Goal: Transaction & Acquisition: Purchase product/service

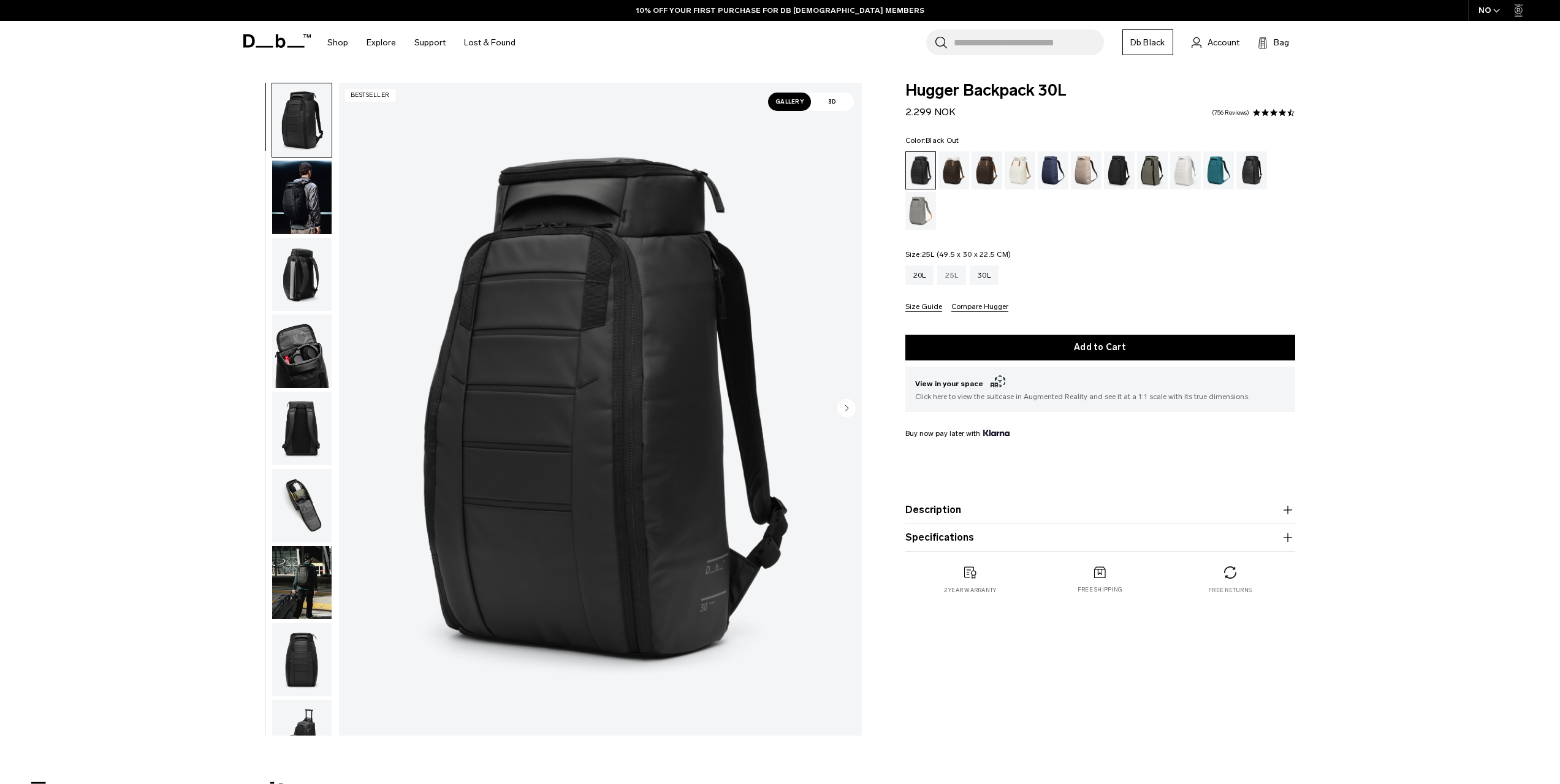
click at [949, 278] on div "25L" at bounding box center [951, 275] width 28 height 20
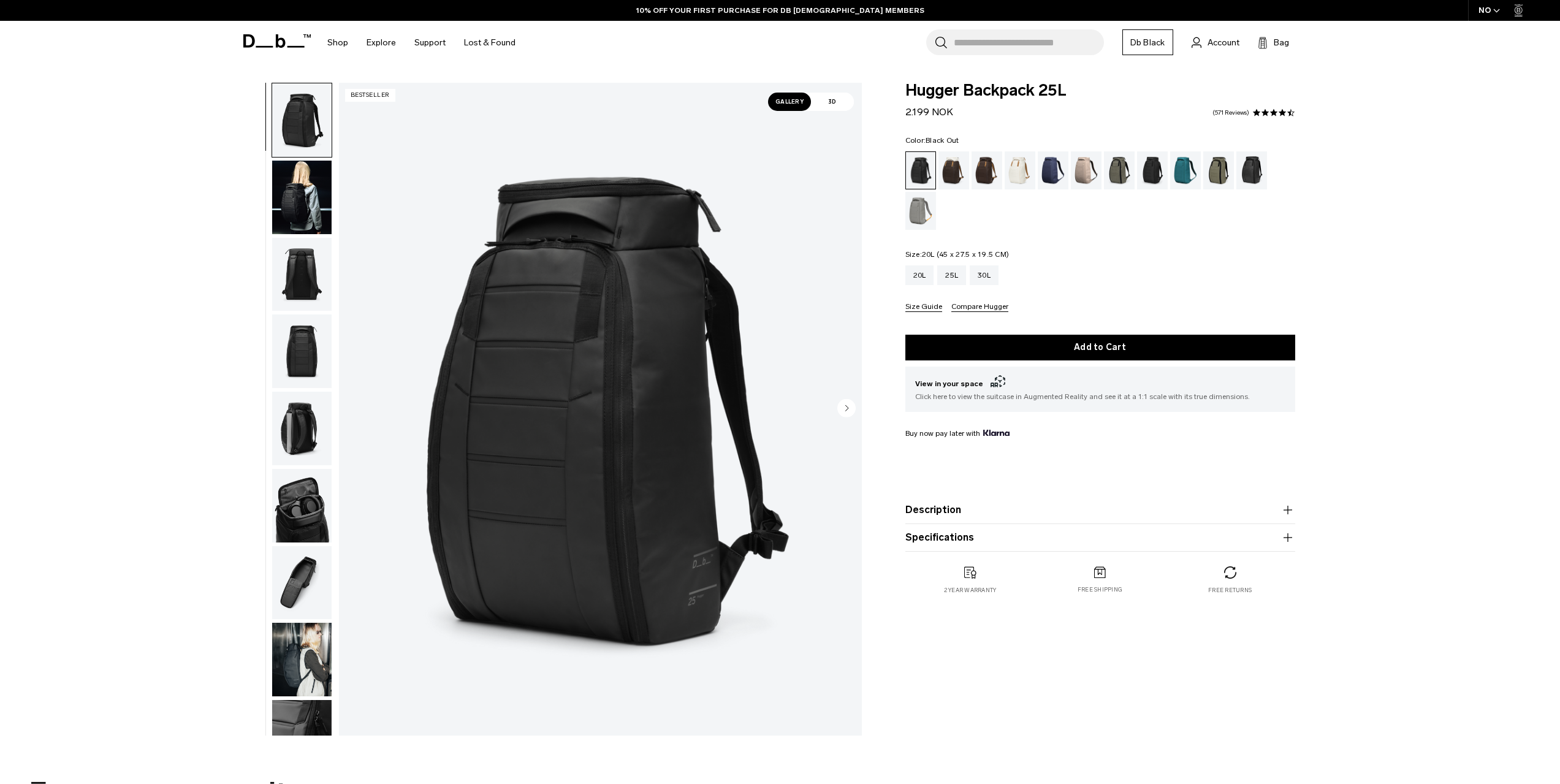
click at [915, 279] on div "20L" at bounding box center [919, 275] width 28 height 20
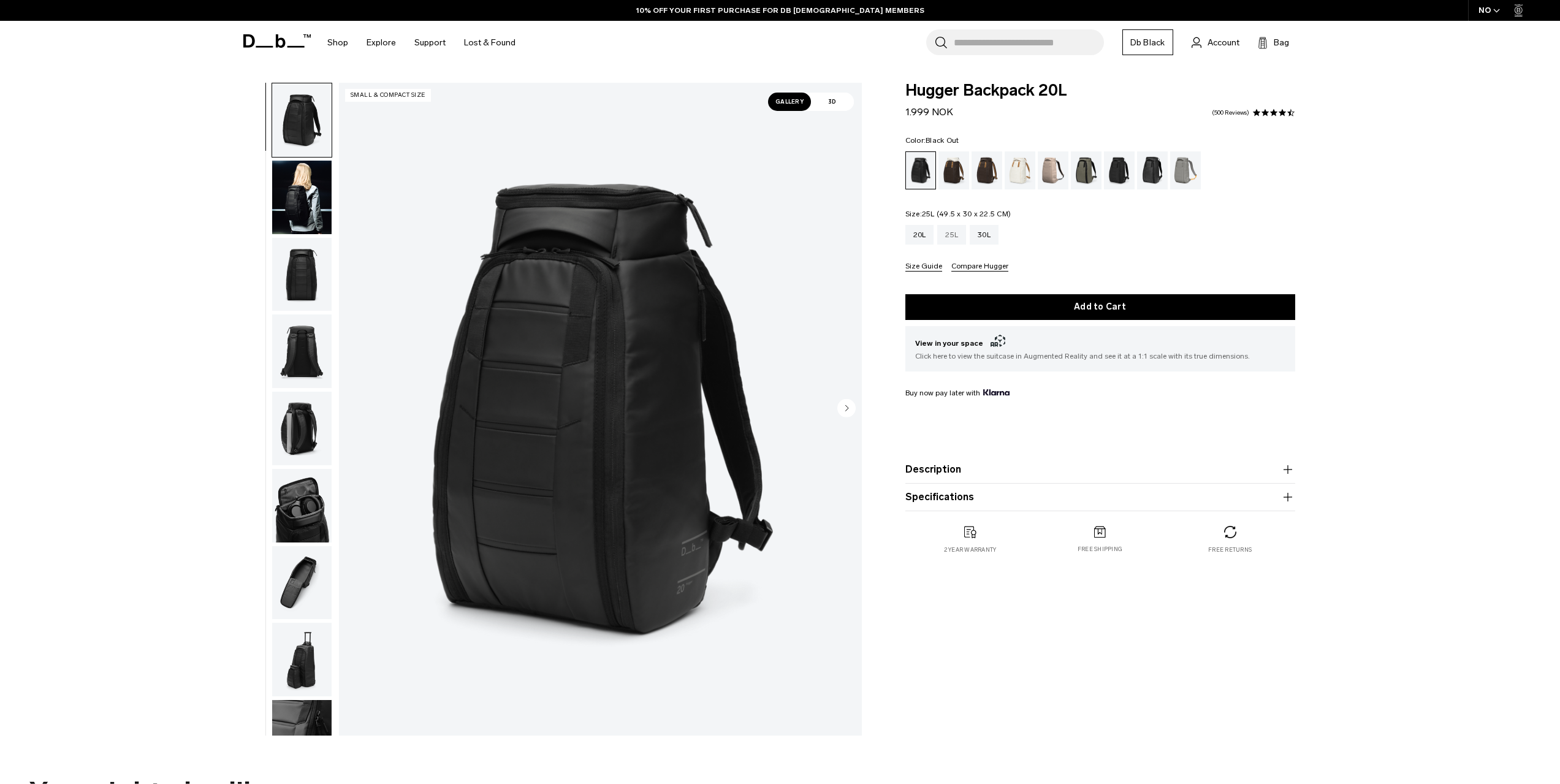
click at [949, 234] on div "25L" at bounding box center [951, 235] width 28 height 20
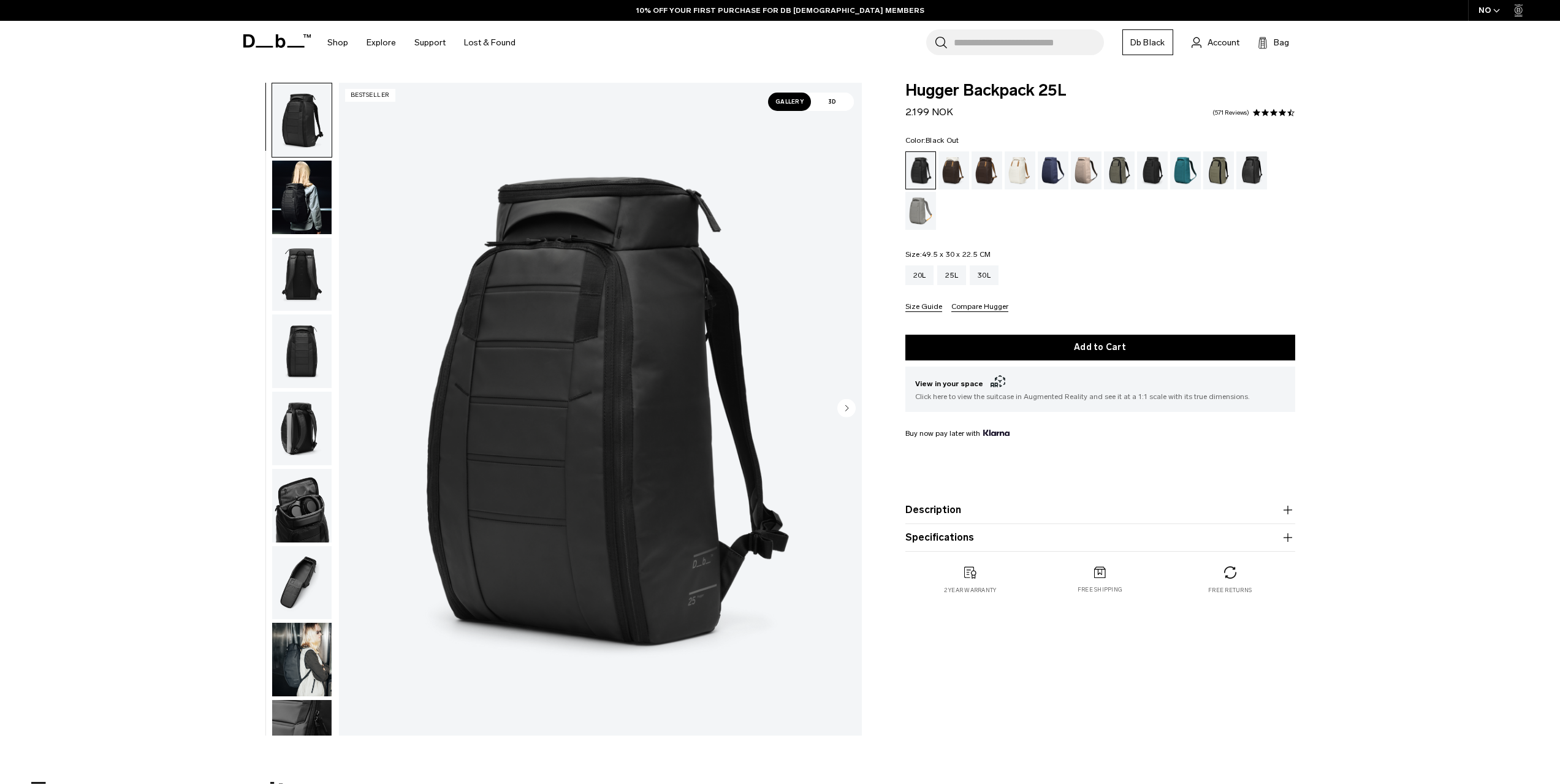
click at [845, 407] on circle "Next slide" at bounding box center [847, 408] width 19 height 19
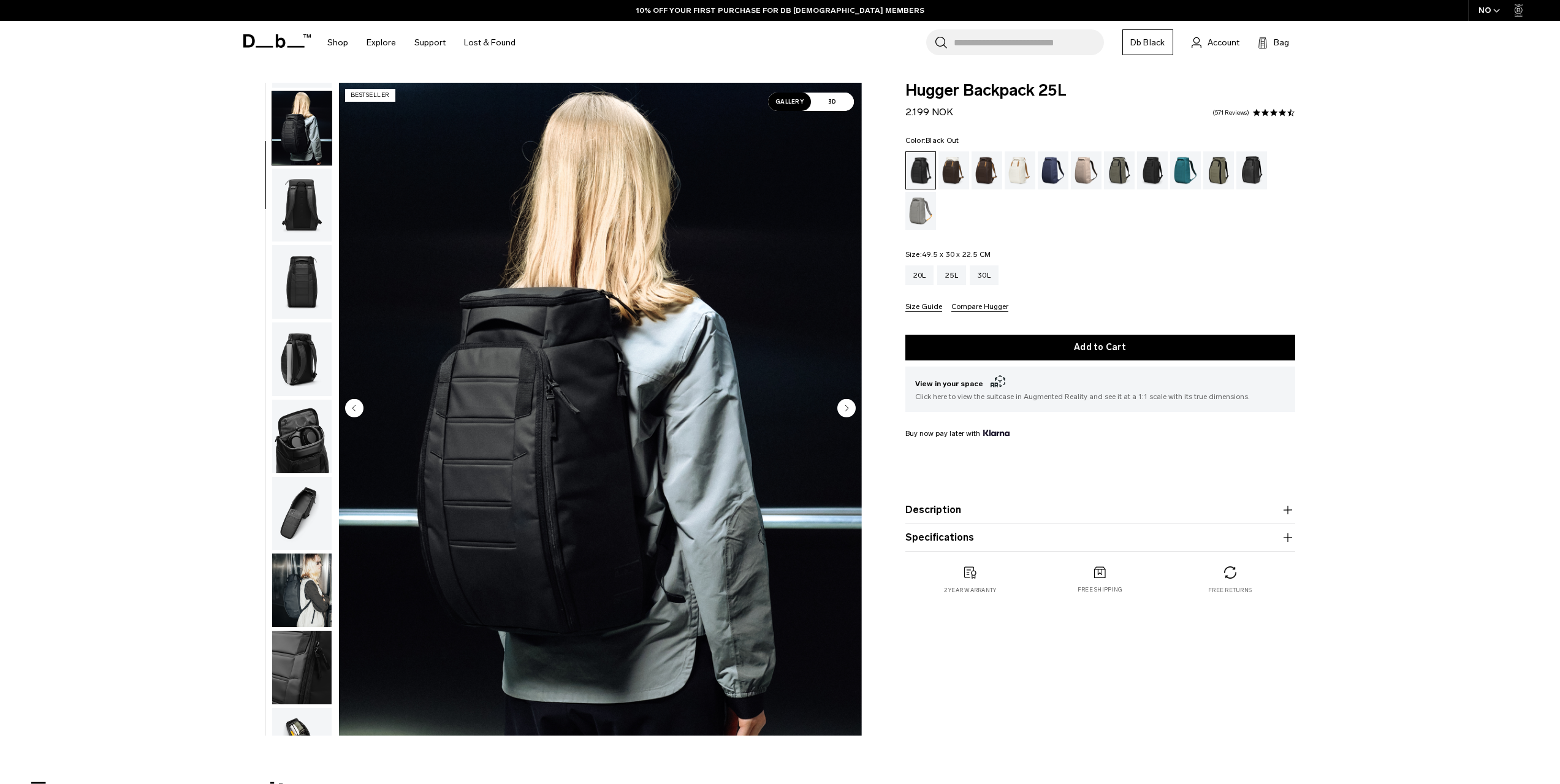
scroll to position [77, 0]
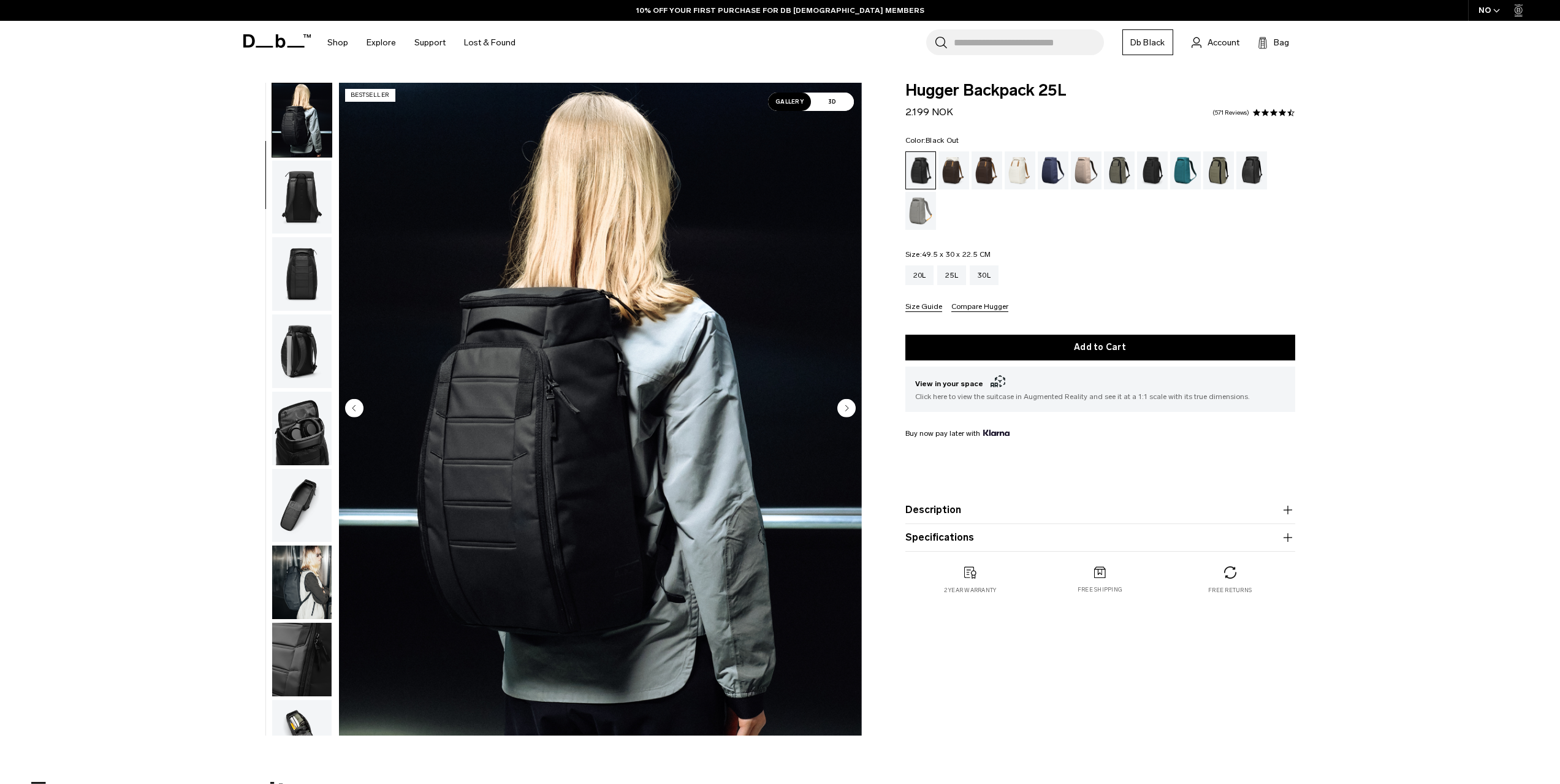
click at [845, 407] on circle "Next slide" at bounding box center [847, 408] width 19 height 19
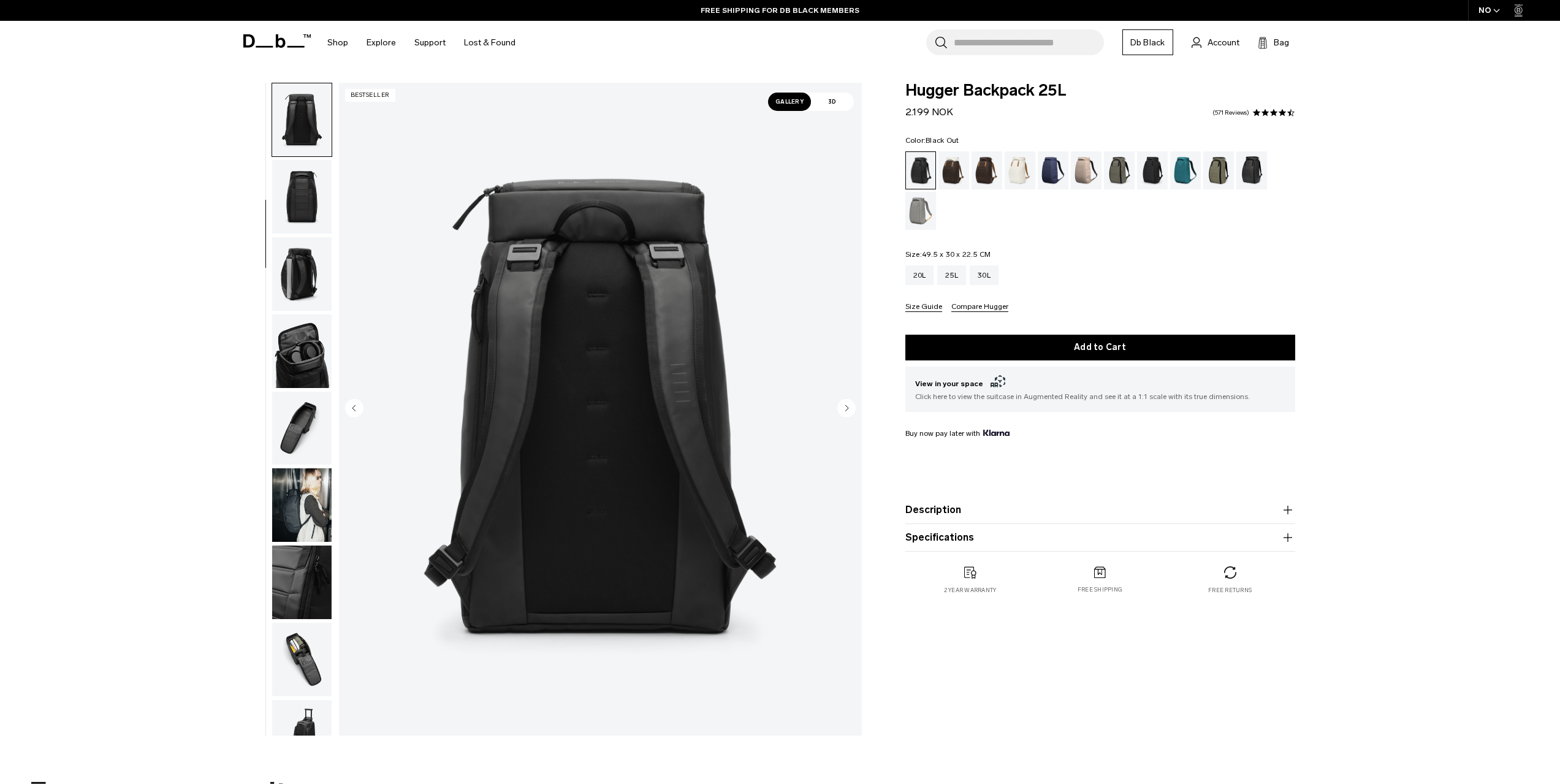
click at [845, 407] on circle "Next slide" at bounding box center [847, 408] width 19 height 19
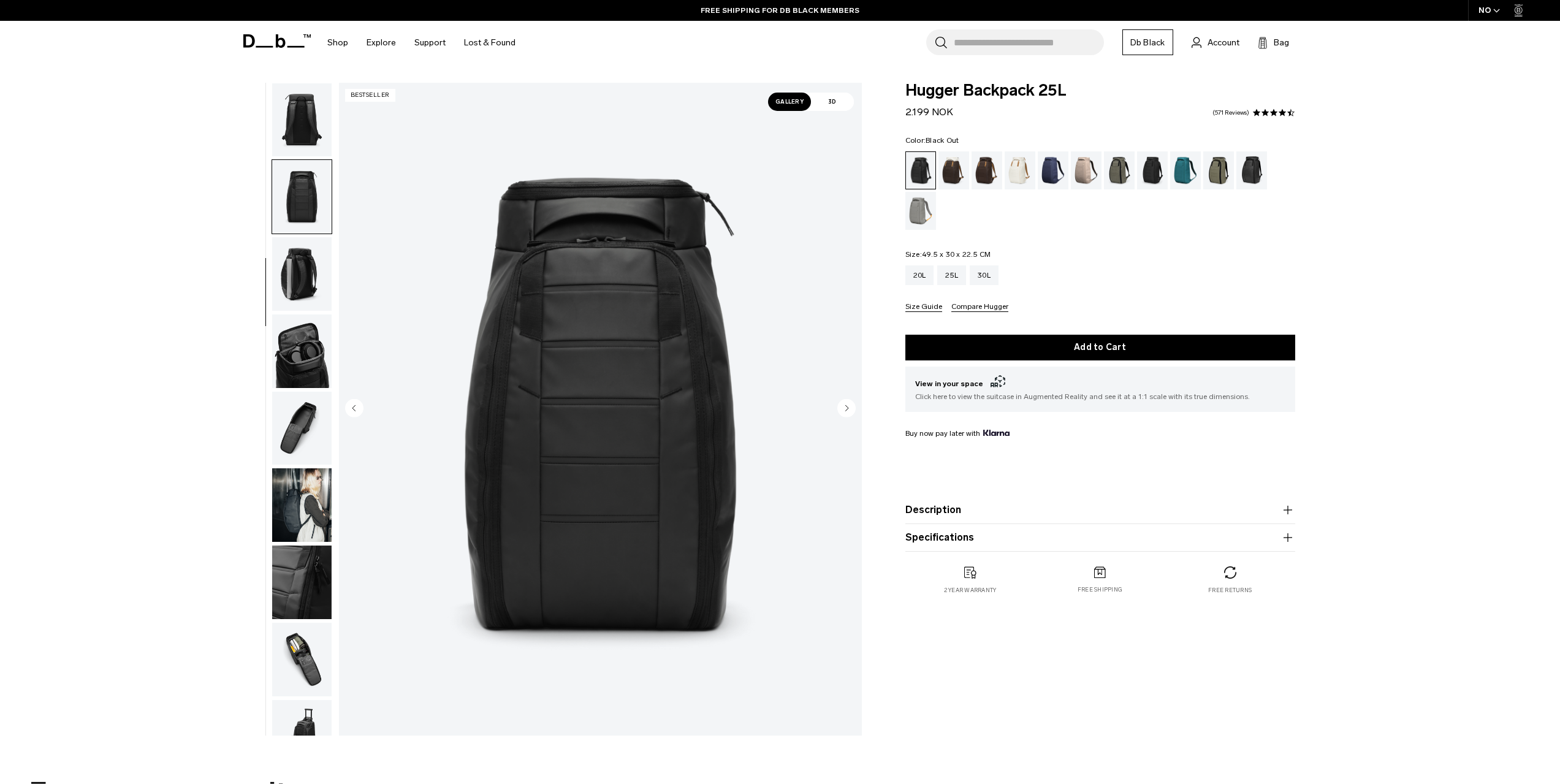
scroll to position [193, 0]
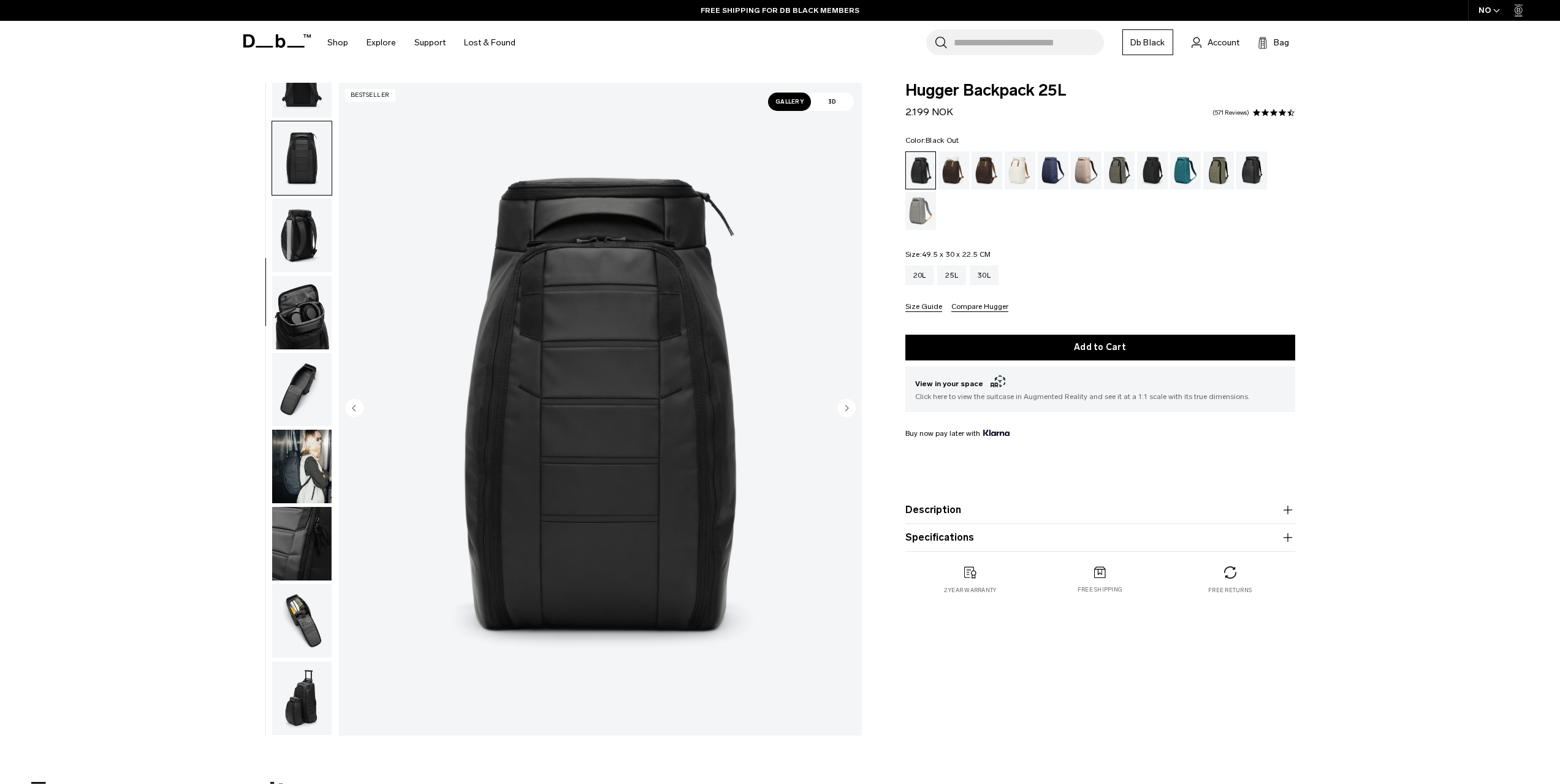
click at [845, 407] on circle "Next slide" at bounding box center [847, 408] width 19 height 19
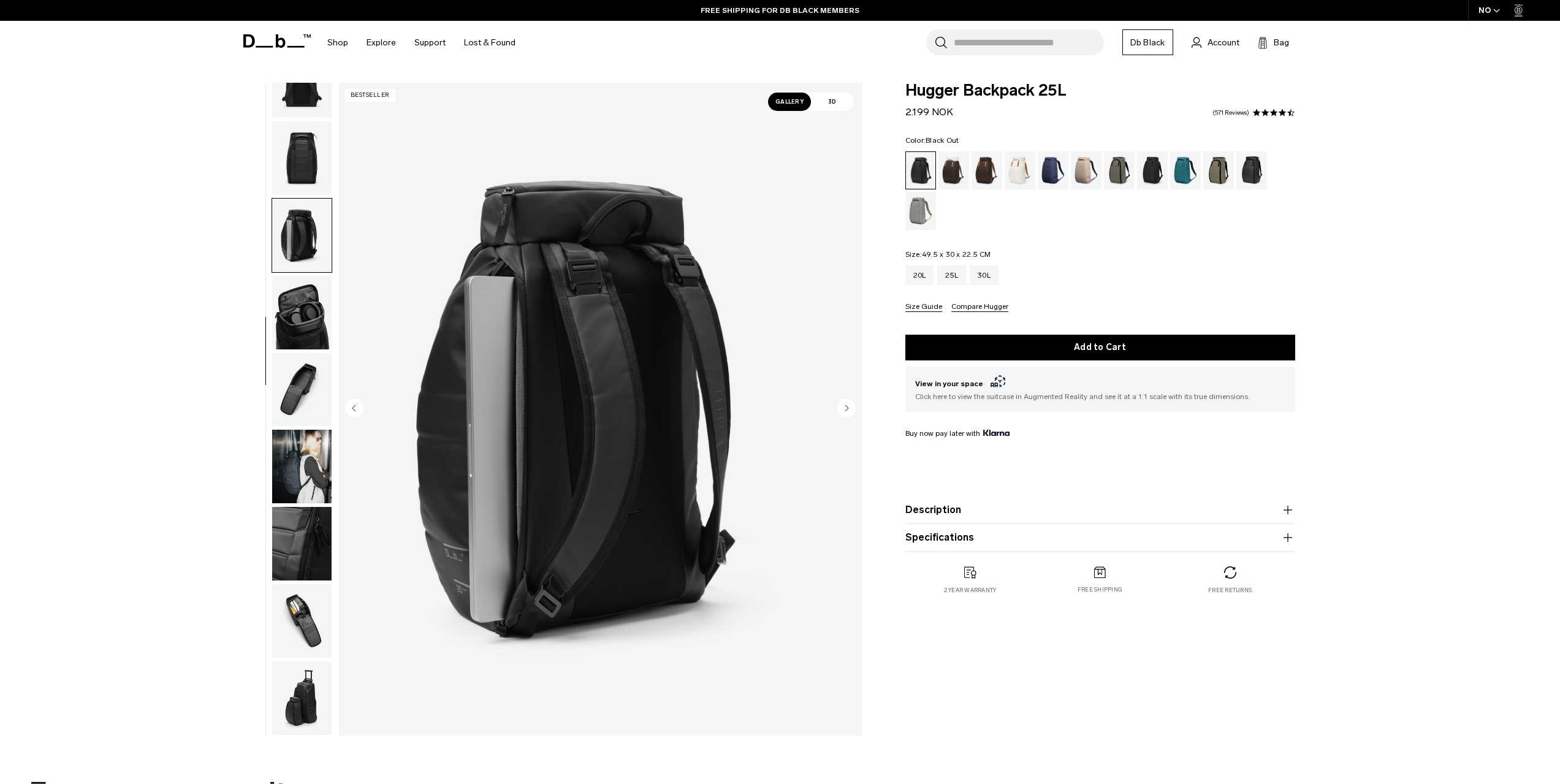
click at [845, 407] on circle "Next slide" at bounding box center [847, 408] width 19 height 19
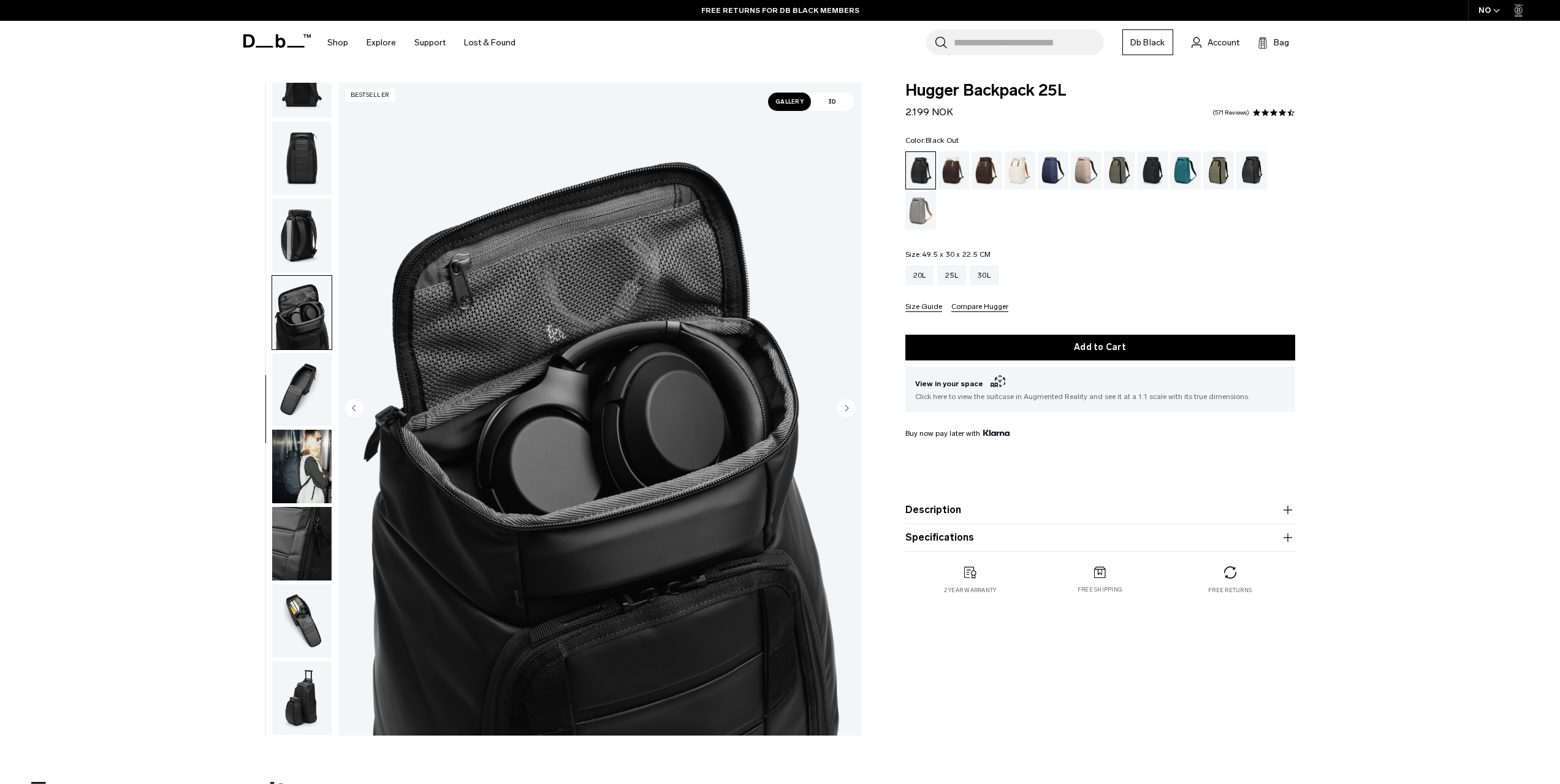
click at [845, 407] on circle "Next slide" at bounding box center [847, 408] width 19 height 19
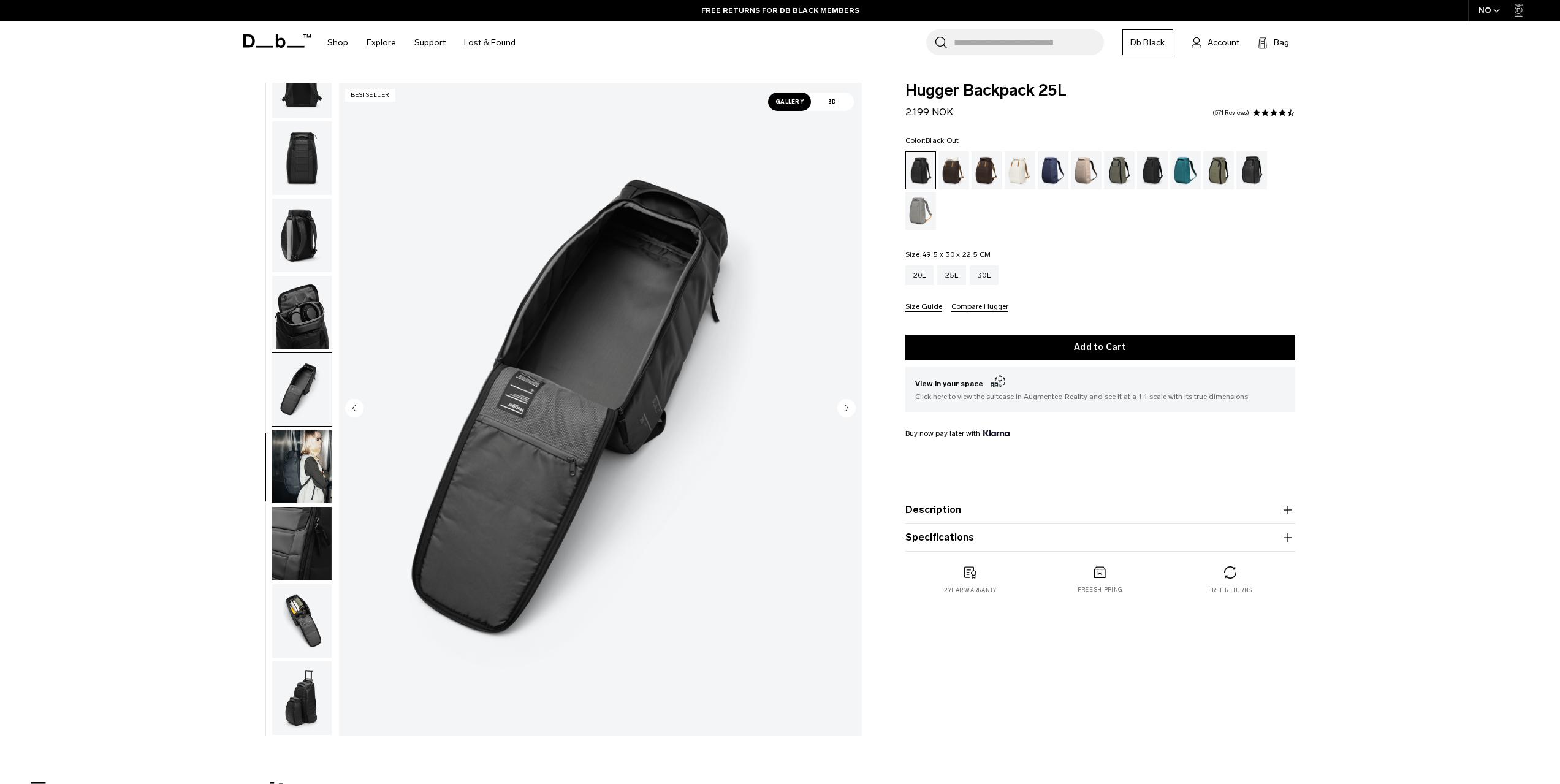
click at [845, 407] on circle "Next slide" at bounding box center [847, 408] width 19 height 19
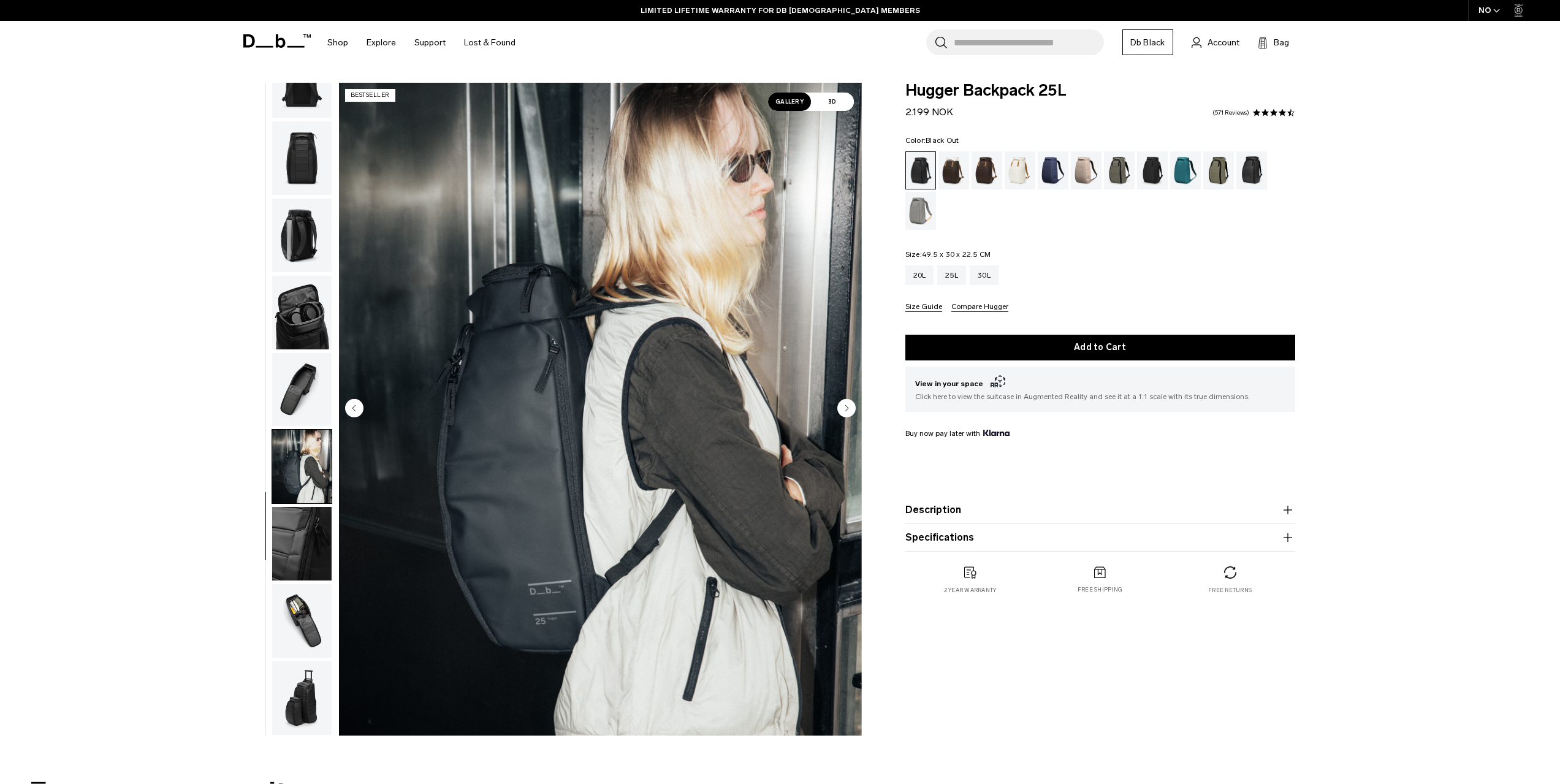
click at [845, 407] on circle "Next slide" at bounding box center [847, 408] width 19 height 19
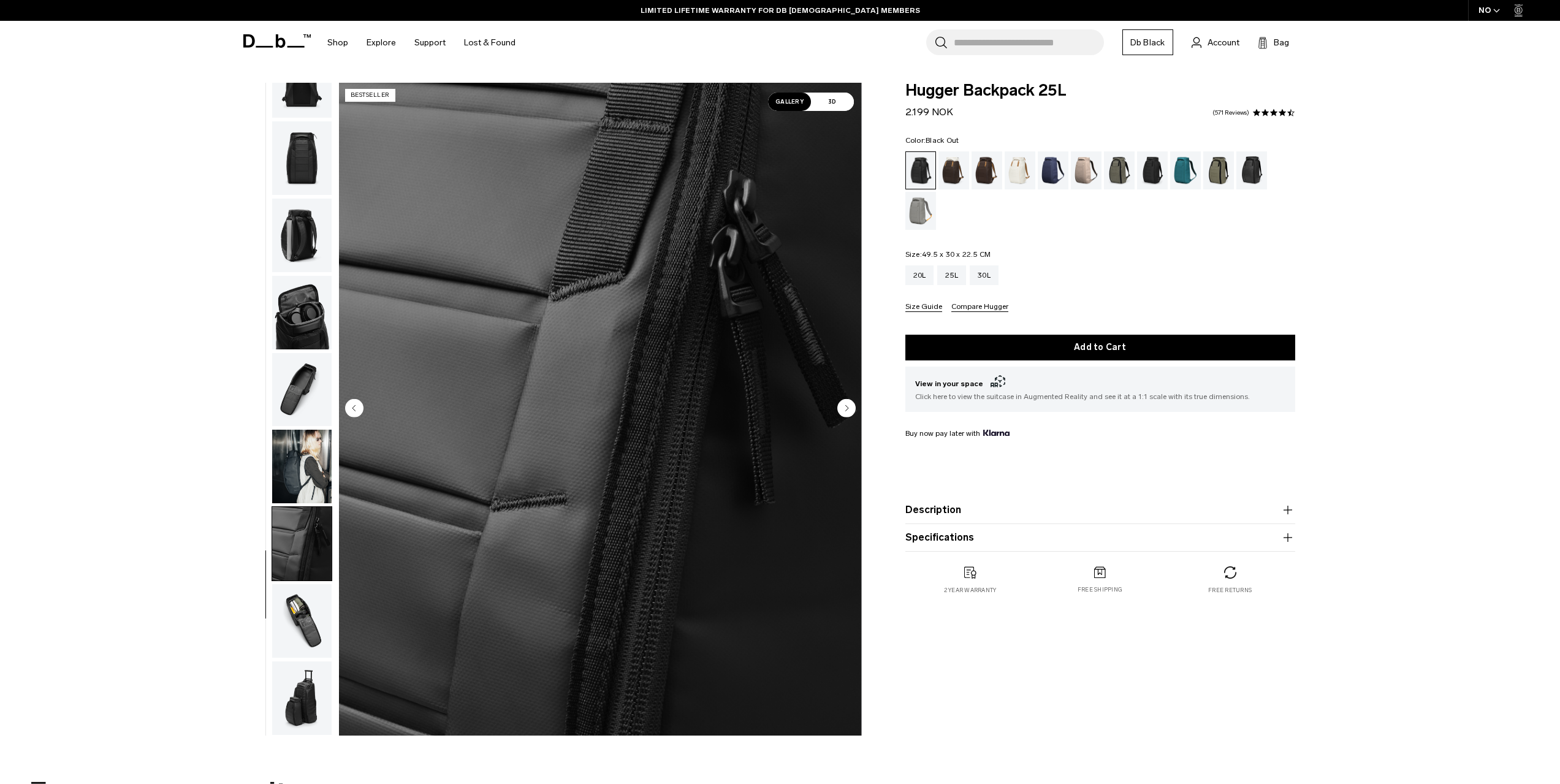
click at [845, 407] on circle "Next slide" at bounding box center [847, 408] width 19 height 19
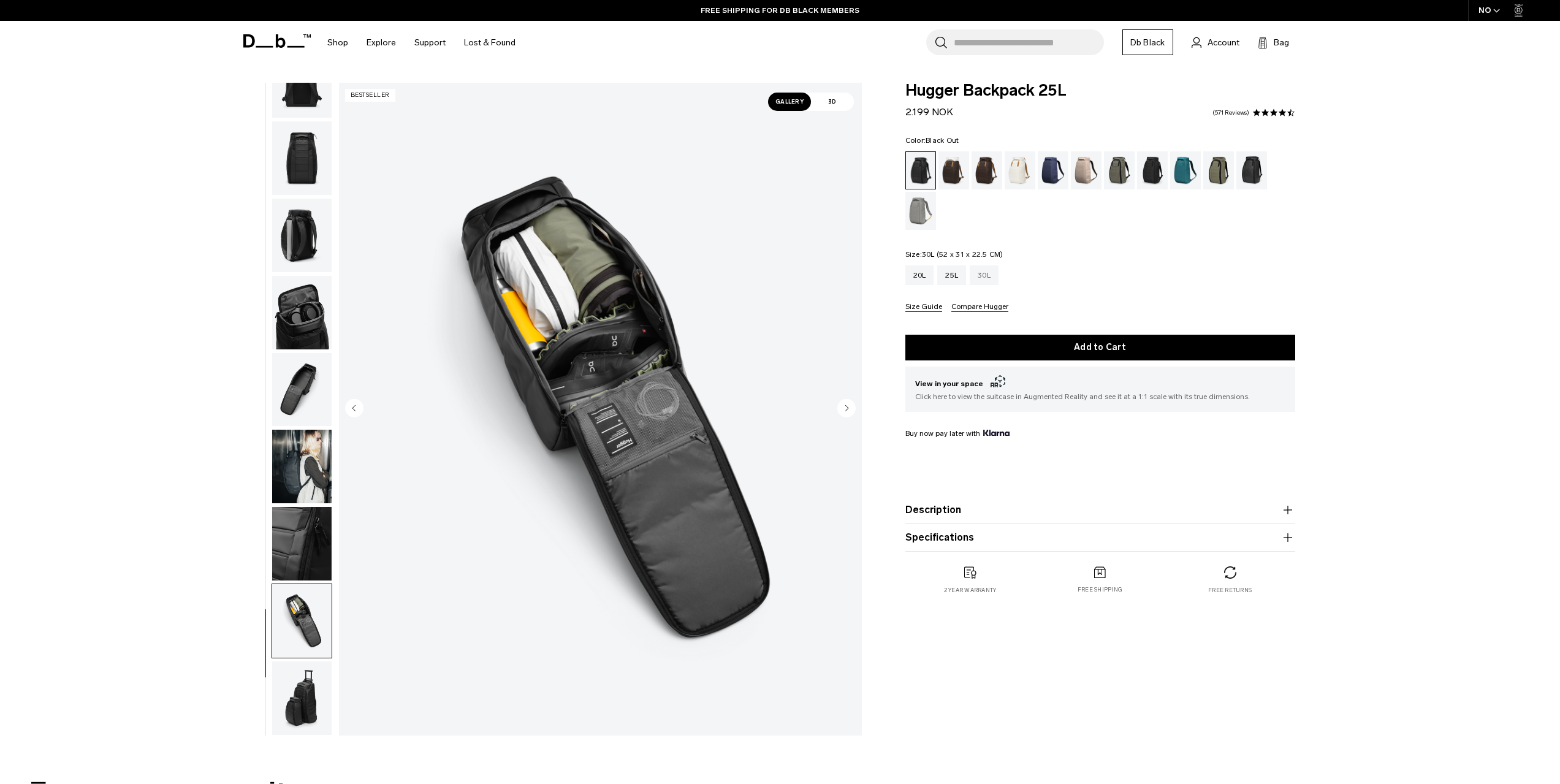
click at [995, 279] on div "30L" at bounding box center [984, 275] width 28 height 20
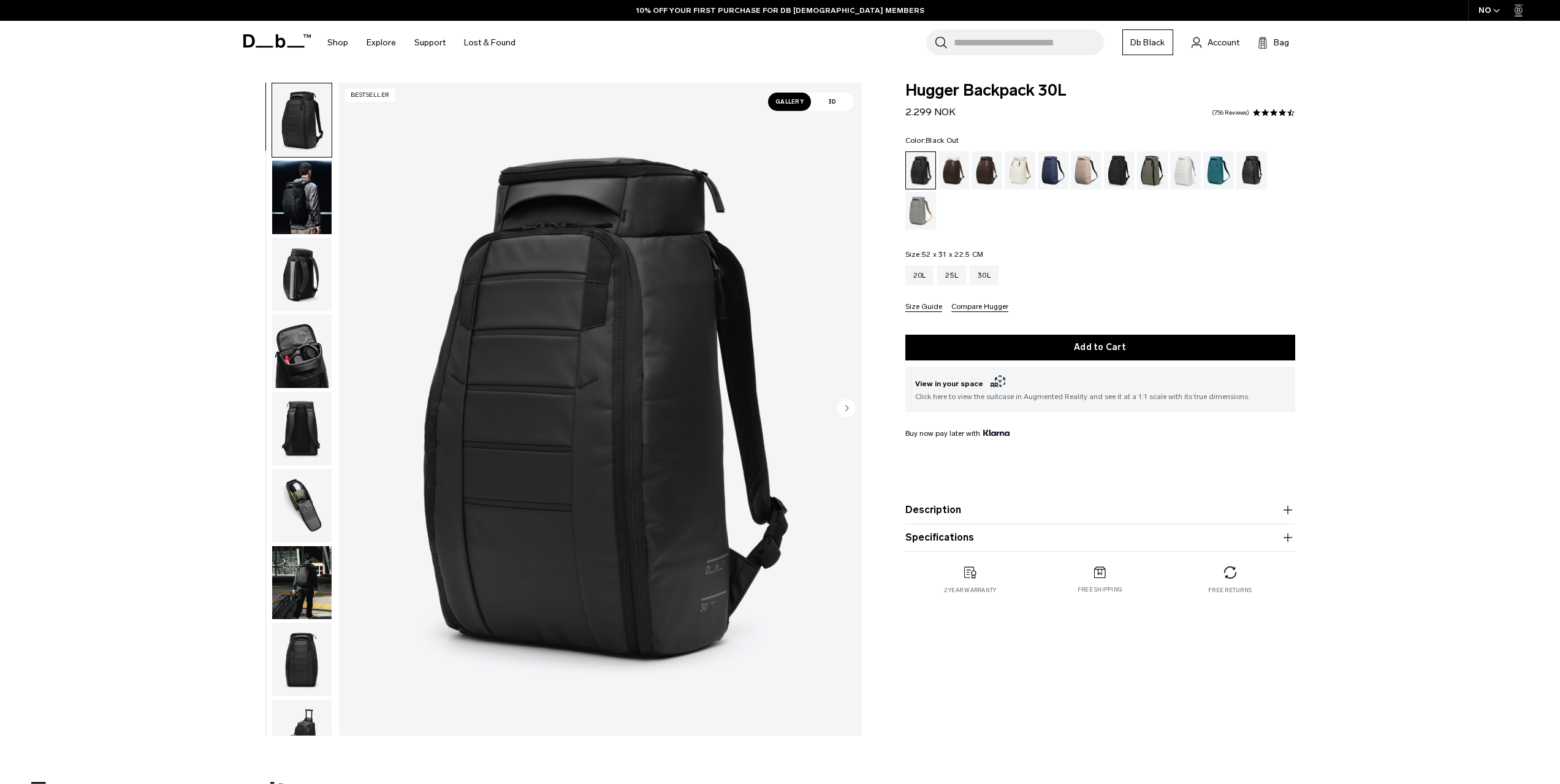
click at [272, 505] on img "button" at bounding box center [302, 505] width 60 height 74
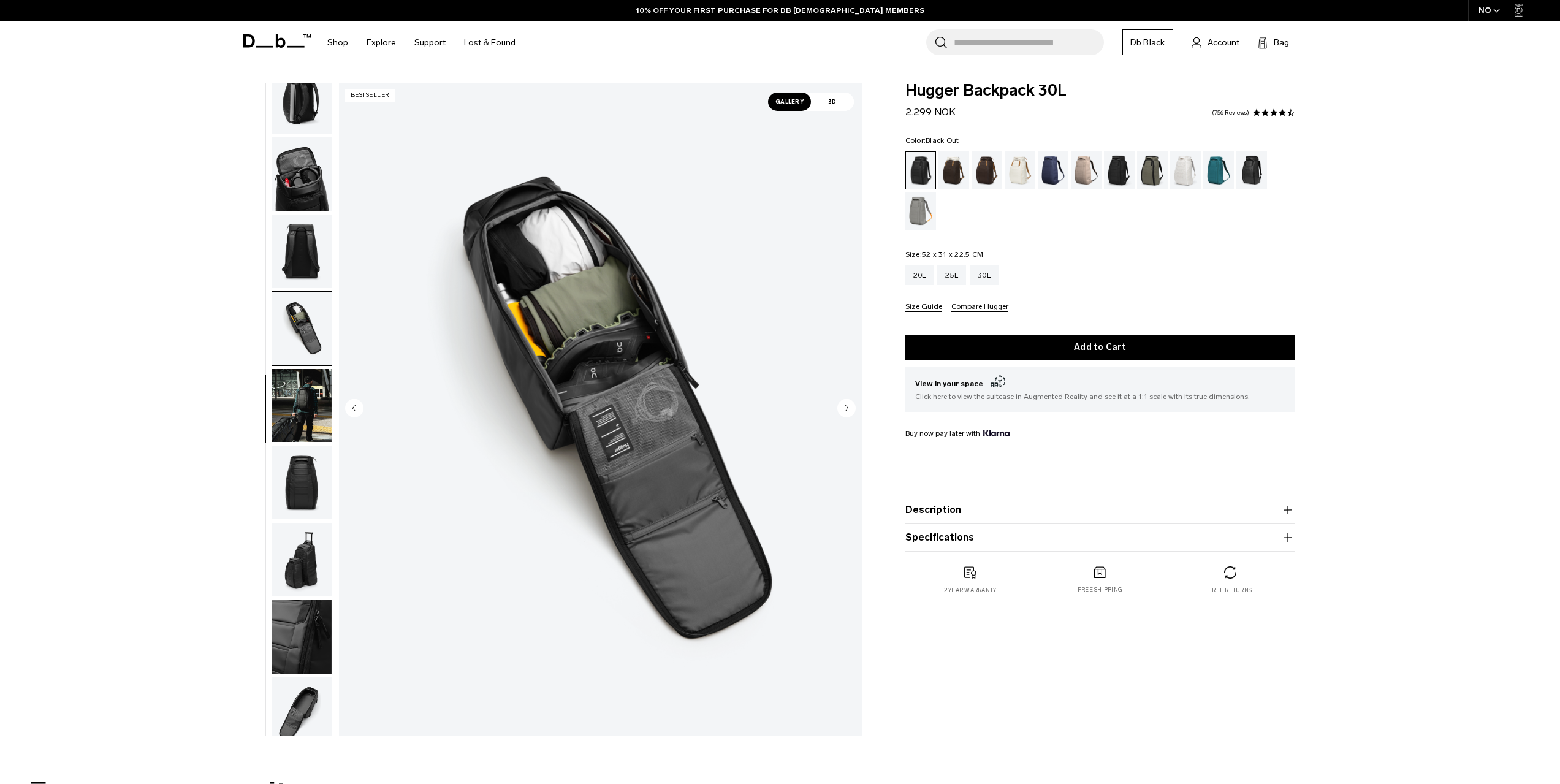
scroll to position [193, 0]
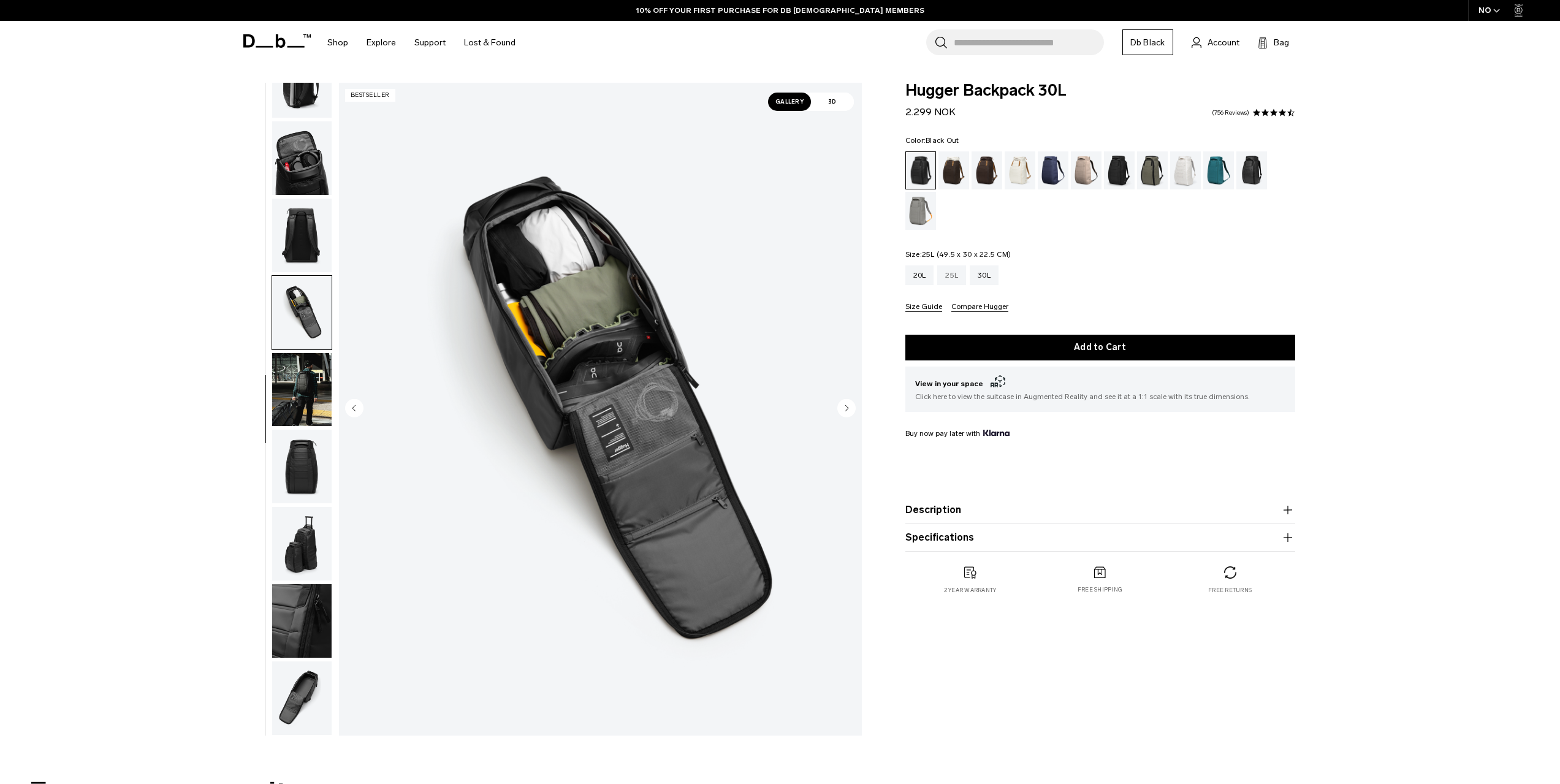
click at [959, 274] on div "25L" at bounding box center [951, 275] width 28 height 20
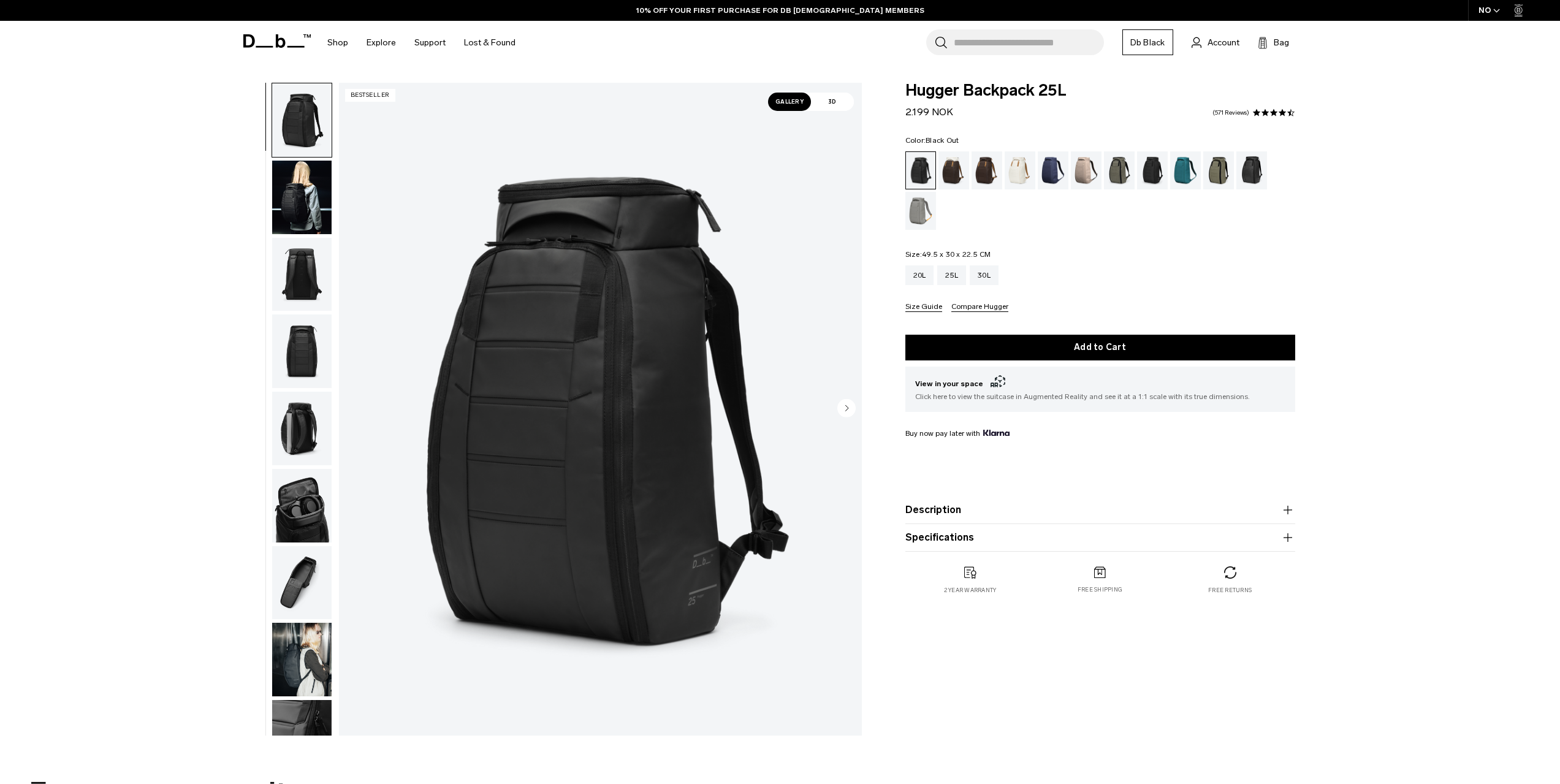
click at [923, 308] on button "Size Guide" at bounding box center [924, 307] width 37 height 9
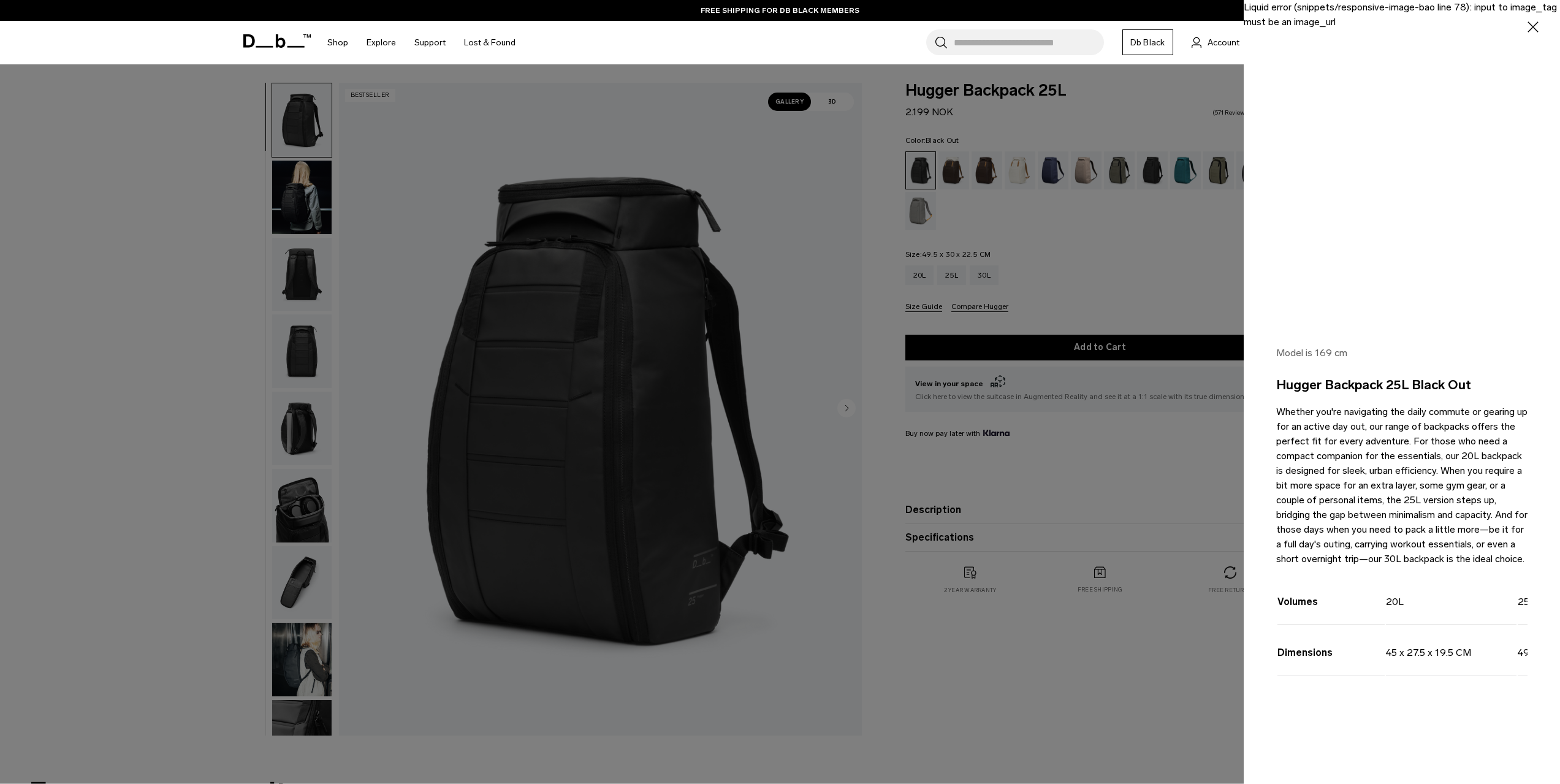
drag, startPoint x: 1379, startPoint y: 720, endPoint x: 1435, endPoint y: 715, distance: 56.2
click at [1435, 706] on div "Volumes 20L 25L 30L Dimensions 45 x 27.5 x 19.5 CM 49.5 x 30 x 22.5 CM 56 x 32 …" at bounding box center [1402, 640] width 251 height 132
drag, startPoint x: 1399, startPoint y: 718, endPoint x: 1412, endPoint y: 722, distance: 13.6
click at [1427, 706] on div "Volumes 20L 25L 30L Dimensions 45 x 27.5 x 19.5 CM 49.5 x 30 x 22.5 CM 56 x 32 …" at bounding box center [1402, 640] width 251 height 132
click at [1403, 720] on div "Model is 169 cm Hugger Backpack 25L Black Out Whether you're navigating the dai…" at bounding box center [1402, 533] width 317 height 434
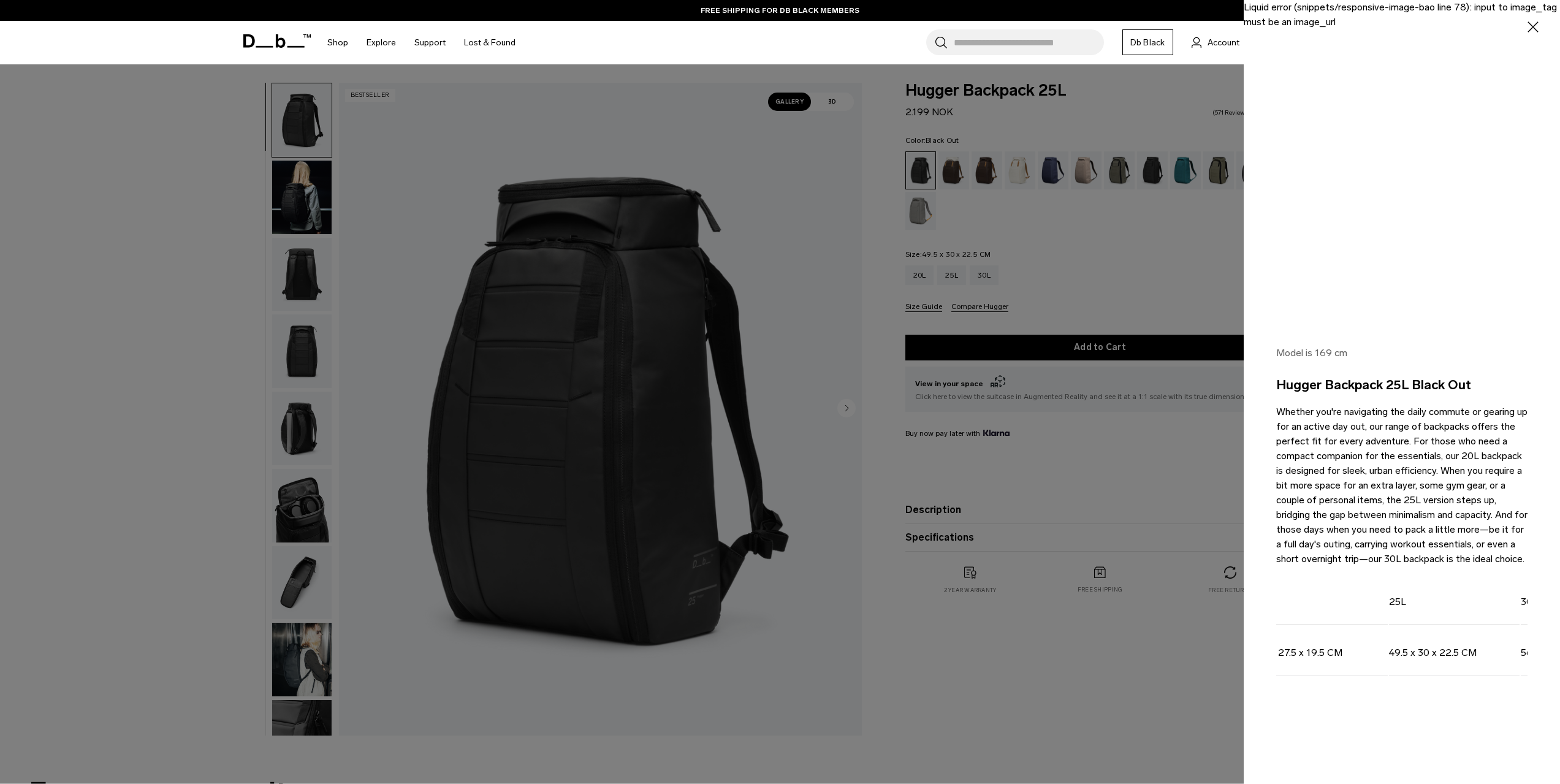
scroll to position [0, 132]
click at [1153, 695] on div at bounding box center [780, 392] width 1560 height 784
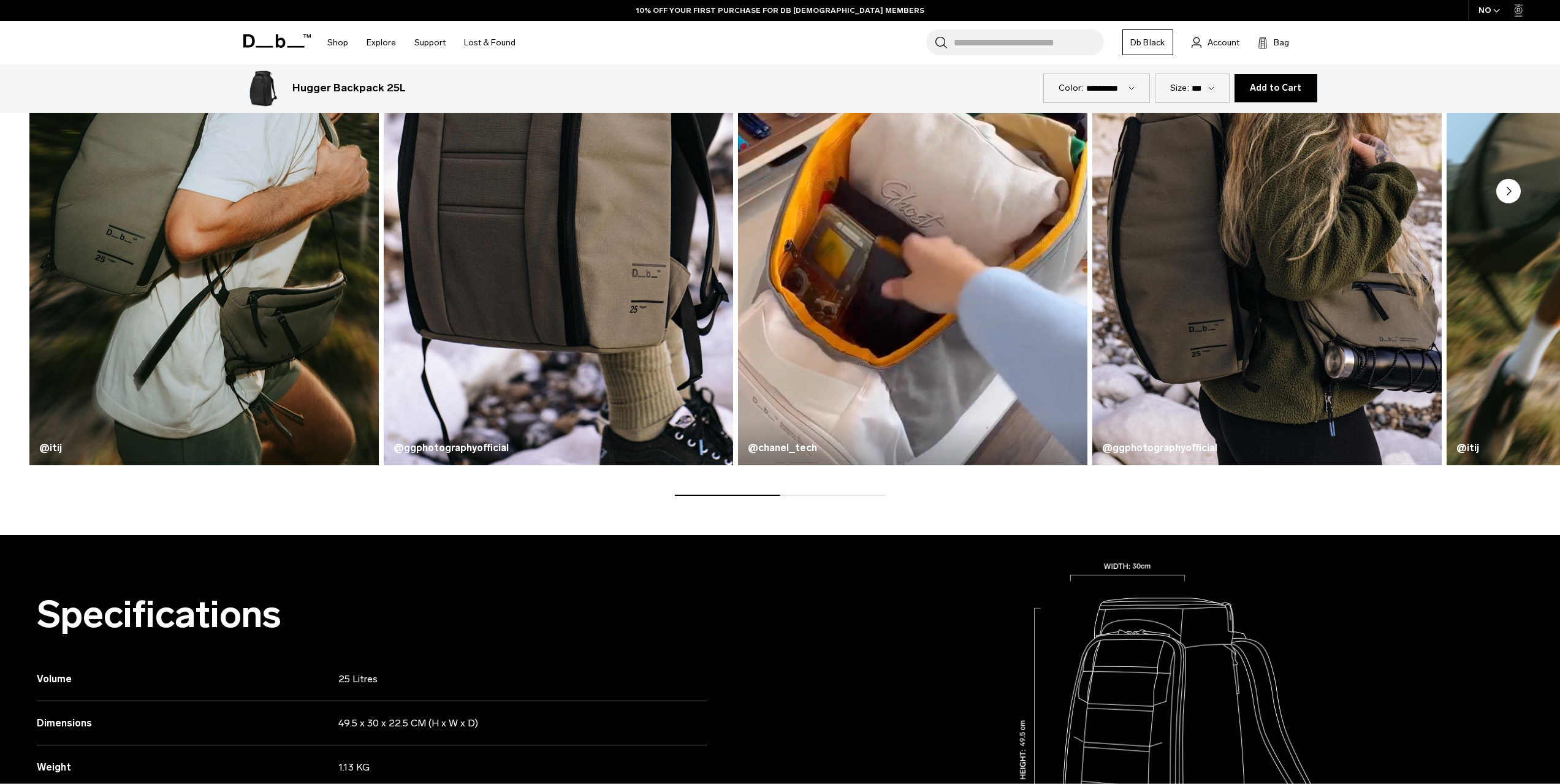
scroll to position [797, 0]
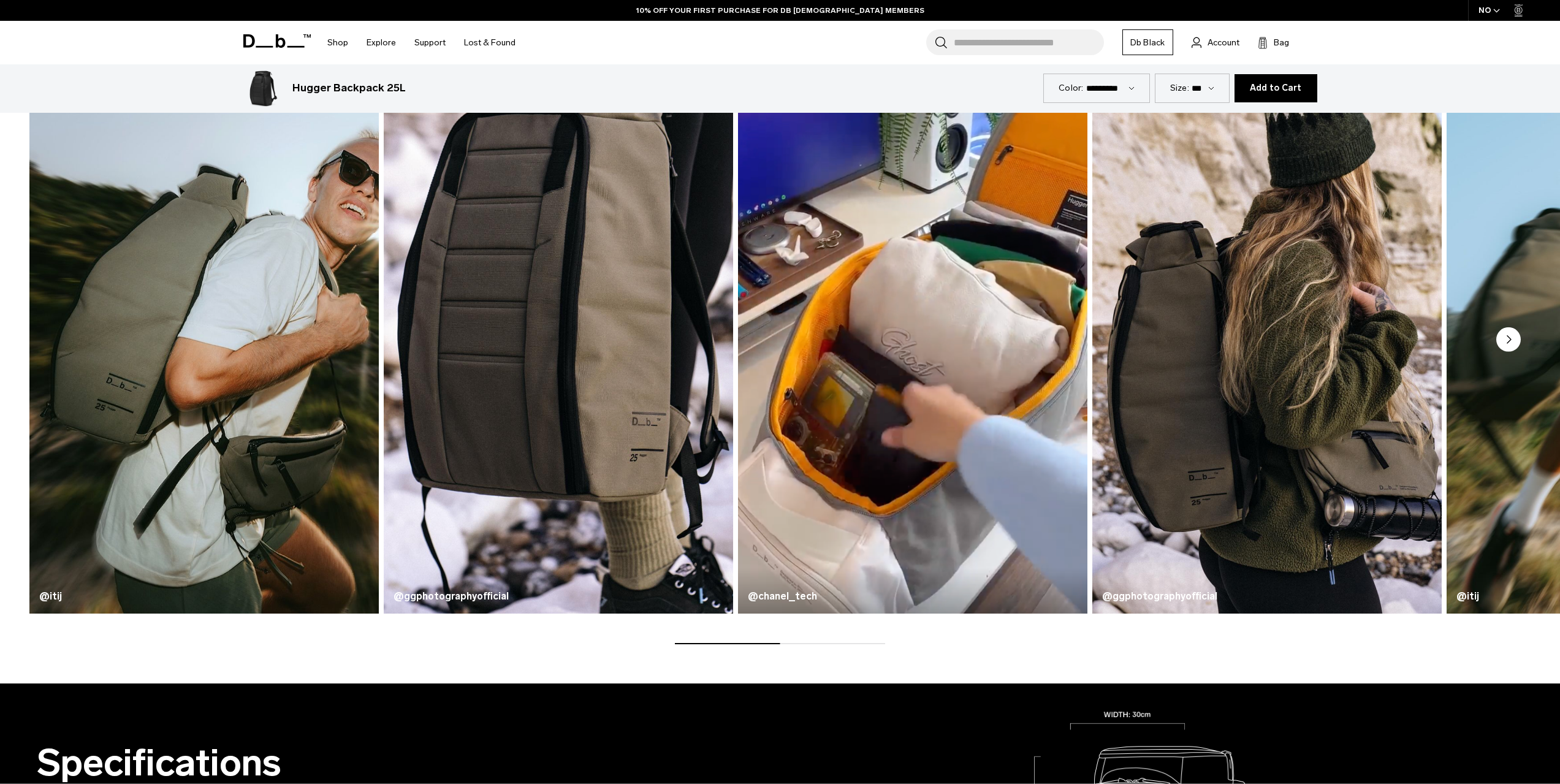
click at [1515, 342] on circle "Next slide" at bounding box center [1508, 339] width 25 height 24
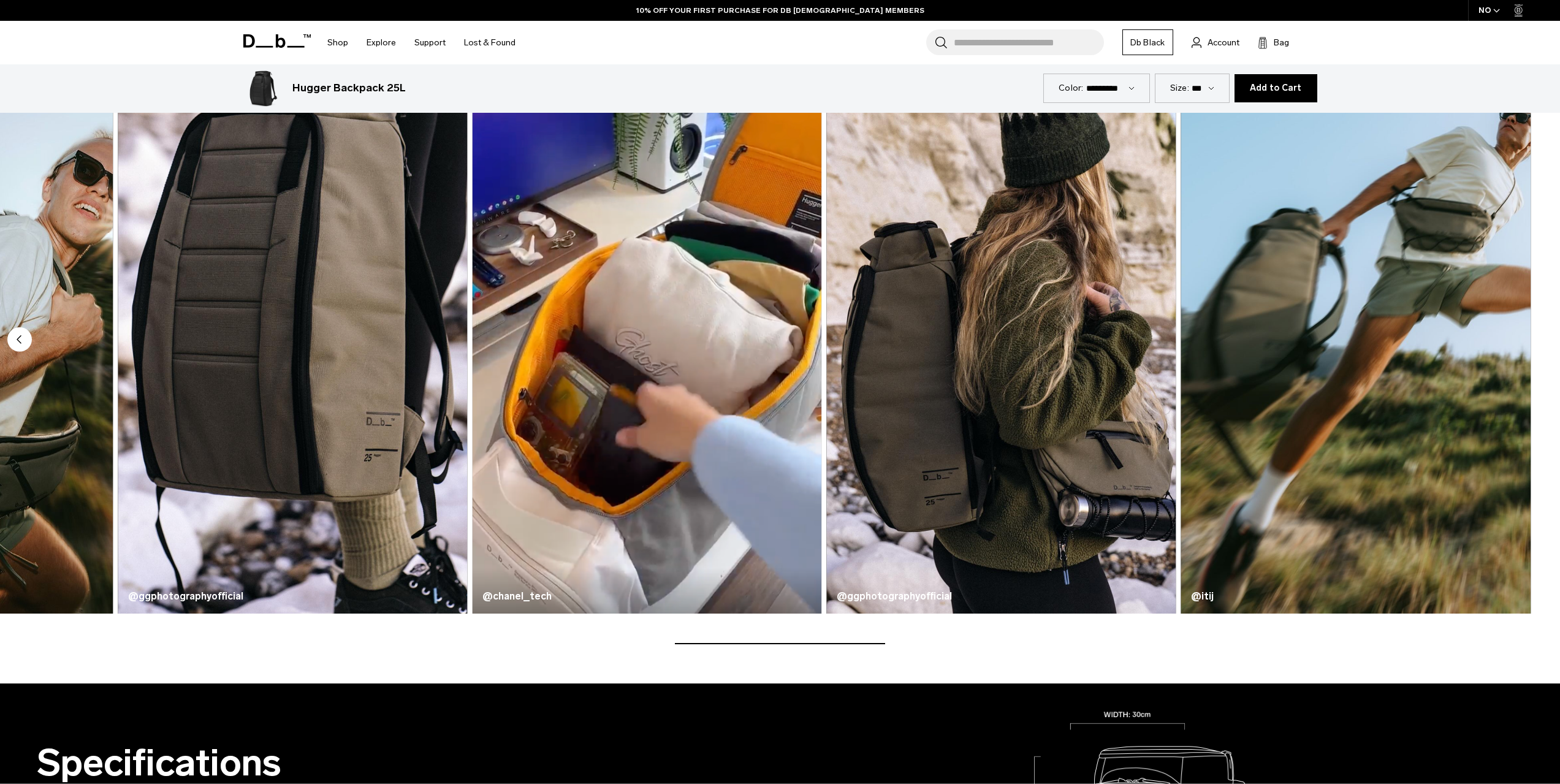
click at [1515, 342] on img "5 / 5" at bounding box center [1356, 325] width 350 height 577
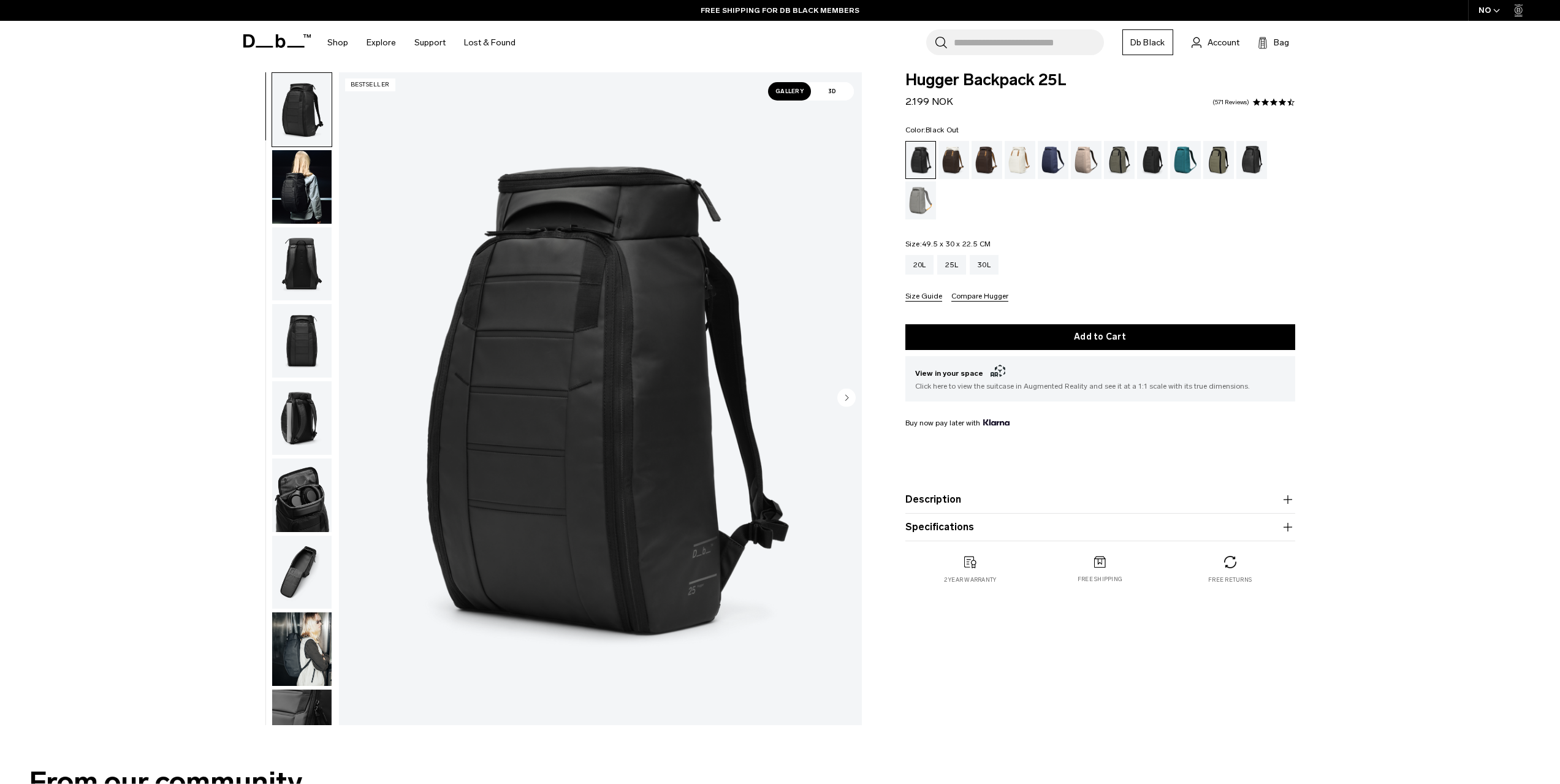
scroll to position [0, 0]
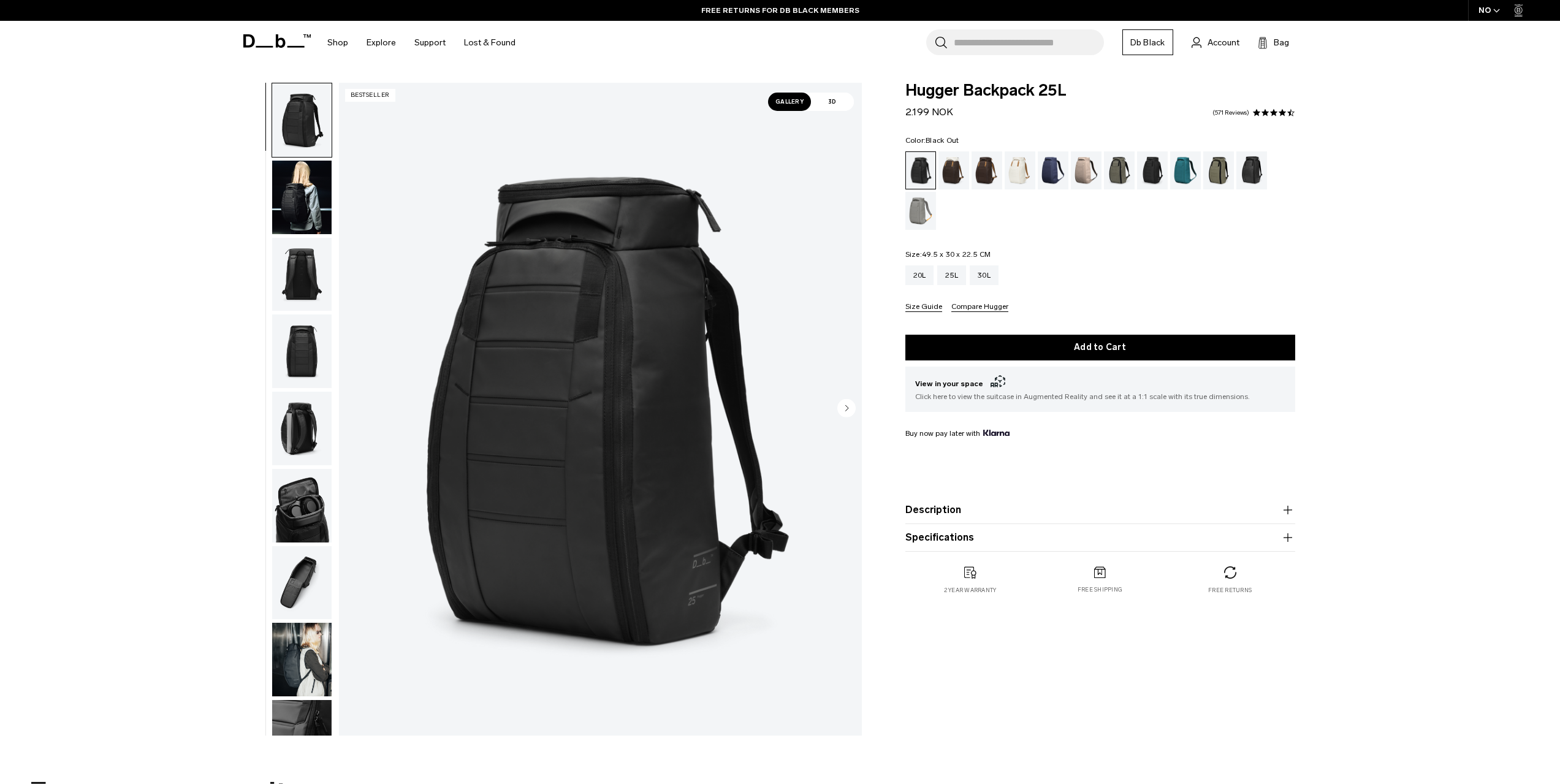
click at [1113, 174] on div "Forest Green" at bounding box center [1119, 170] width 31 height 38
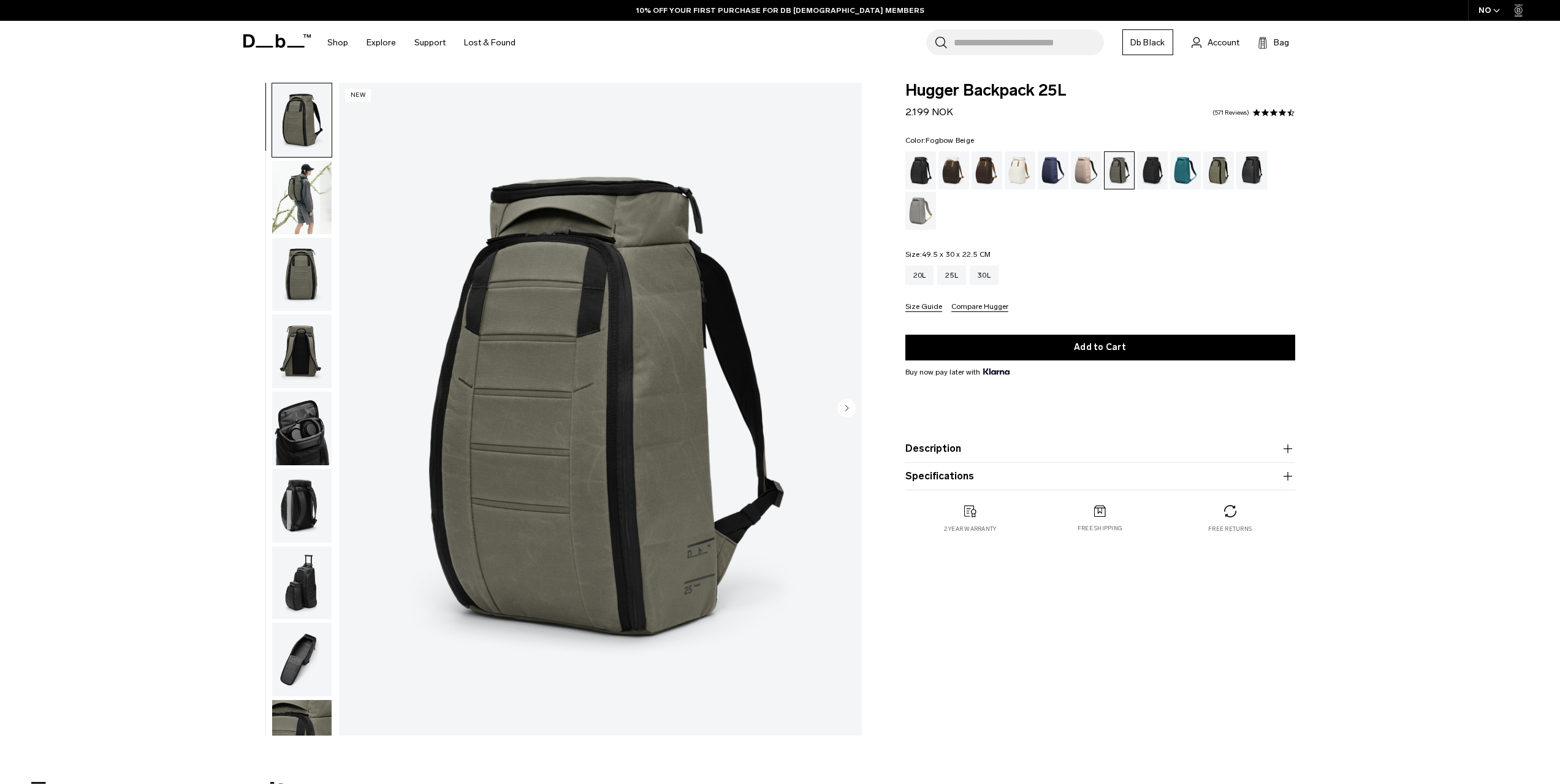
click at [1085, 170] on div "Fogbow Beige" at bounding box center [1086, 170] width 31 height 38
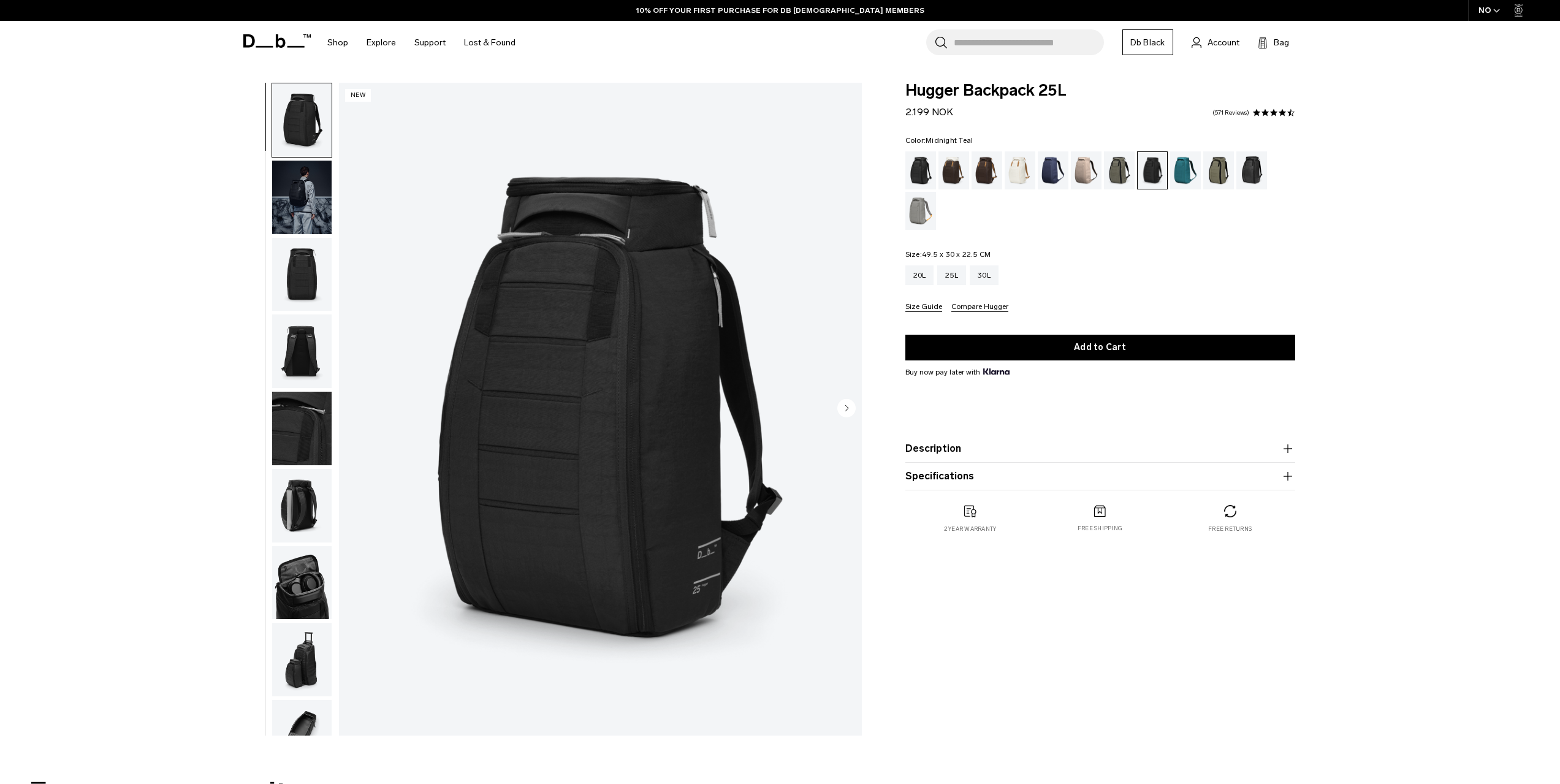
click at [1182, 169] on div "Midnight Teal" at bounding box center [1186, 170] width 31 height 38
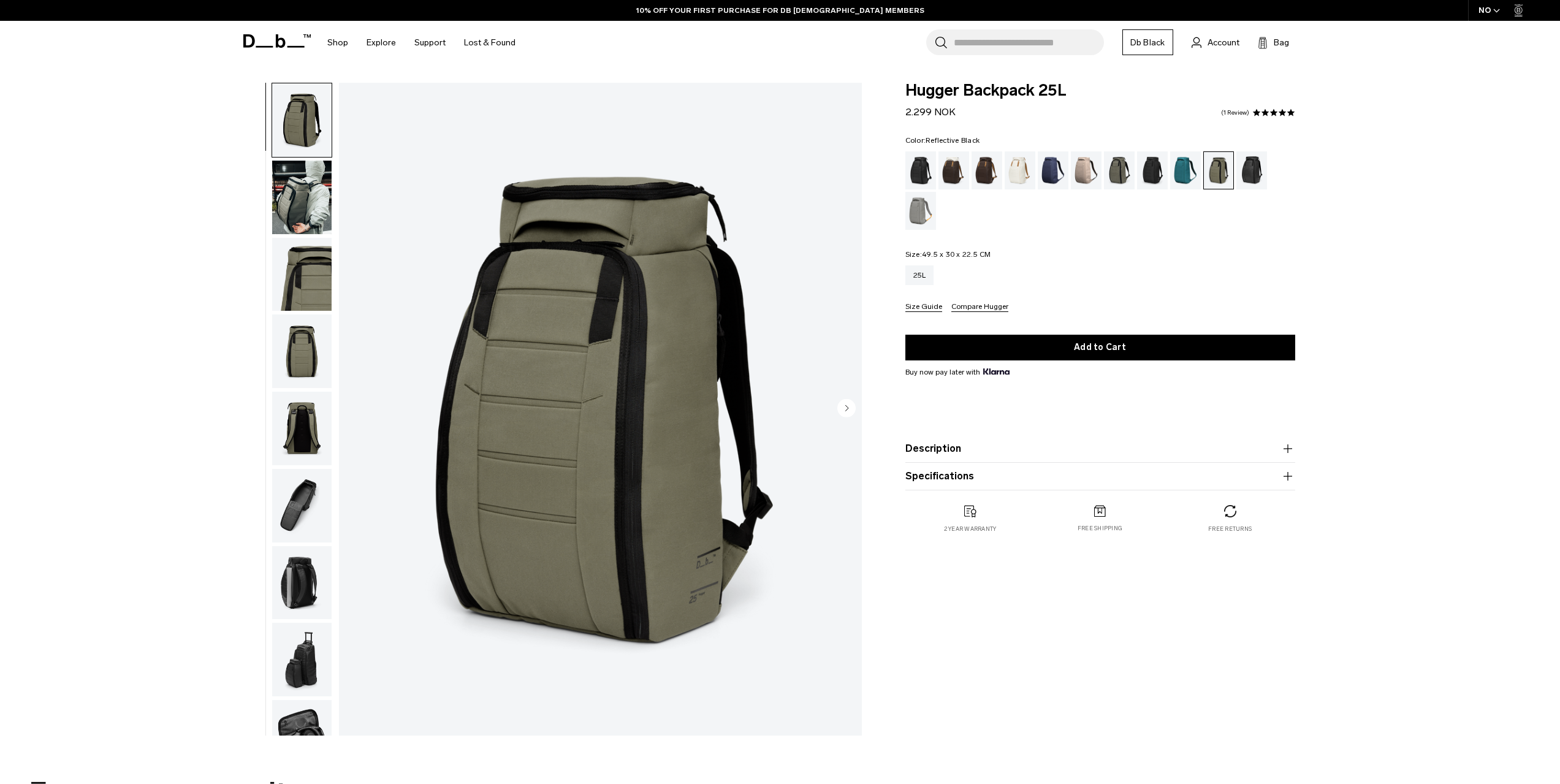
click at [1259, 170] on div "Reflective Black" at bounding box center [1252, 170] width 31 height 38
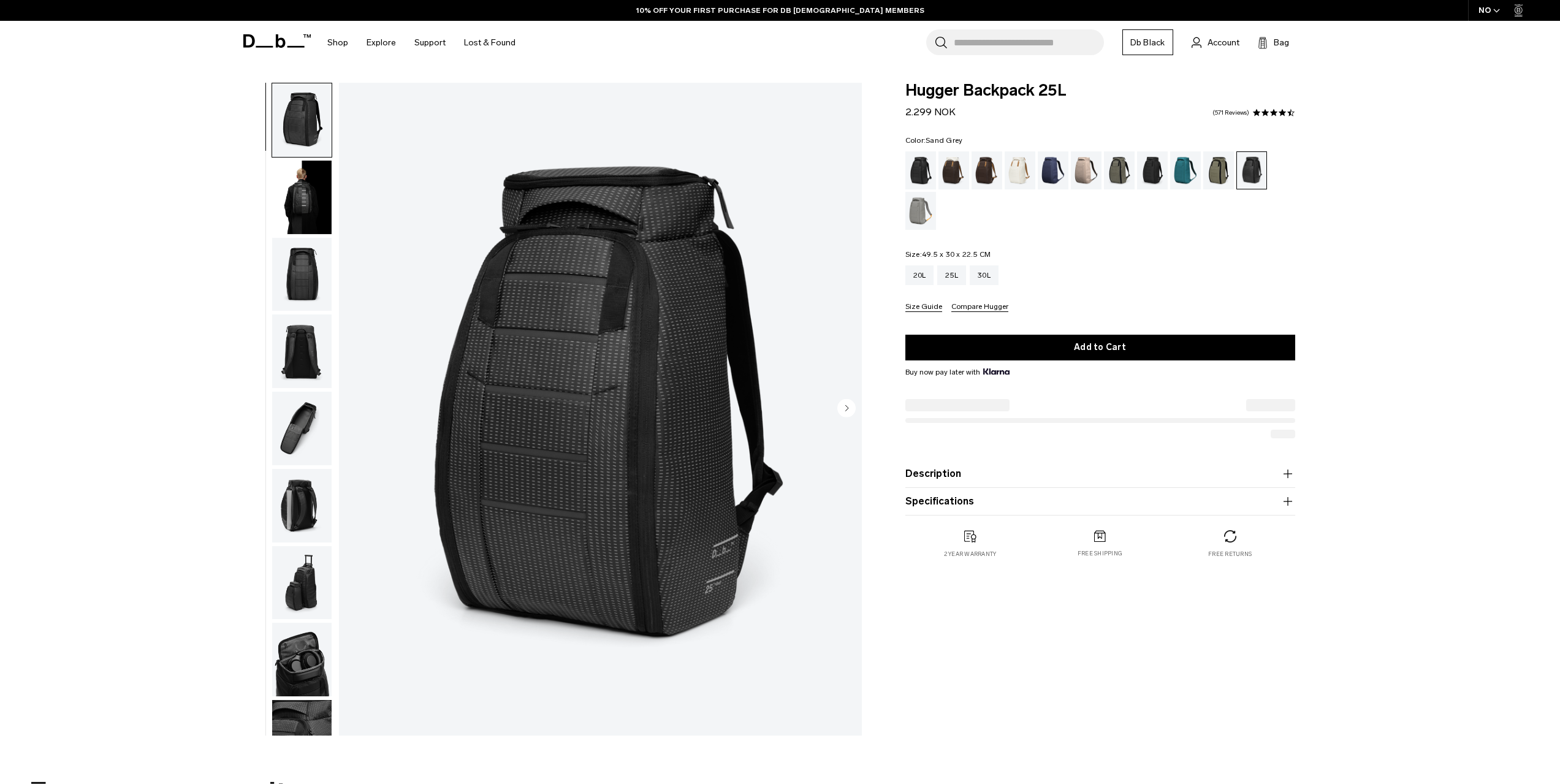
click at [931, 216] on div "Sand Grey" at bounding box center [921, 211] width 31 height 38
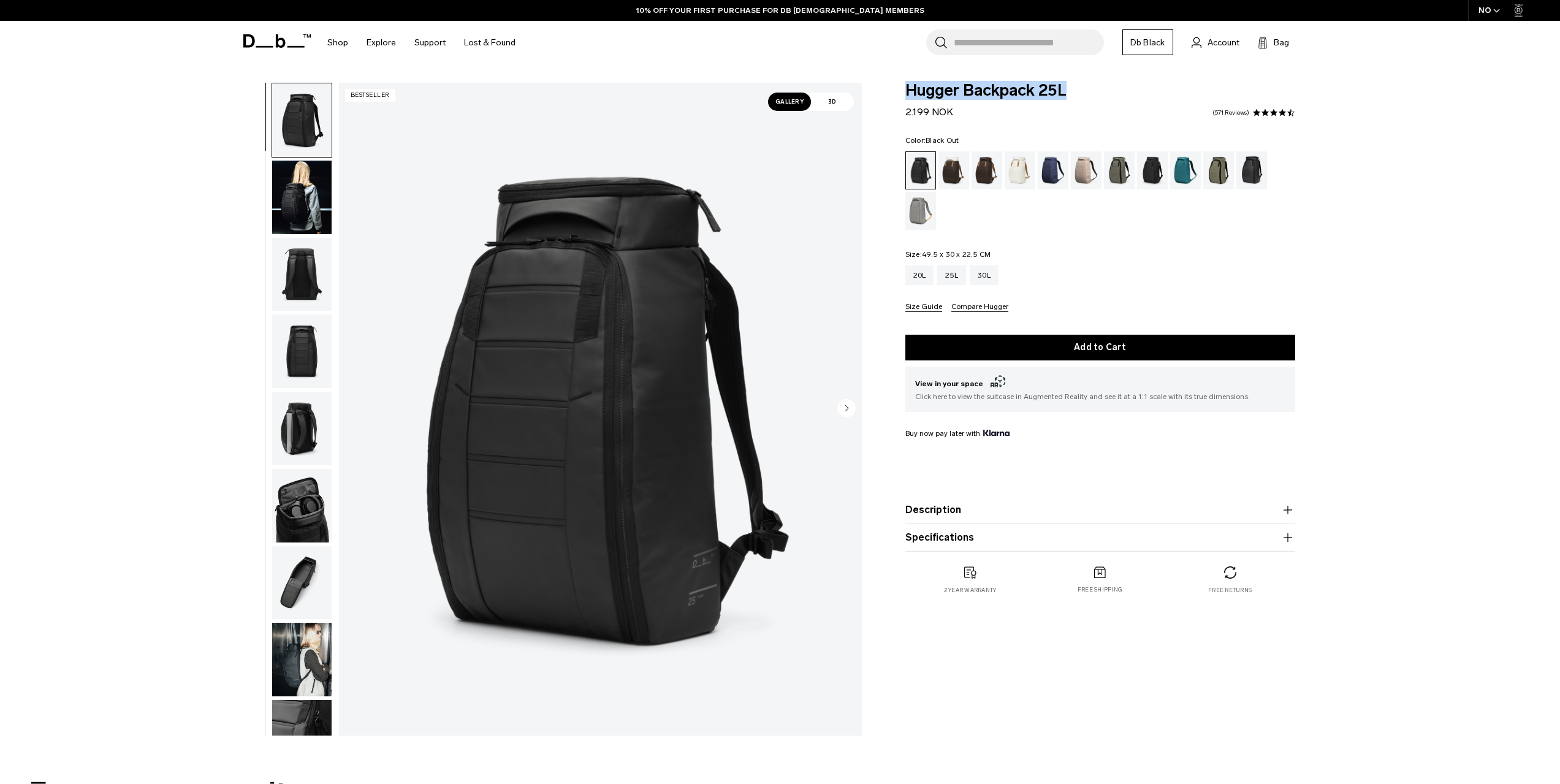
drag, startPoint x: 905, startPoint y: 89, endPoint x: 1082, endPoint y: 91, distance: 177.0
click at [1082, 91] on span "Hugger Backpack 25L" at bounding box center [1100, 91] width 390 height 16
copy span "Hugger Backpack 25L"
click at [1104, 234] on div "Color: Black Out Out of stock Size: 49.5 x 30 x 22.5 CM Out of stock 20L 25L 30L" at bounding box center [1100, 224] width 390 height 175
click at [990, 275] on div "30L" at bounding box center [984, 275] width 28 height 20
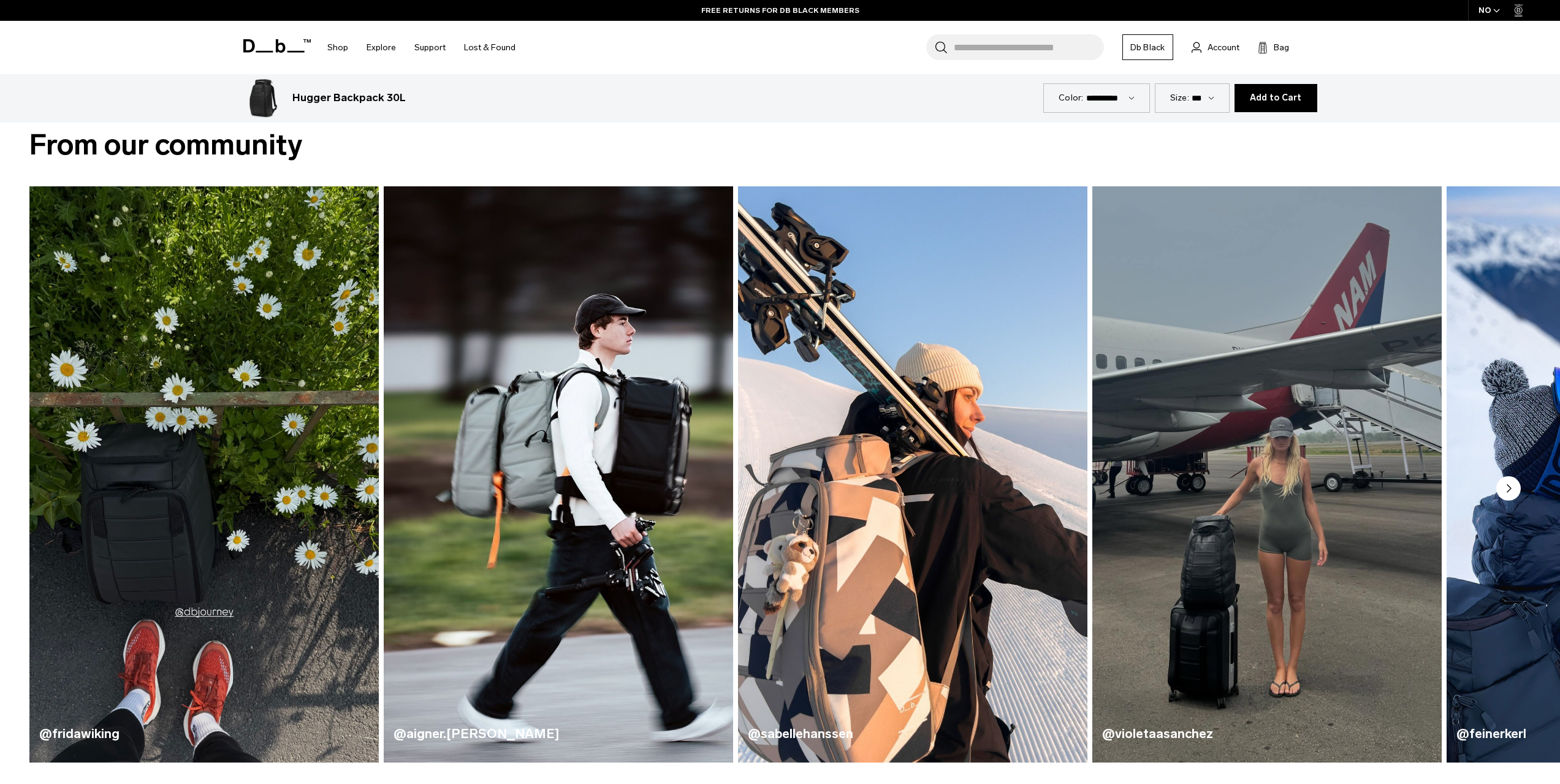
scroll to position [674, 0]
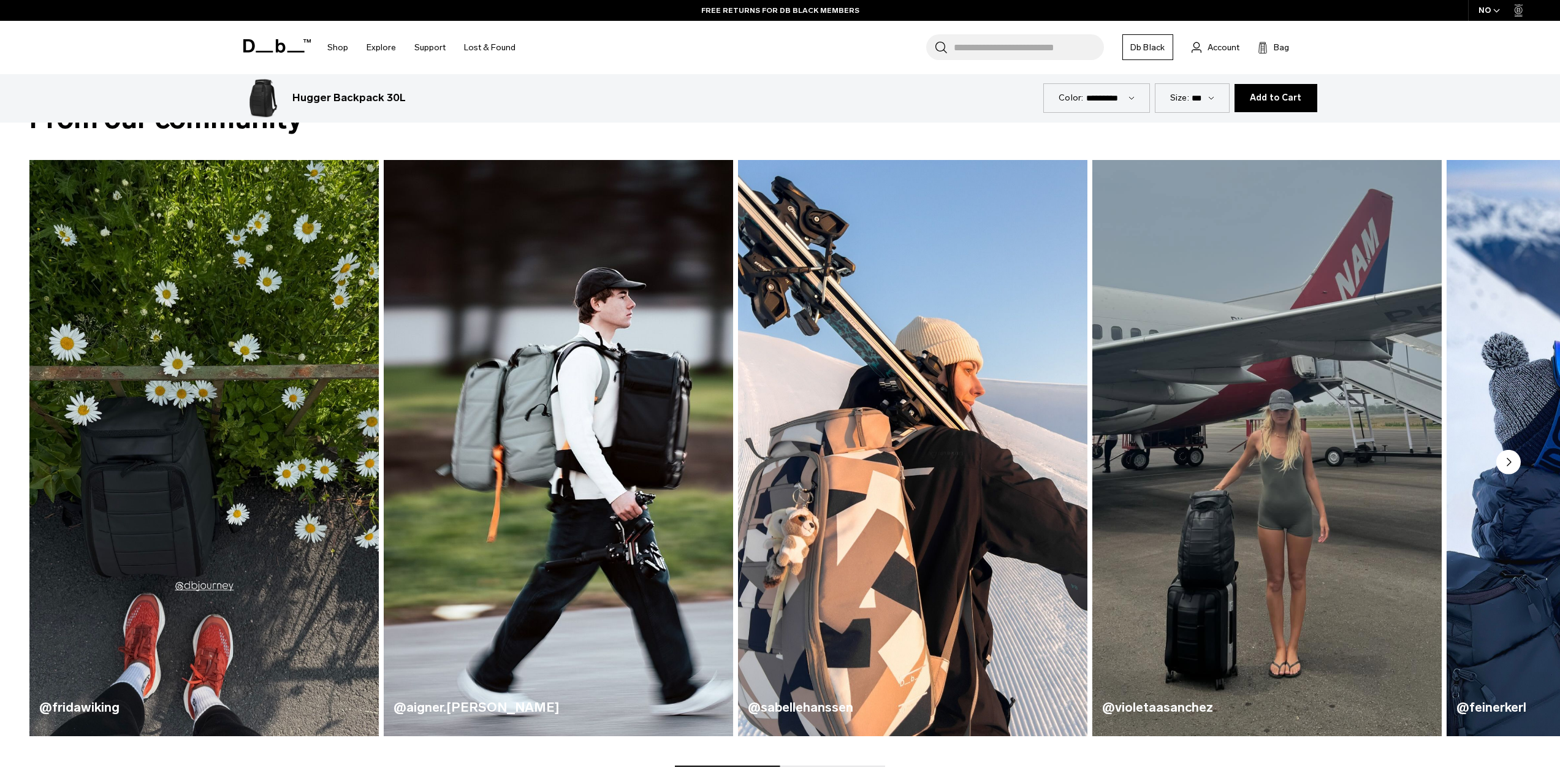
click at [1229, 475] on img "4 / 5" at bounding box center [1267, 448] width 360 height 594
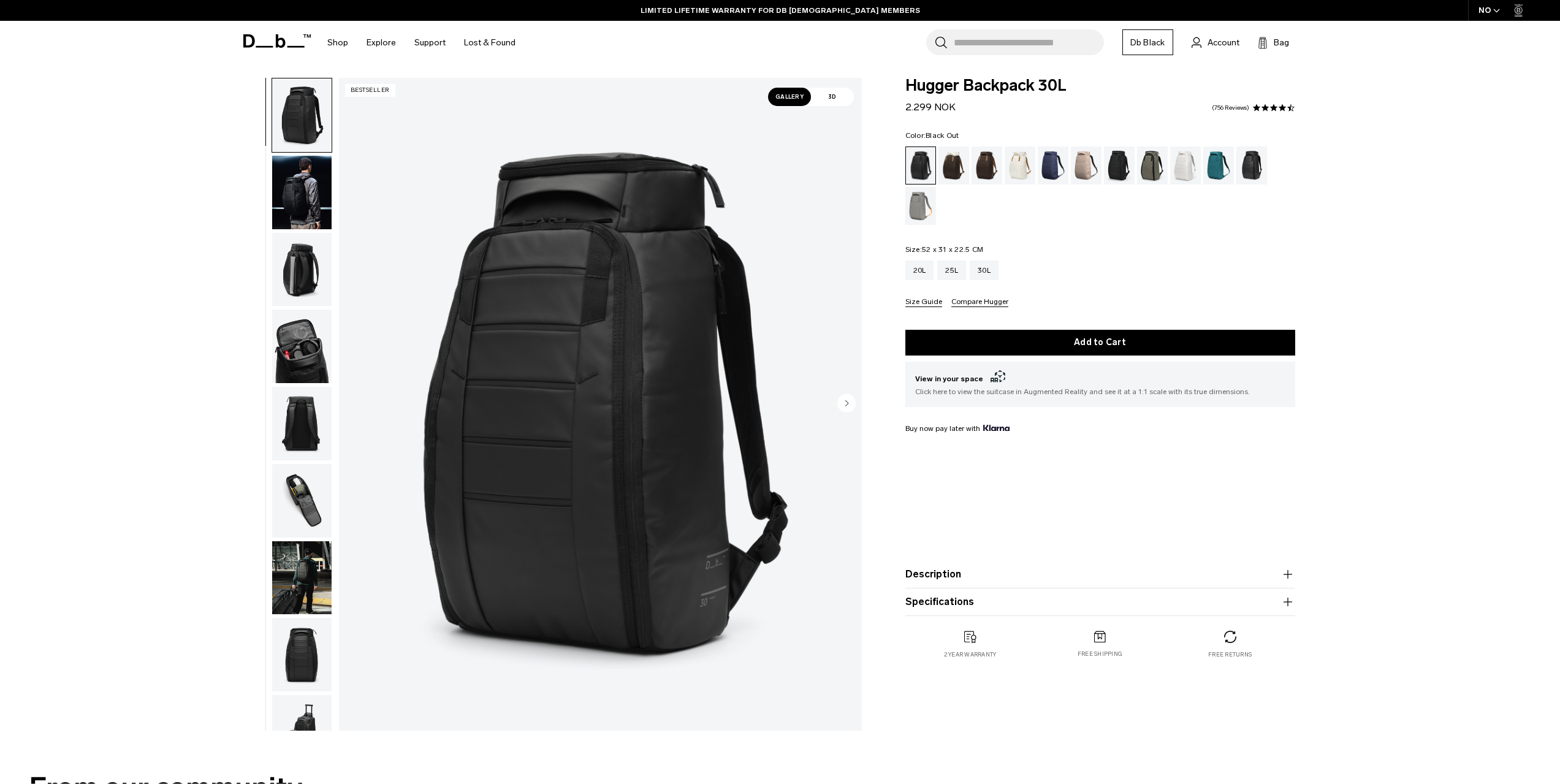
scroll to position [0, 0]
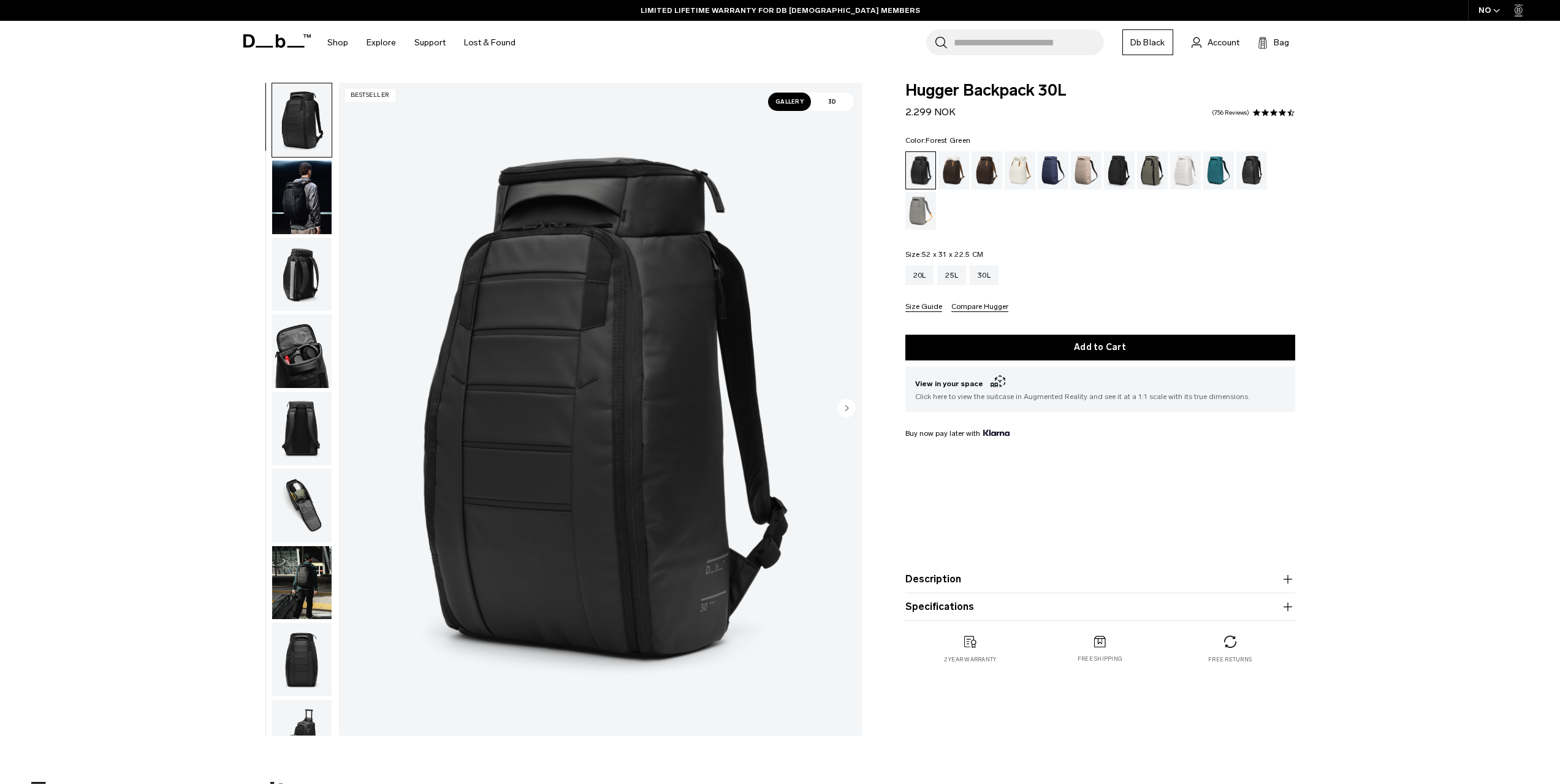
click at [1155, 179] on div "Forest Green" at bounding box center [1153, 170] width 31 height 38
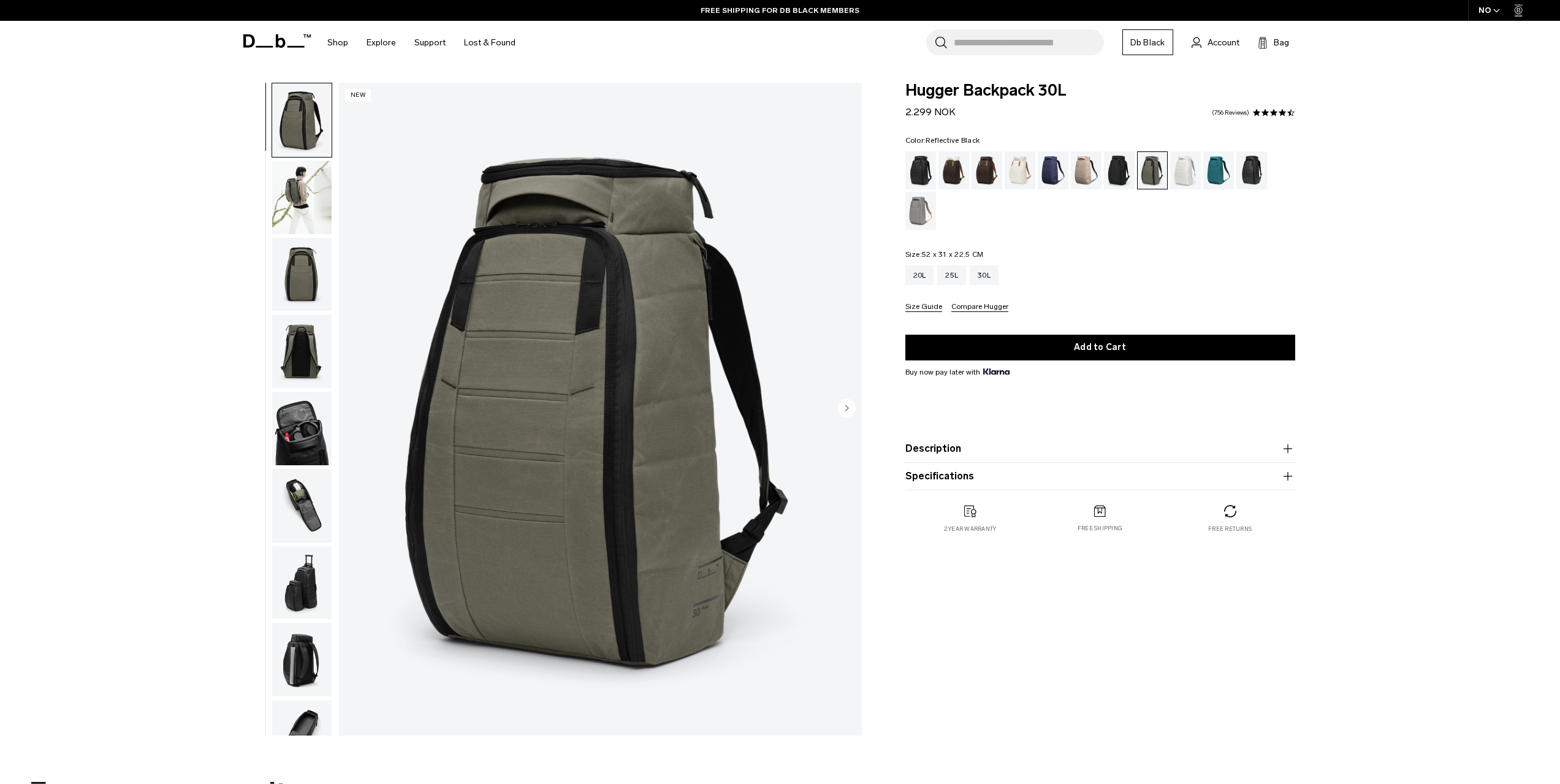
click at [1245, 170] on div "Reflective Black" at bounding box center [1252, 170] width 31 height 38
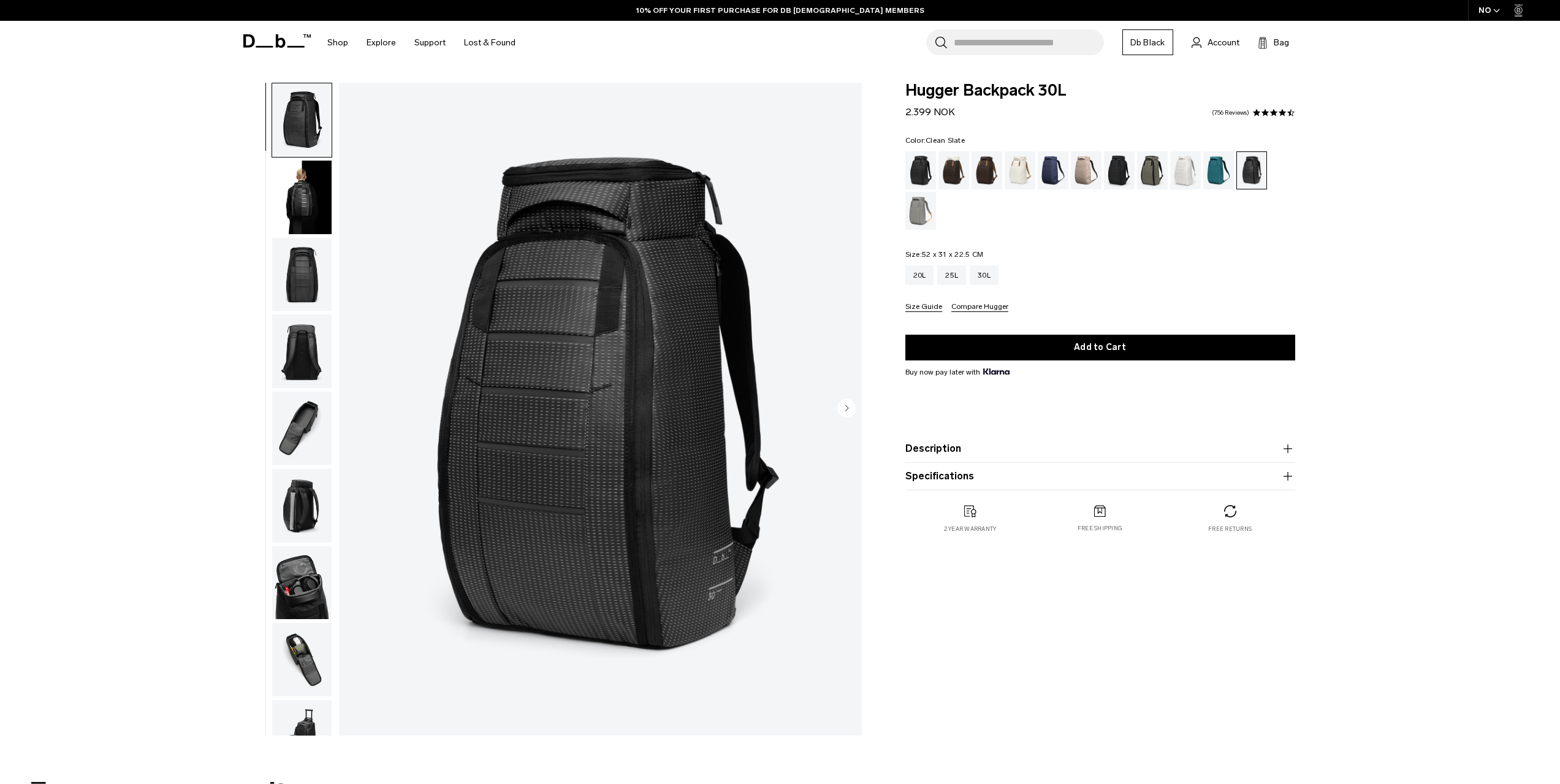
click at [1180, 175] on div "Clean Slate" at bounding box center [1186, 170] width 31 height 38
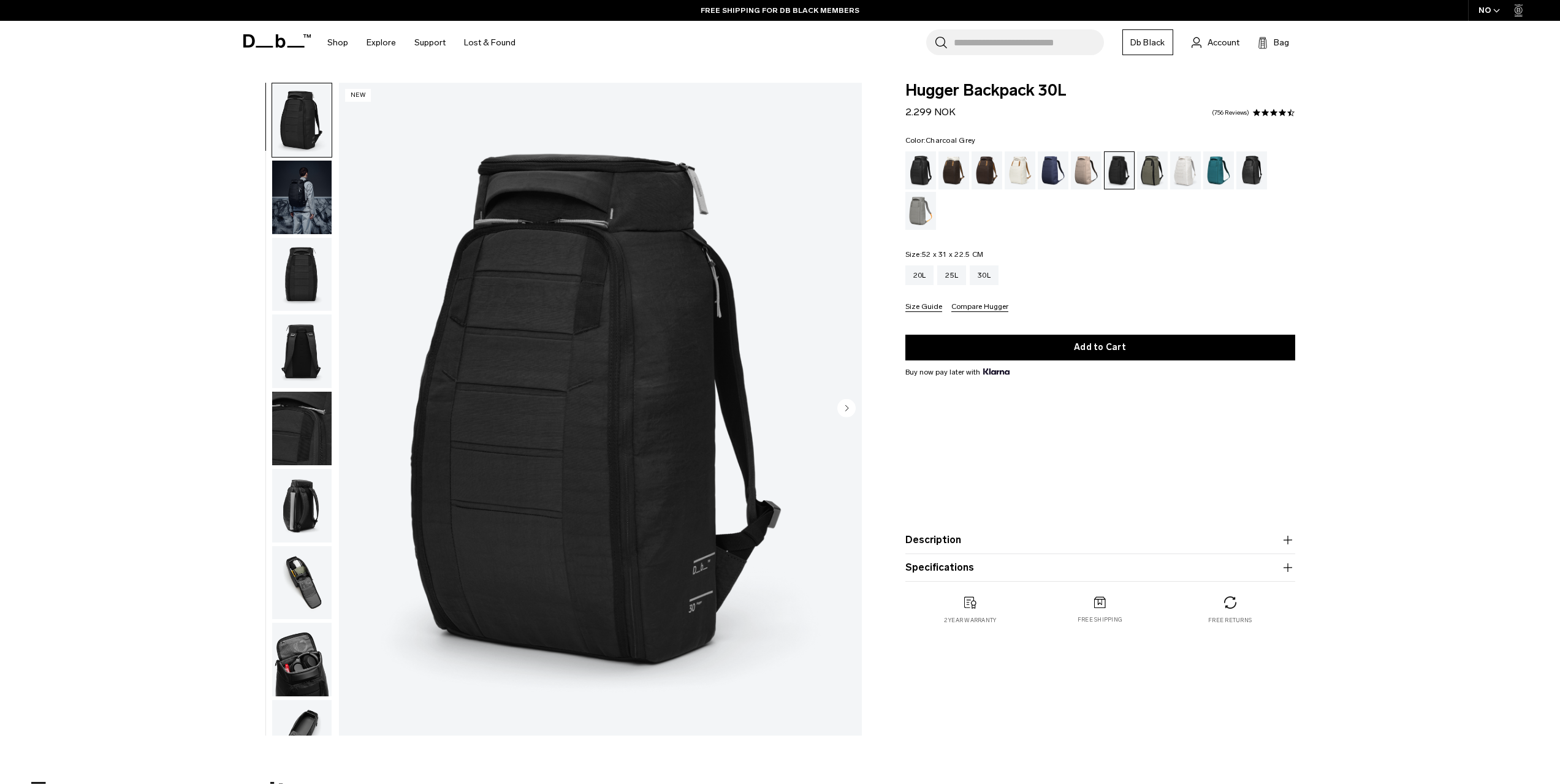
click at [1401, 410] on div "**********" at bounding box center [780, 412] width 1560 height 659
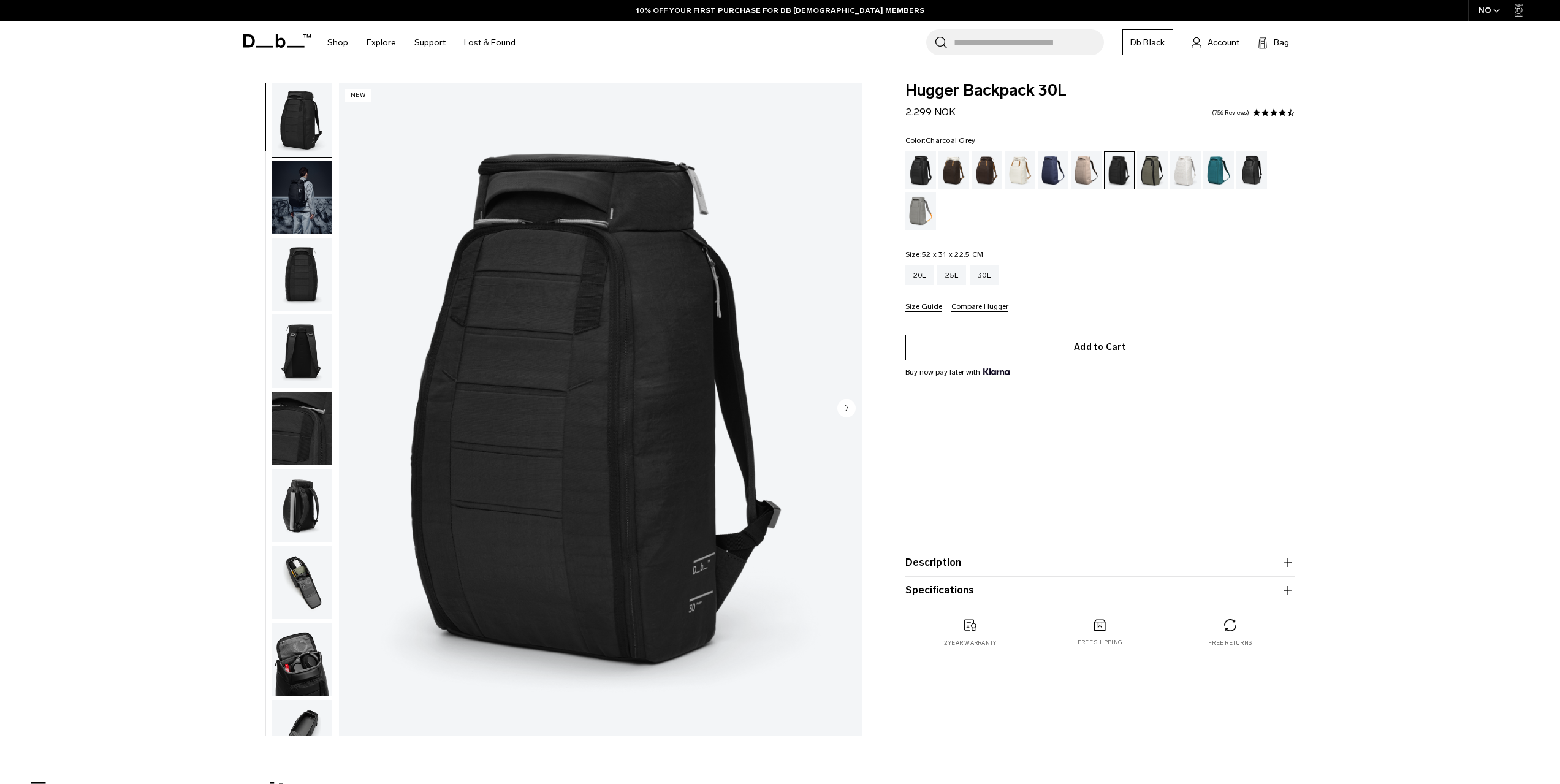
click at [1155, 352] on button "Add to Cart" at bounding box center [1100, 347] width 390 height 26
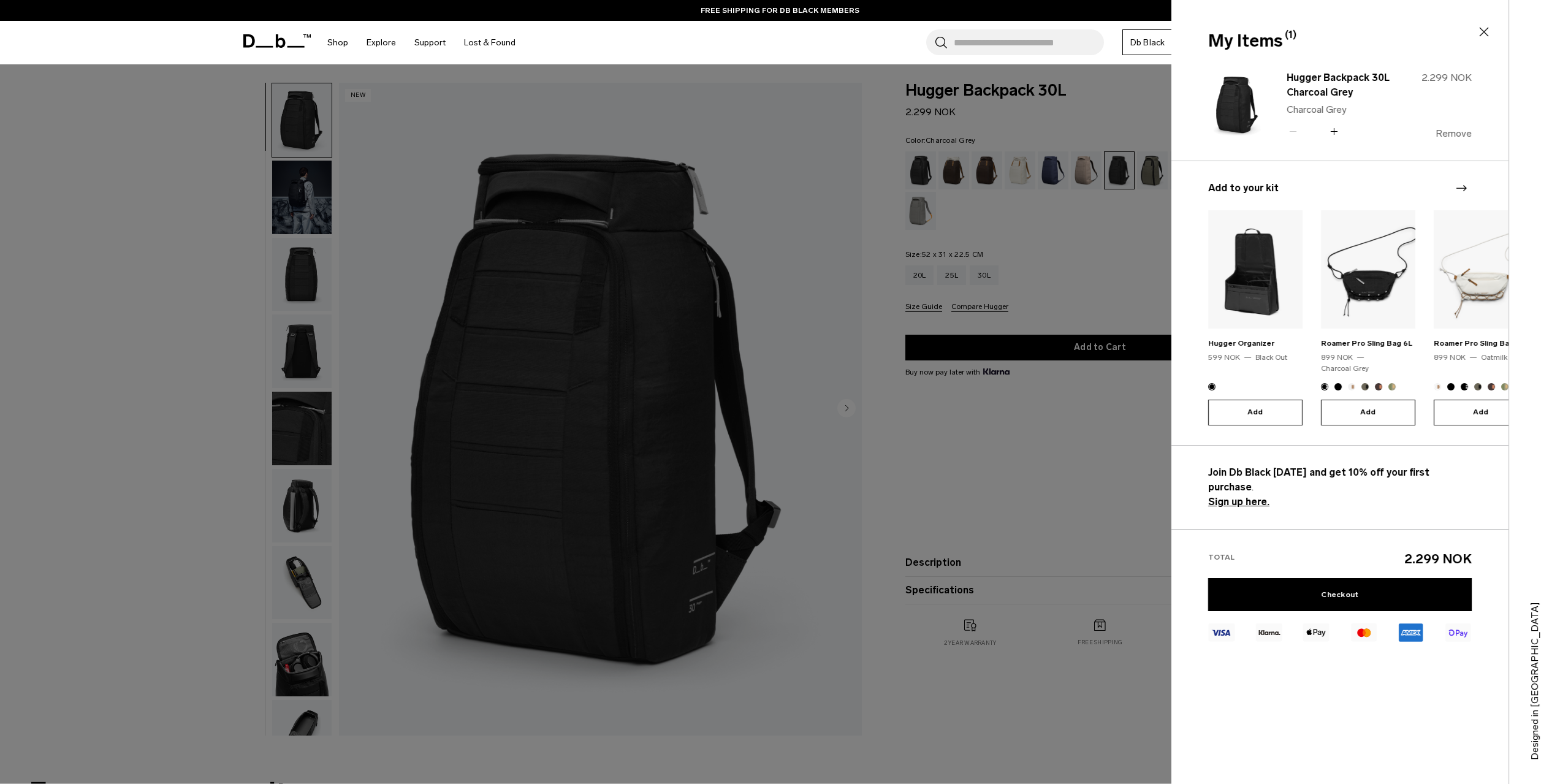
click at [1445, 130] on button "Remove" at bounding box center [1453, 133] width 36 height 11
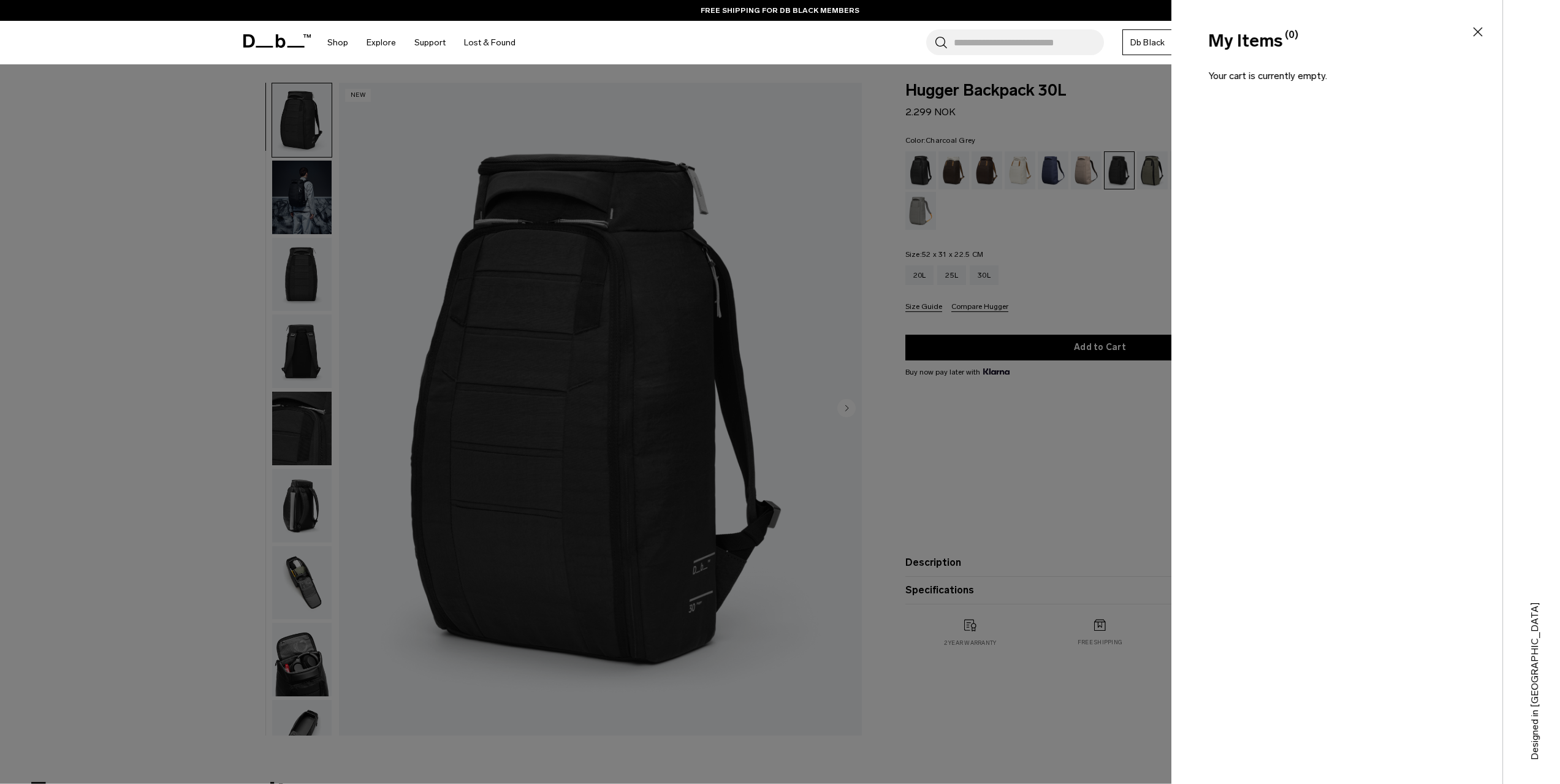
click at [1476, 31] on icon at bounding box center [1478, 32] width 15 height 15
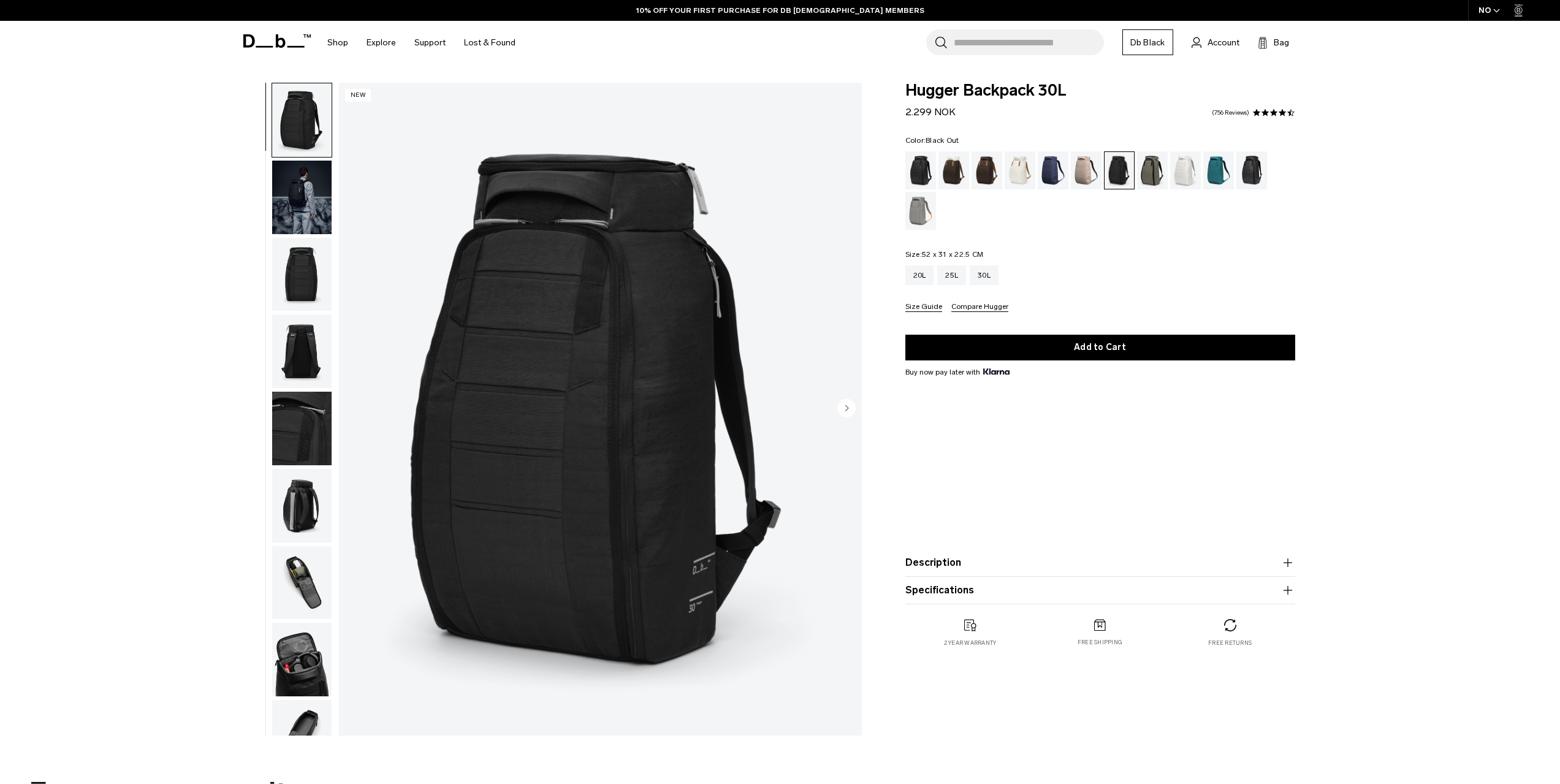
click at [924, 168] on div "Black Out" at bounding box center [921, 170] width 31 height 38
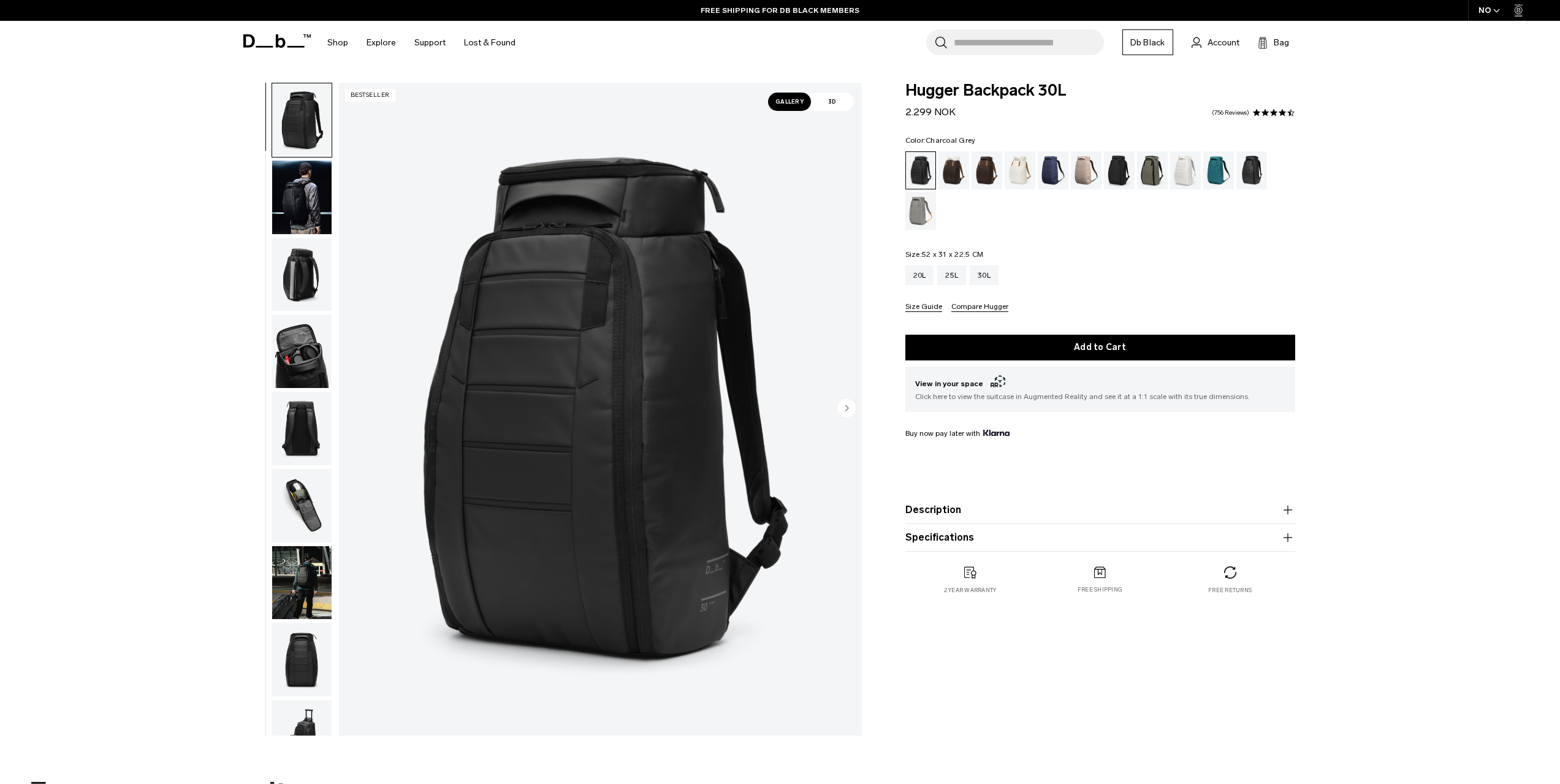
click at [1117, 177] on div "Charcoal Grey" at bounding box center [1119, 170] width 31 height 38
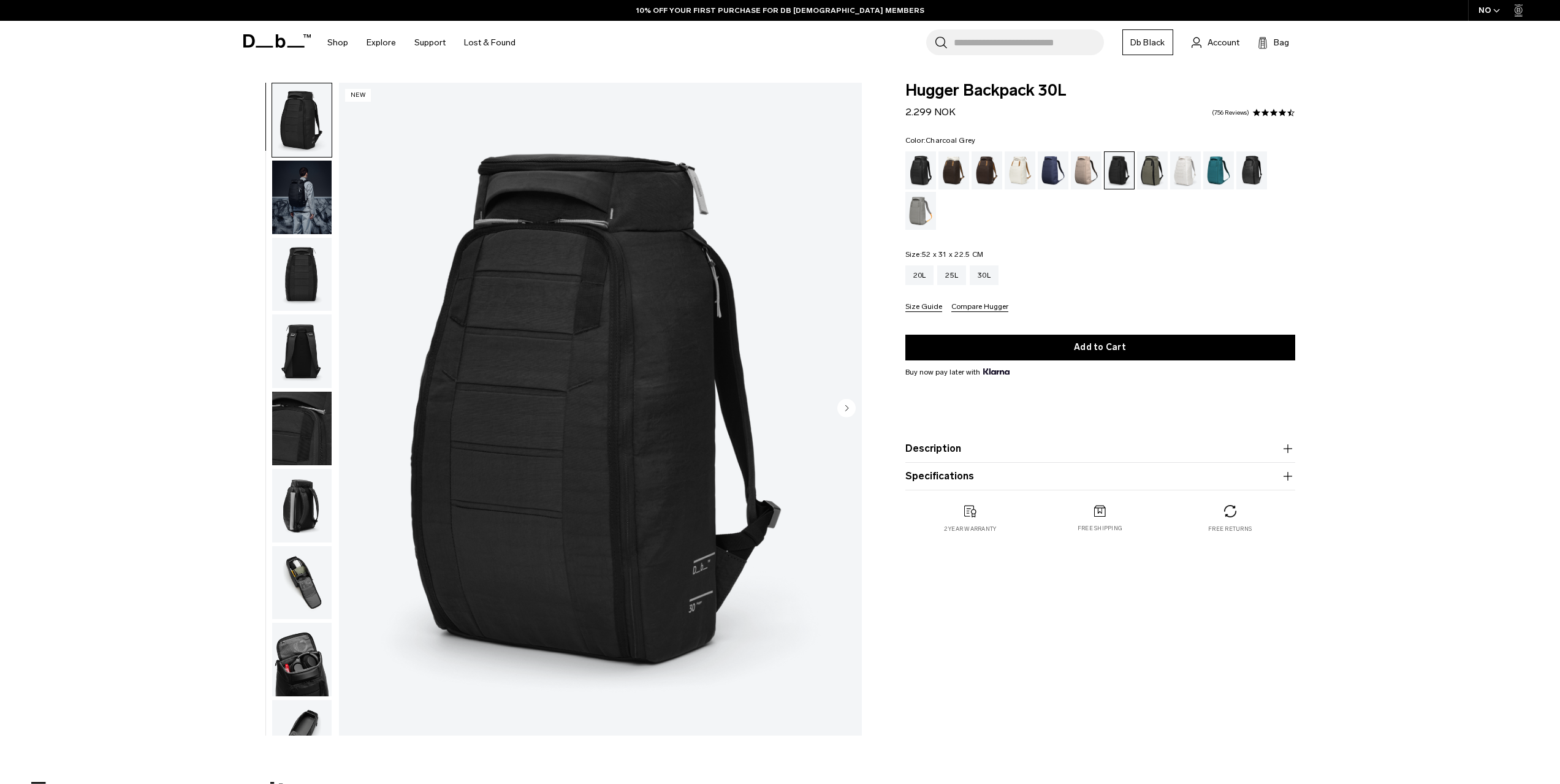
click at [628, 393] on img "1 / 10" at bounding box center [600, 409] width 523 height 653
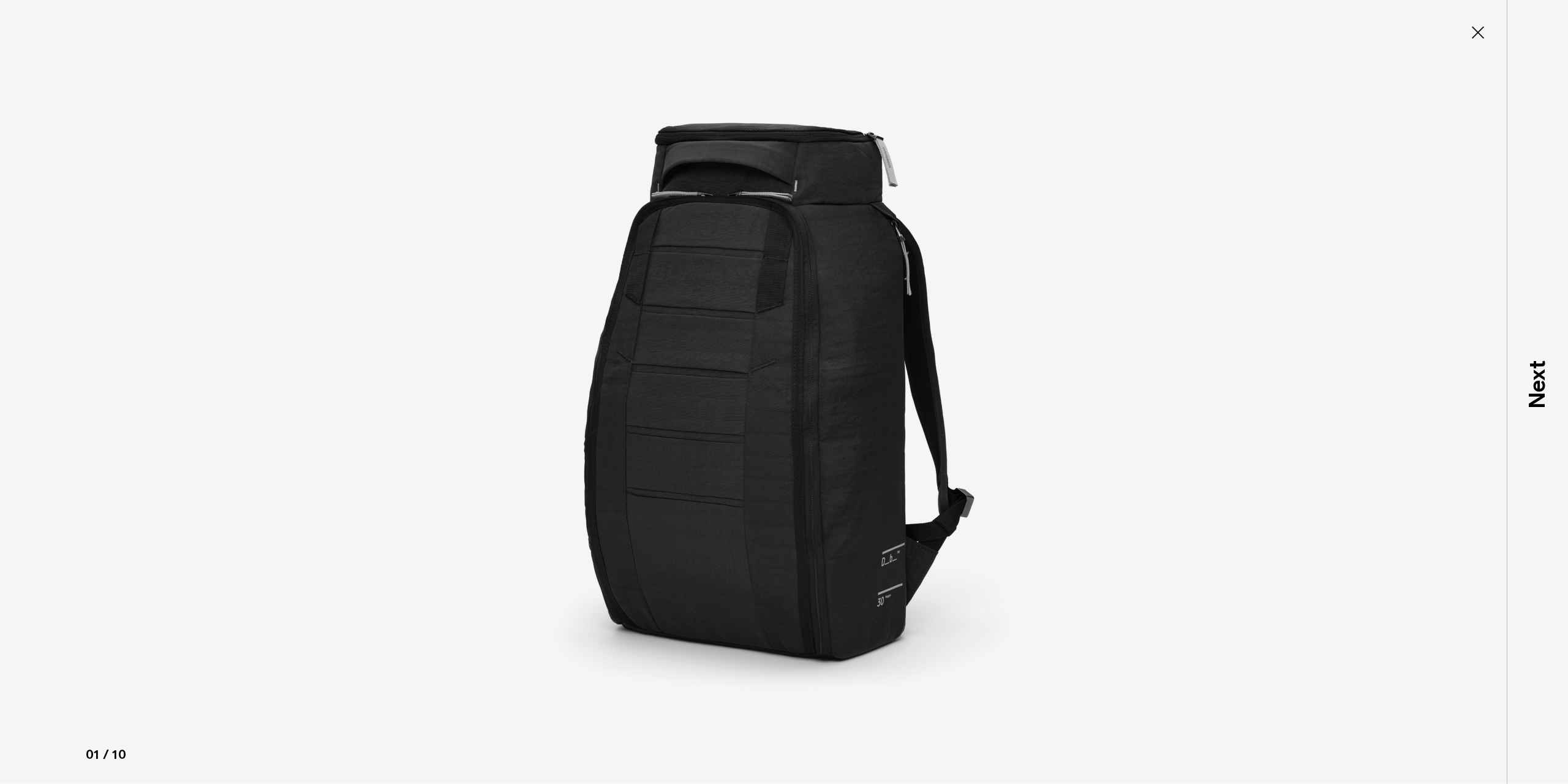
click at [1479, 34] on icon at bounding box center [1478, 32] width 13 height 13
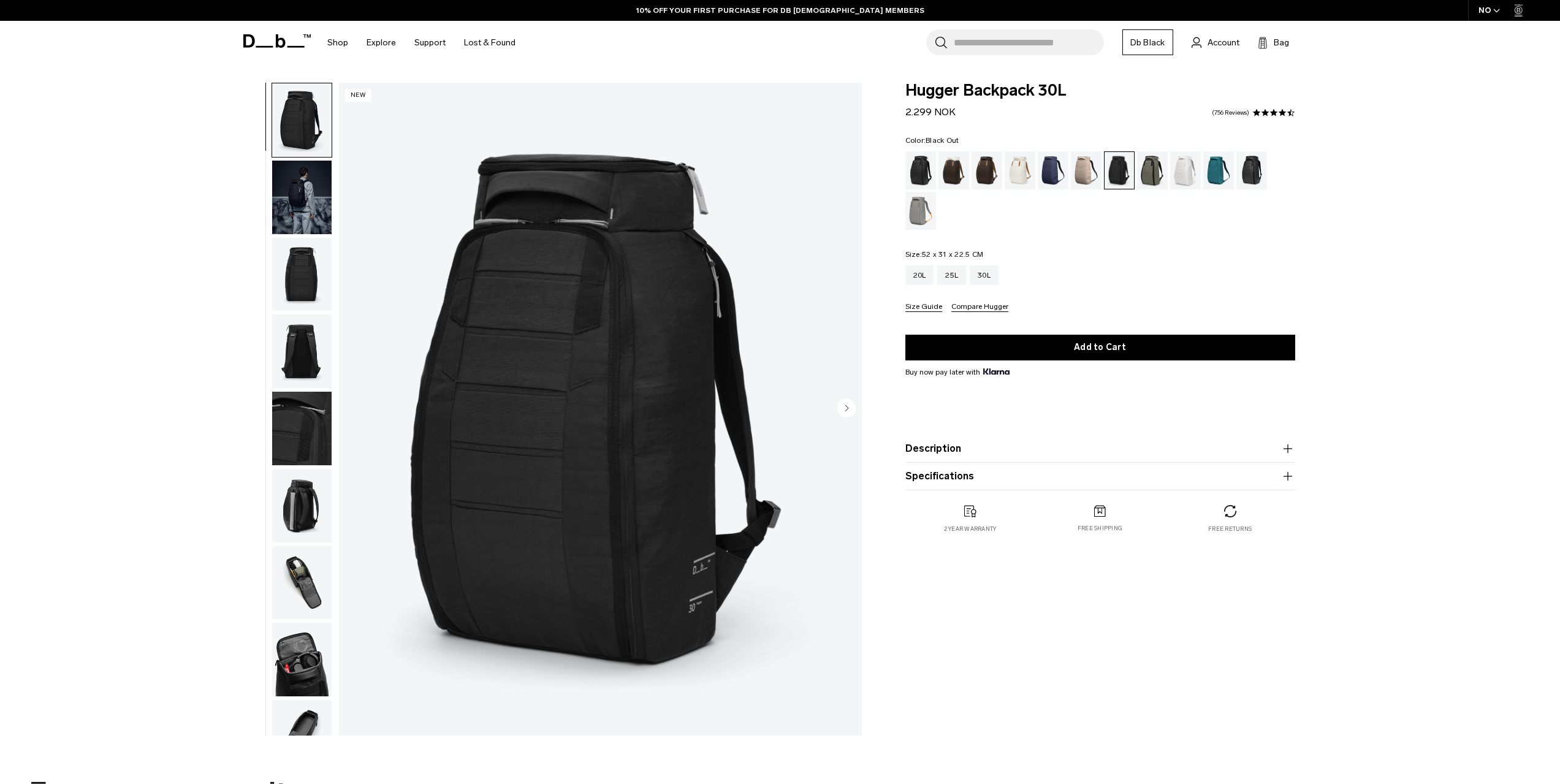
click at [924, 173] on div "Black Out" at bounding box center [921, 170] width 31 height 38
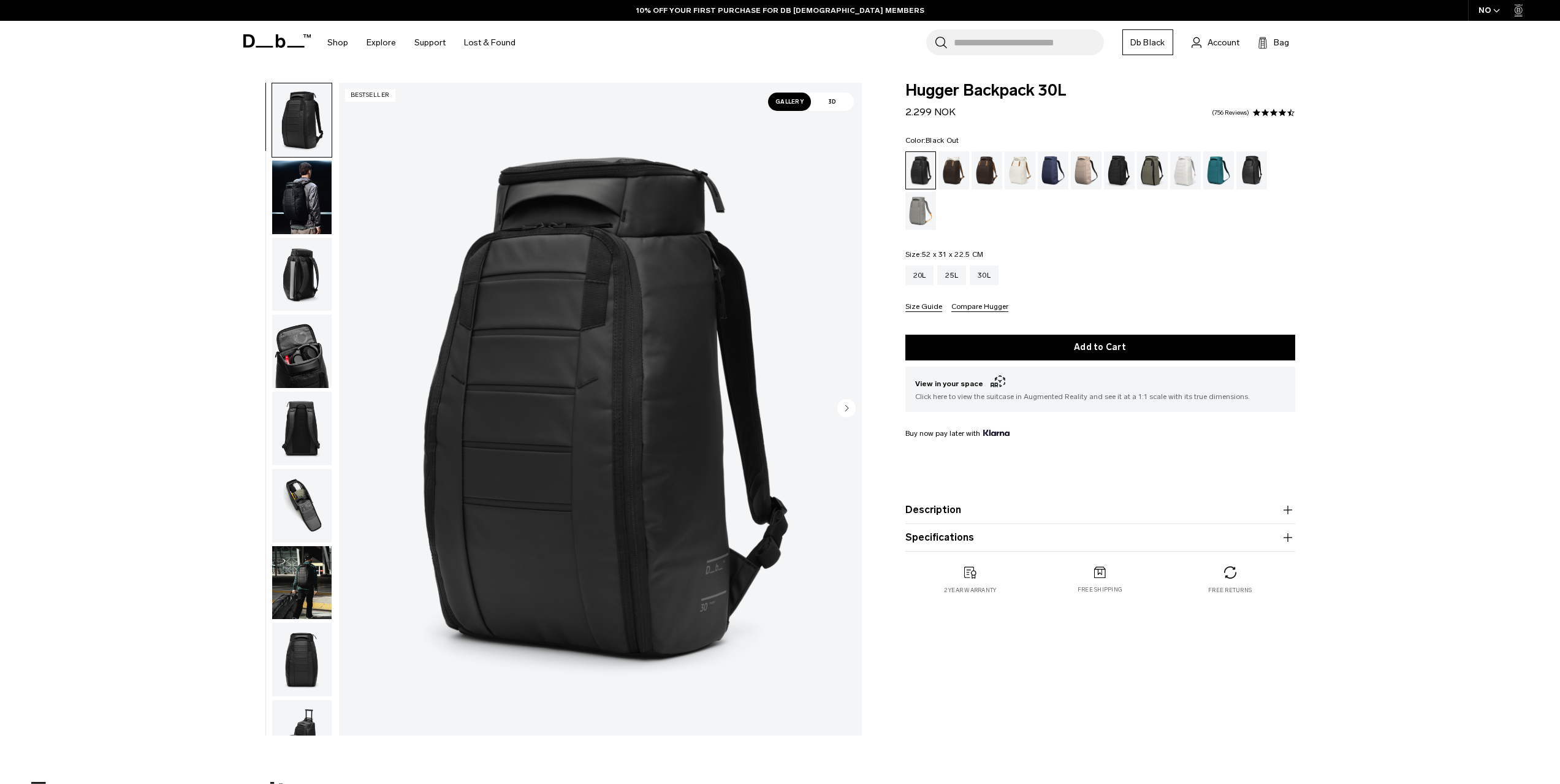
click at [301, 206] on img "button" at bounding box center [302, 197] width 60 height 74
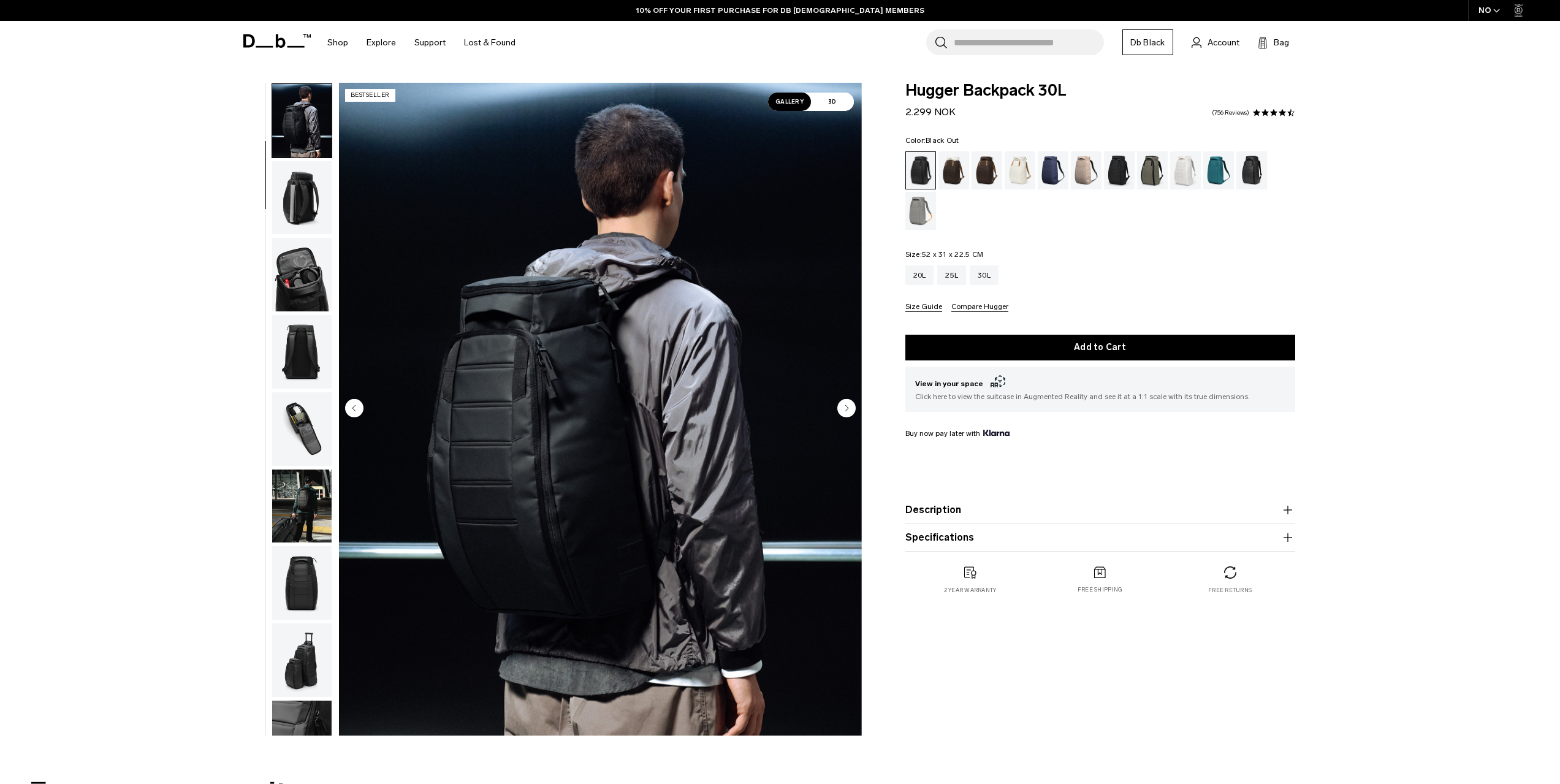
scroll to position [77, 0]
click at [301, 191] on img "button" at bounding box center [302, 197] width 60 height 74
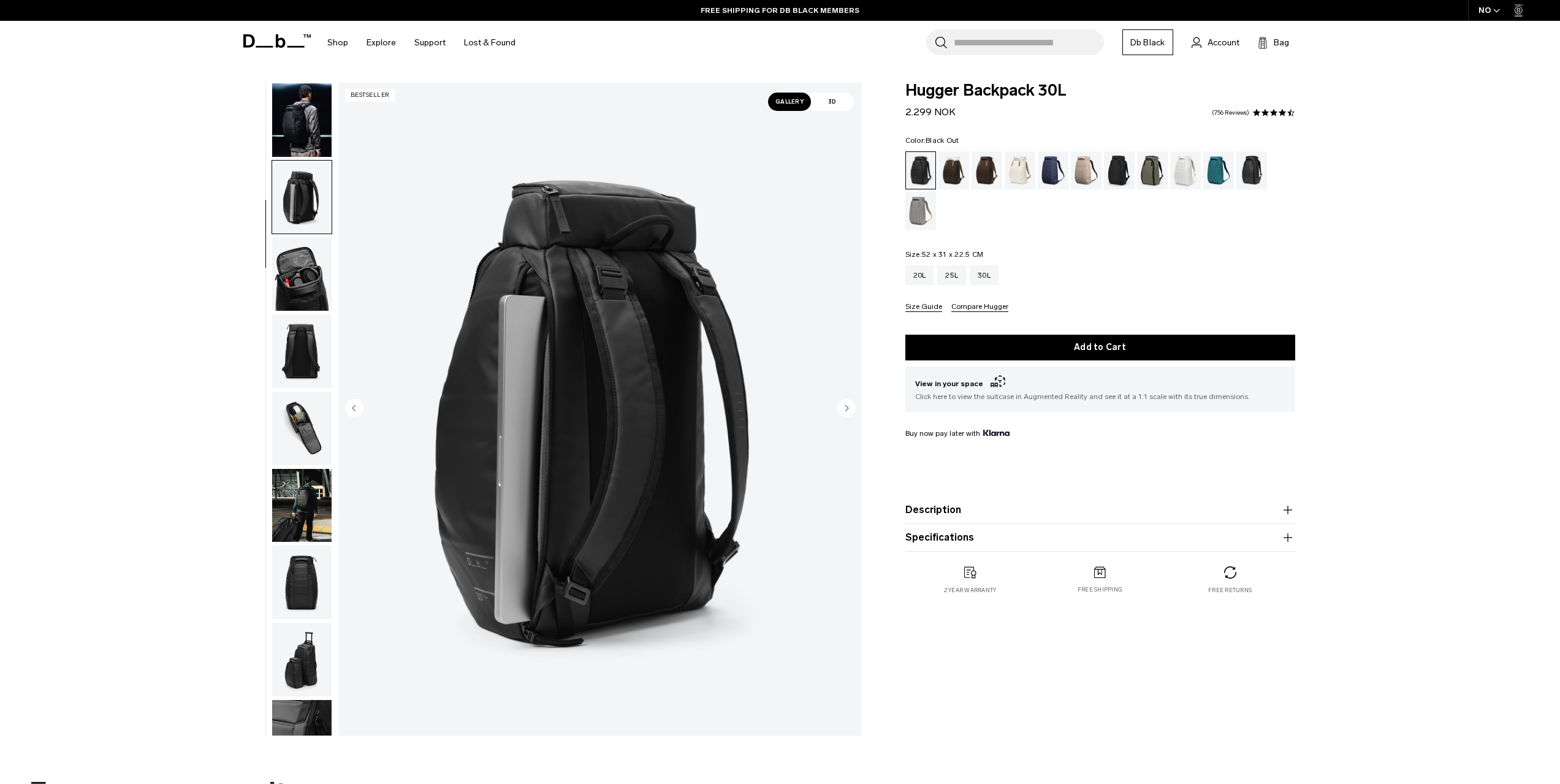
scroll to position [154, 0]
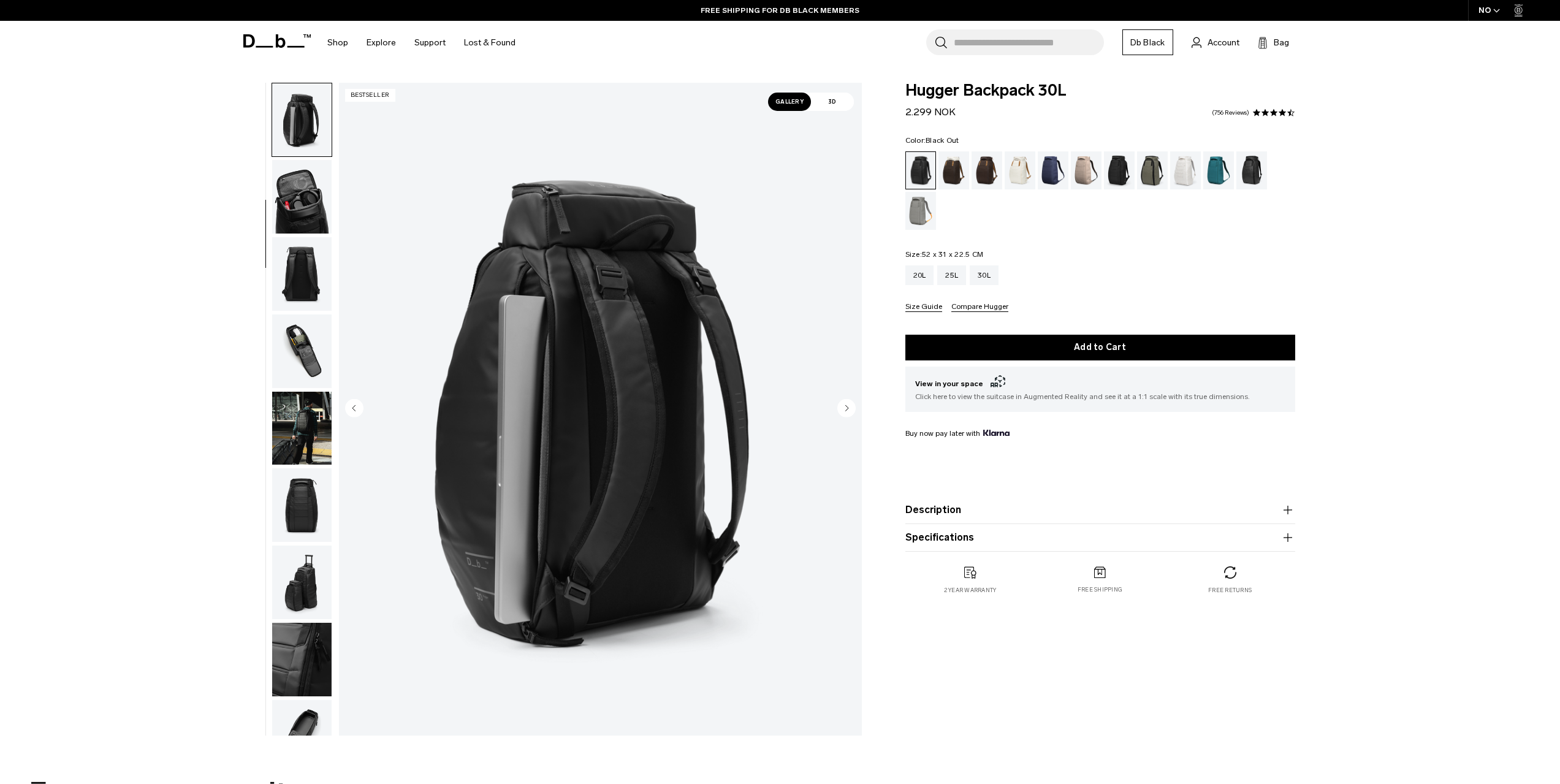
click at [305, 195] on img "button" at bounding box center [302, 197] width 60 height 74
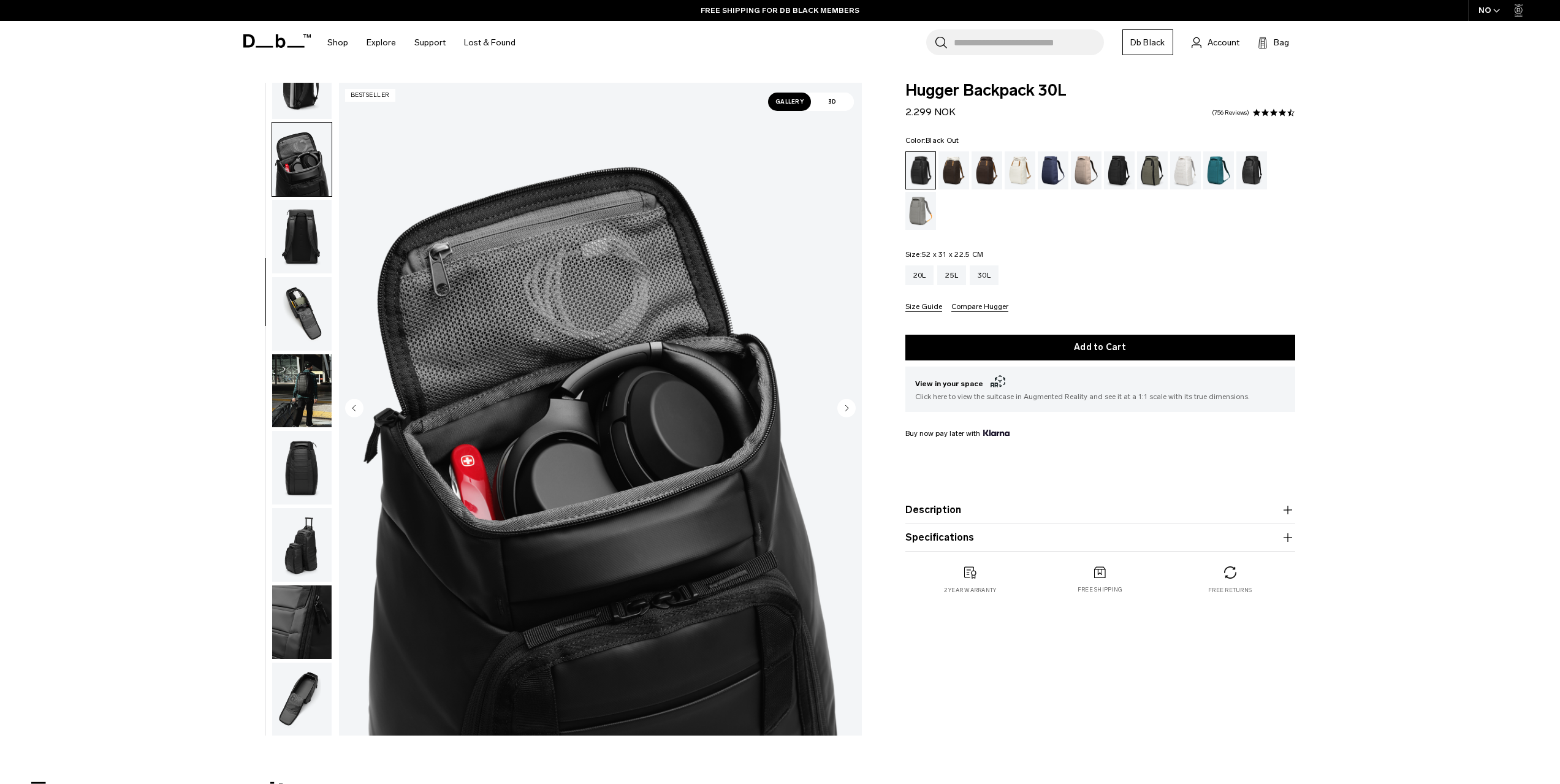
scroll to position [193, 0]
click at [1118, 169] on div "Charcoal Grey" at bounding box center [1119, 170] width 31 height 38
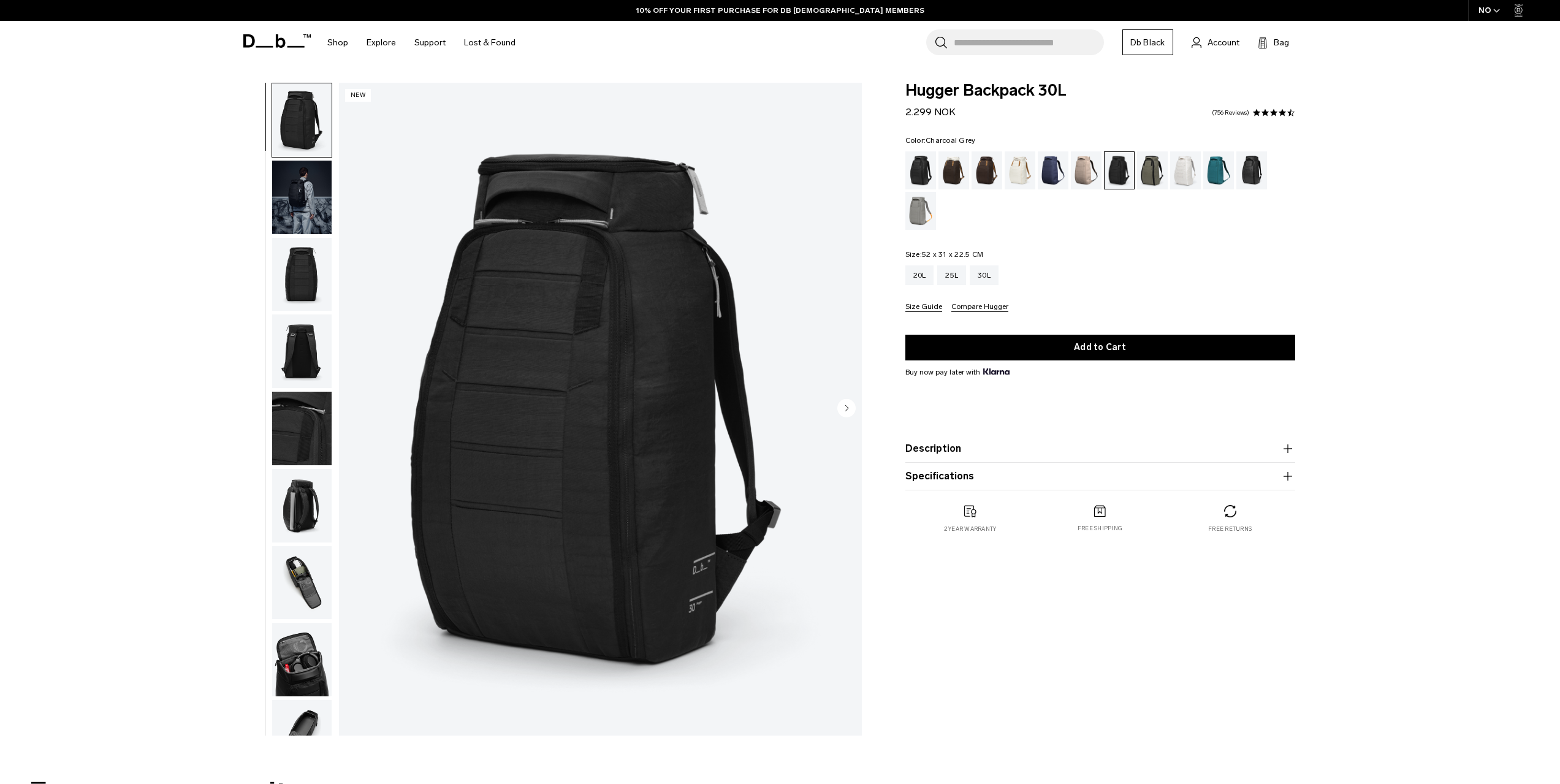
click at [307, 277] on img "button" at bounding box center [302, 274] width 60 height 74
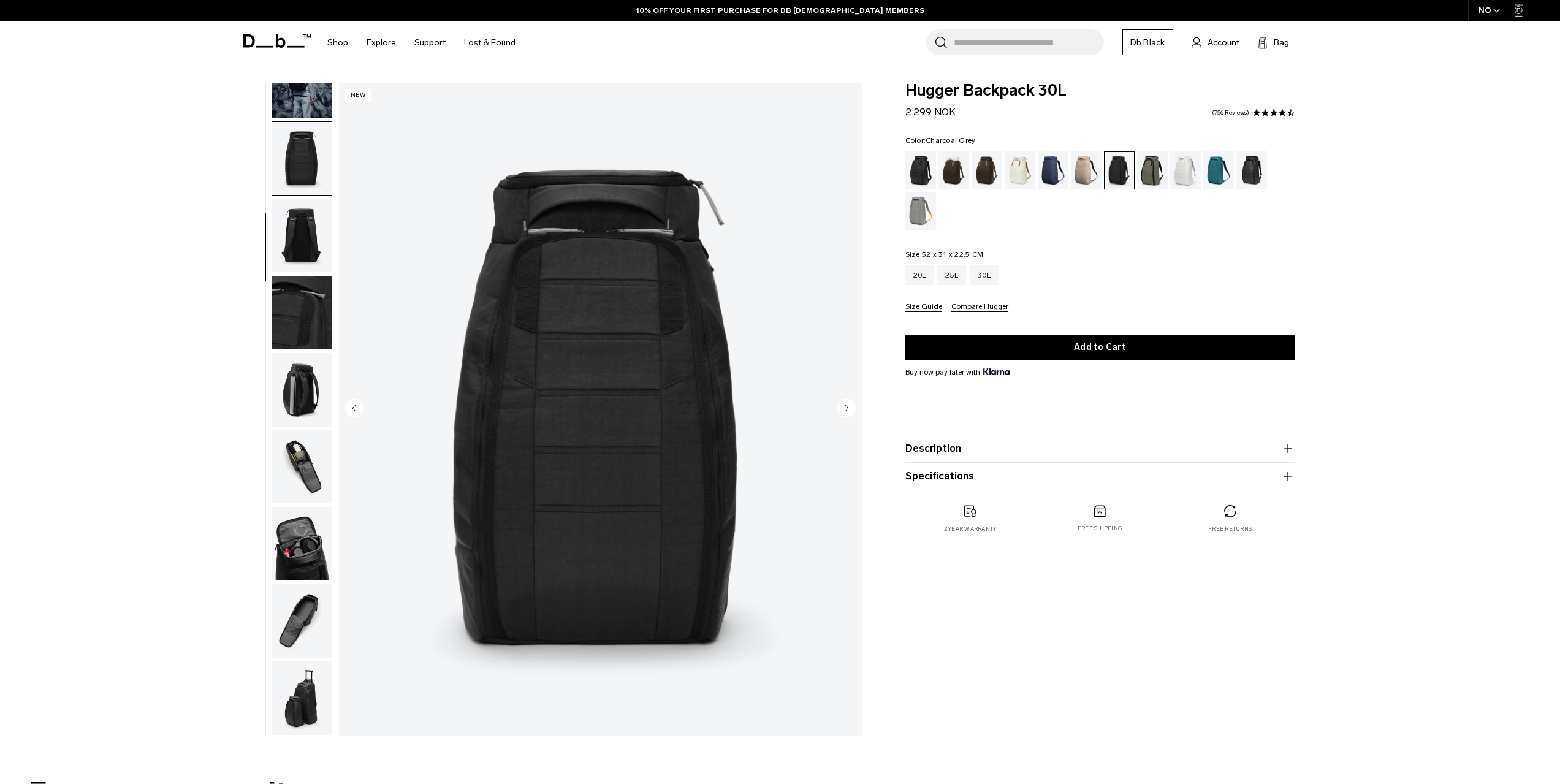
click at [299, 293] on img "button" at bounding box center [302, 312] width 60 height 74
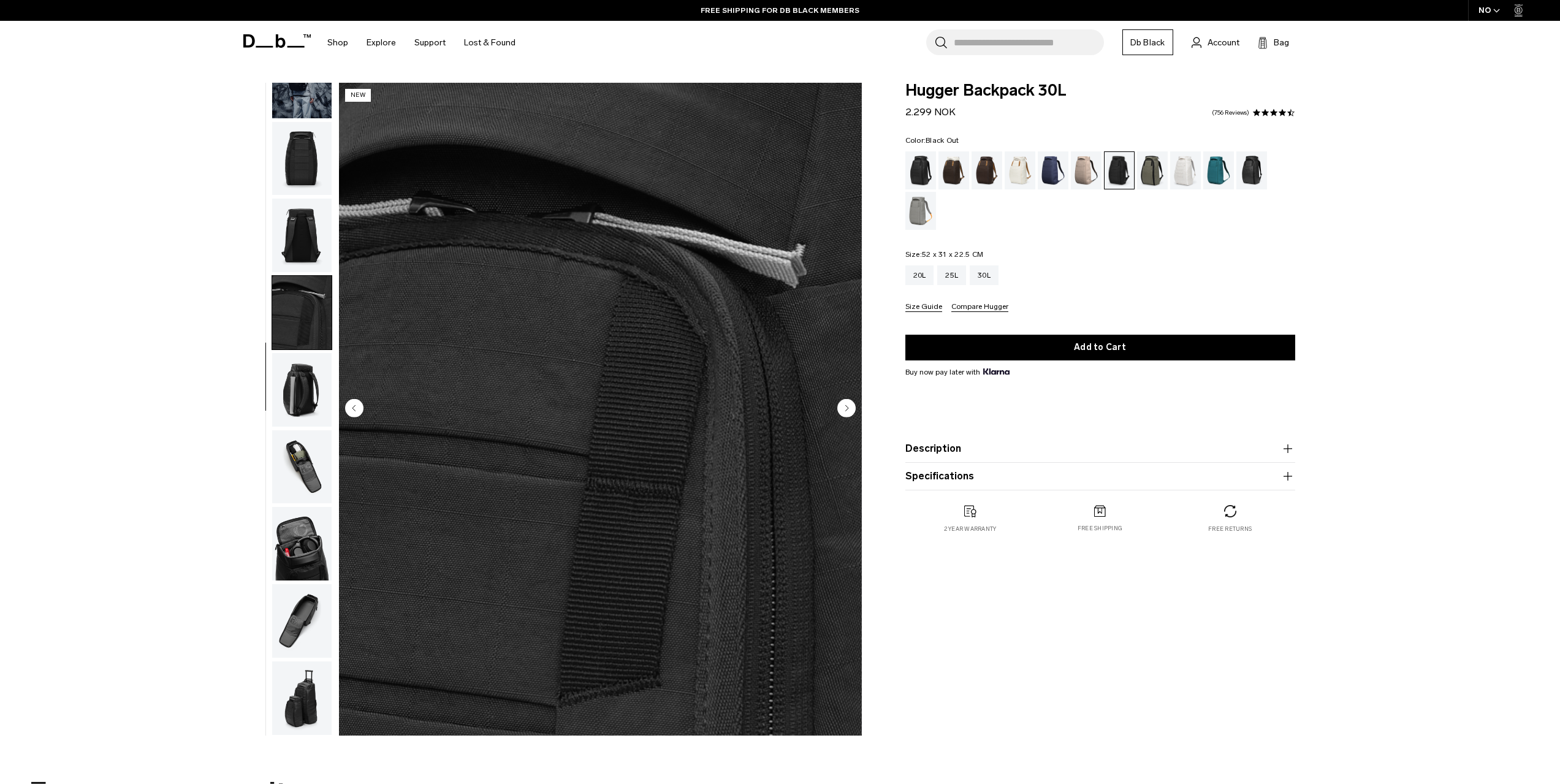
click at [923, 173] on div "Black Out" at bounding box center [921, 170] width 31 height 38
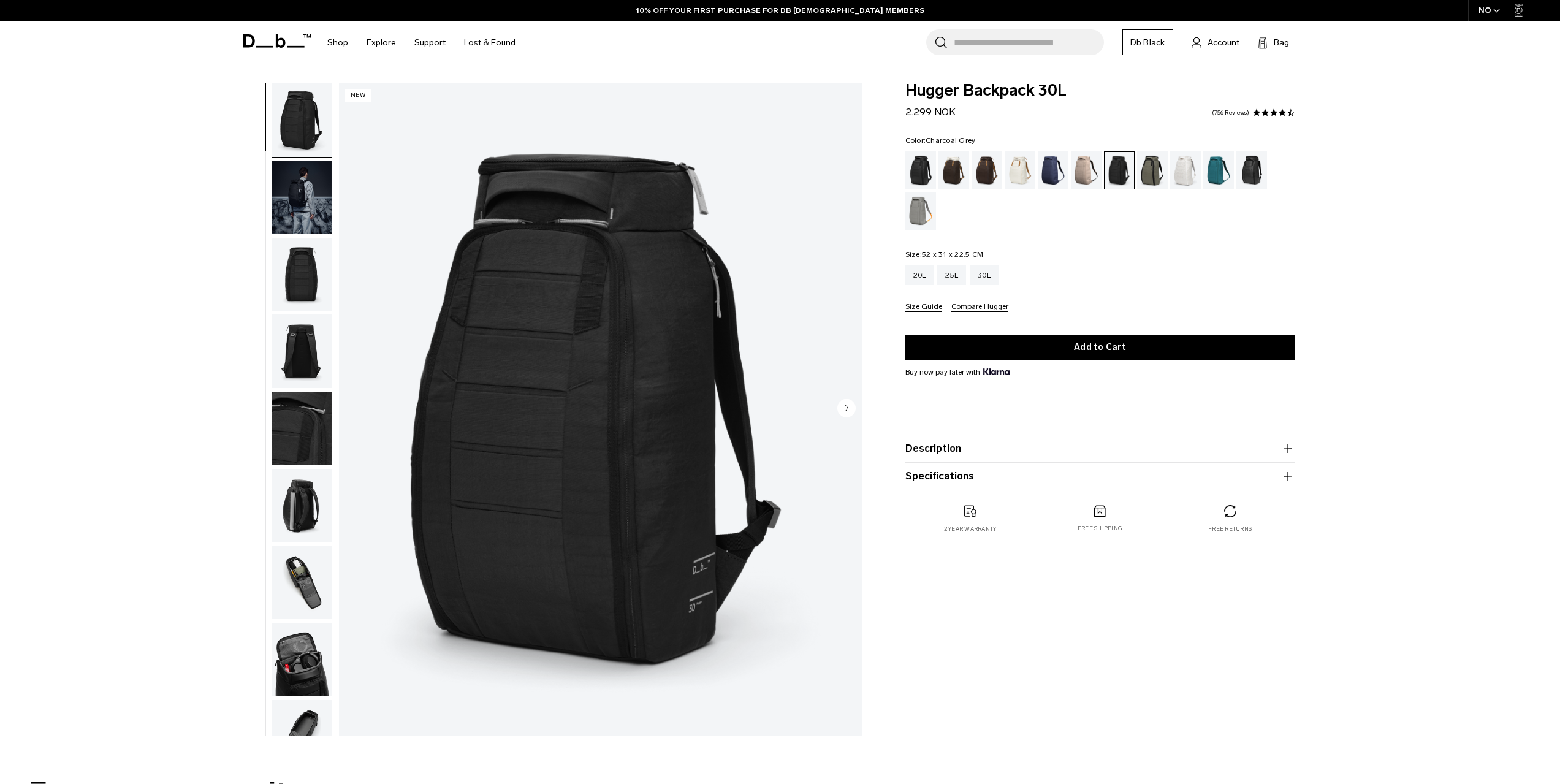
click at [296, 443] on img "button" at bounding box center [302, 428] width 60 height 74
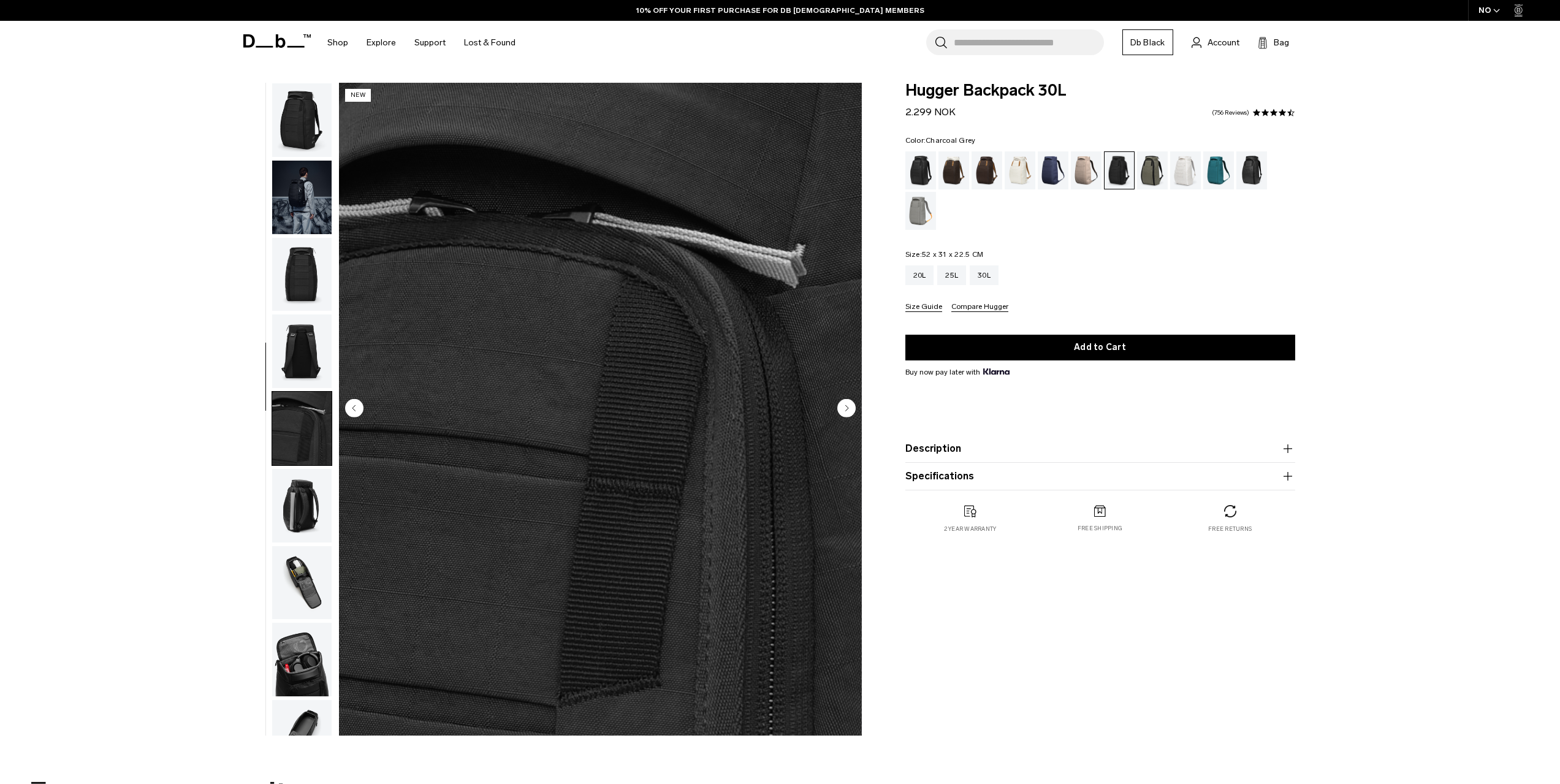
scroll to position [116, 0]
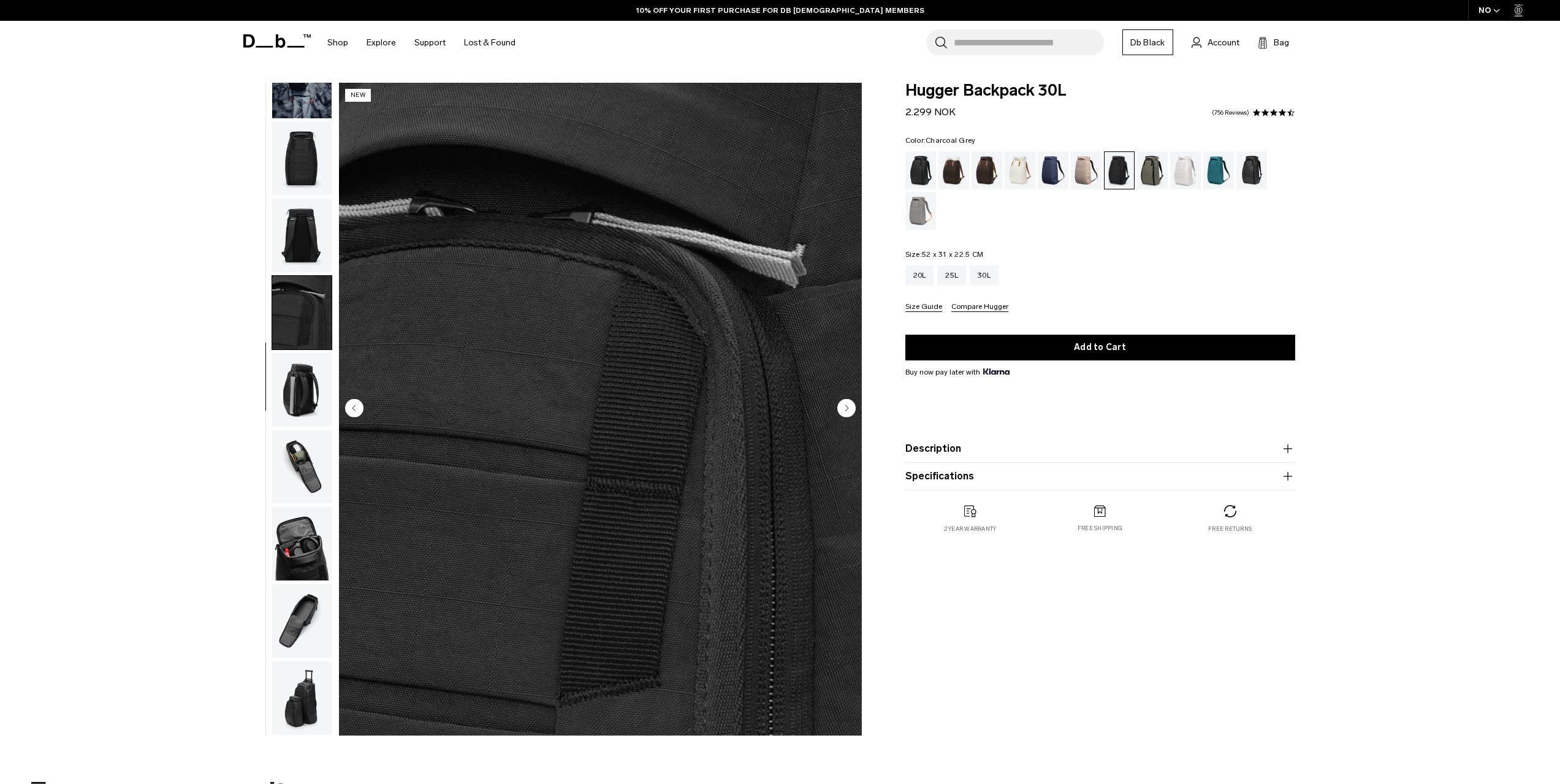
click at [313, 395] on img "button" at bounding box center [302, 389] width 60 height 74
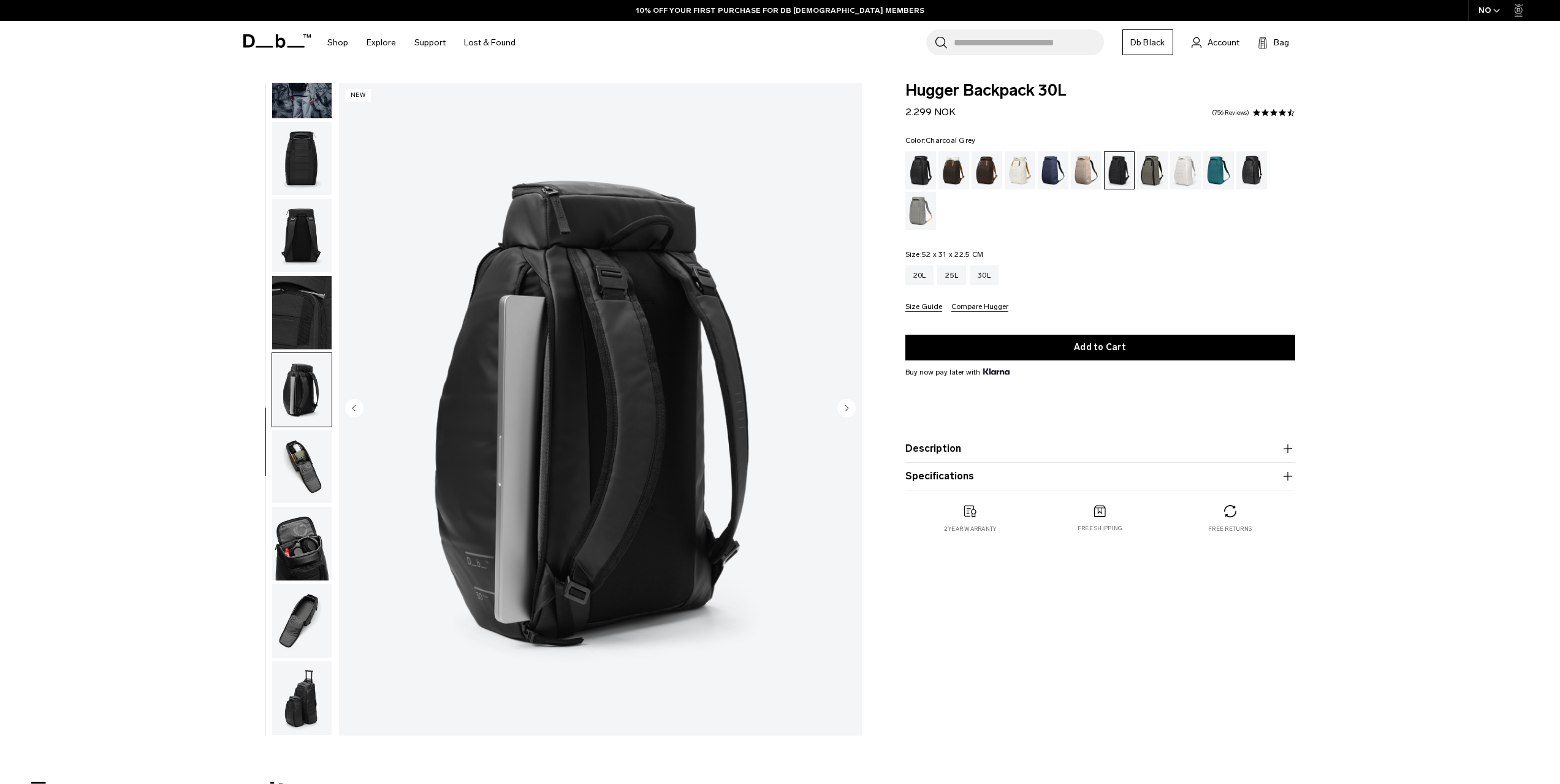
click at [301, 458] on img "button" at bounding box center [302, 467] width 60 height 74
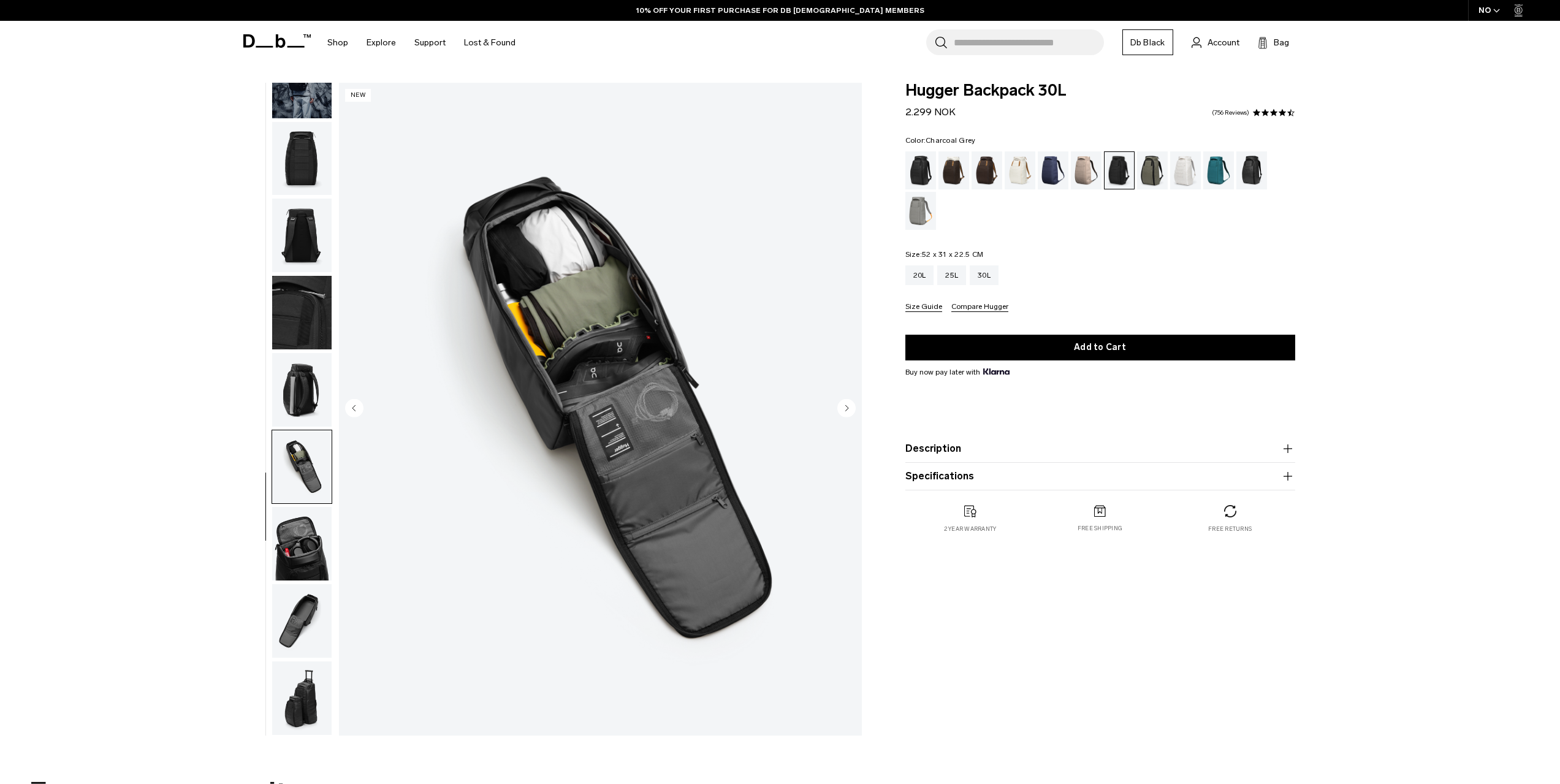
click at [301, 514] on img "button" at bounding box center [302, 543] width 60 height 74
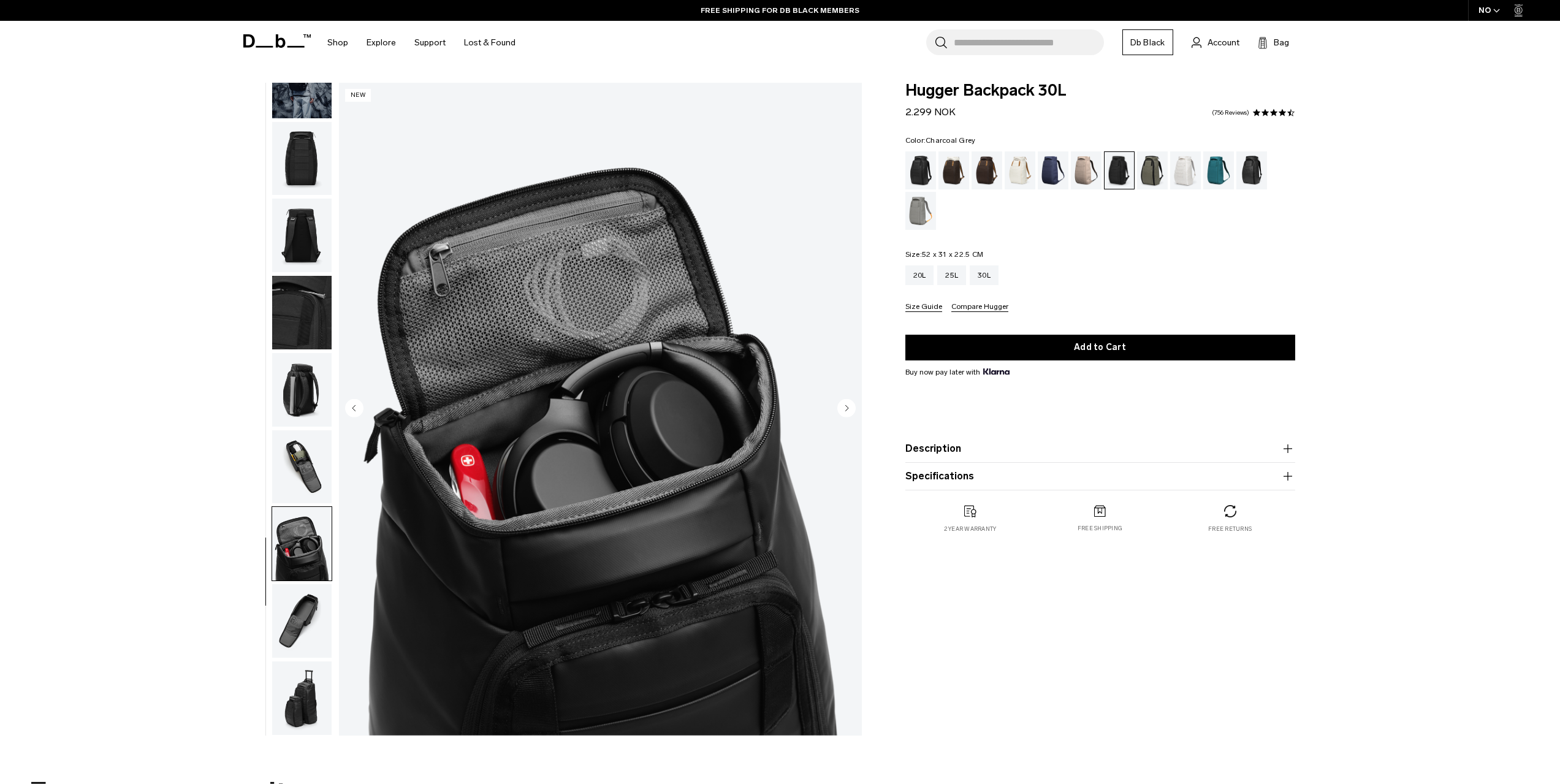
click at [303, 624] on img "button" at bounding box center [302, 620] width 60 height 74
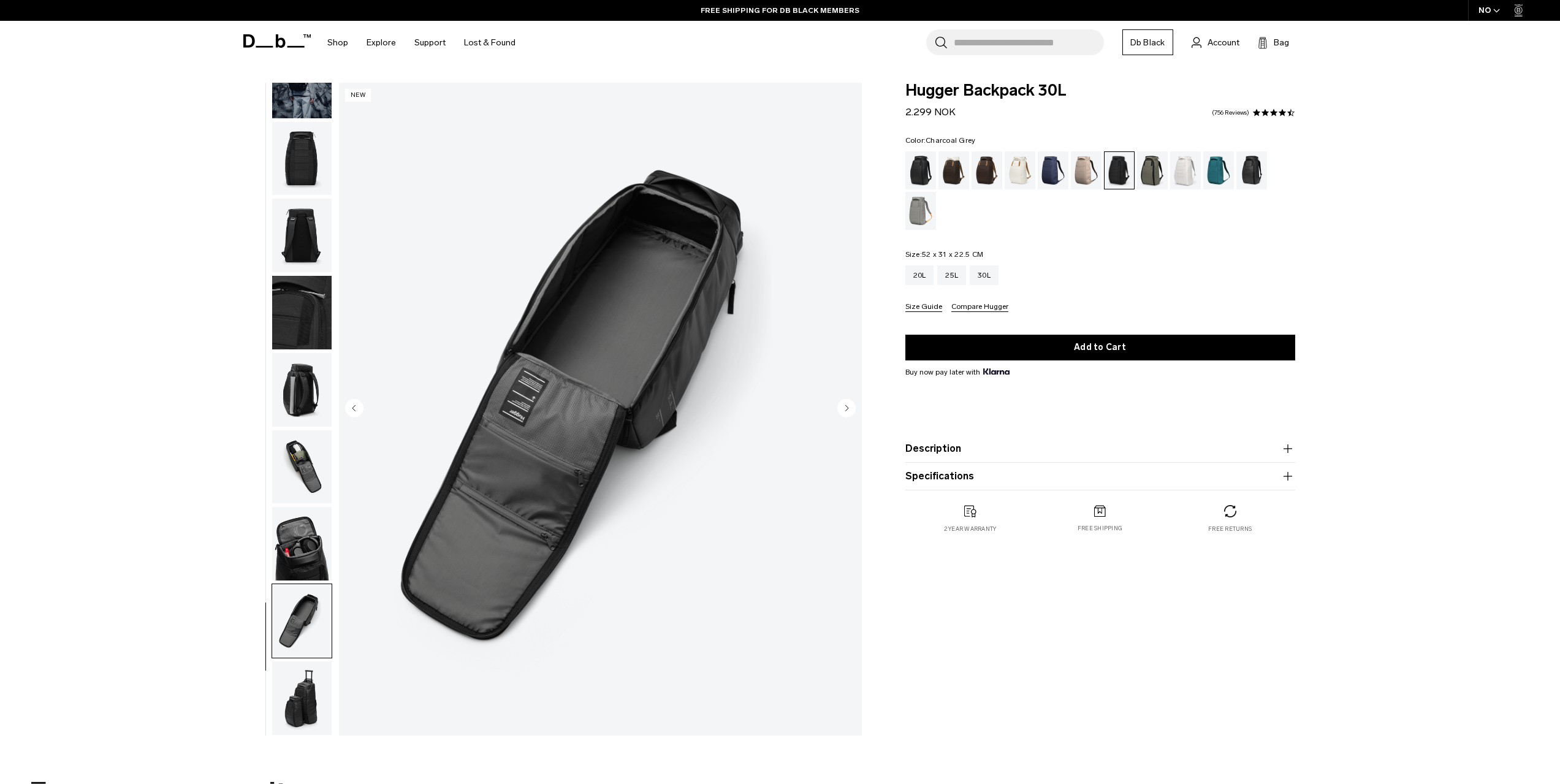
click at [307, 702] on img "button" at bounding box center [302, 698] width 60 height 74
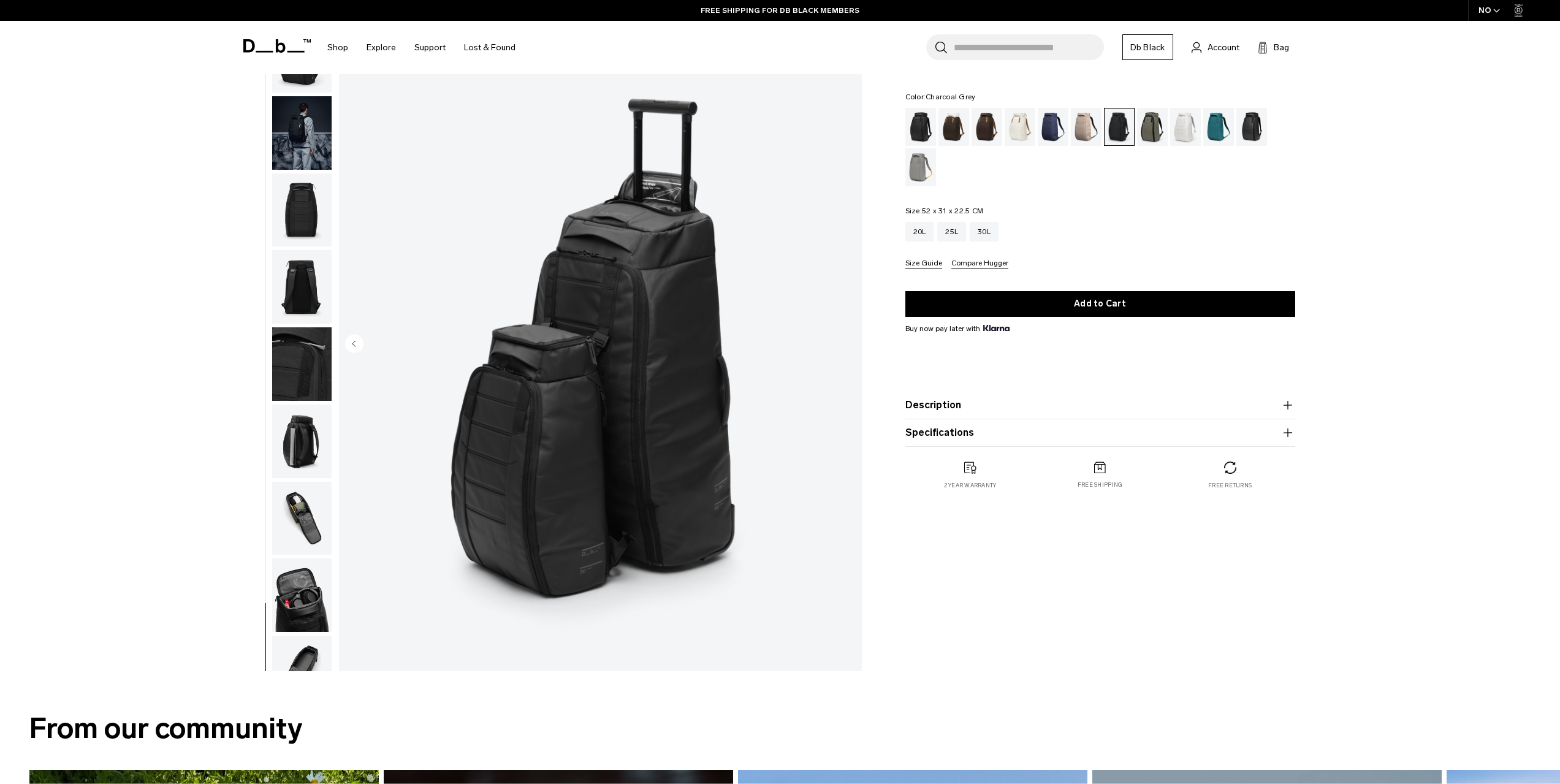
scroll to position [0, 0]
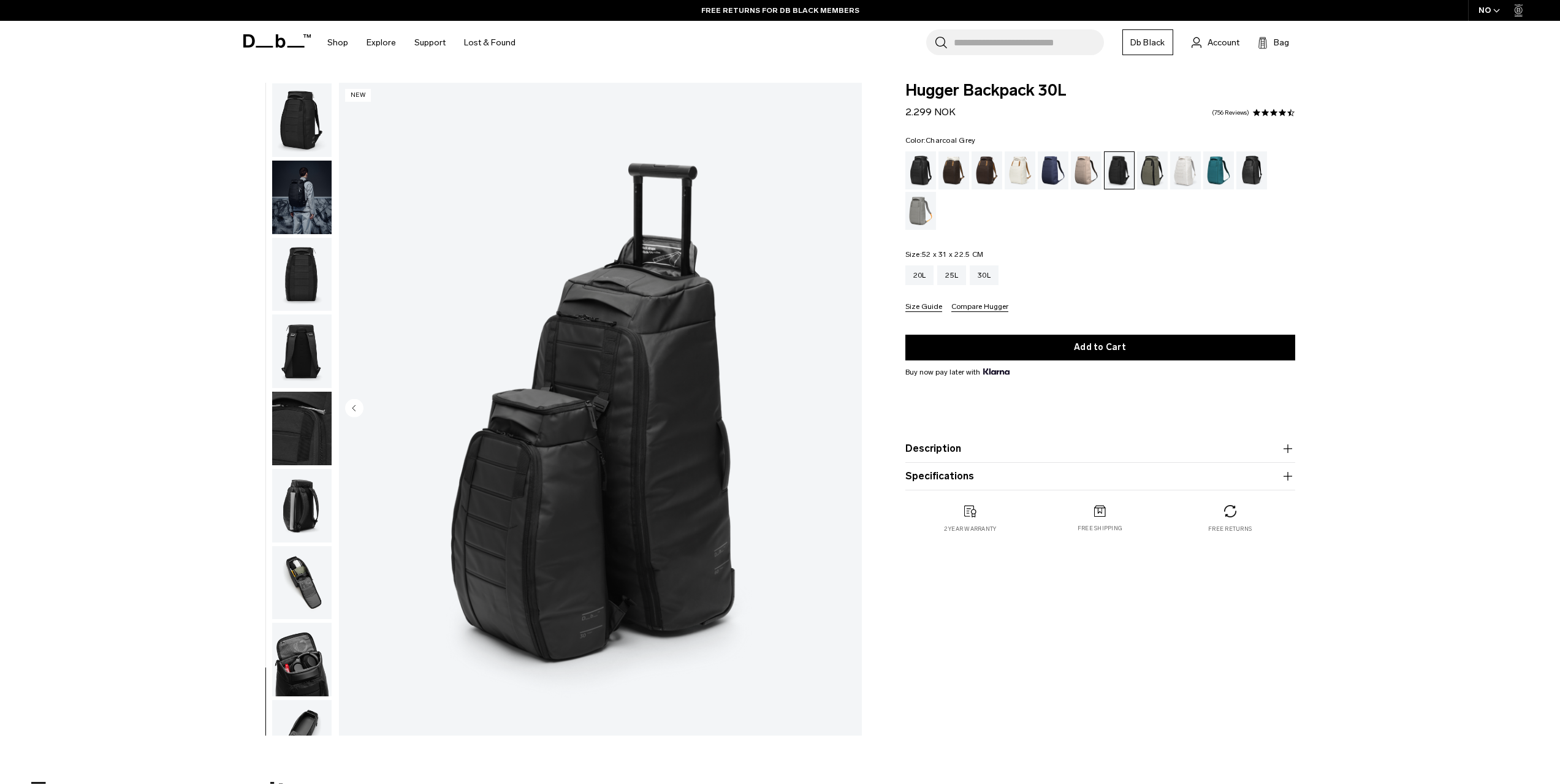
click at [305, 138] on img "button" at bounding box center [302, 120] width 60 height 74
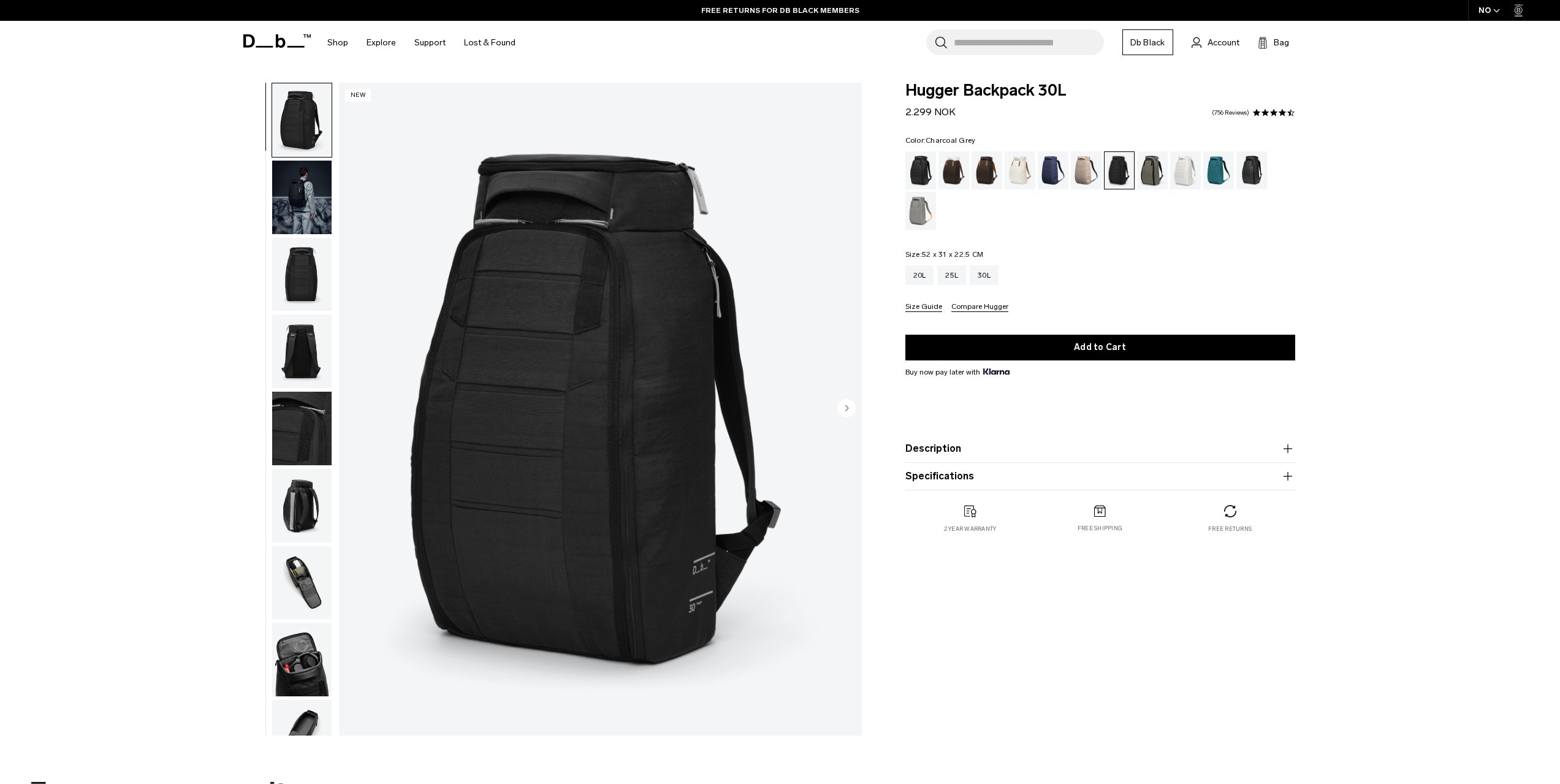
click at [301, 260] on img "button" at bounding box center [302, 274] width 60 height 74
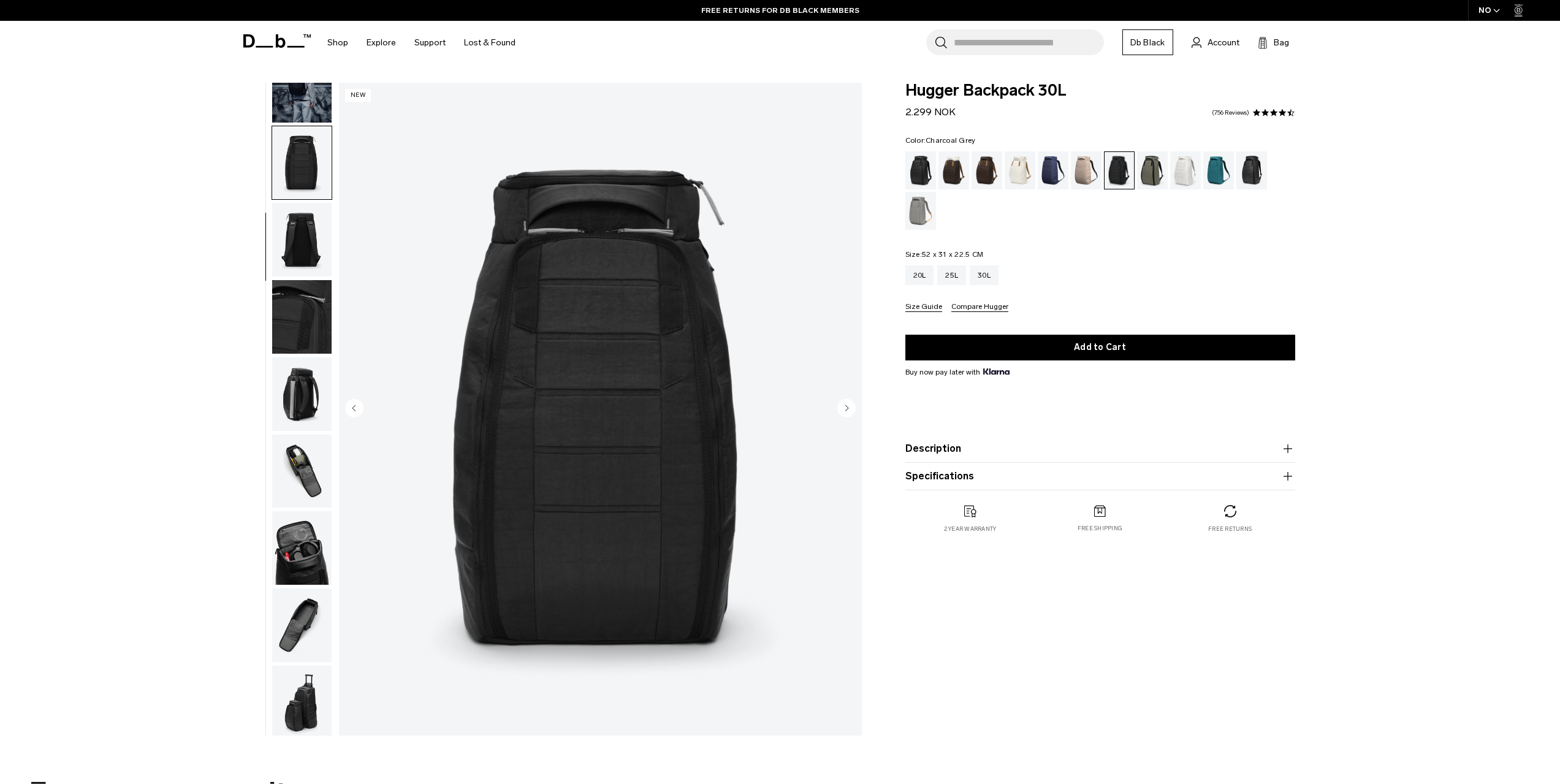
scroll to position [116, 0]
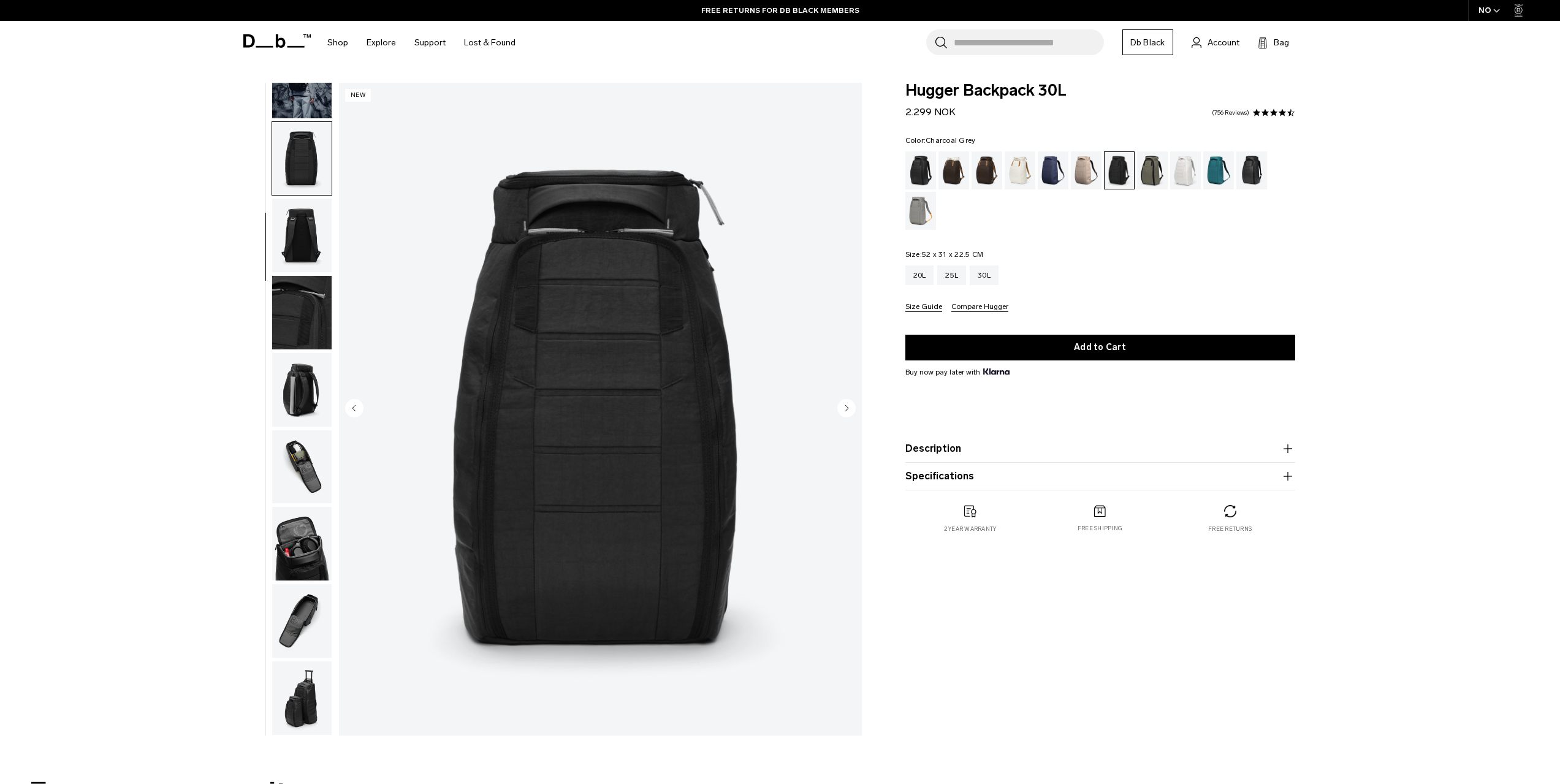
click at [307, 135] on img "button" at bounding box center [302, 158] width 60 height 74
click at [306, 99] on img "button" at bounding box center [302, 81] width 60 height 74
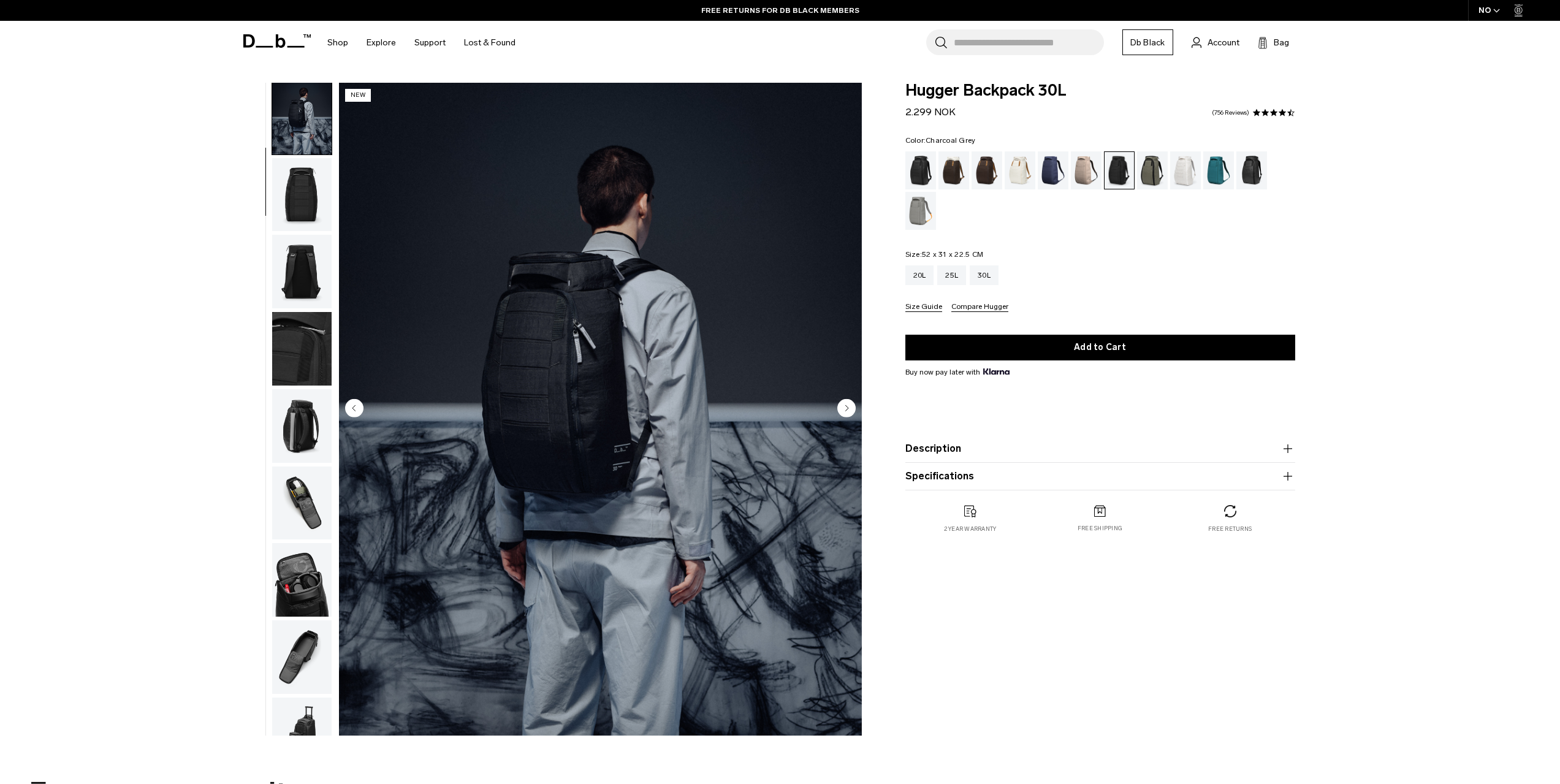
scroll to position [77, 0]
click at [917, 164] on div "Black Out" at bounding box center [921, 170] width 31 height 38
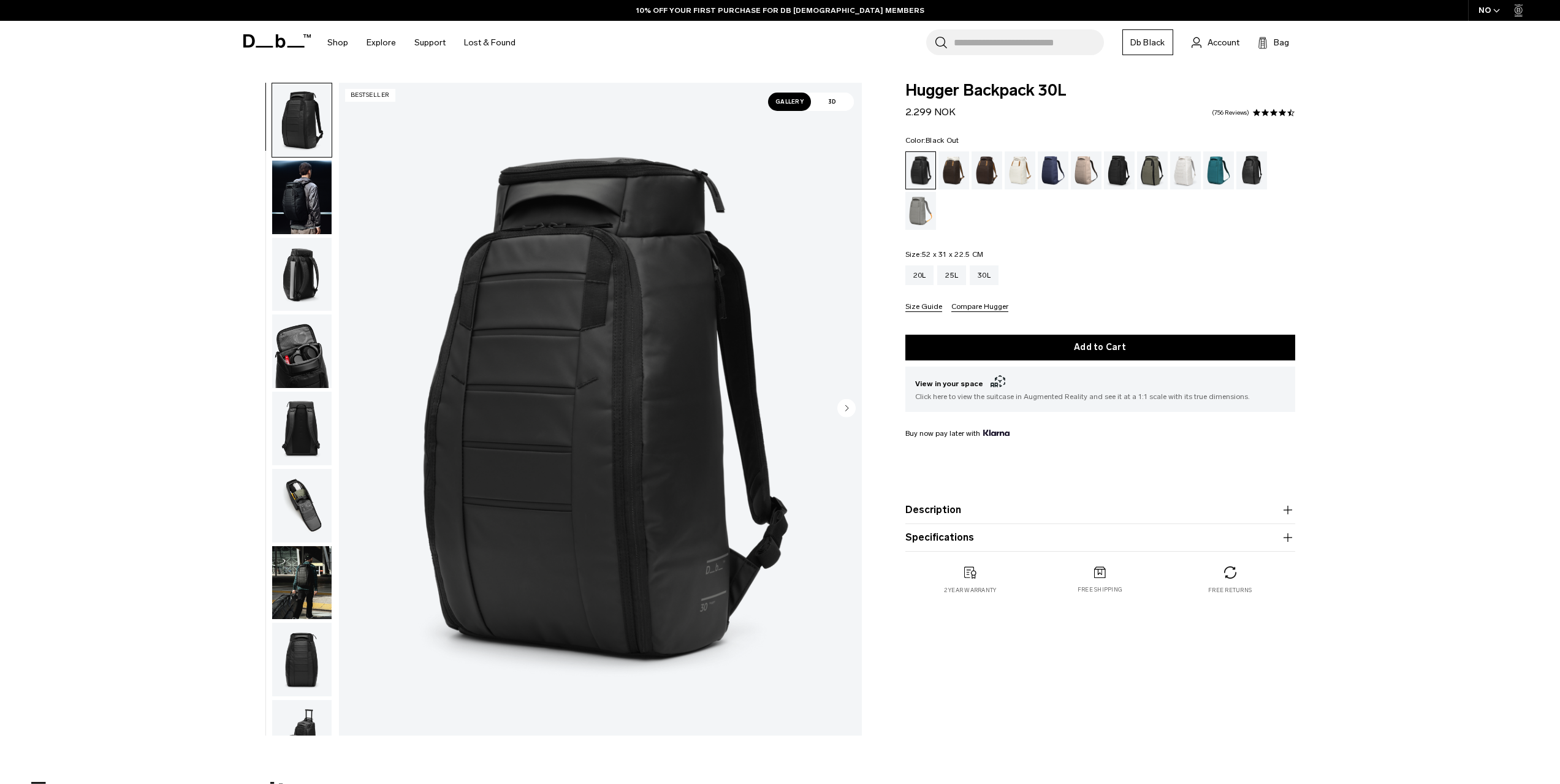
click at [843, 405] on circle "Next slide" at bounding box center [847, 408] width 19 height 19
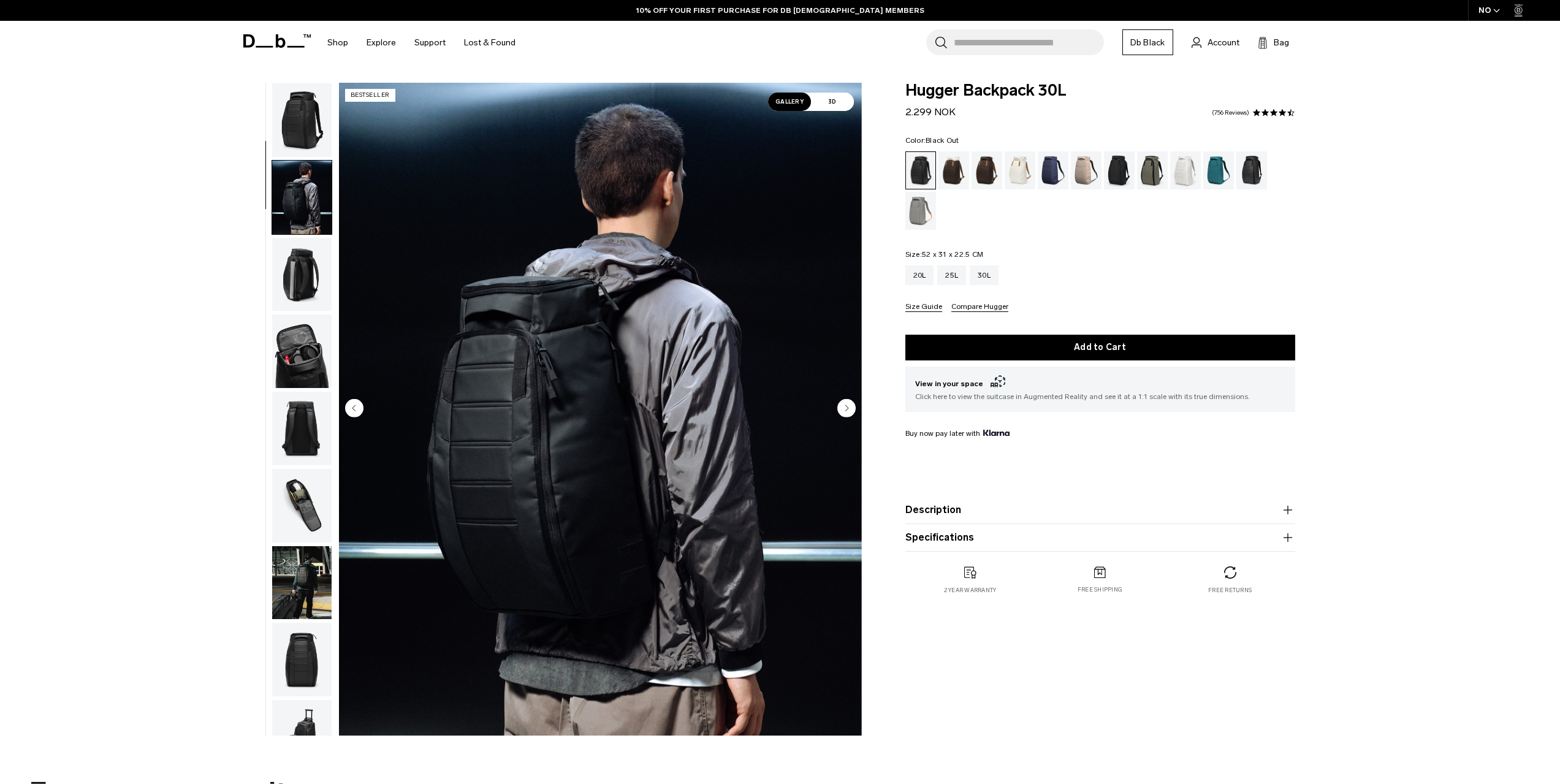
scroll to position [77, 0]
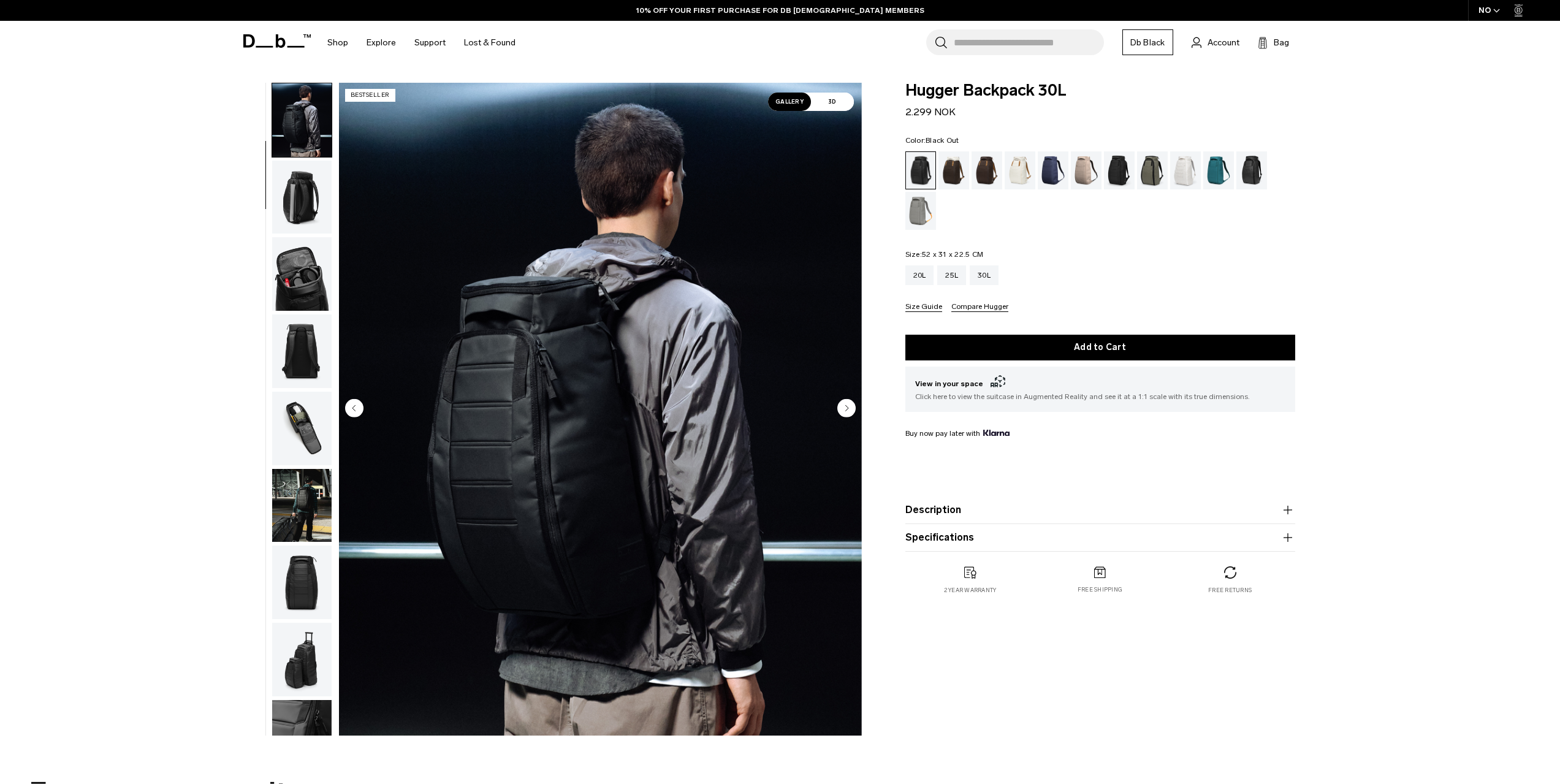
click at [846, 405] on circle "Next slide" at bounding box center [847, 408] width 19 height 19
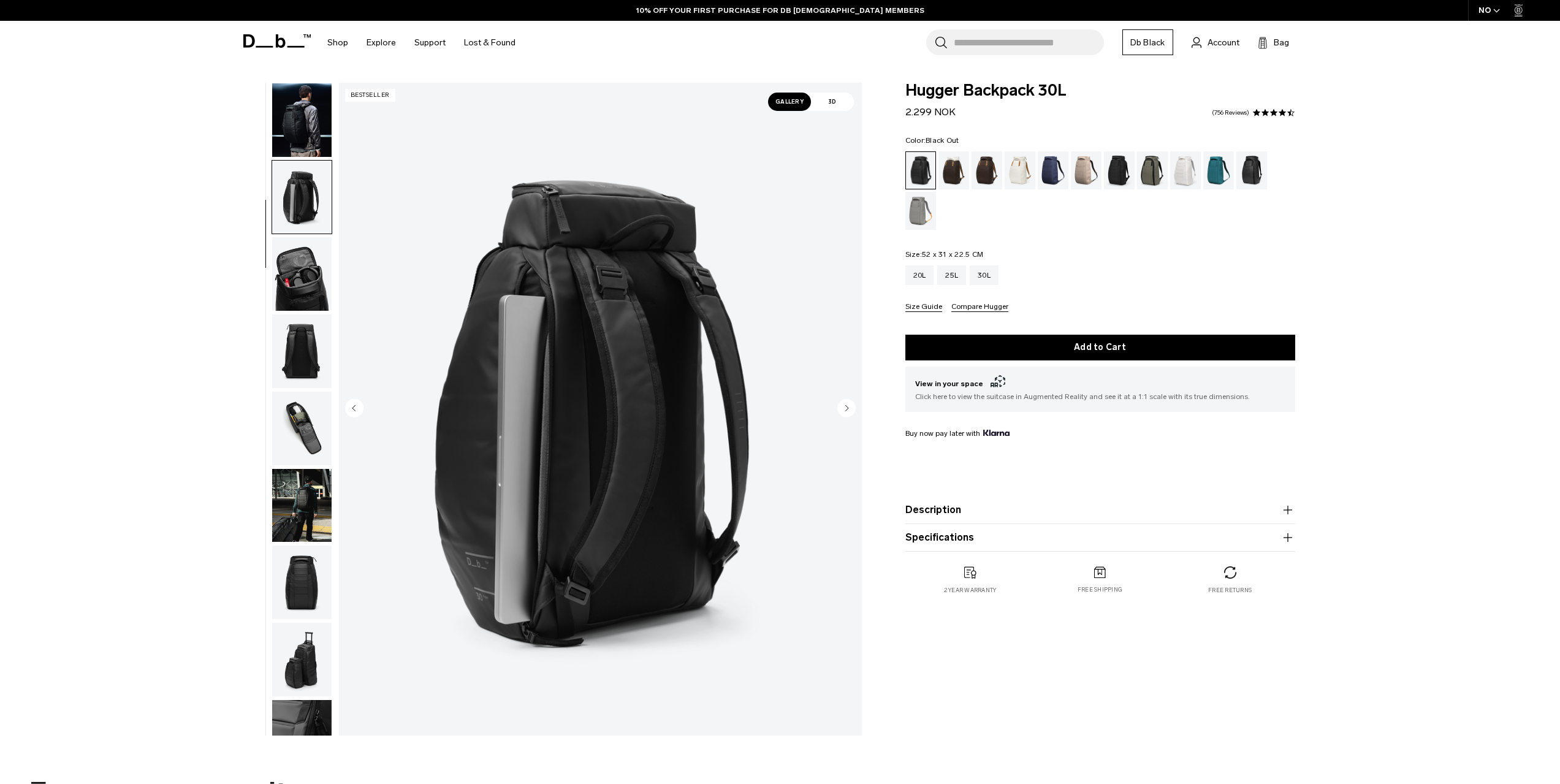
scroll to position [154, 0]
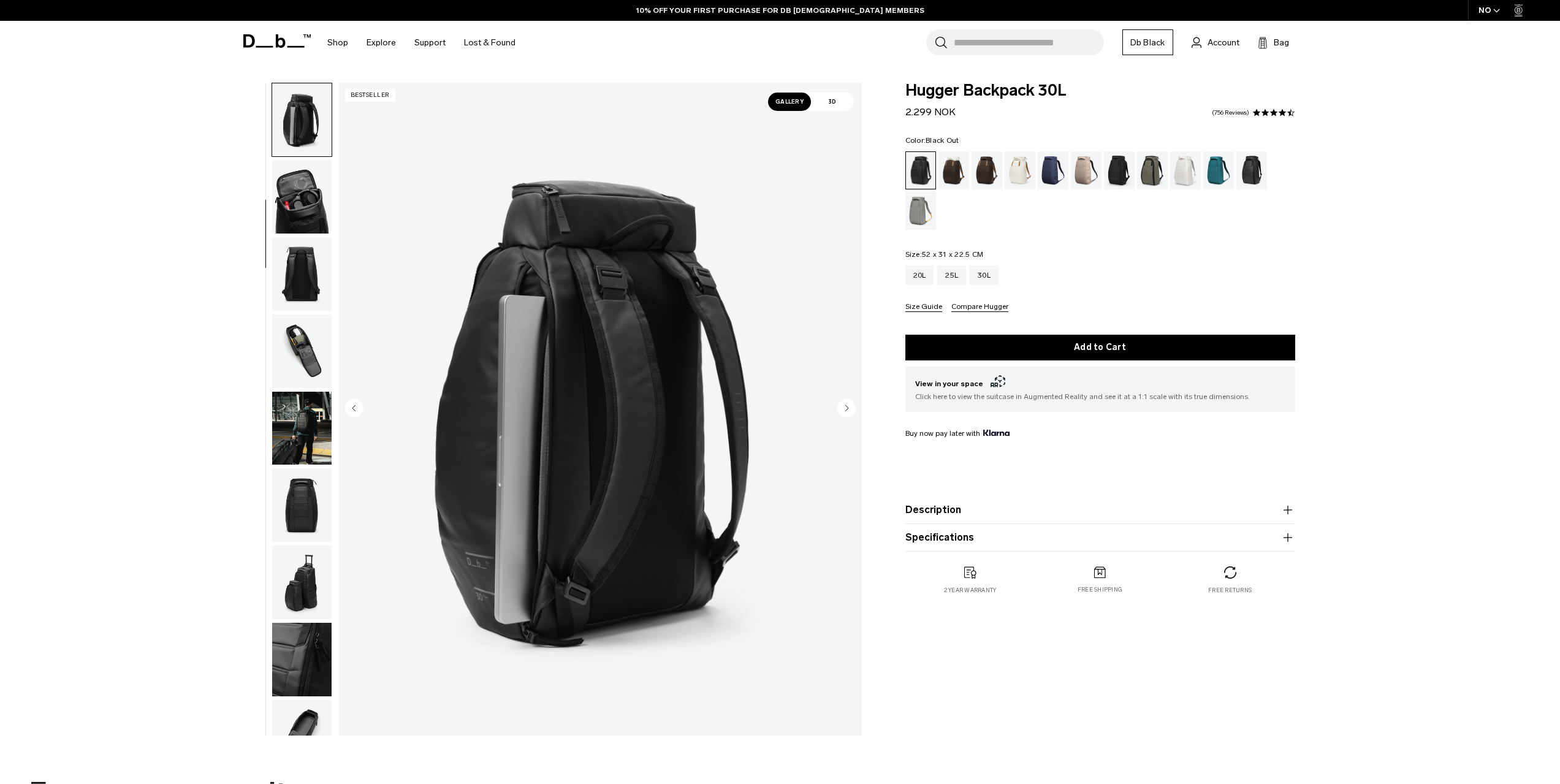
click at [313, 195] on img "button" at bounding box center [302, 197] width 60 height 74
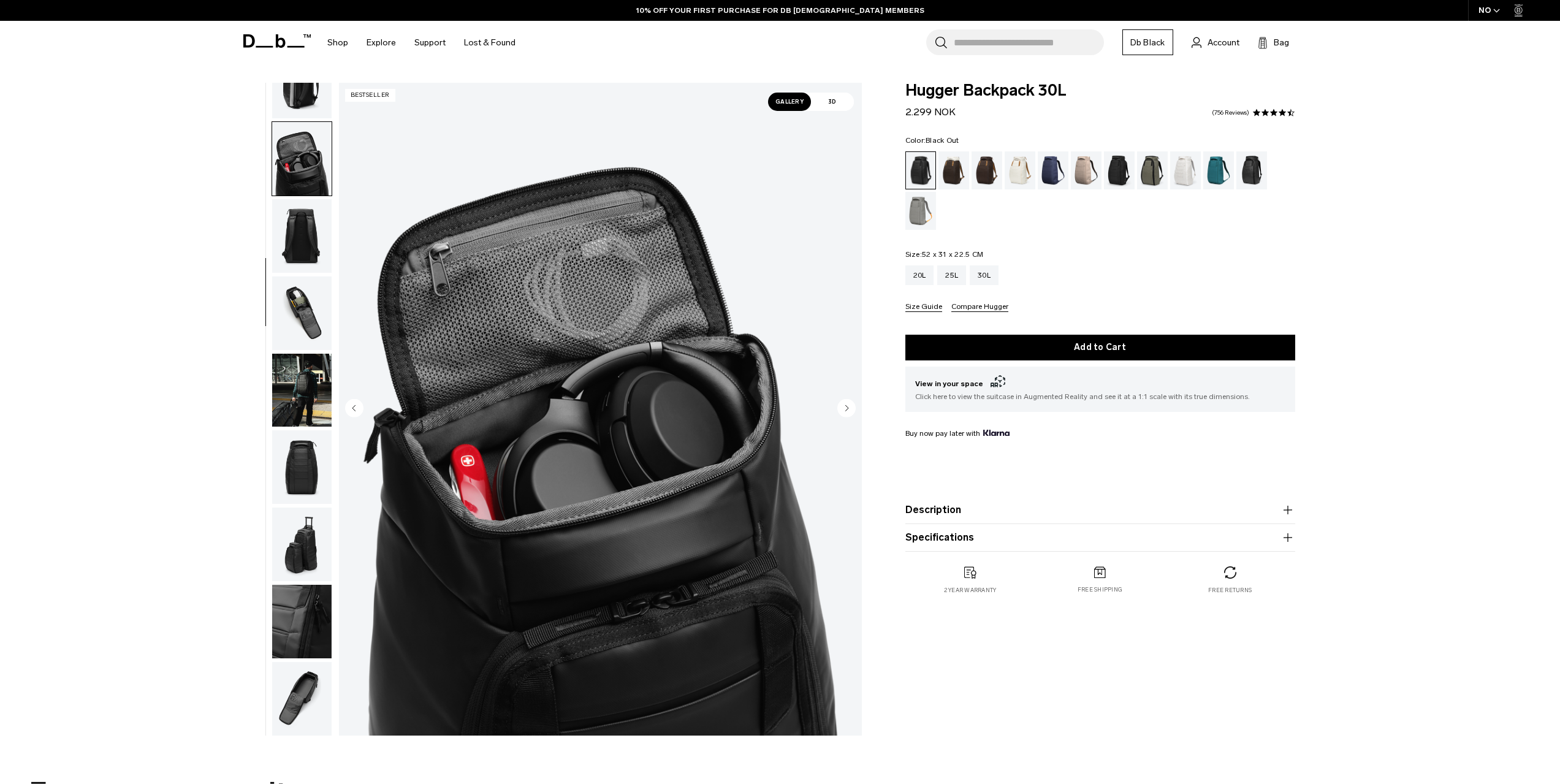
scroll to position [193, 0]
click at [305, 233] on img "button" at bounding box center [302, 235] width 60 height 74
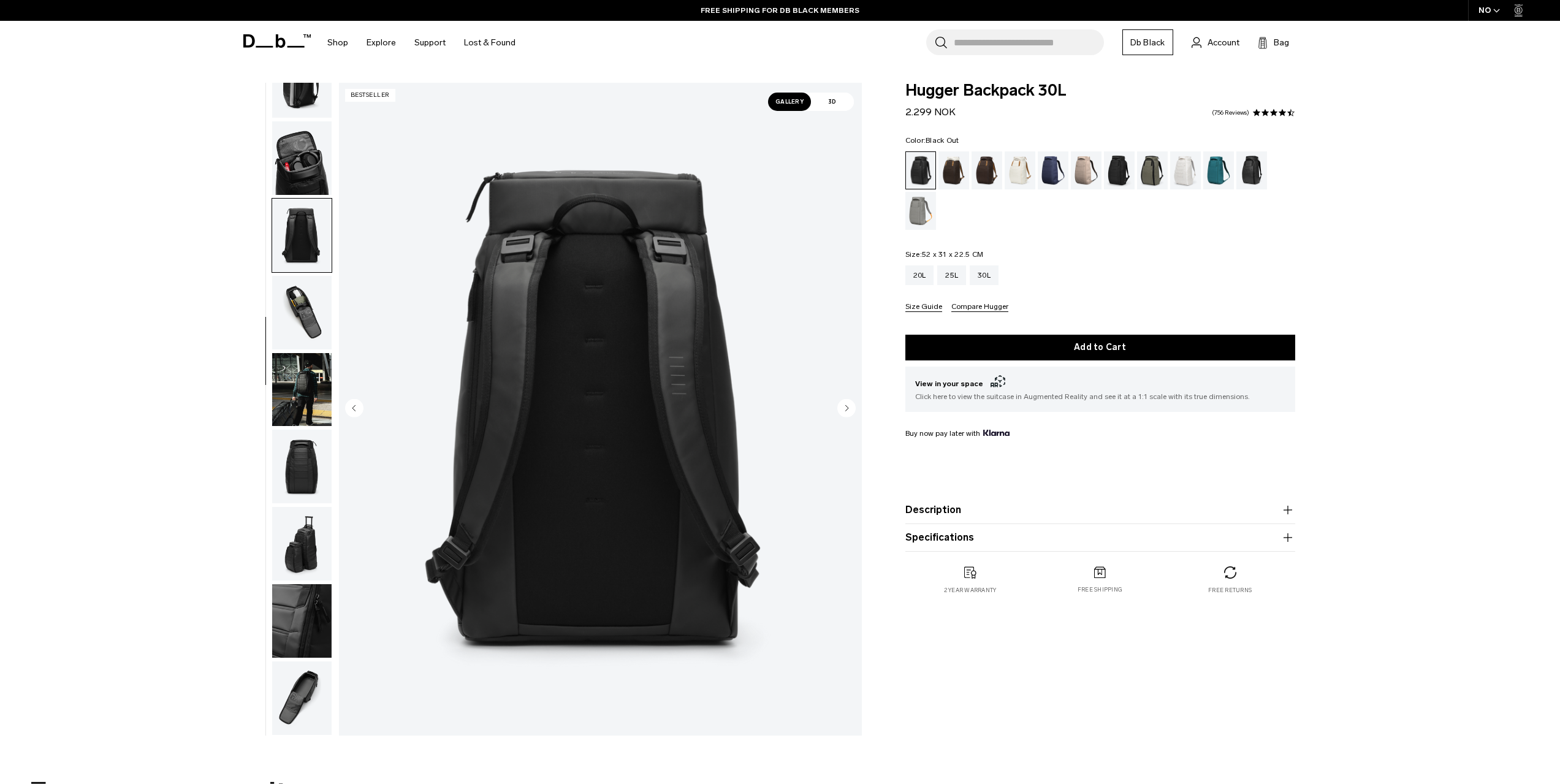
click at [309, 318] on img "button" at bounding box center [302, 312] width 60 height 74
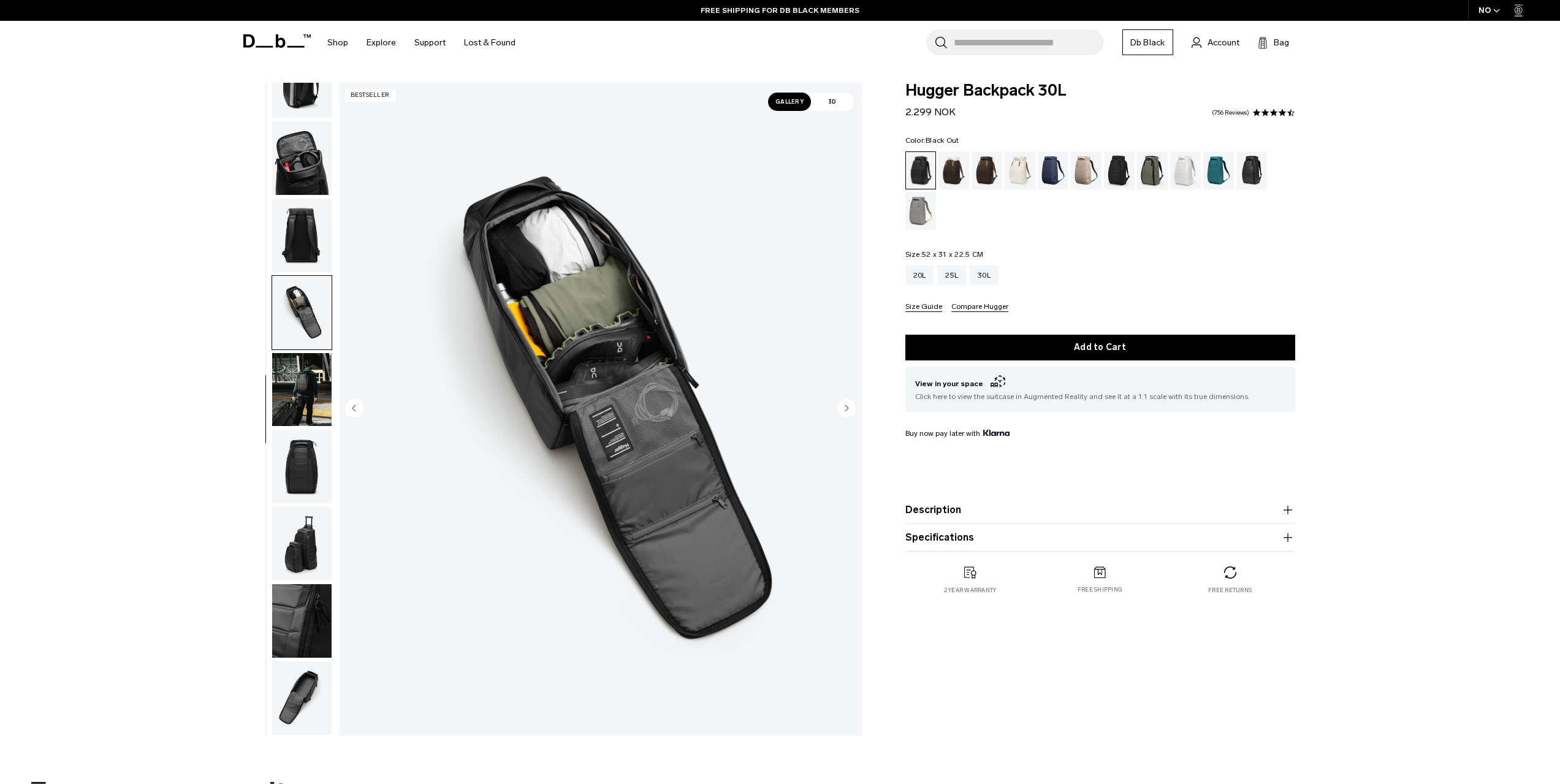
click at [306, 387] on img "button" at bounding box center [302, 389] width 60 height 74
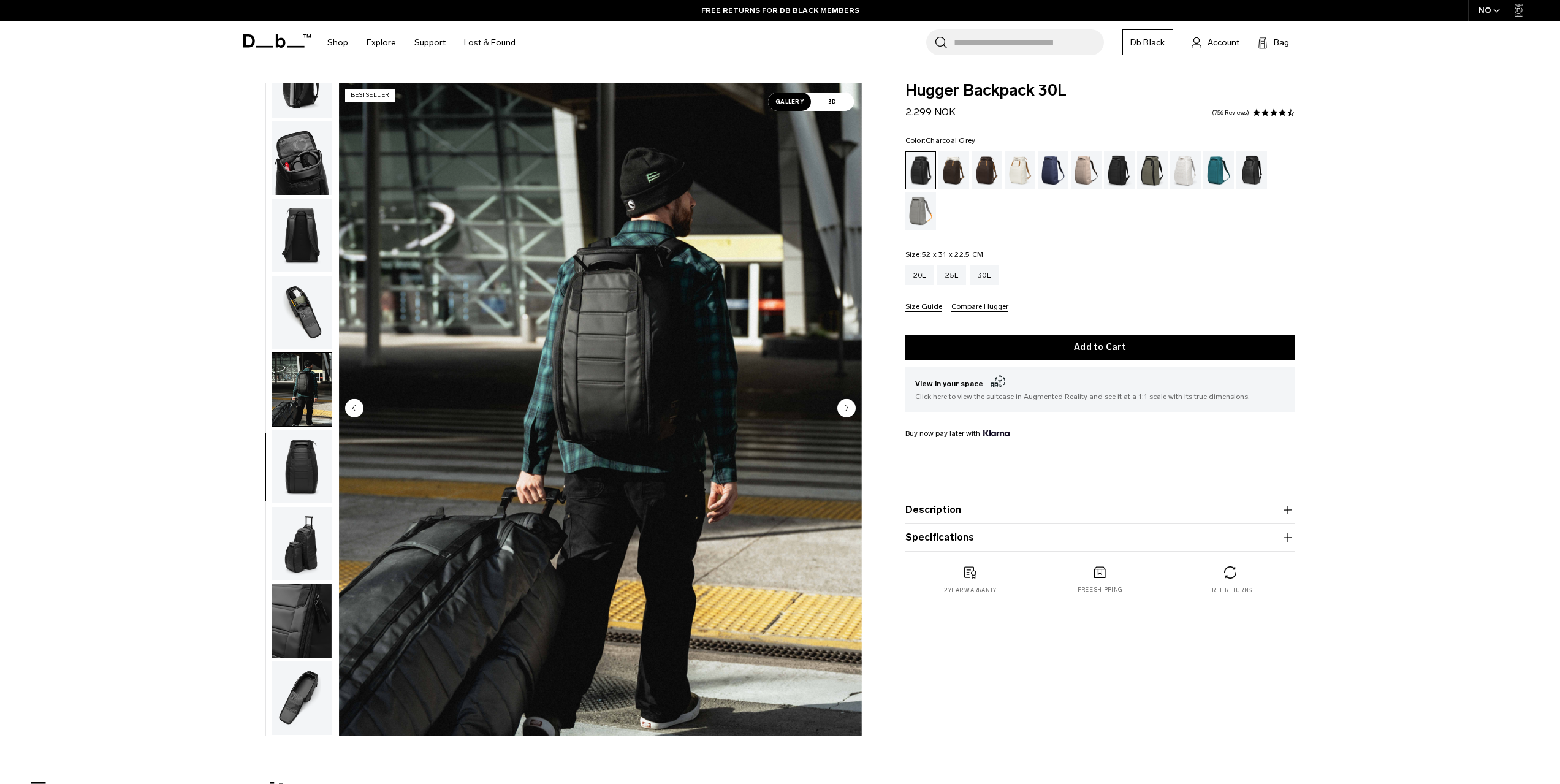
click at [1114, 172] on div "Charcoal Grey" at bounding box center [1119, 170] width 31 height 38
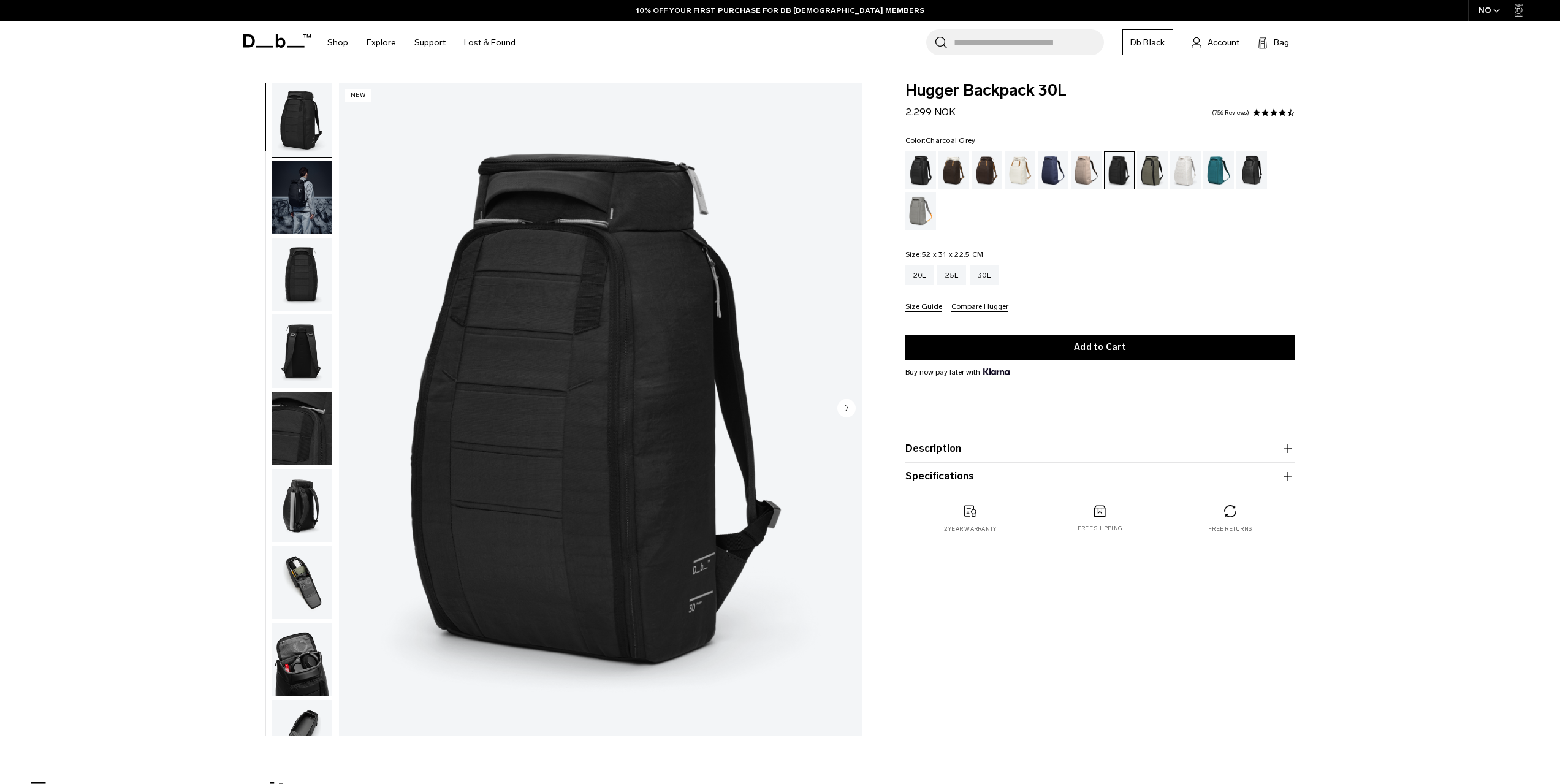
click at [305, 209] on img "button" at bounding box center [302, 197] width 60 height 74
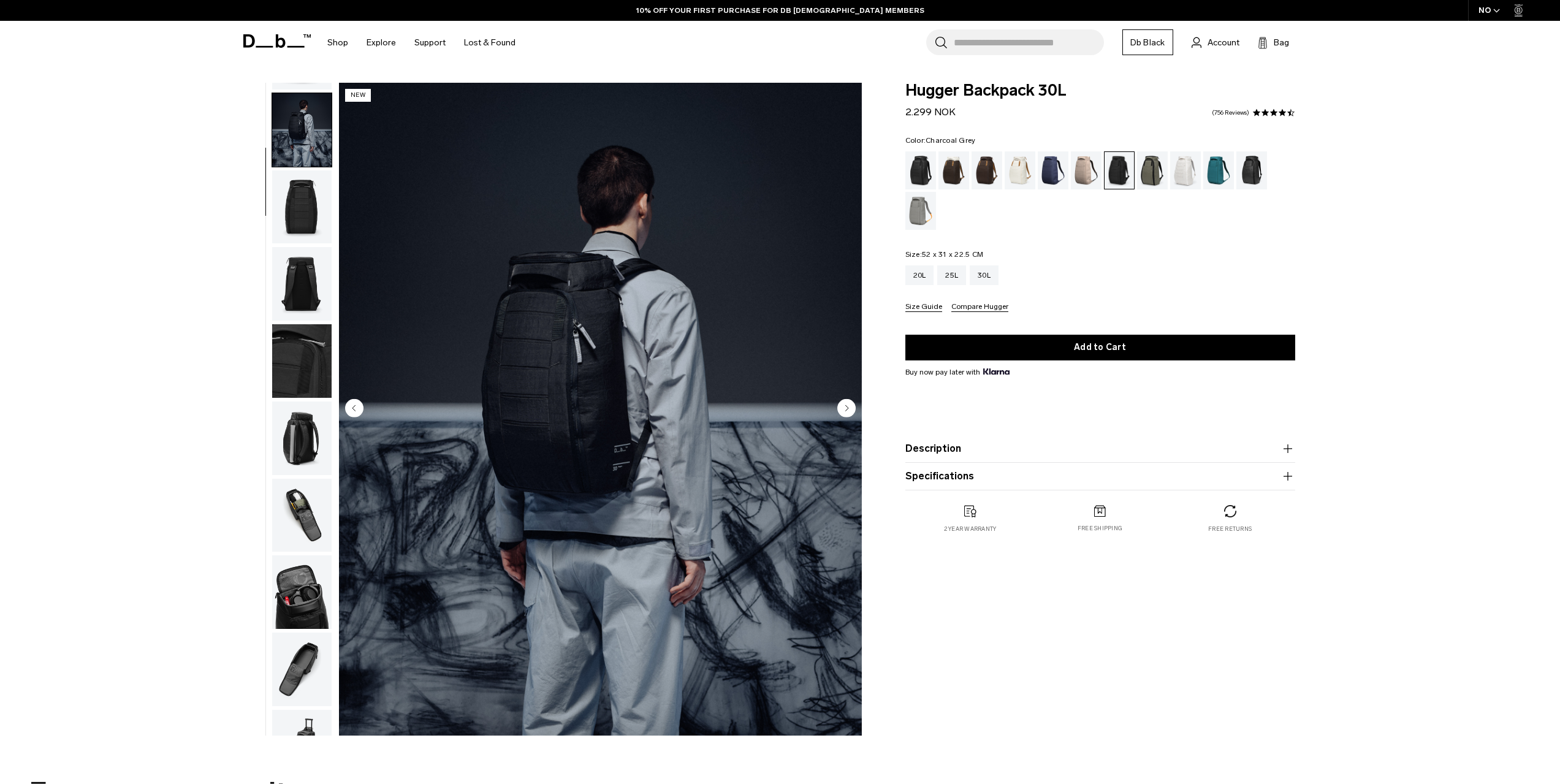
scroll to position [77, 0]
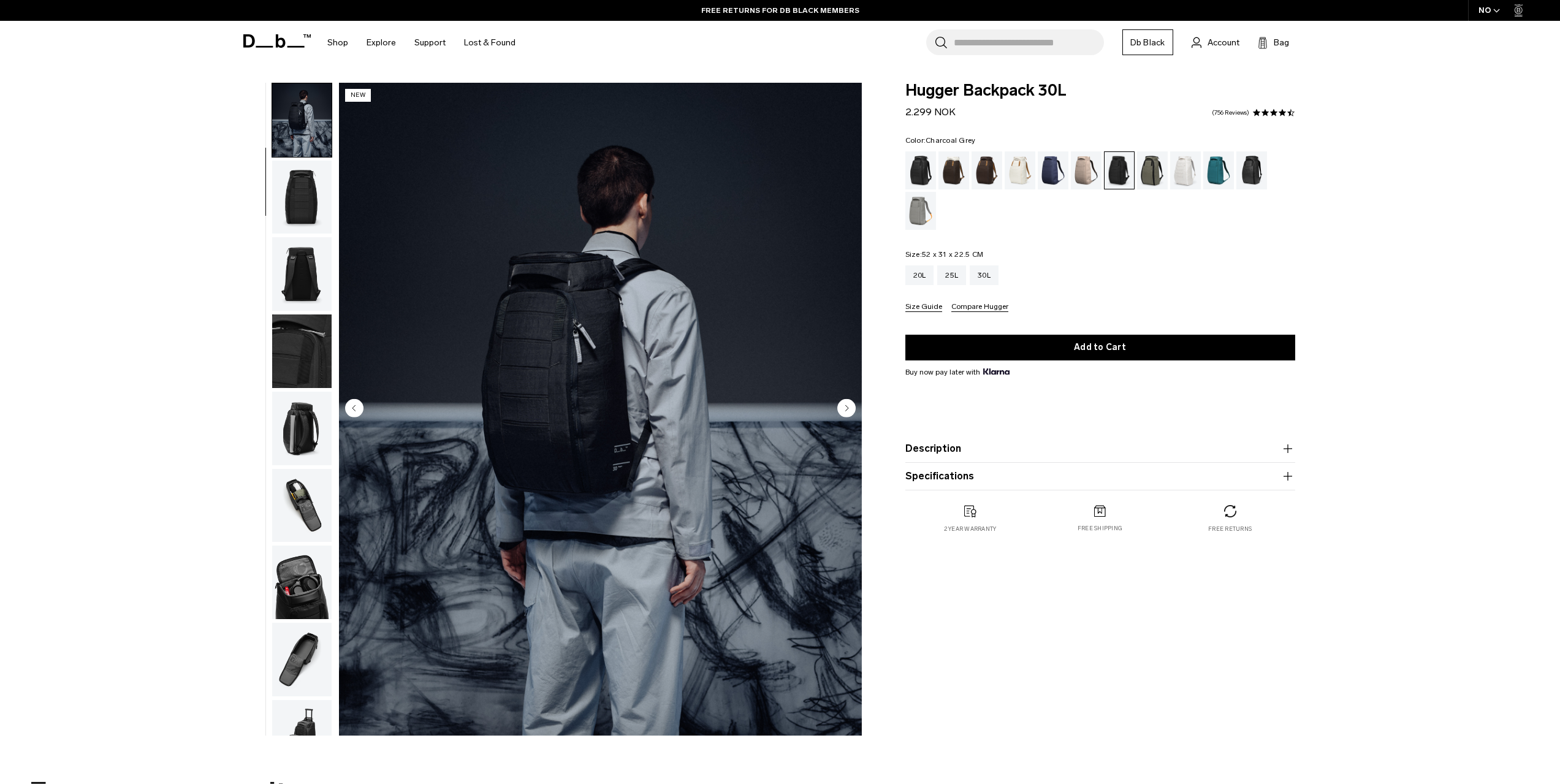
click at [843, 406] on circle "Next slide" at bounding box center [847, 408] width 19 height 19
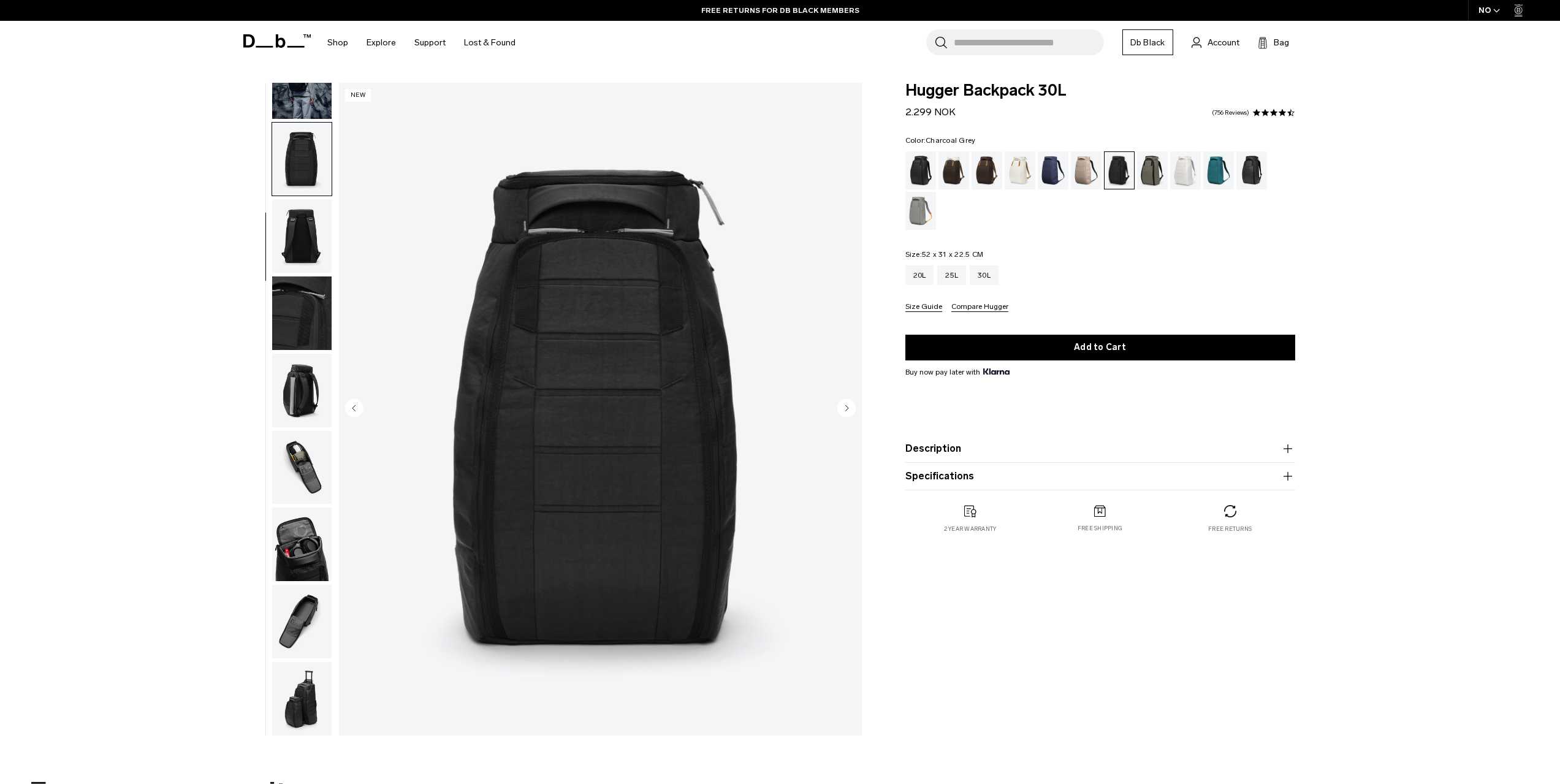
scroll to position [116, 0]
click at [843, 406] on circle "Next slide" at bounding box center [847, 408] width 19 height 19
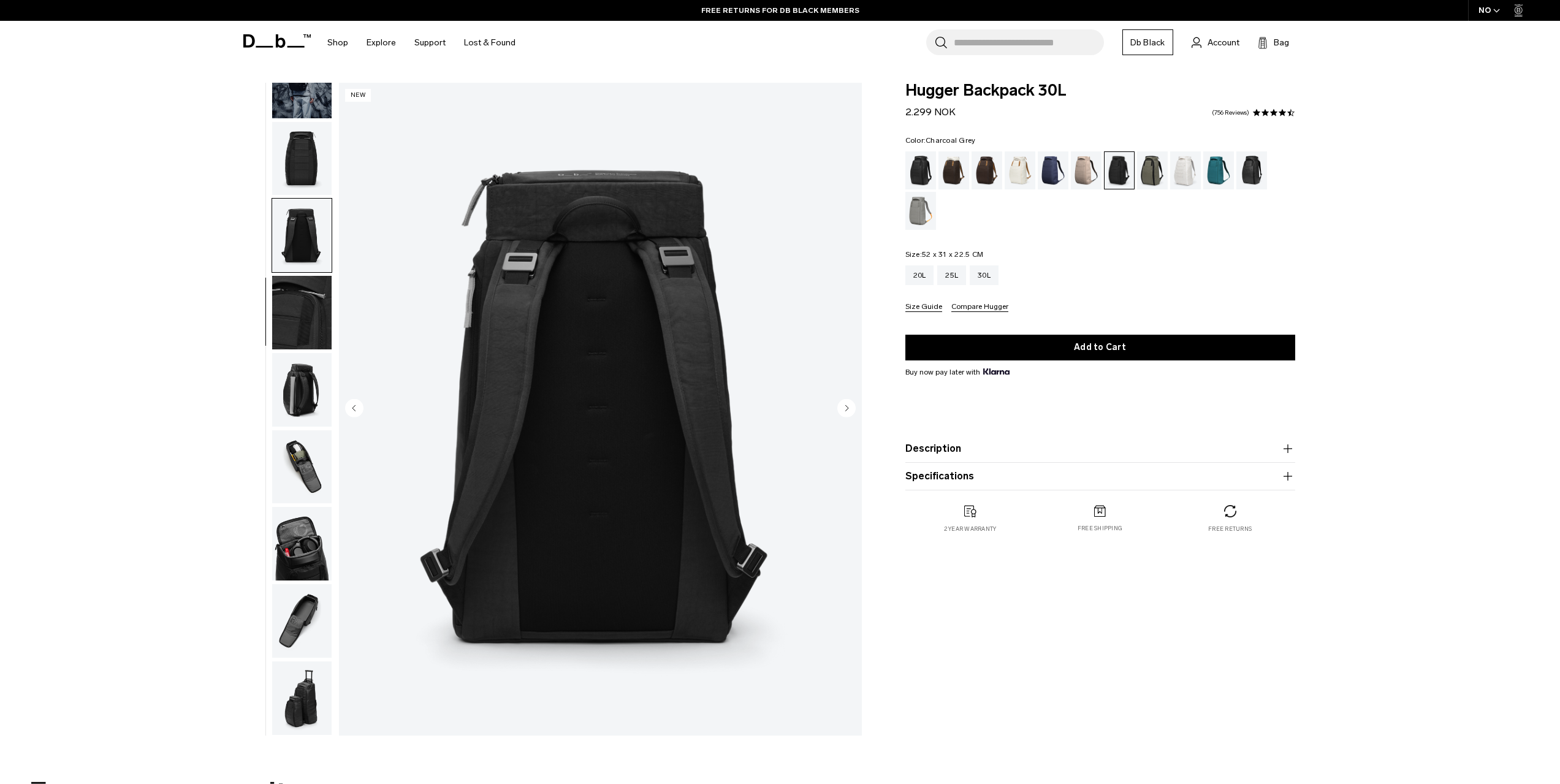
click at [843, 406] on circle "Next slide" at bounding box center [847, 408] width 19 height 19
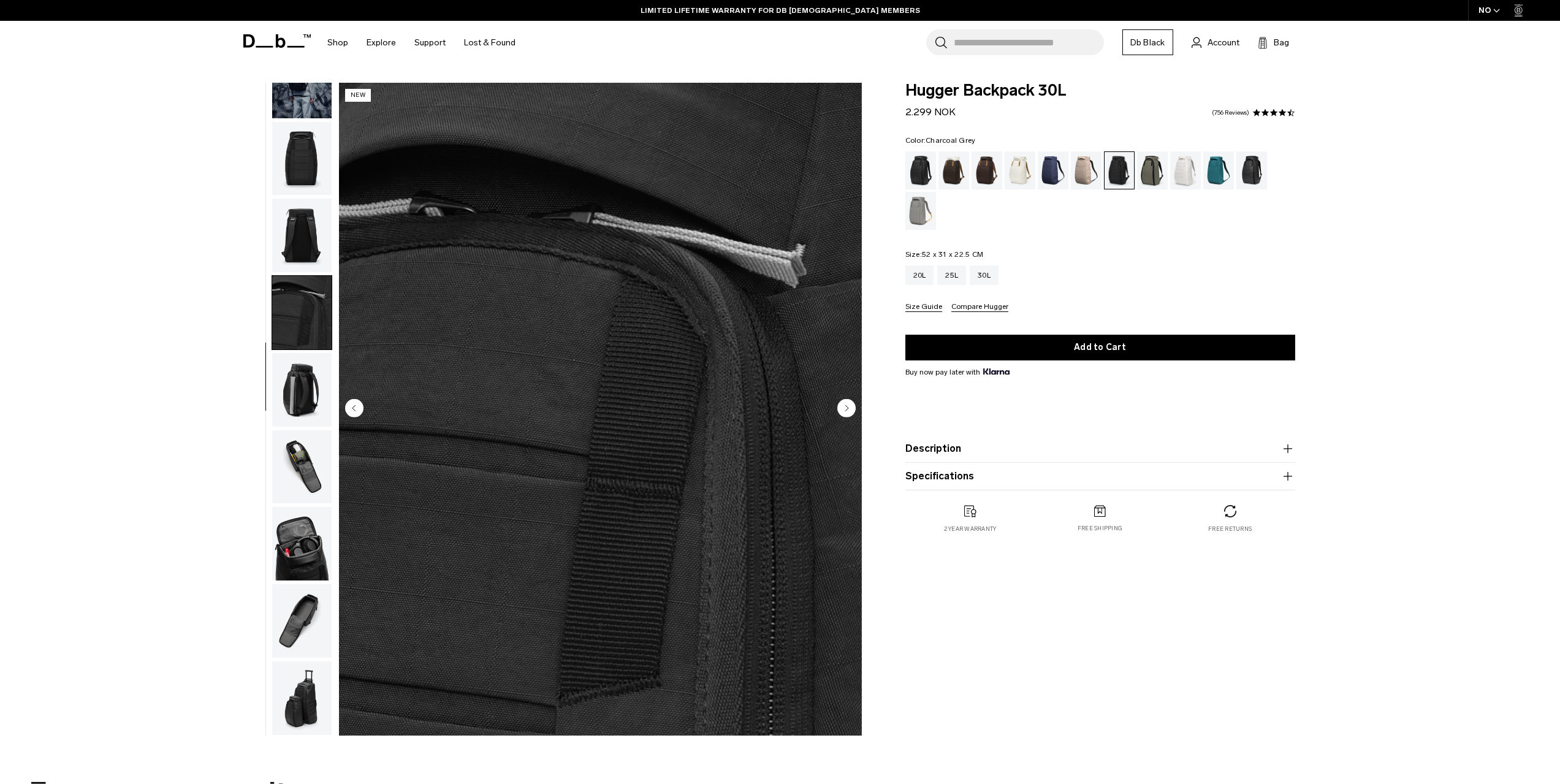
click at [843, 406] on circle "Next slide" at bounding box center [847, 408] width 19 height 19
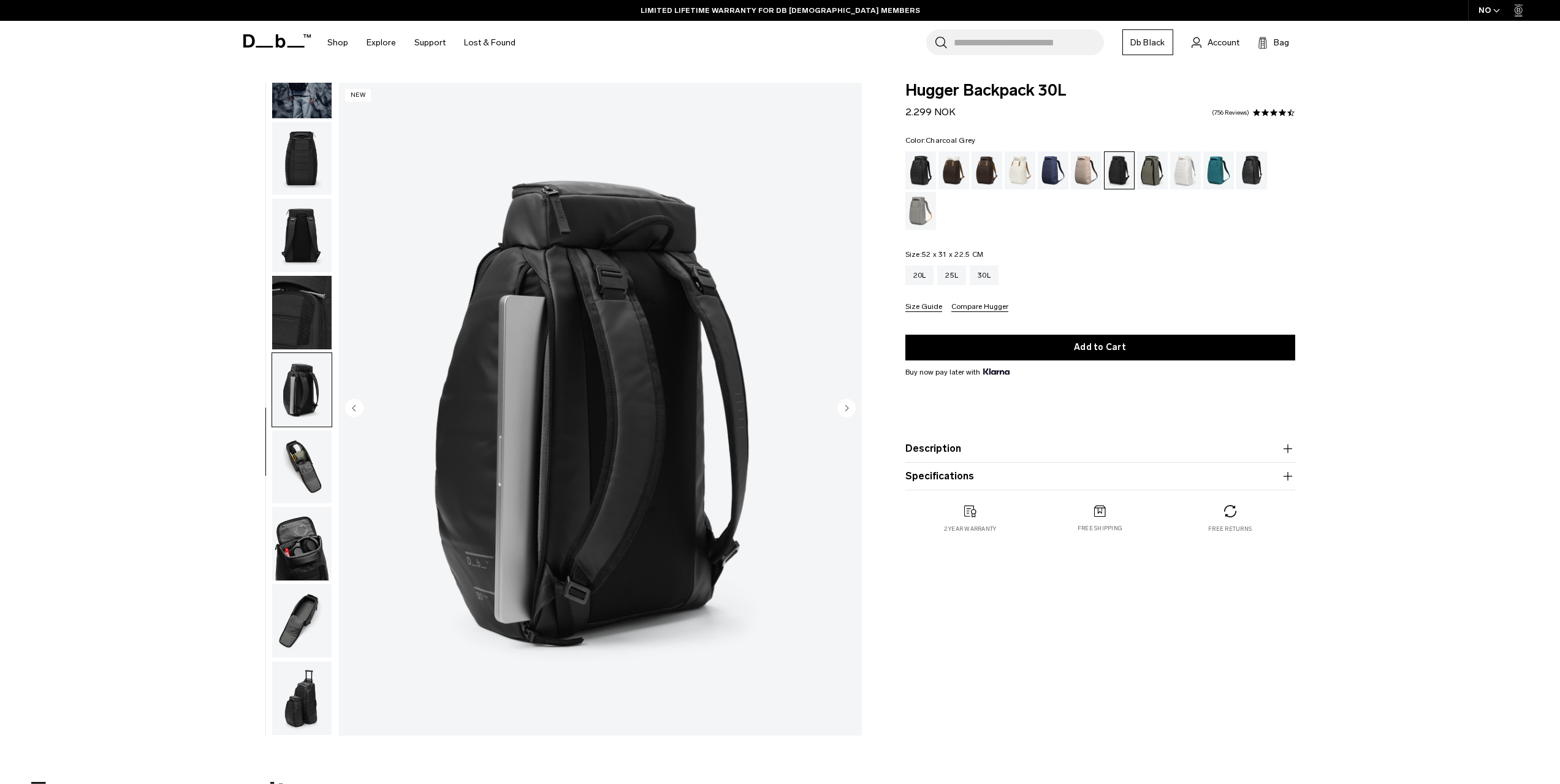
click at [843, 406] on circle "Next slide" at bounding box center [847, 408] width 19 height 19
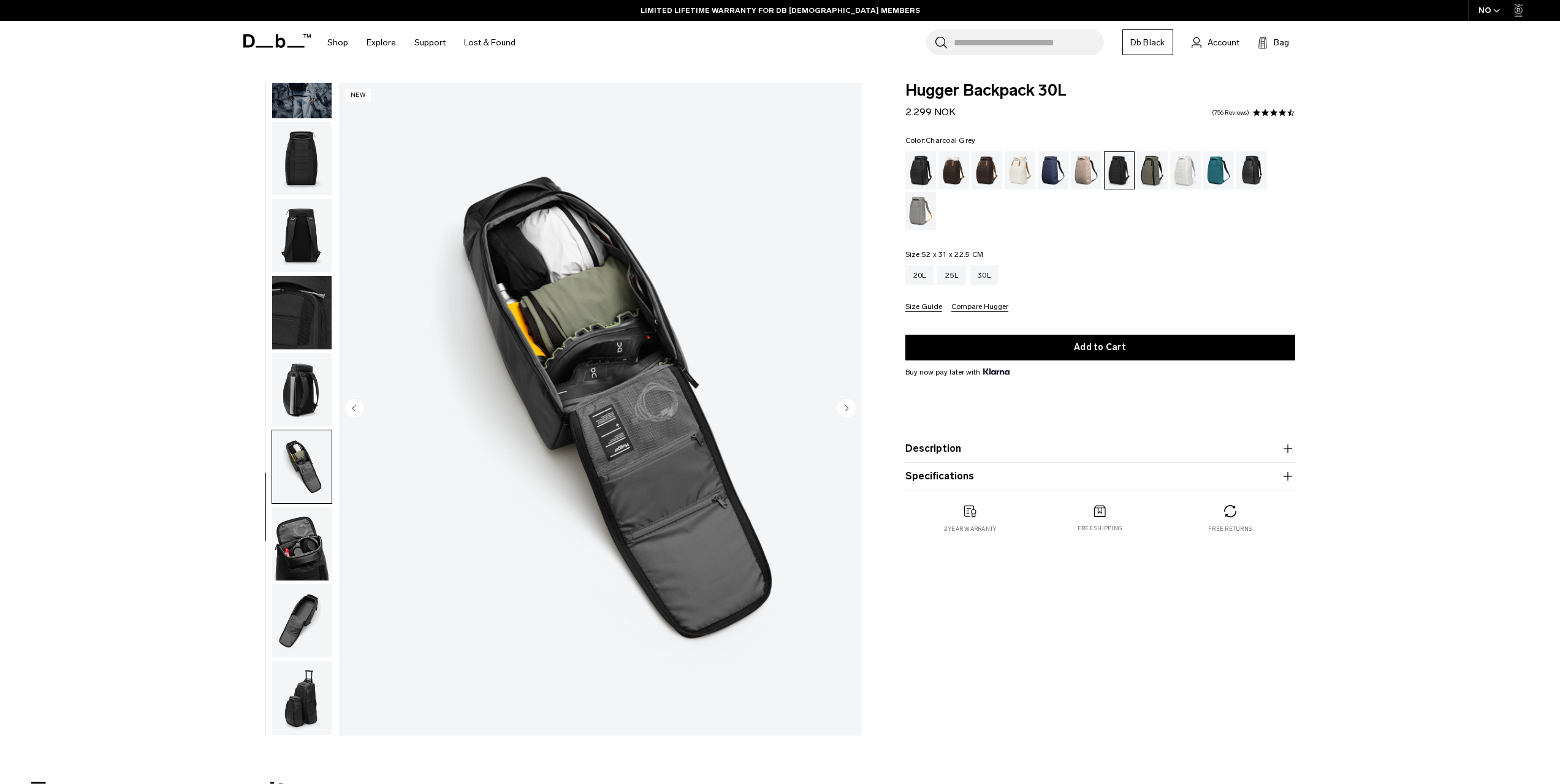
click at [843, 406] on circle "Next slide" at bounding box center [847, 408] width 19 height 19
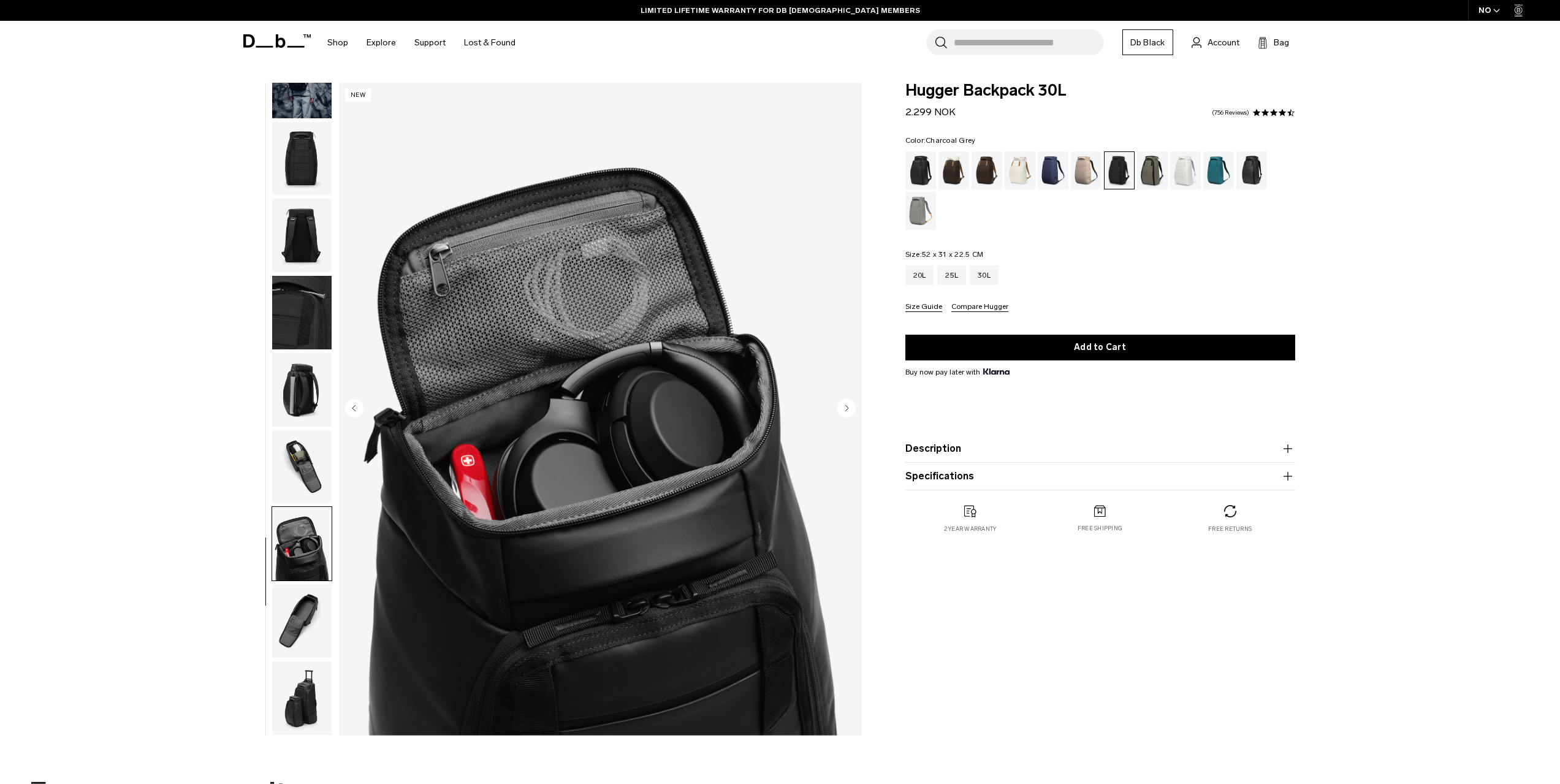
click at [843, 406] on circle "Next slide" at bounding box center [847, 408] width 19 height 19
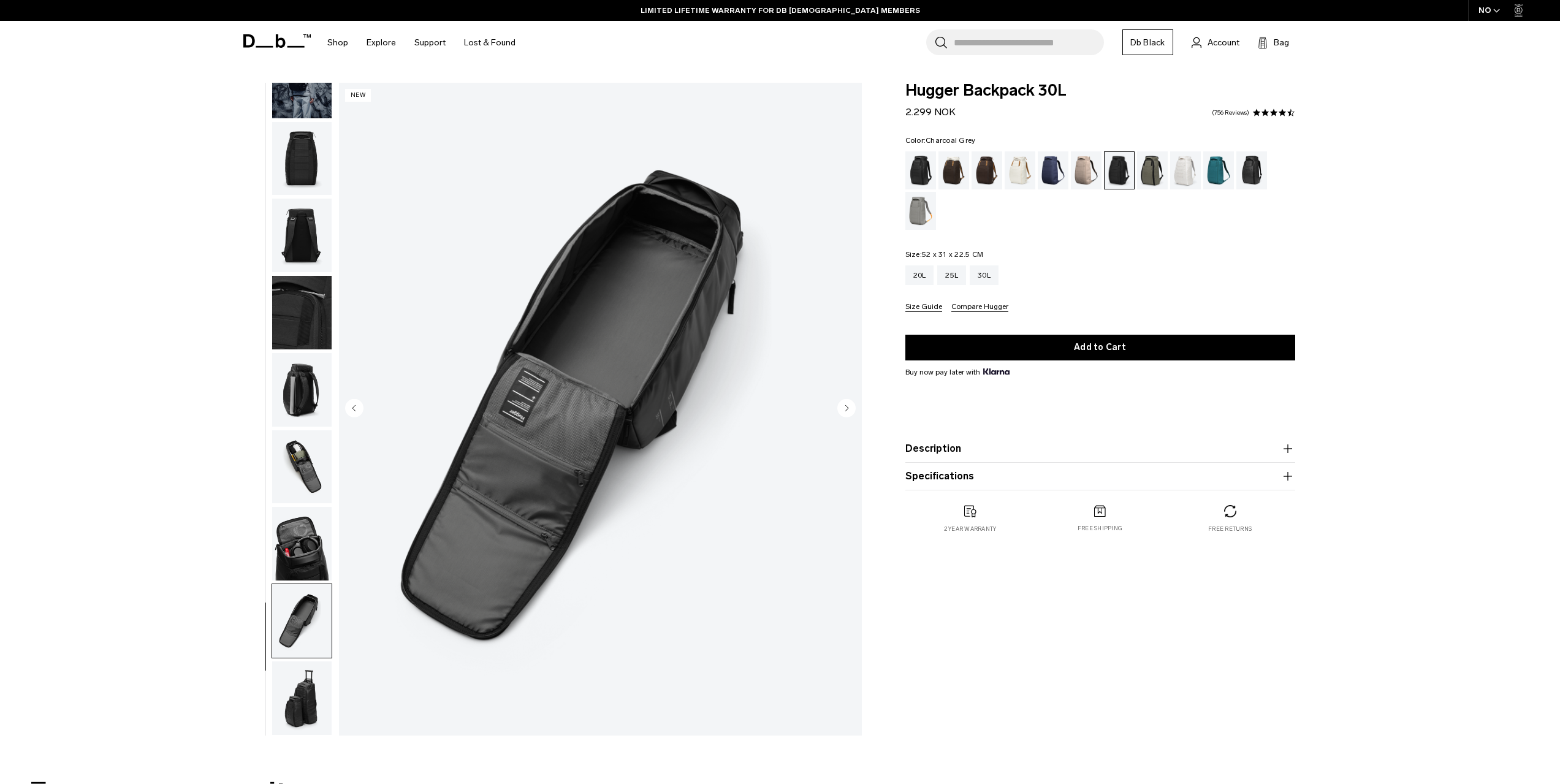
click at [843, 406] on circle "Next slide" at bounding box center [847, 408] width 19 height 19
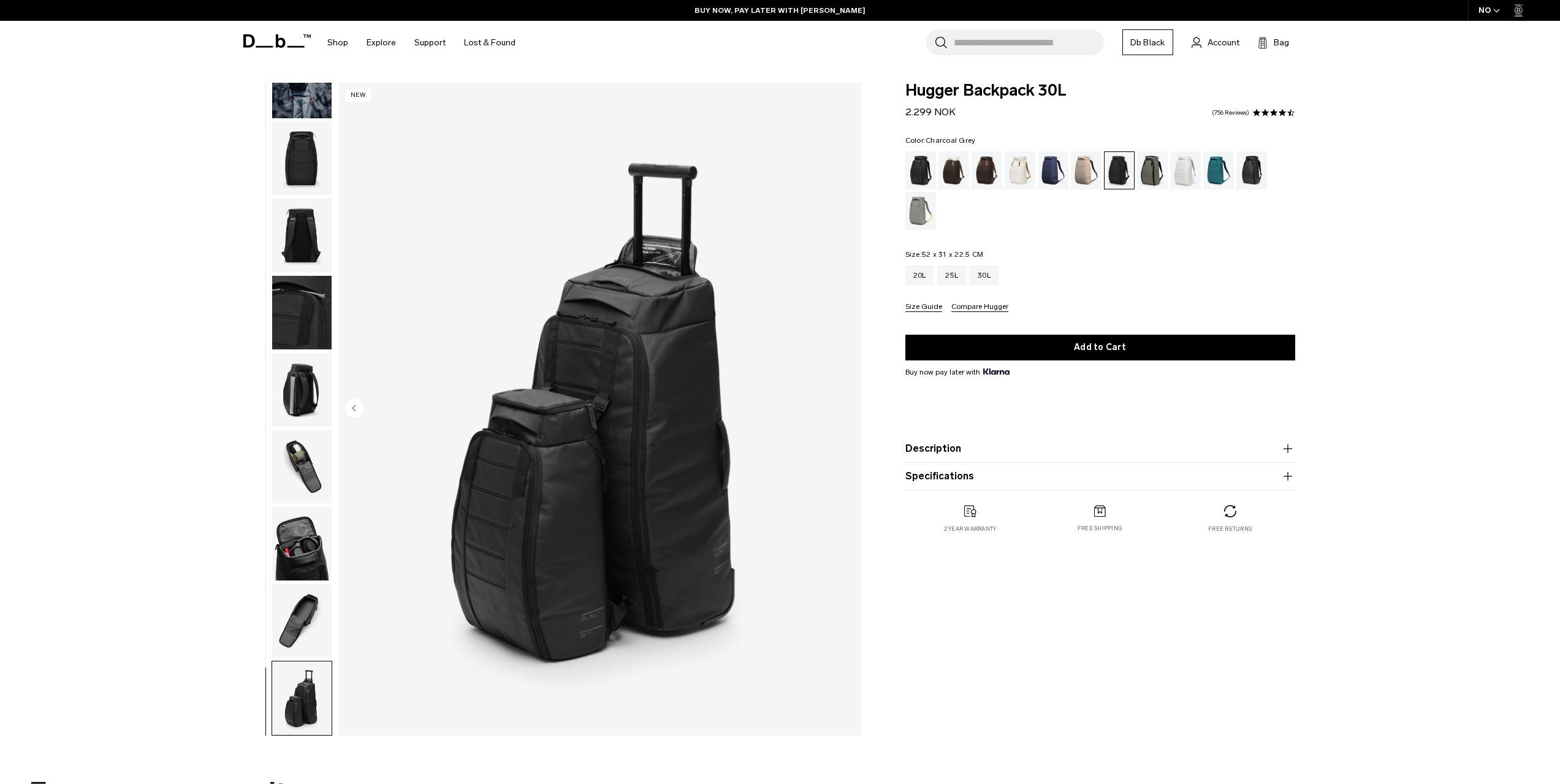
click at [843, 406] on img "10 / 10" at bounding box center [600, 409] width 523 height 653
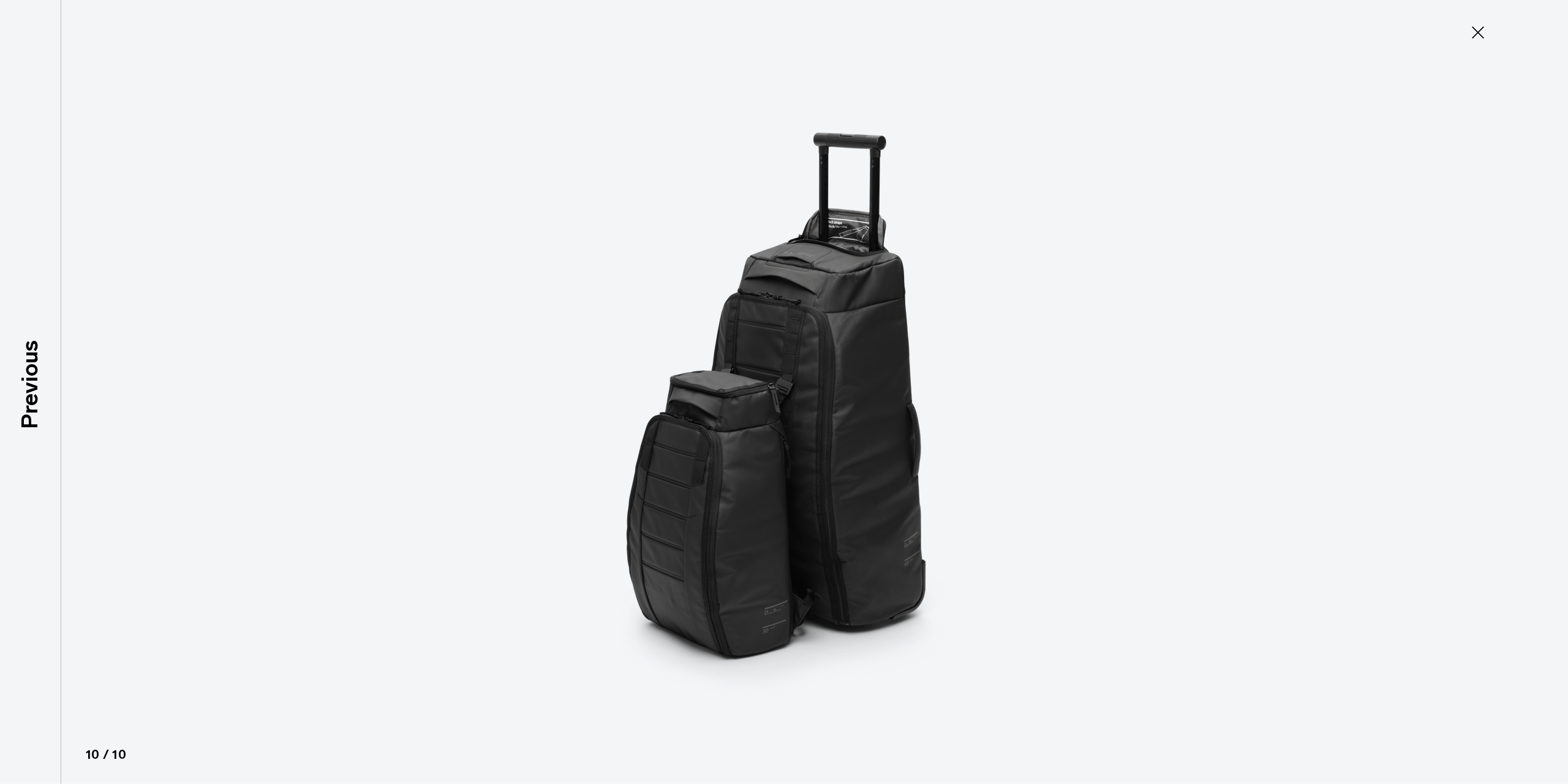
click at [1484, 32] on icon at bounding box center [1478, 32] width 20 height 20
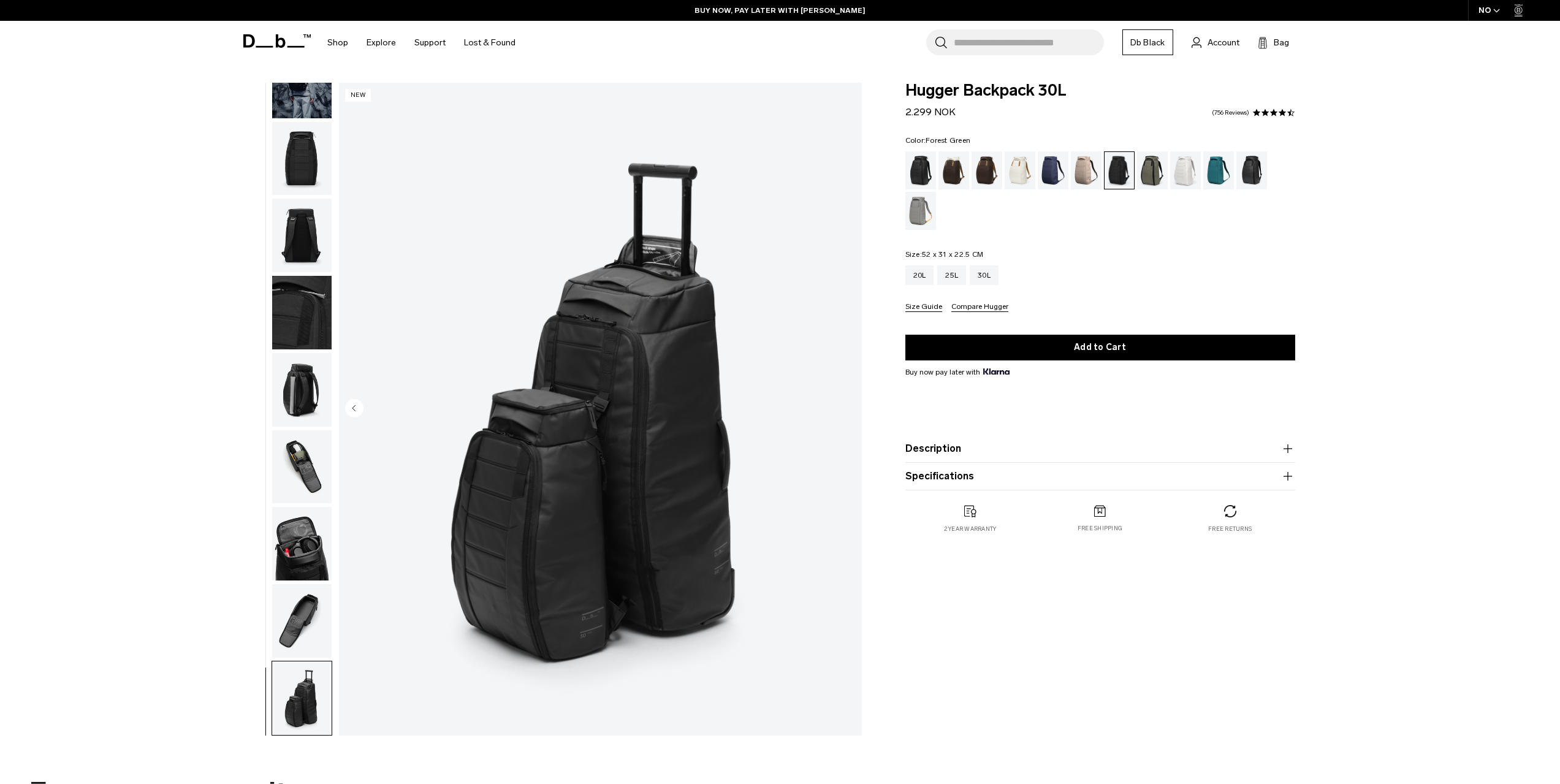
click at [1148, 167] on div "Forest Green" at bounding box center [1153, 170] width 31 height 38
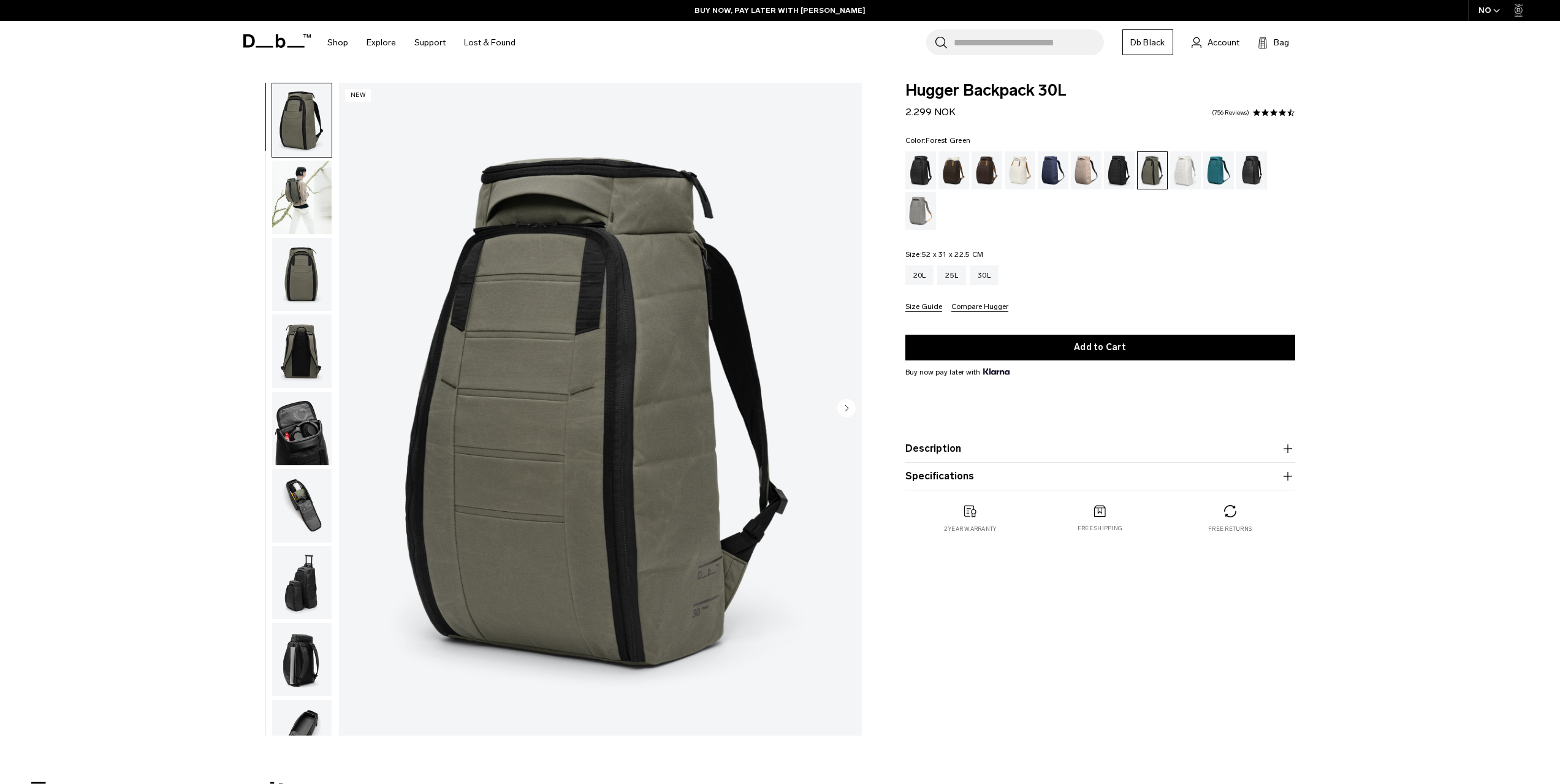
click at [309, 210] on img "button" at bounding box center [302, 197] width 60 height 74
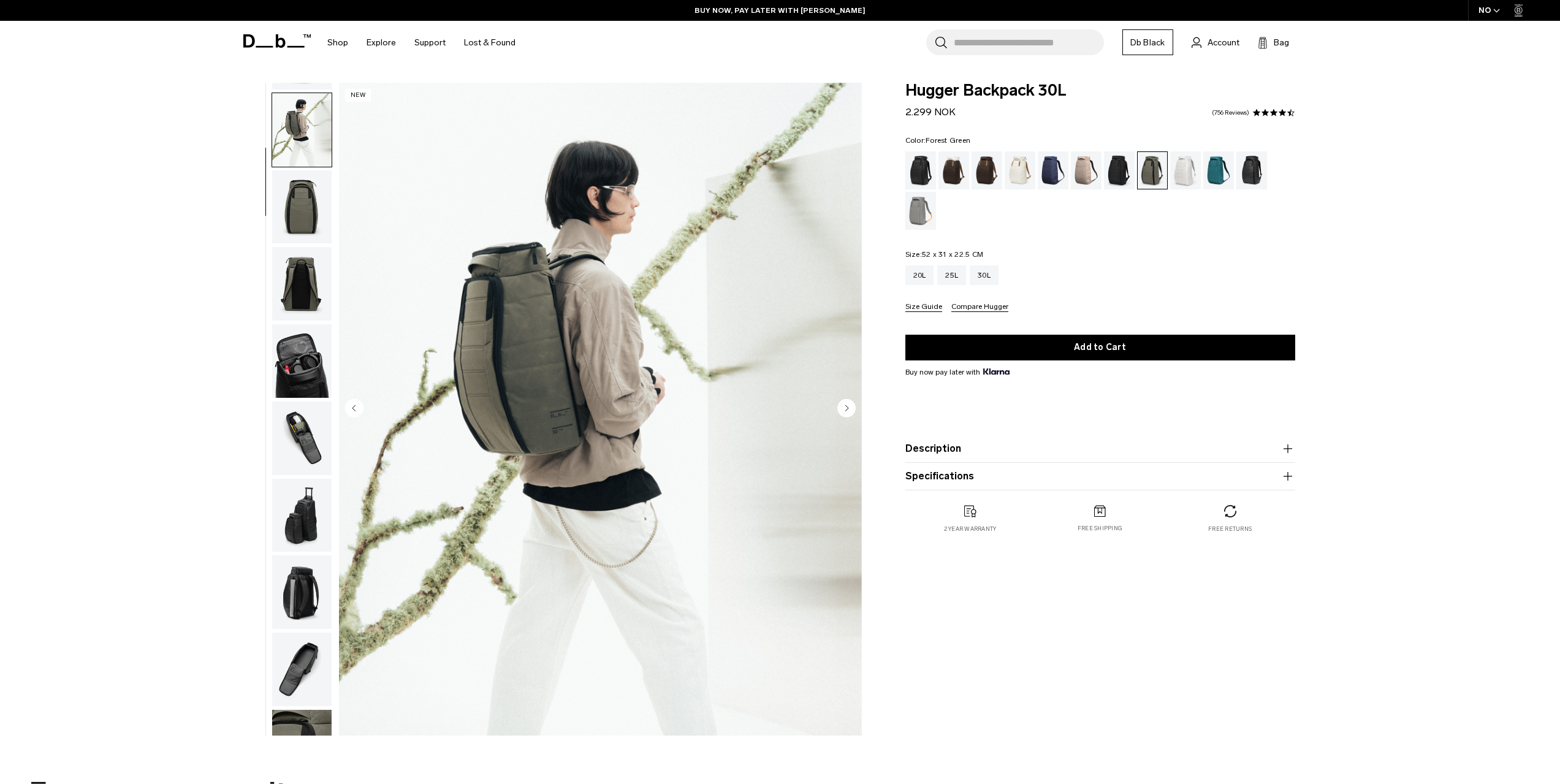
scroll to position [77, 0]
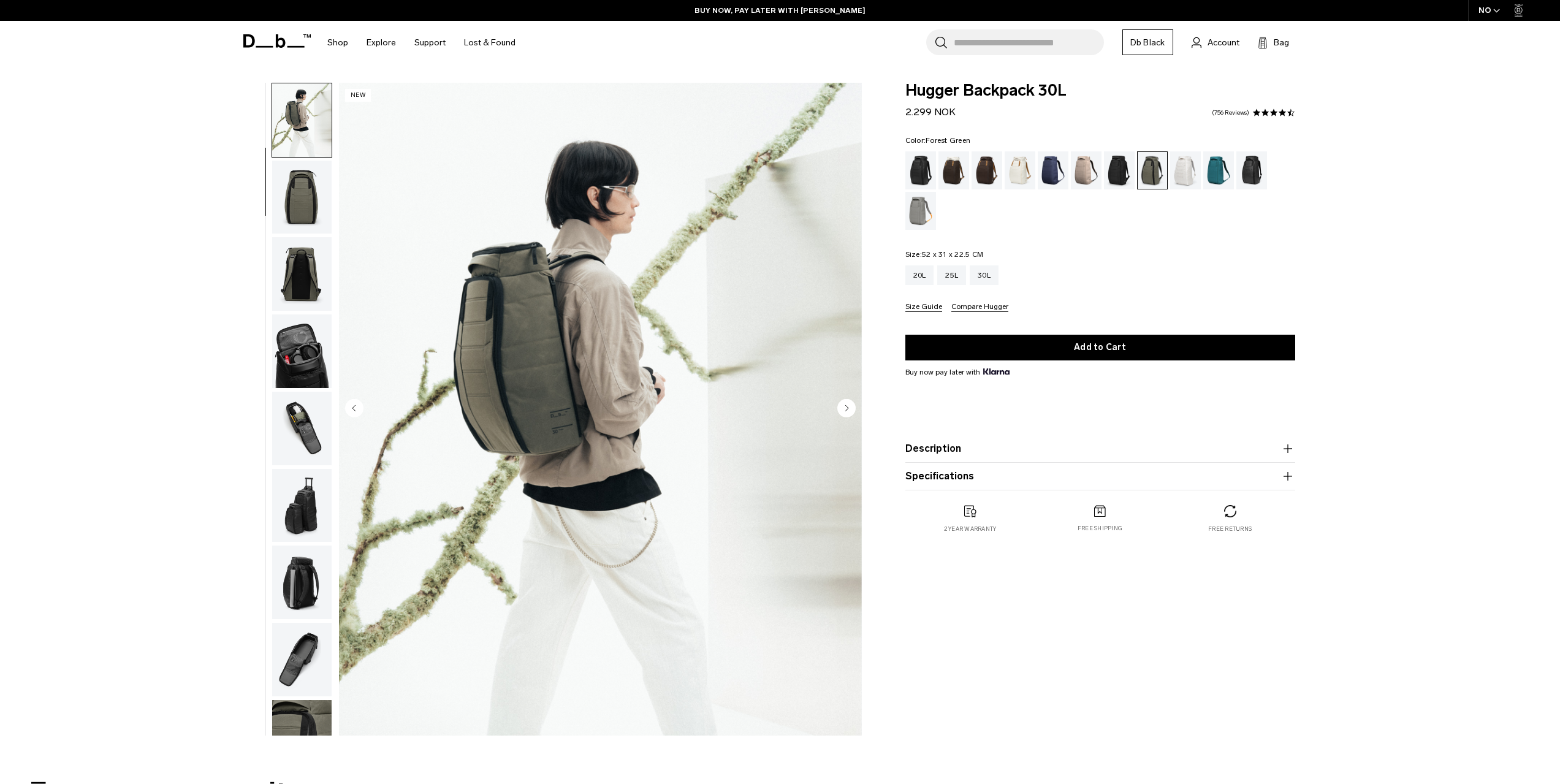
click at [309, 209] on img "button" at bounding box center [302, 197] width 60 height 74
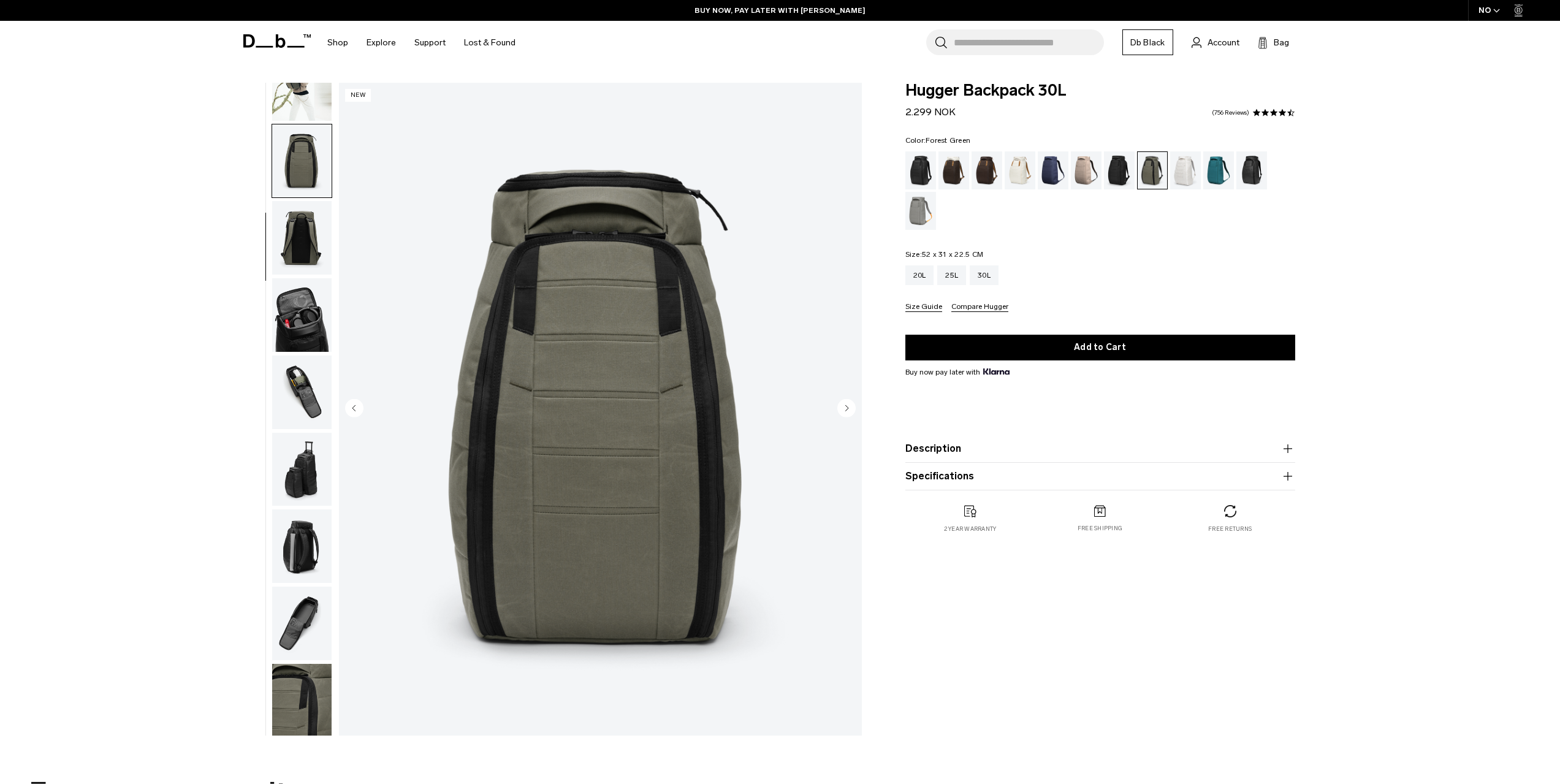
scroll to position [116, 0]
click at [309, 209] on img "button" at bounding box center [302, 235] width 60 height 74
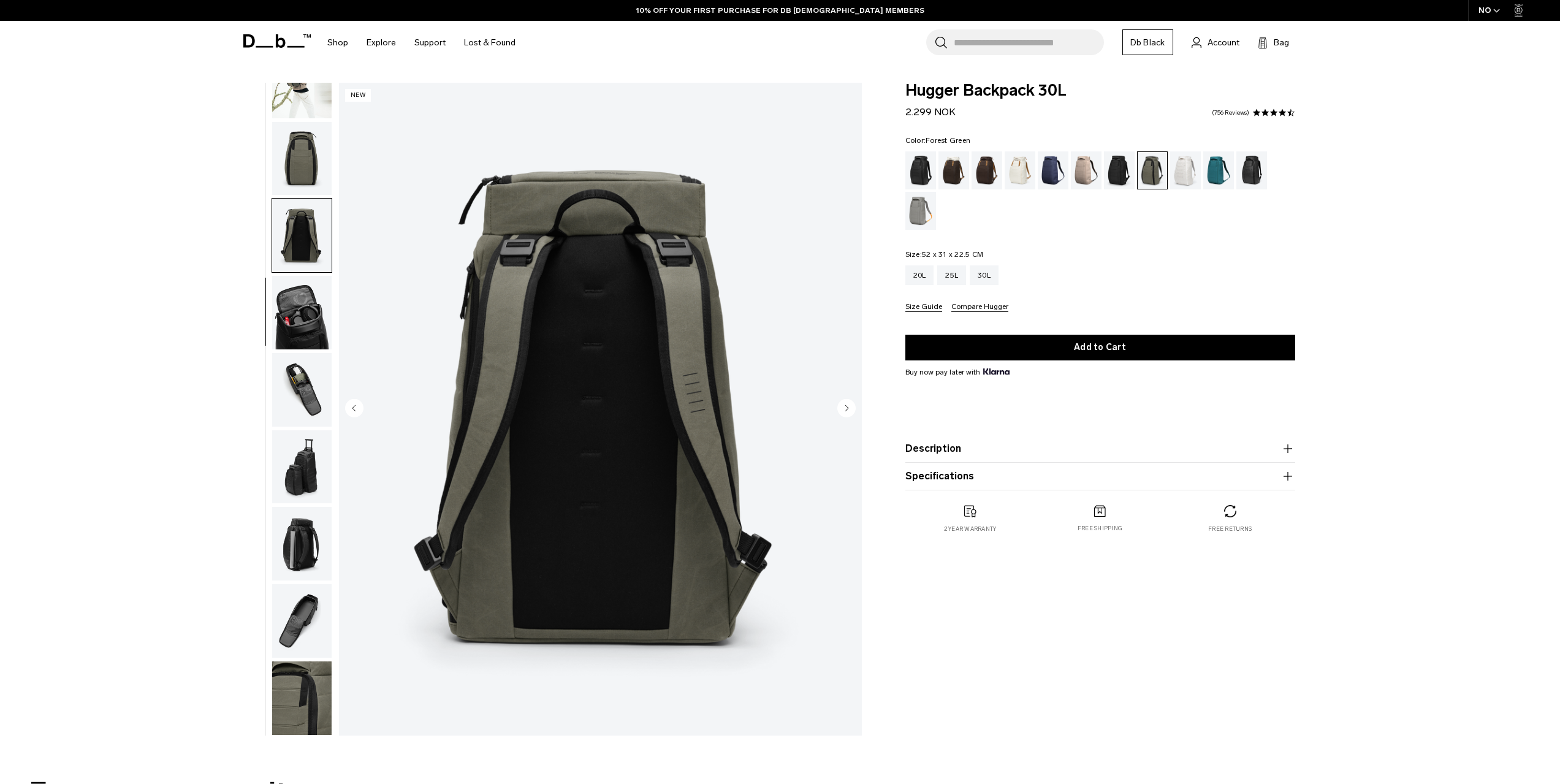
click at [306, 291] on img "button" at bounding box center [302, 312] width 60 height 74
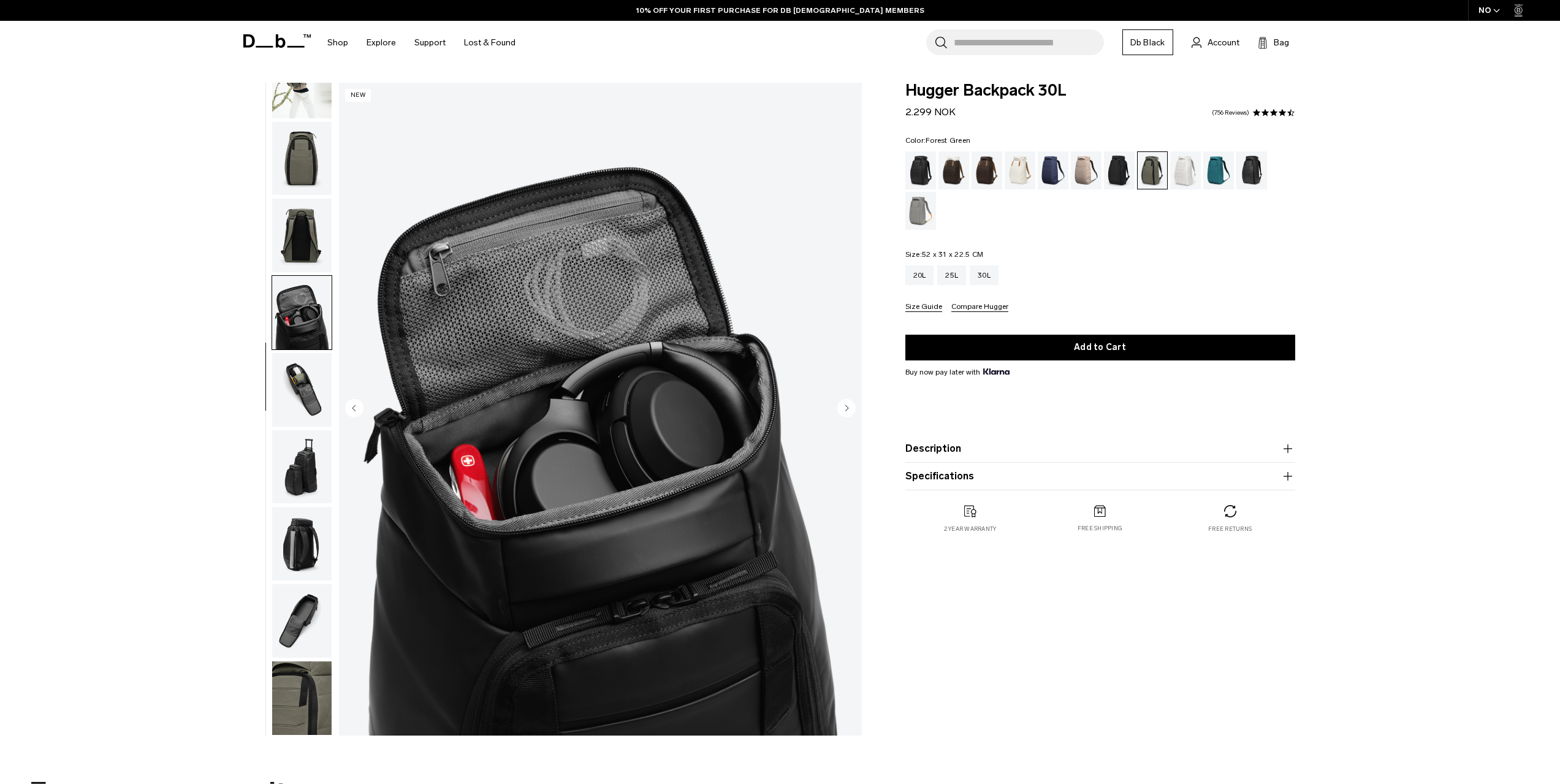
click at [301, 381] on img "button" at bounding box center [302, 389] width 60 height 74
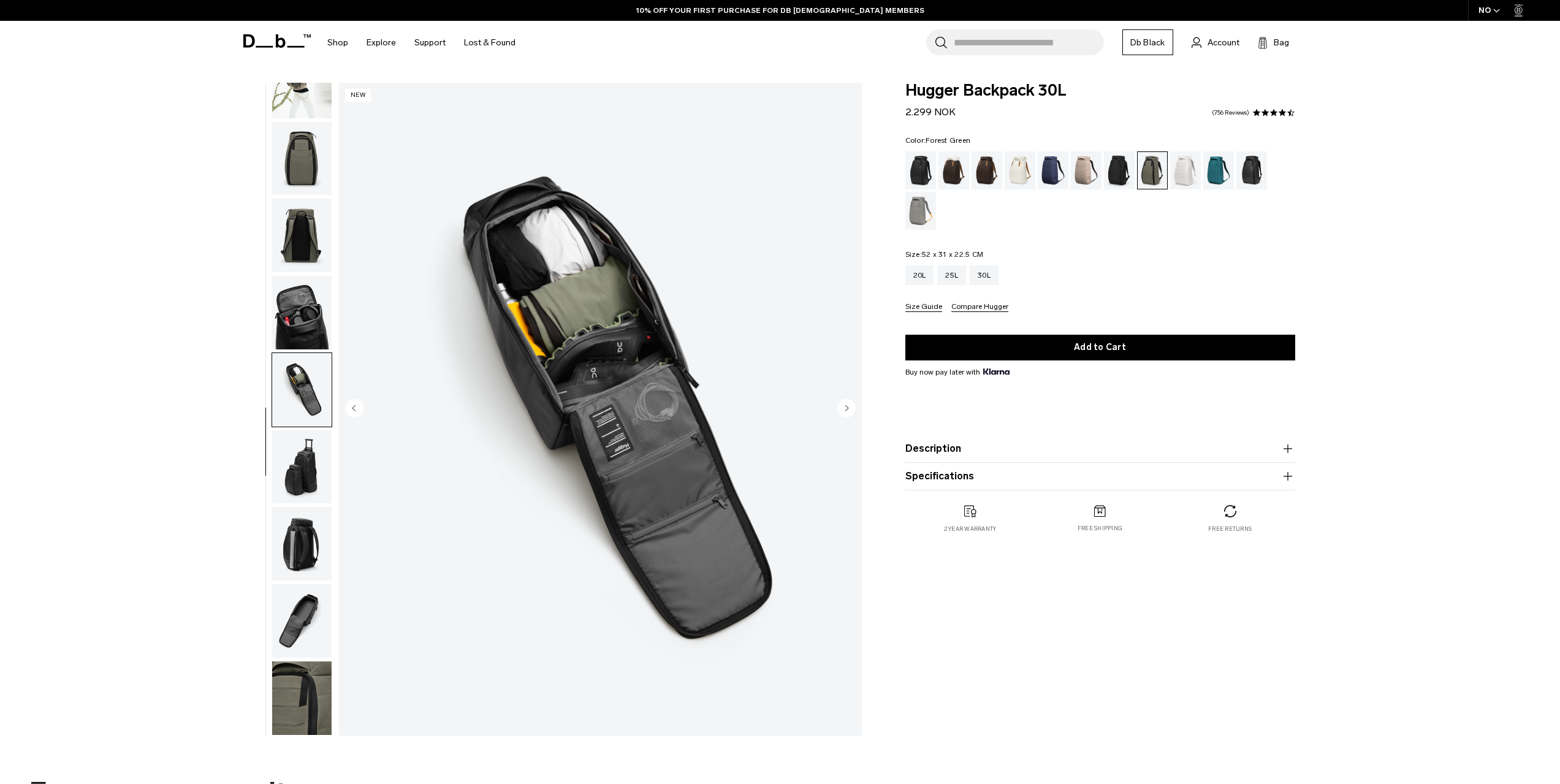
click at [295, 464] on img "button" at bounding box center [302, 467] width 60 height 74
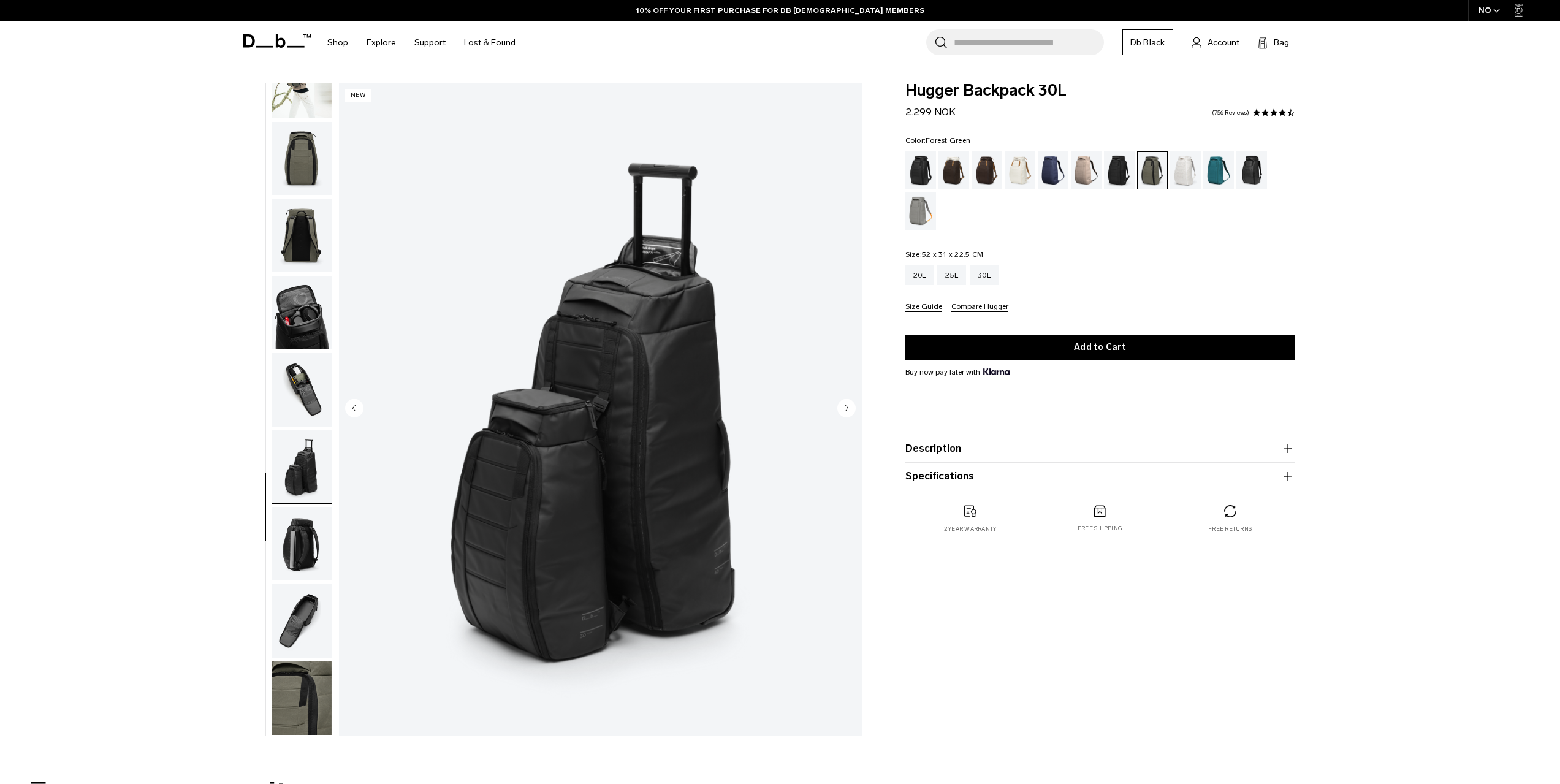
click at [302, 676] on img "button" at bounding box center [302, 698] width 60 height 74
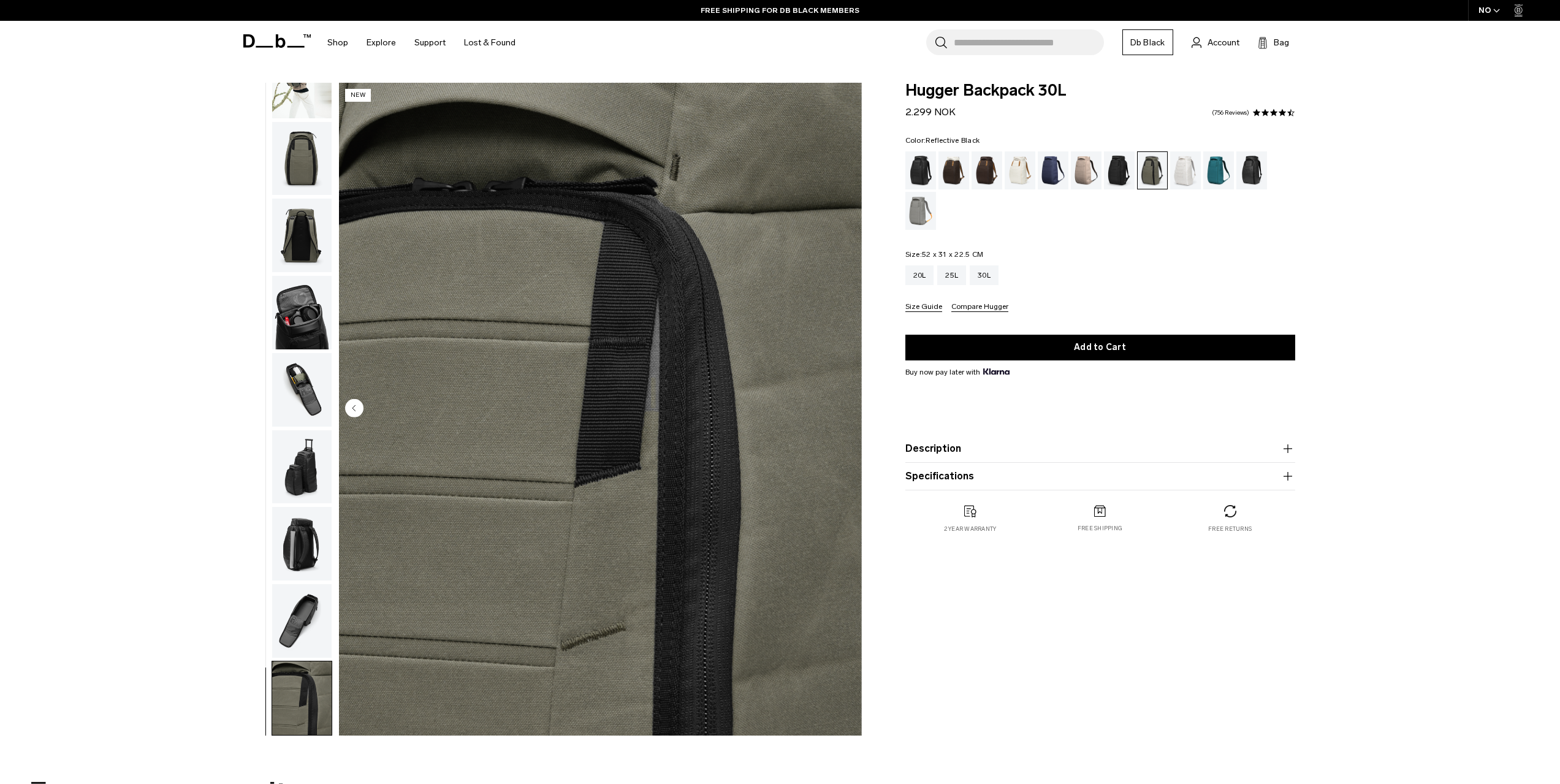
click at [1256, 173] on div "Reflective Black" at bounding box center [1252, 170] width 31 height 38
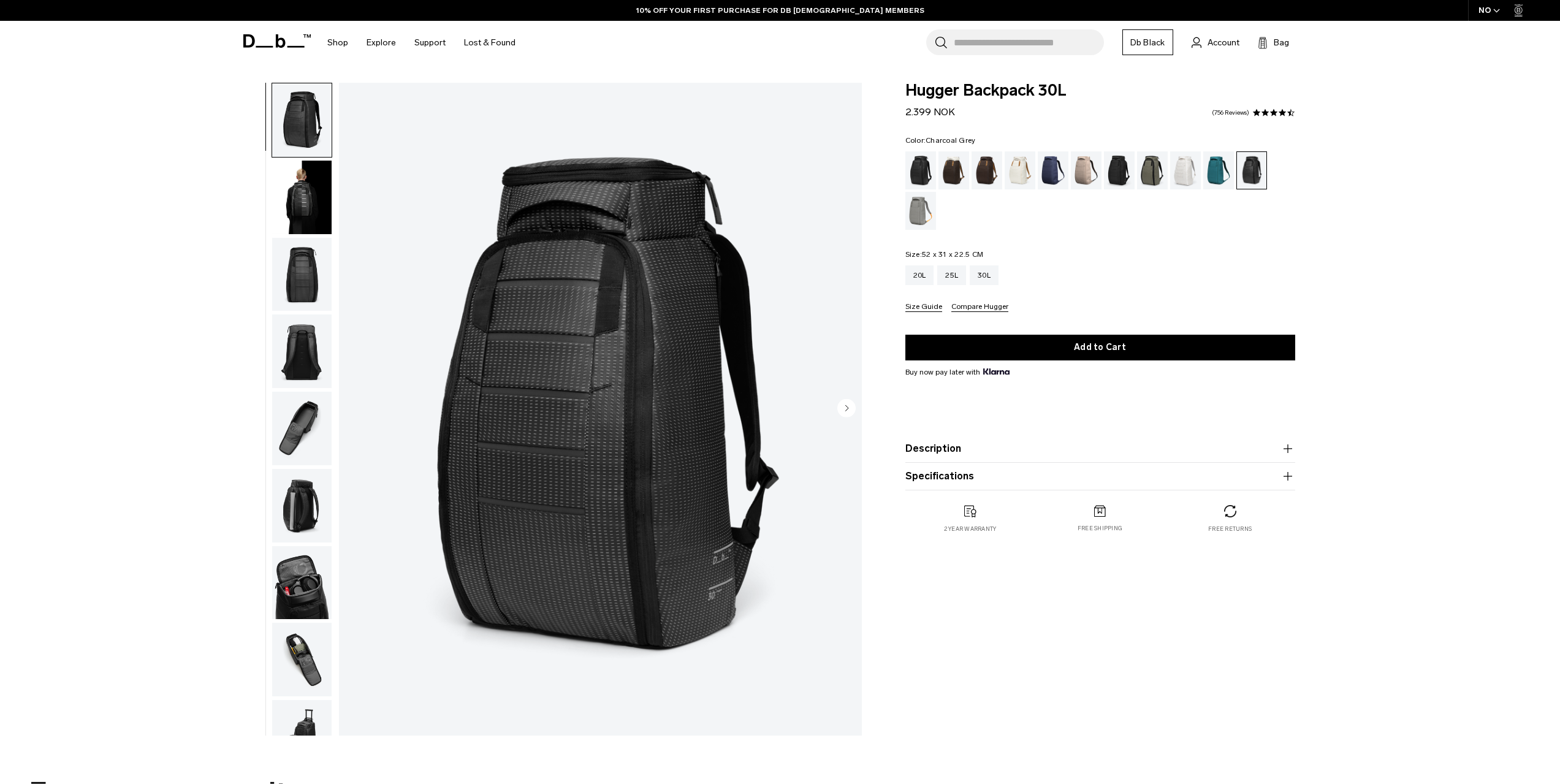
click at [1118, 177] on div "Charcoal Grey" at bounding box center [1119, 170] width 31 height 38
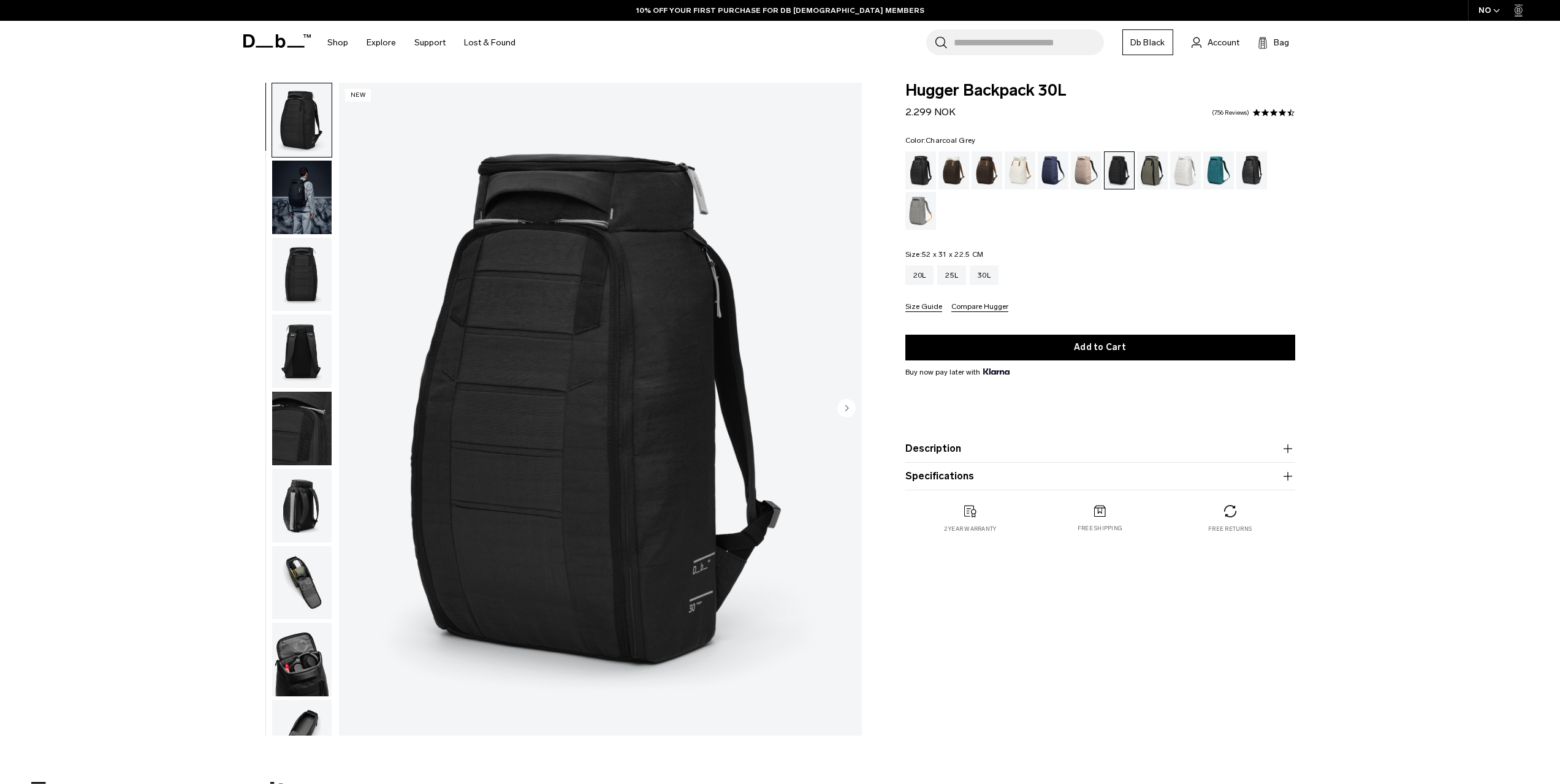
click at [315, 429] on img "button" at bounding box center [302, 428] width 60 height 74
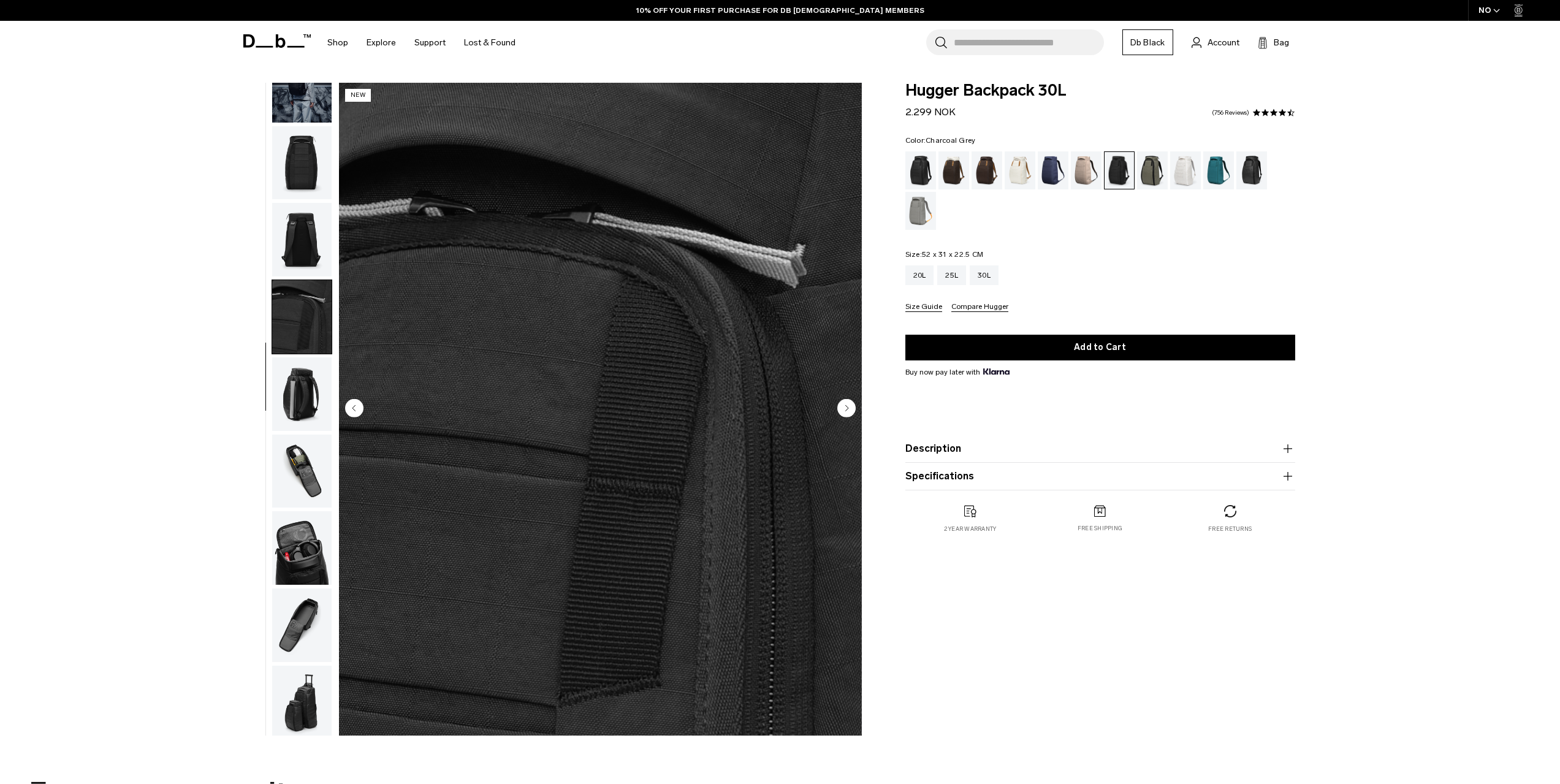
scroll to position [116, 0]
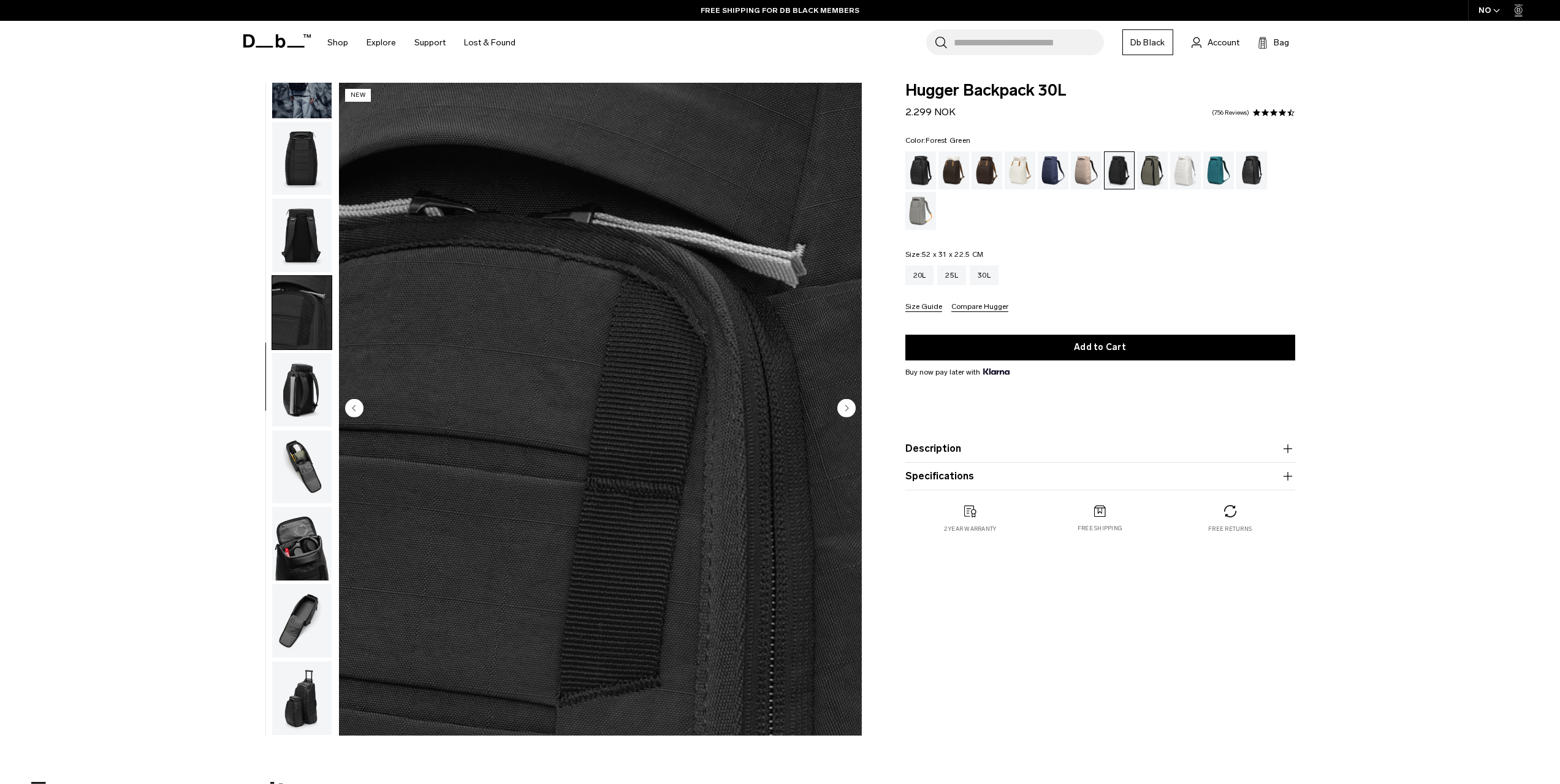
click at [1150, 173] on div "Forest Green" at bounding box center [1153, 170] width 31 height 38
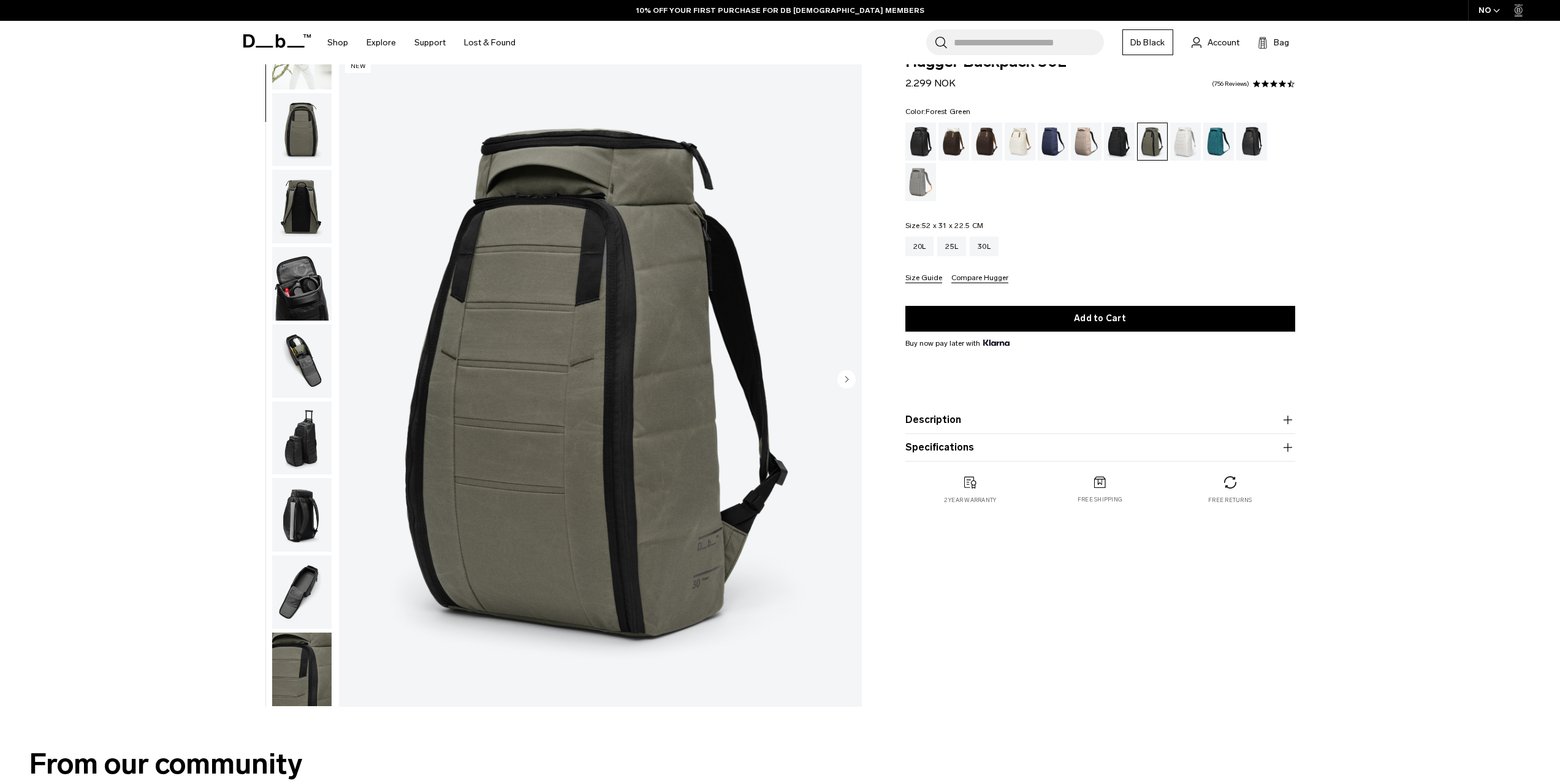
scroll to position [122, 0]
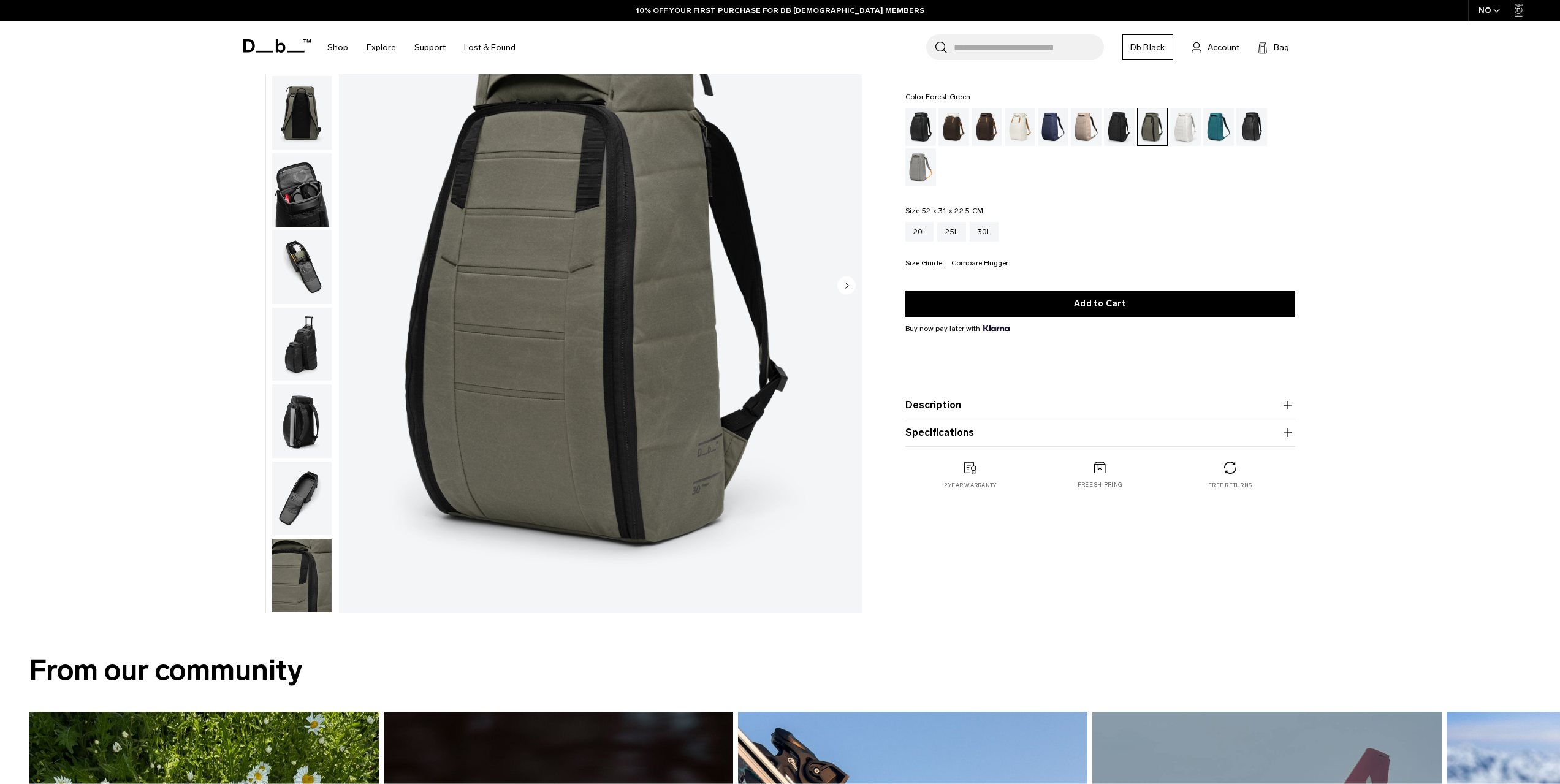
click at [299, 554] on img "button" at bounding box center [302, 575] width 60 height 74
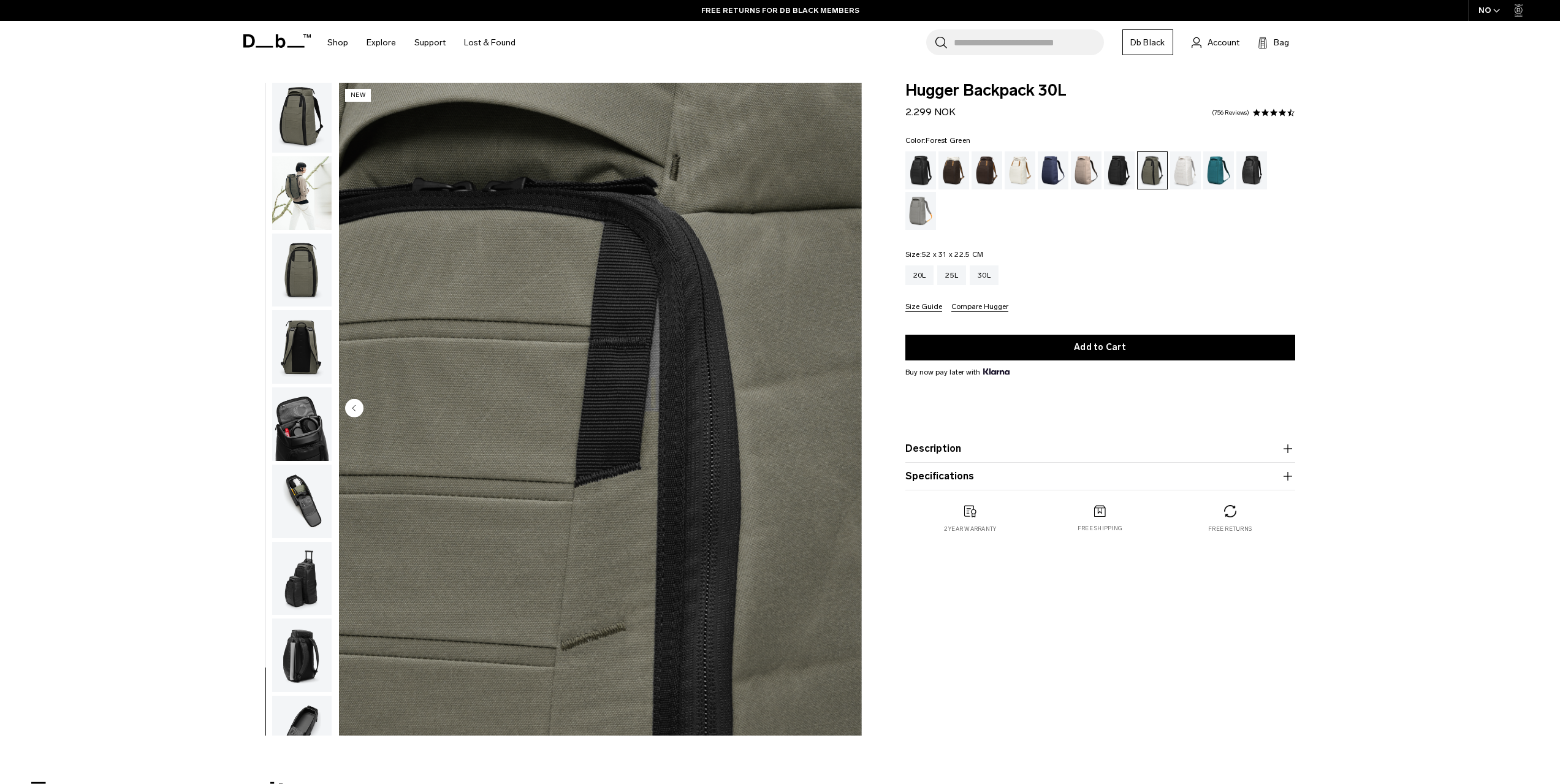
scroll to position [0, 0]
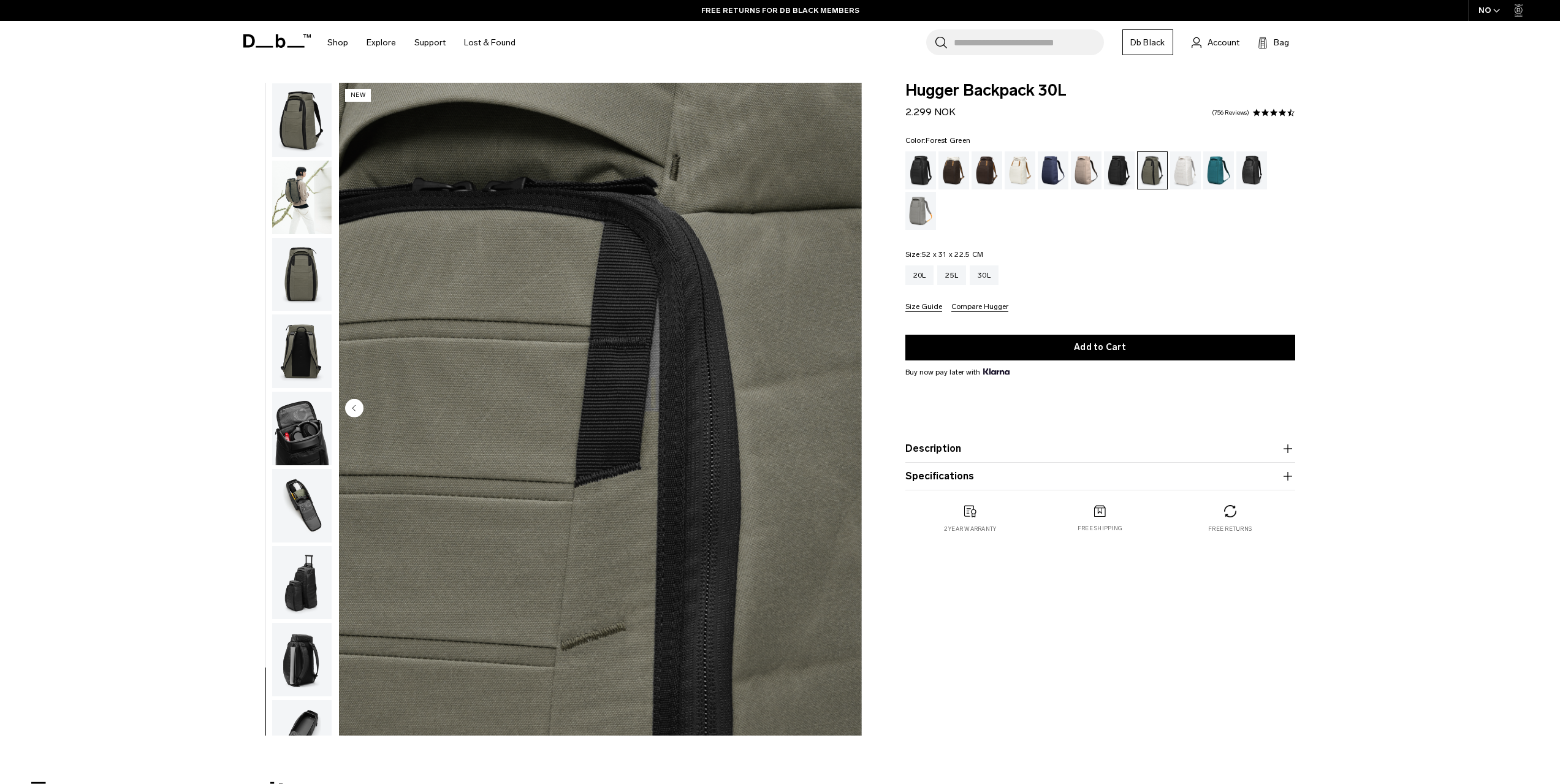
click at [309, 122] on img "button" at bounding box center [302, 120] width 60 height 74
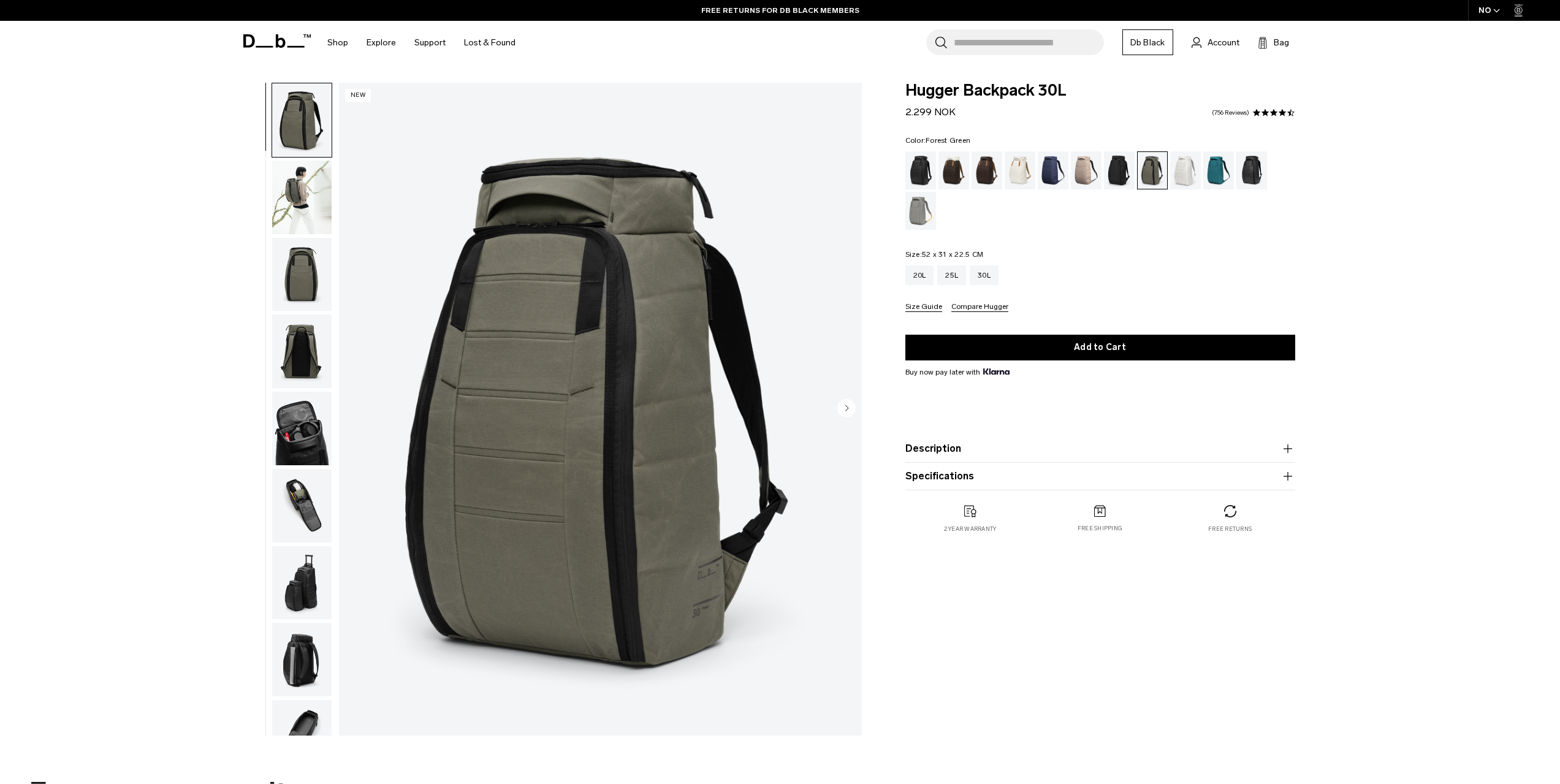
click at [301, 192] on img "button" at bounding box center [302, 197] width 60 height 74
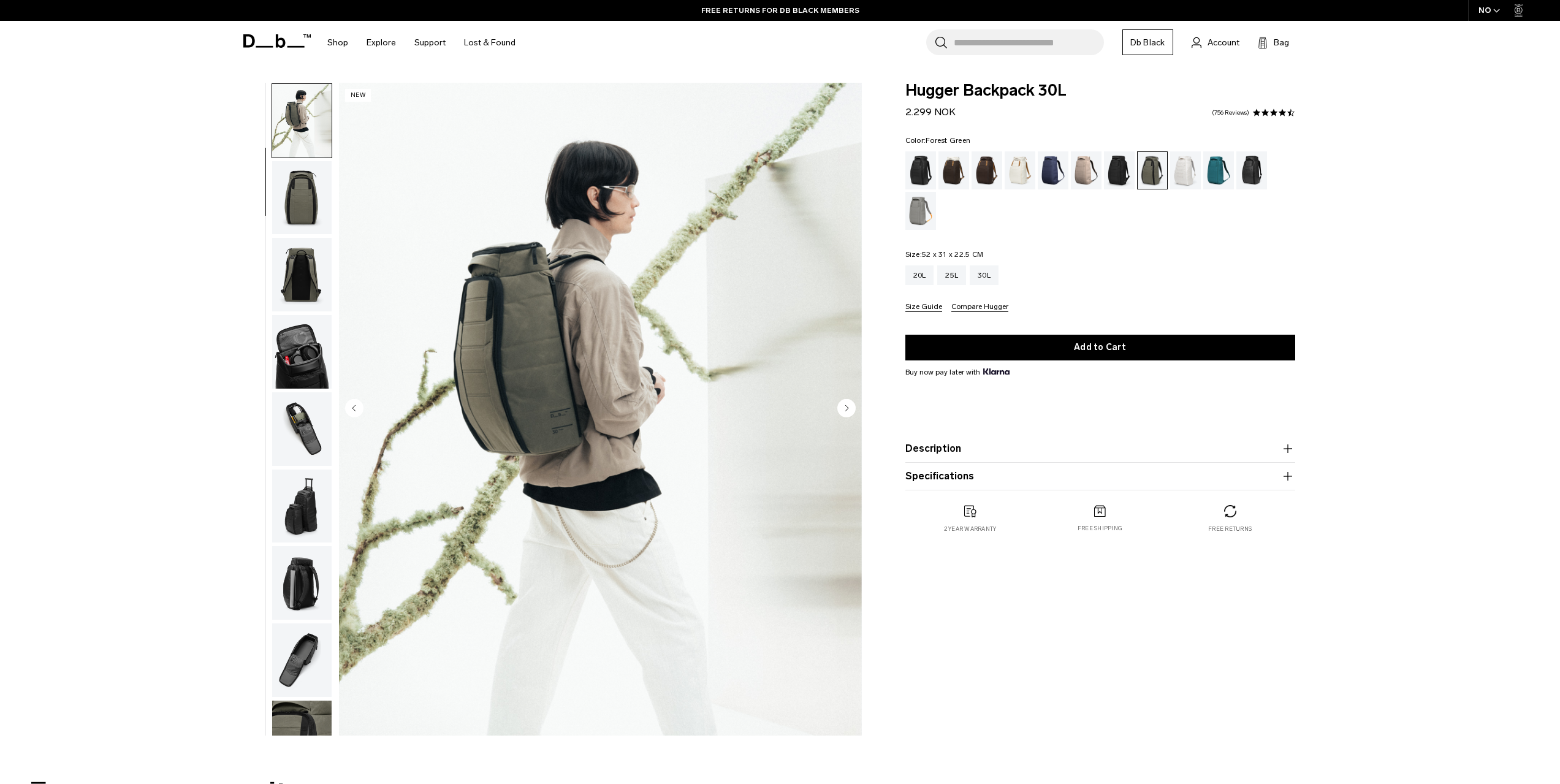
scroll to position [77, 0]
click at [302, 199] on img "button" at bounding box center [302, 197] width 60 height 74
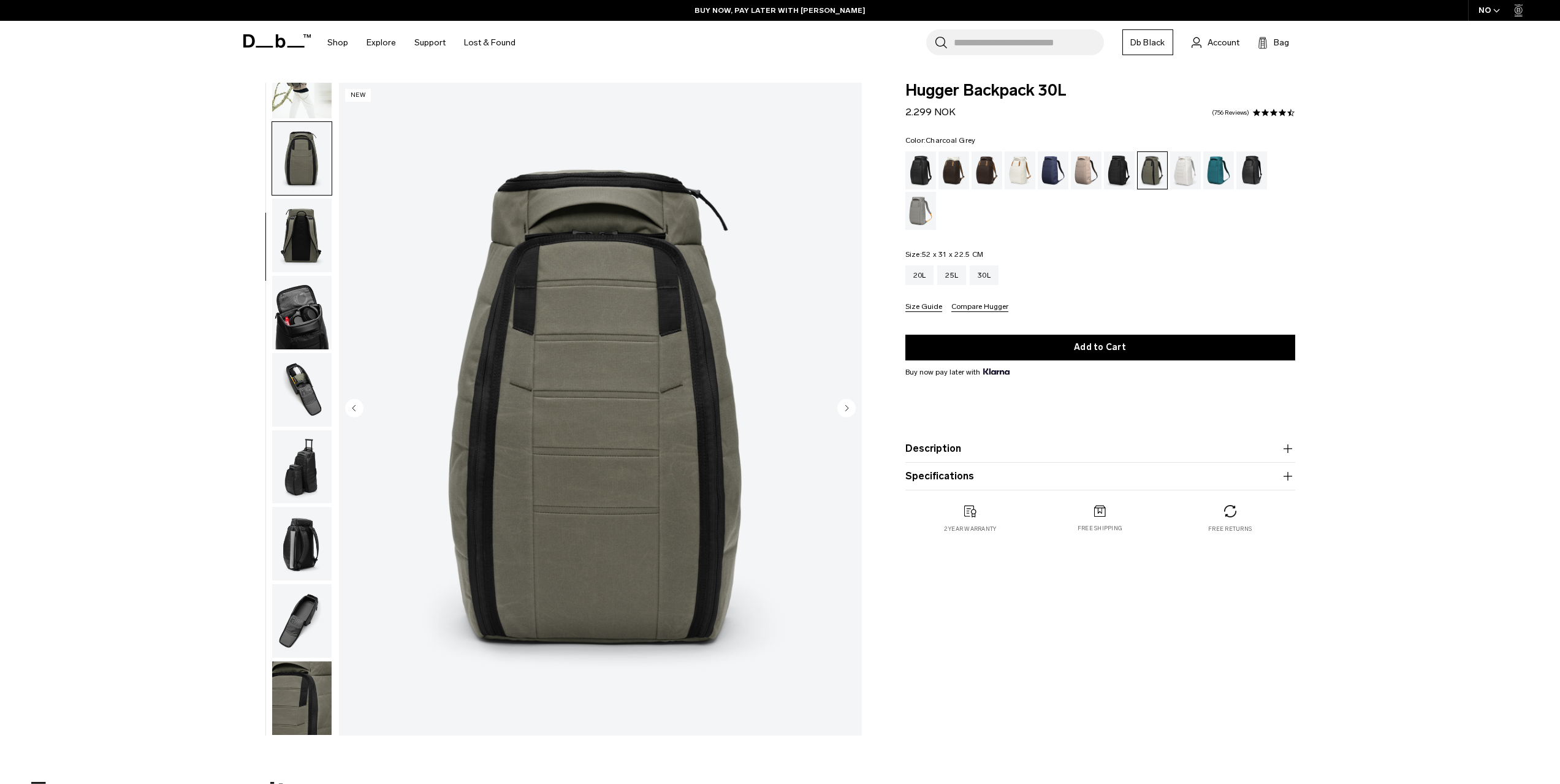
click at [1114, 179] on div "Charcoal Grey" at bounding box center [1119, 170] width 31 height 38
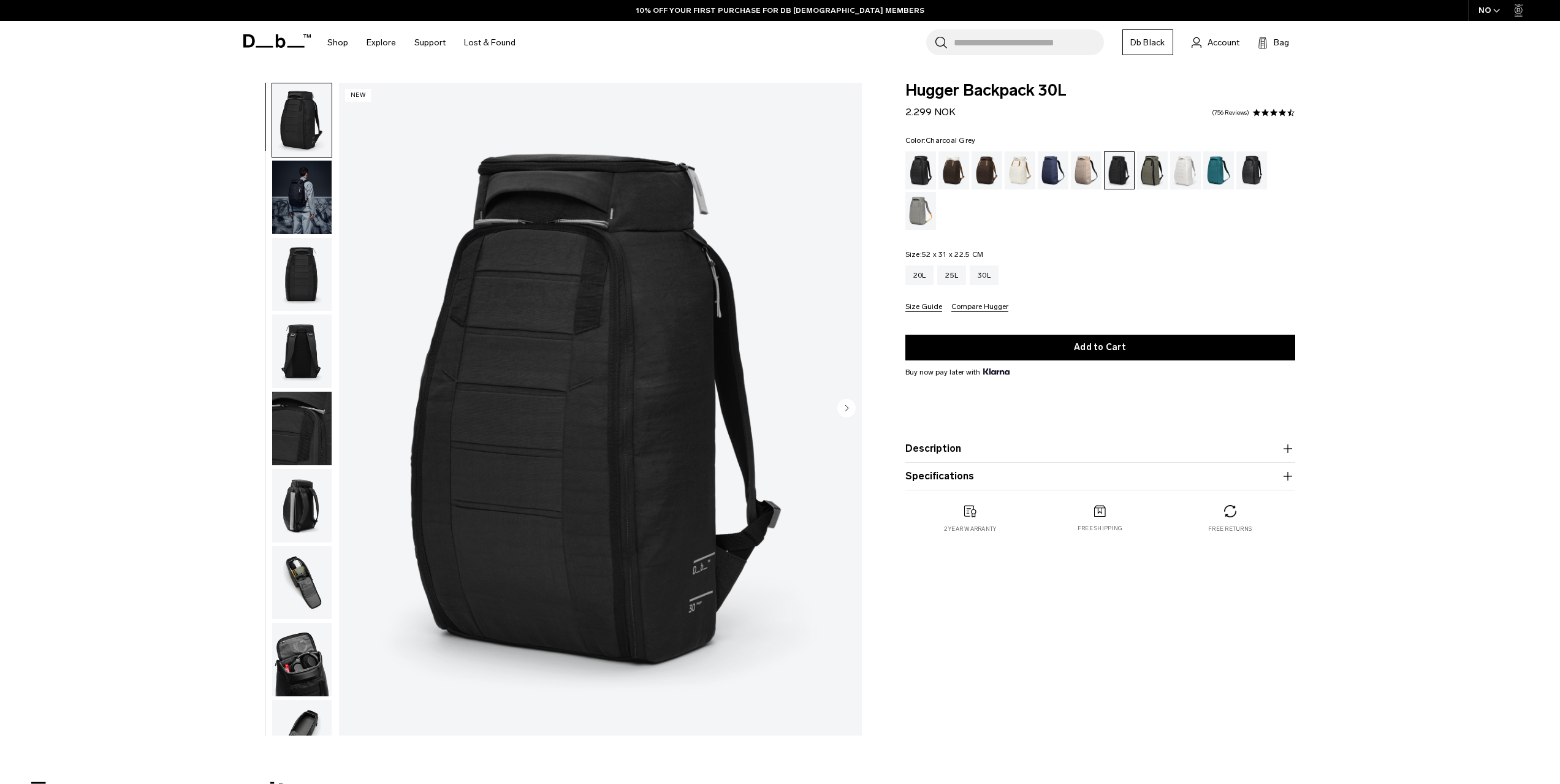
click at [686, 185] on img "1 / 10" at bounding box center [600, 409] width 523 height 653
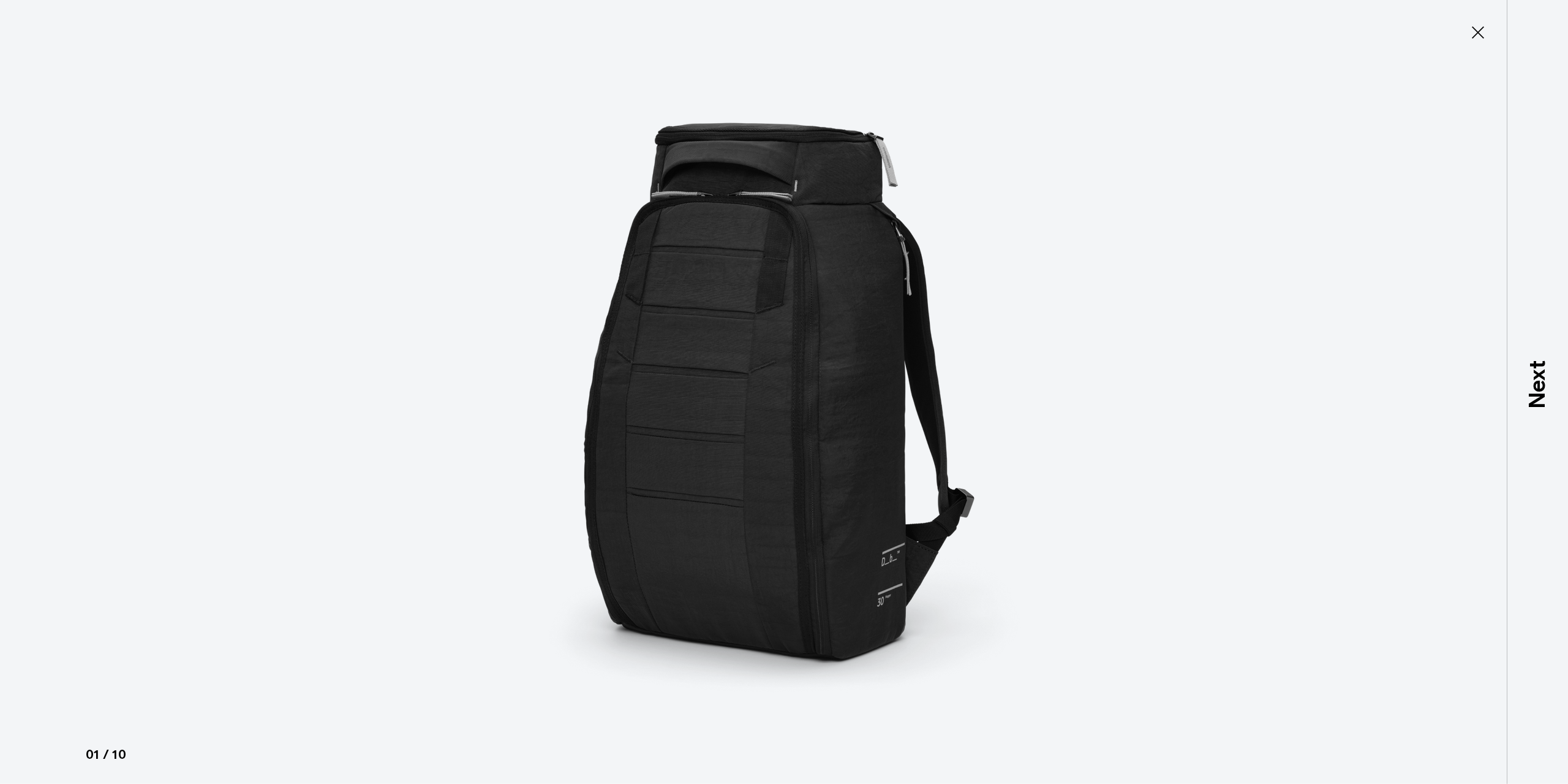
click at [1473, 34] on icon at bounding box center [1478, 32] width 20 height 20
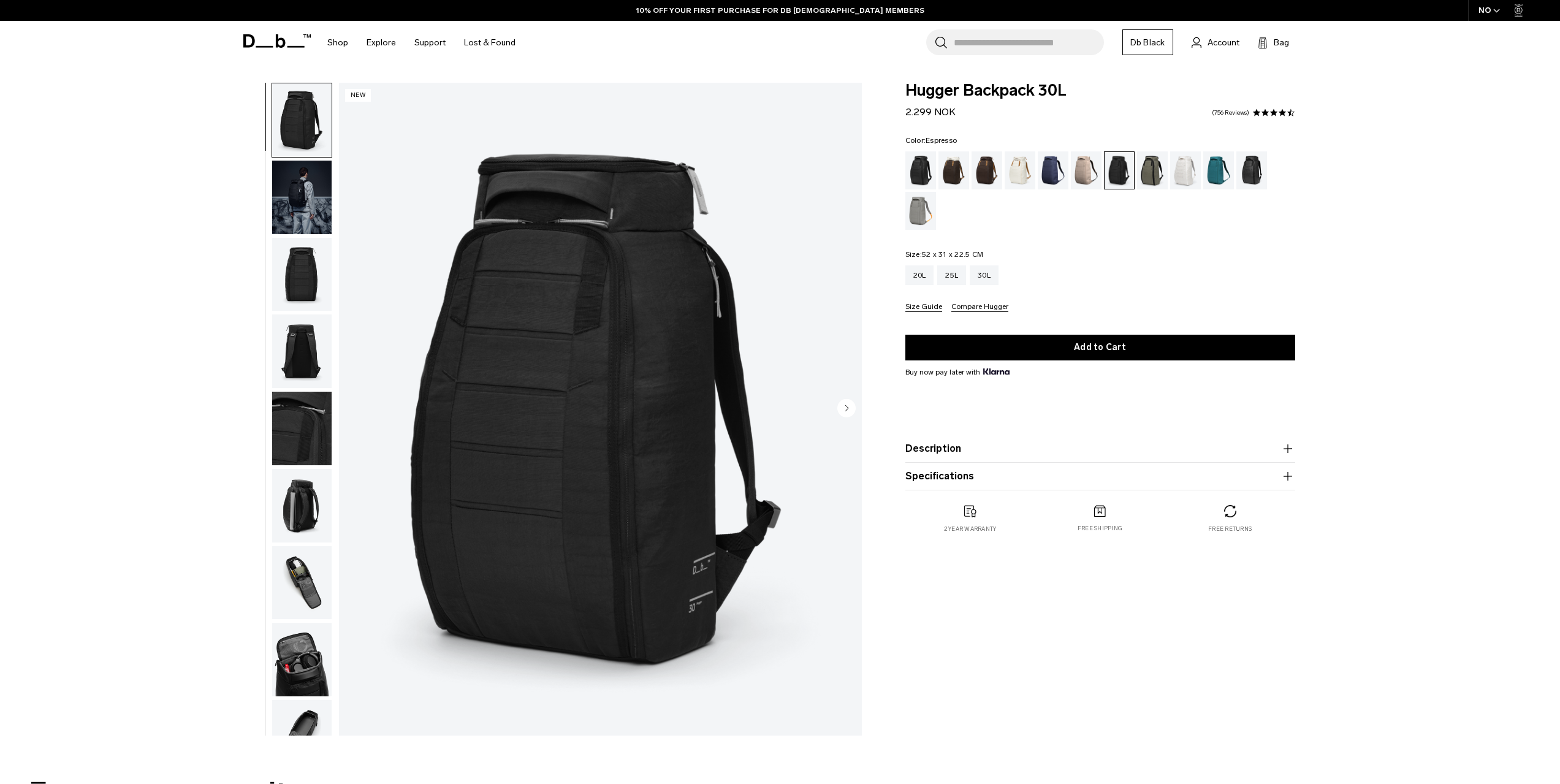
click at [994, 166] on div "Espresso" at bounding box center [987, 170] width 31 height 38
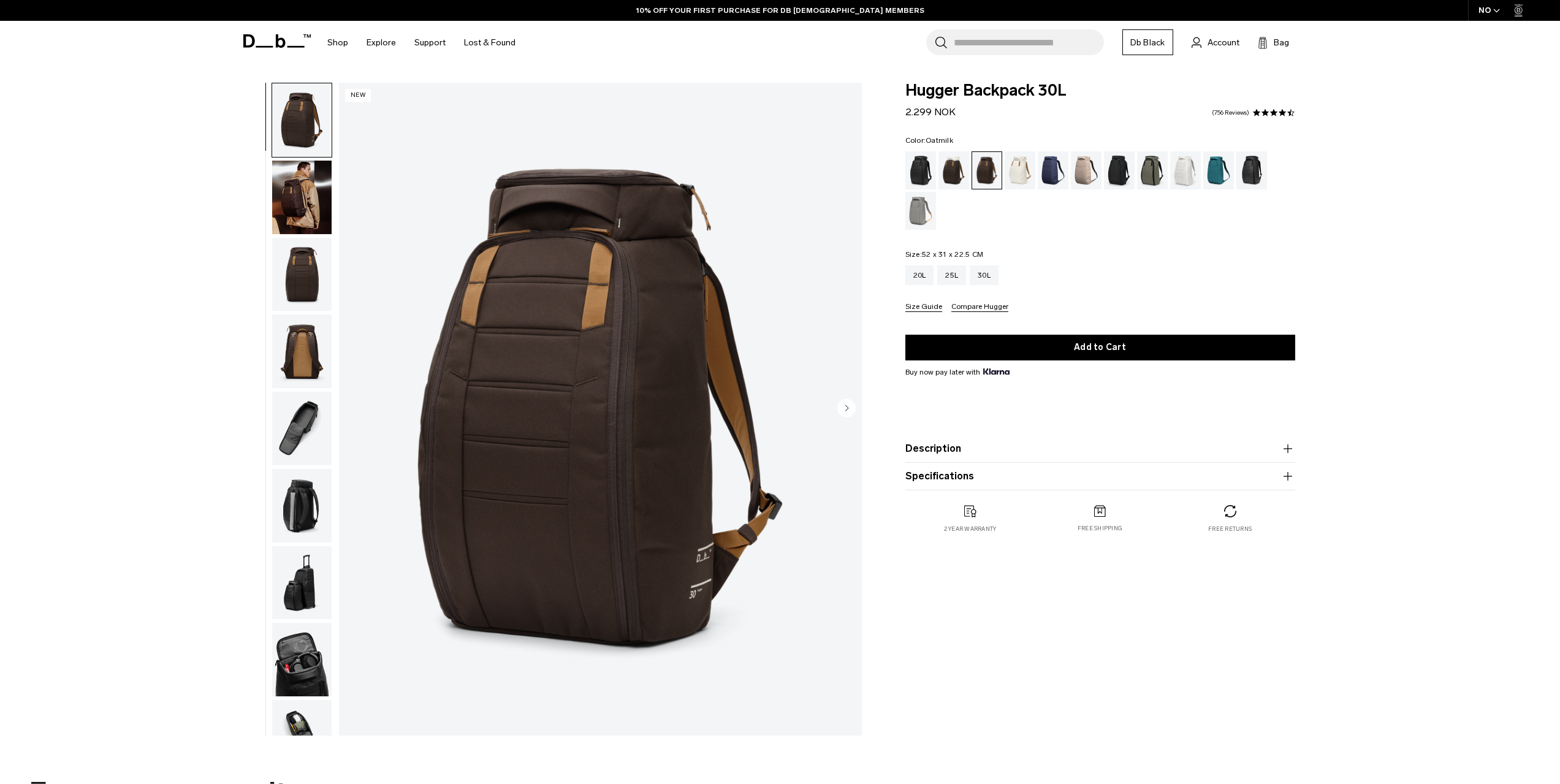
click at [1021, 173] on div "Oatmilk" at bounding box center [1020, 170] width 31 height 38
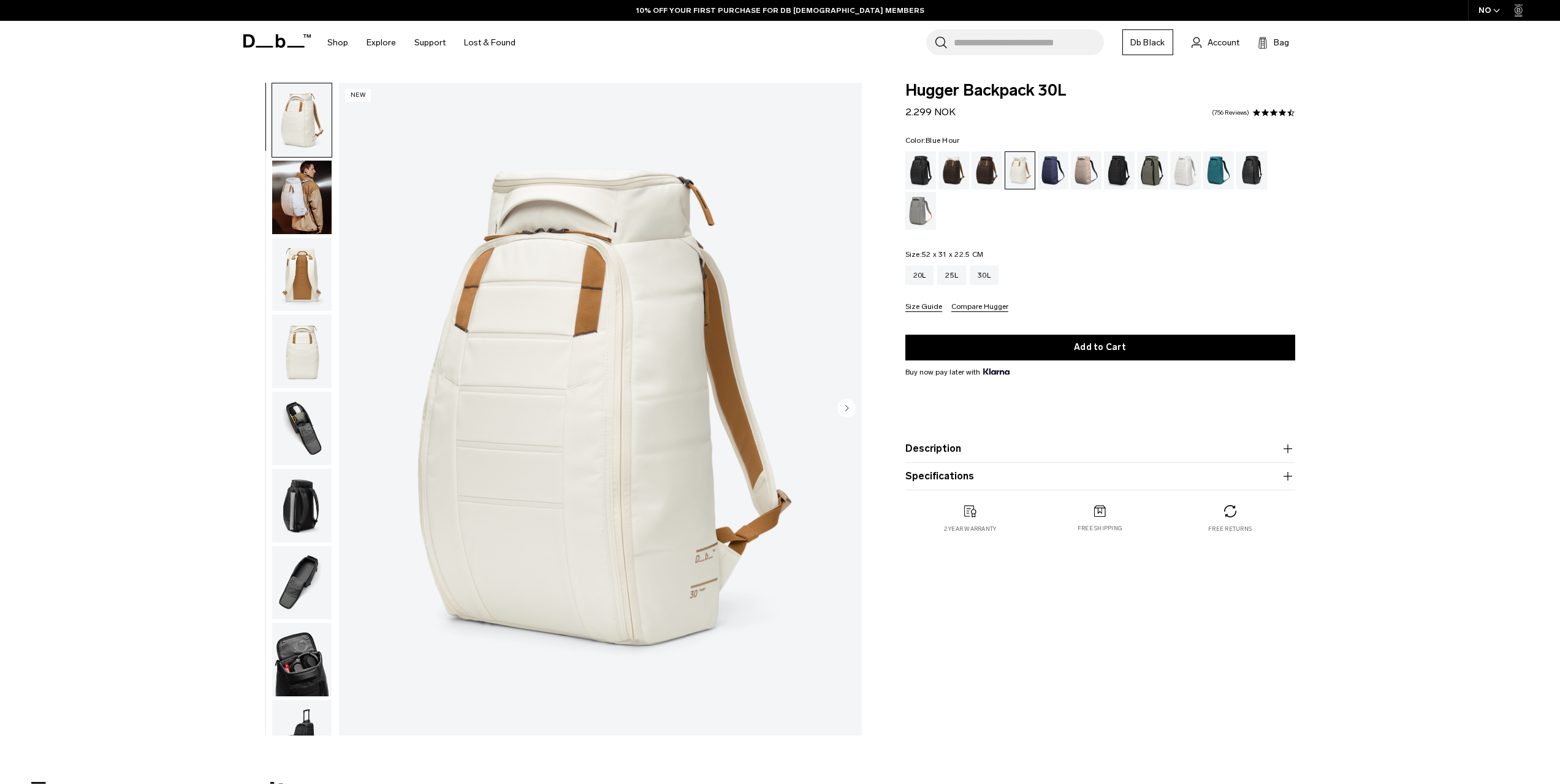
click at [1050, 176] on div "Blue Hour" at bounding box center [1053, 170] width 31 height 38
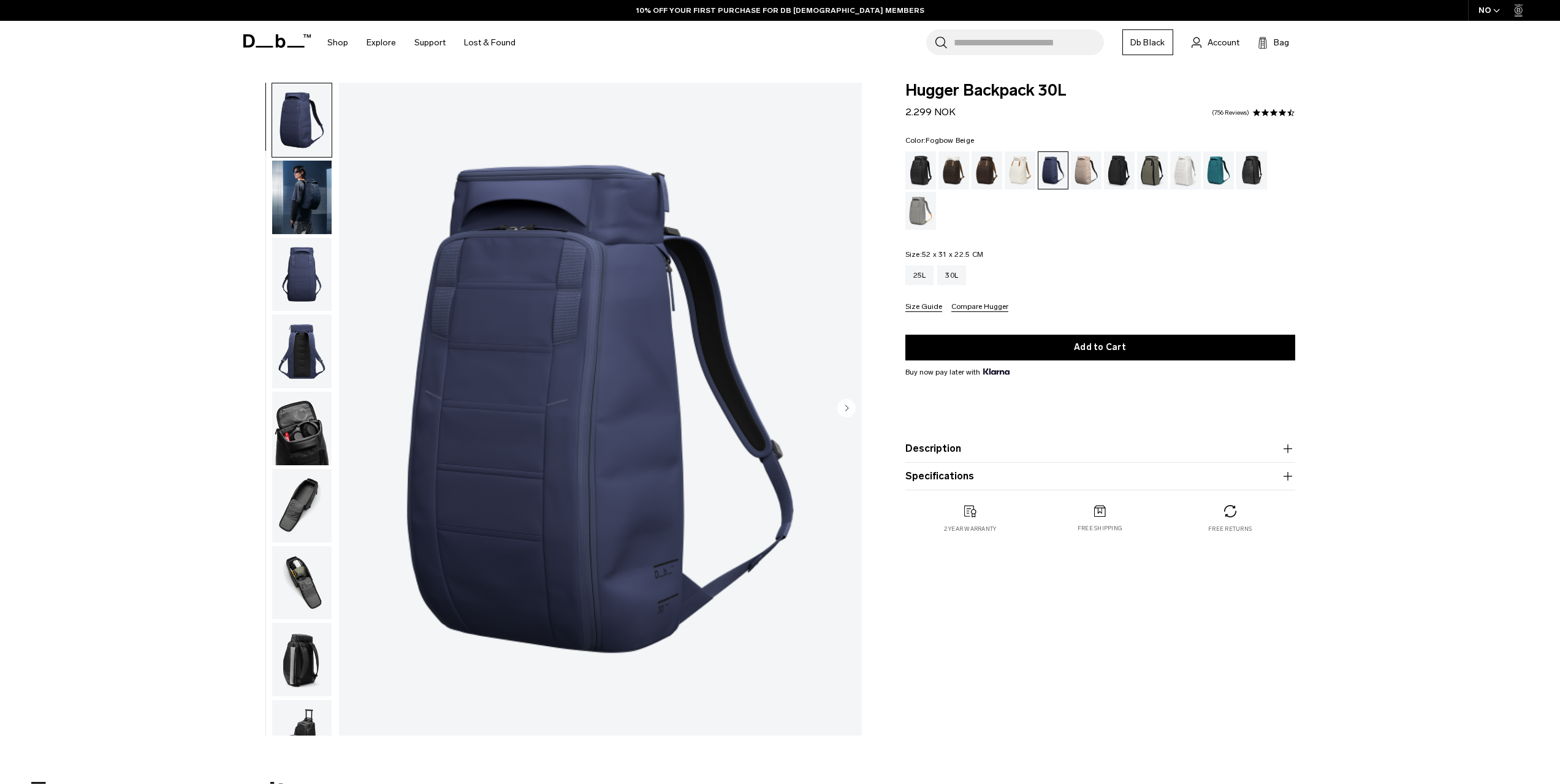
click at [1088, 178] on div "Fogbow Beige" at bounding box center [1086, 170] width 31 height 38
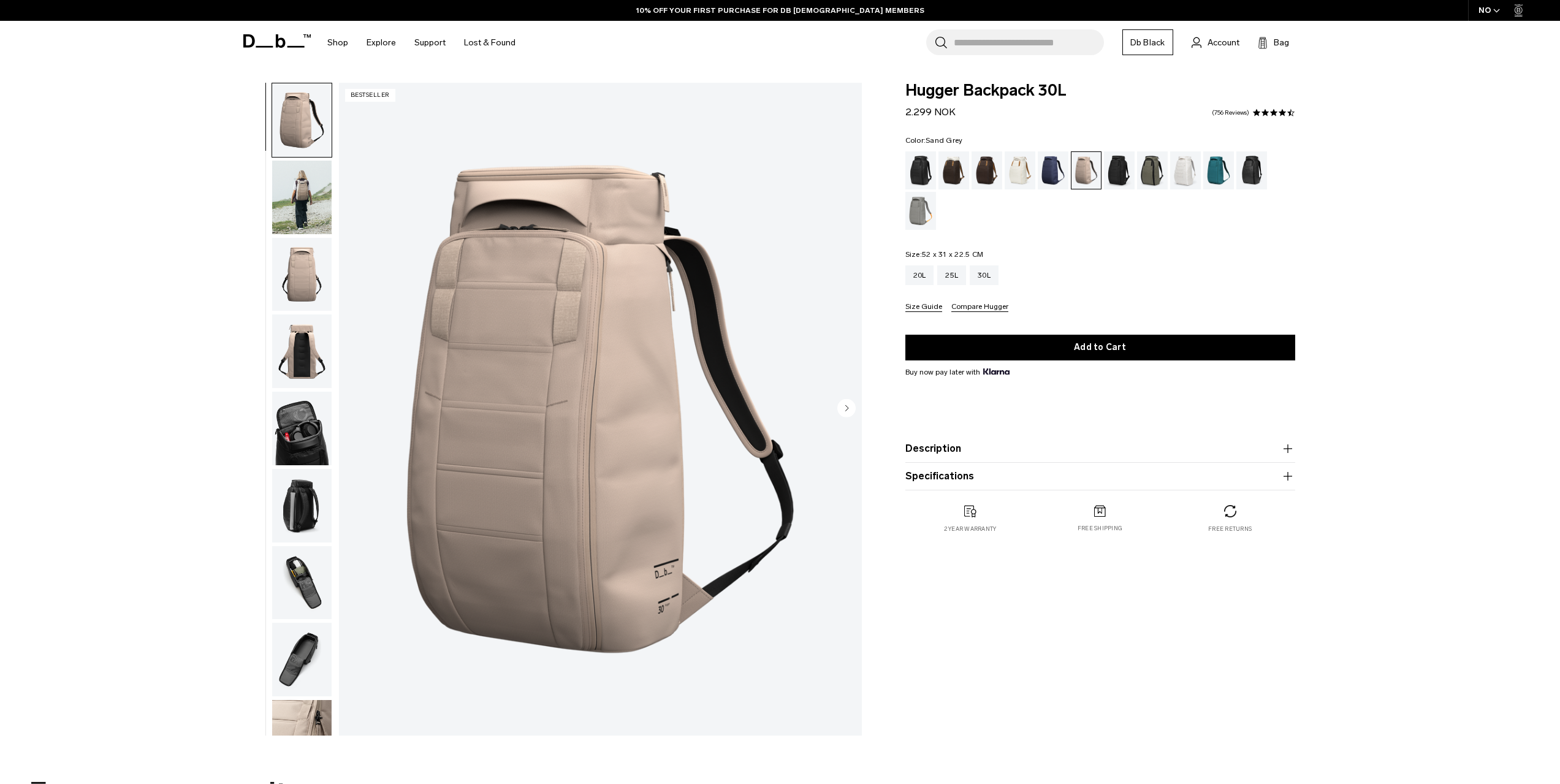
click at [923, 215] on div "Sand Grey" at bounding box center [921, 211] width 31 height 38
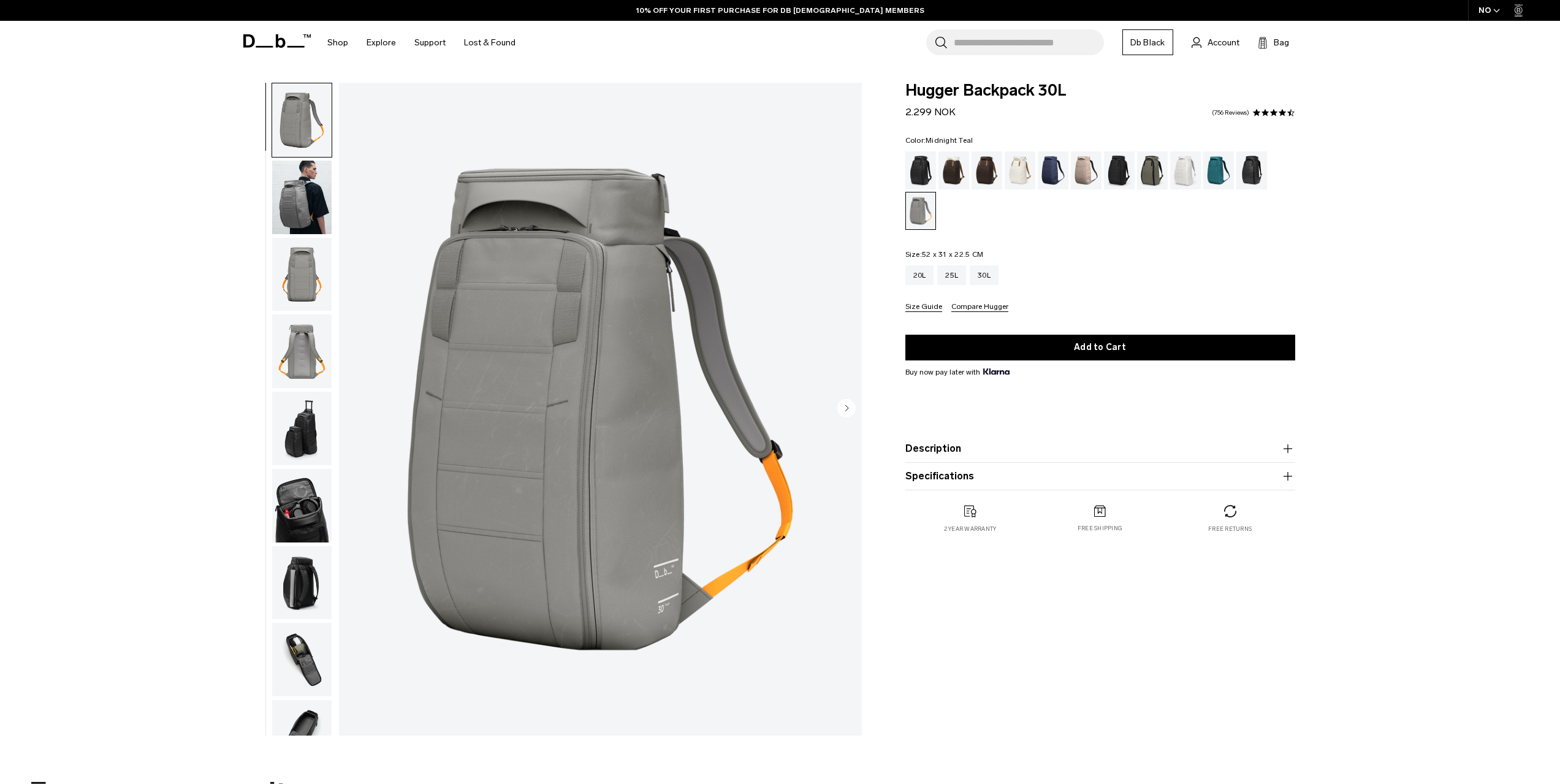
click at [1219, 179] on div "Midnight Teal" at bounding box center [1219, 170] width 31 height 38
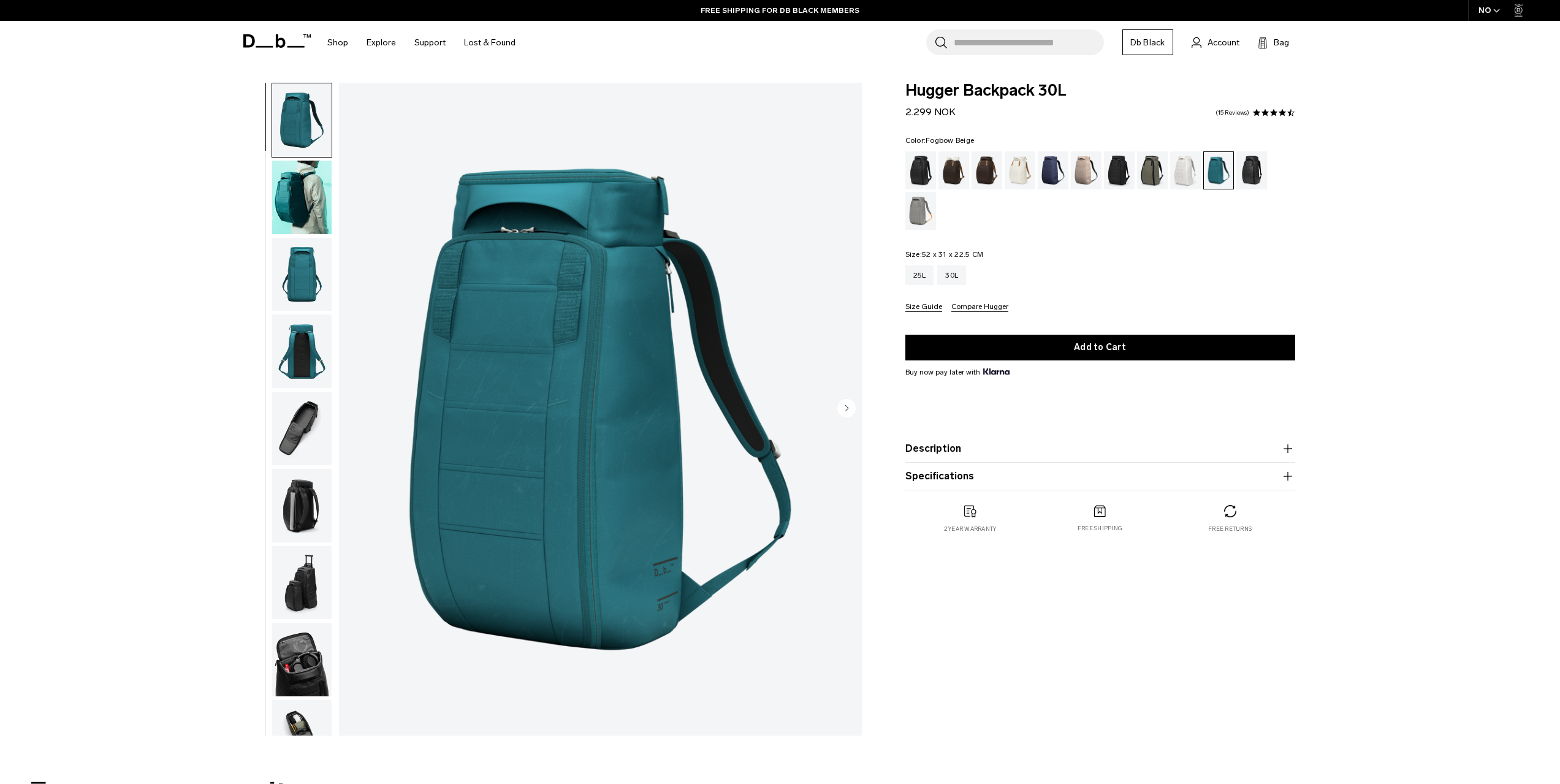
click at [1083, 169] on div "Fogbow Beige" at bounding box center [1086, 170] width 31 height 38
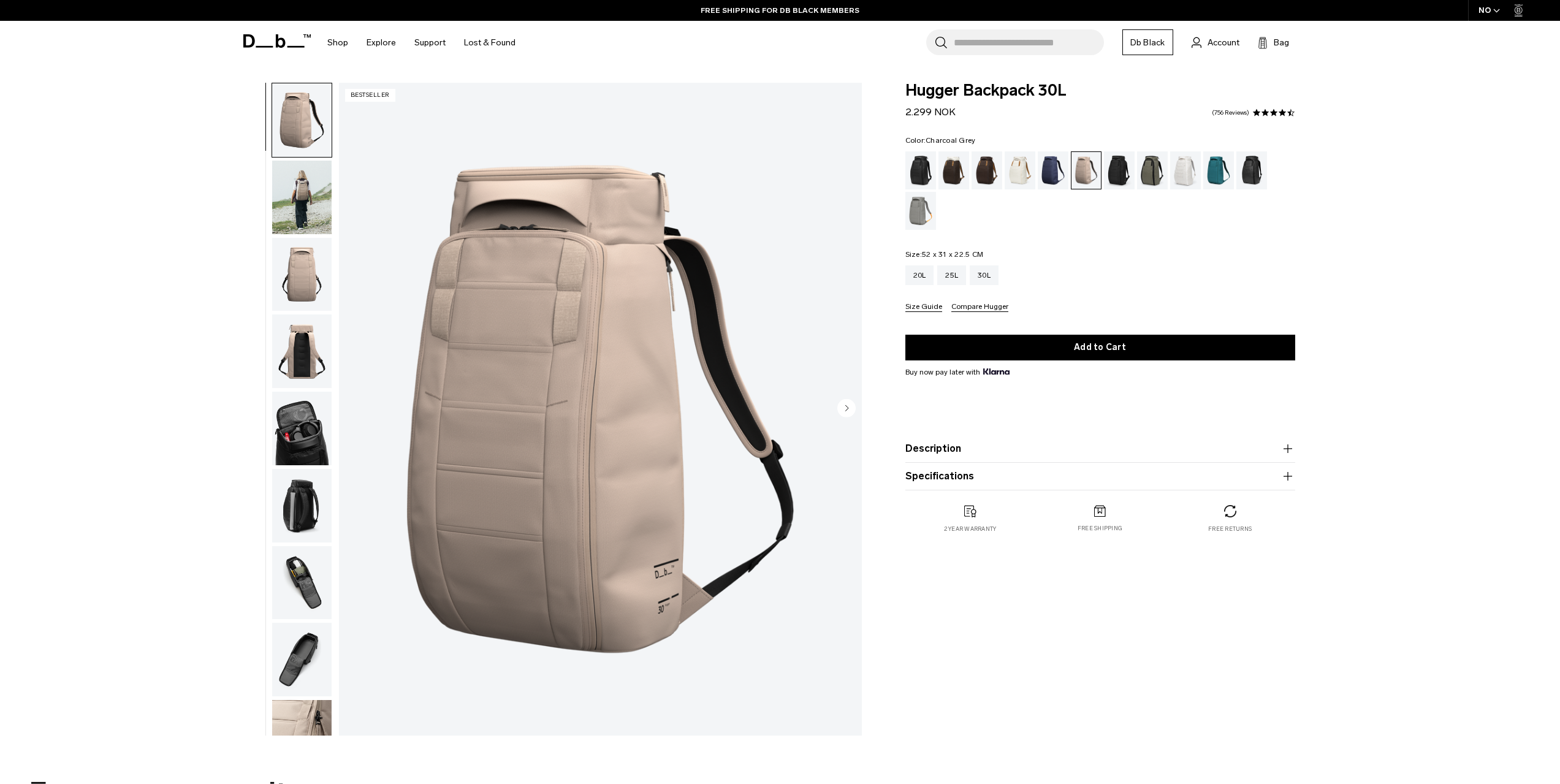
click at [1119, 175] on div "Charcoal Grey" at bounding box center [1119, 170] width 31 height 38
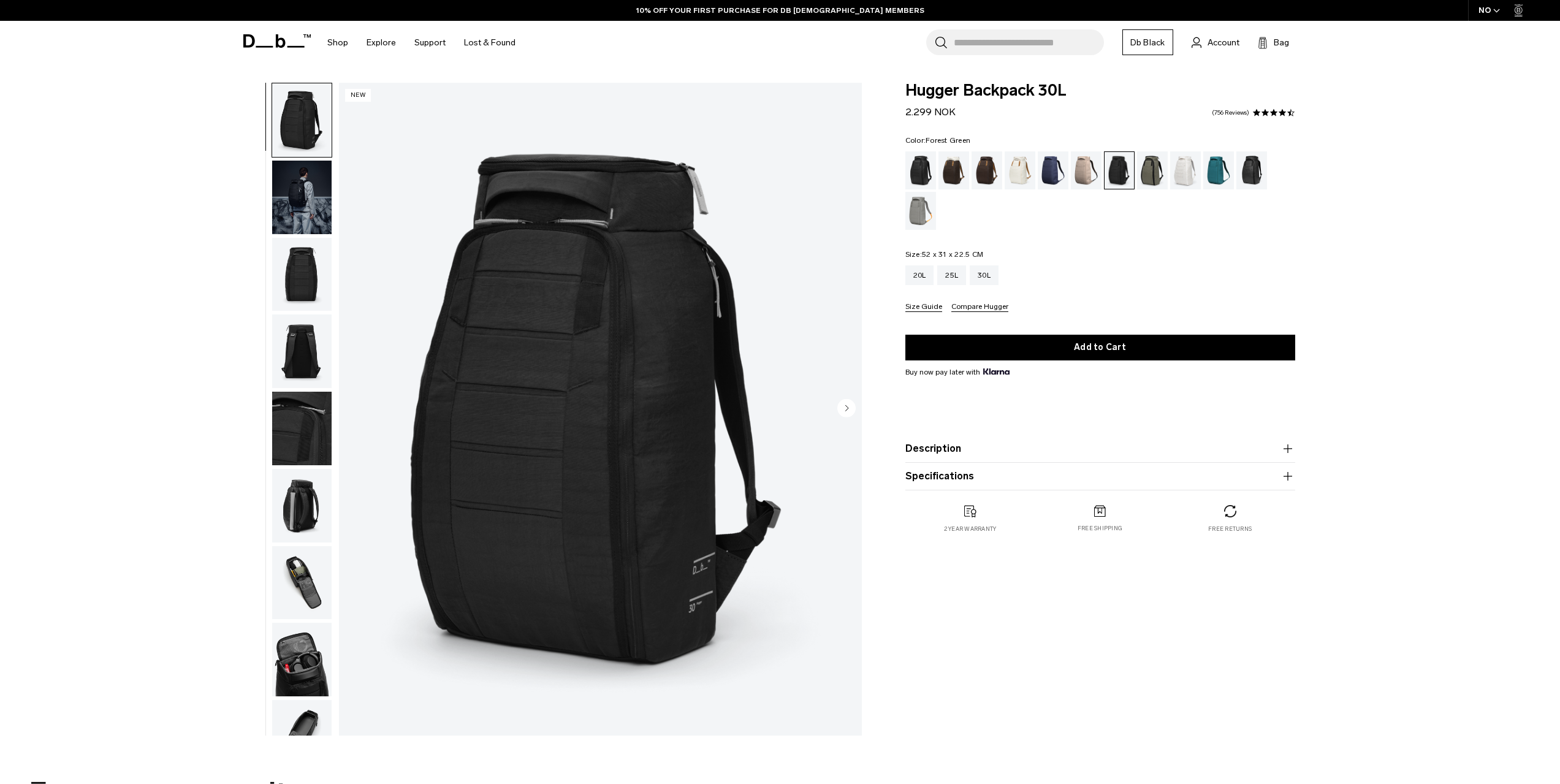
click at [1161, 177] on div "Forest Green" at bounding box center [1153, 170] width 31 height 38
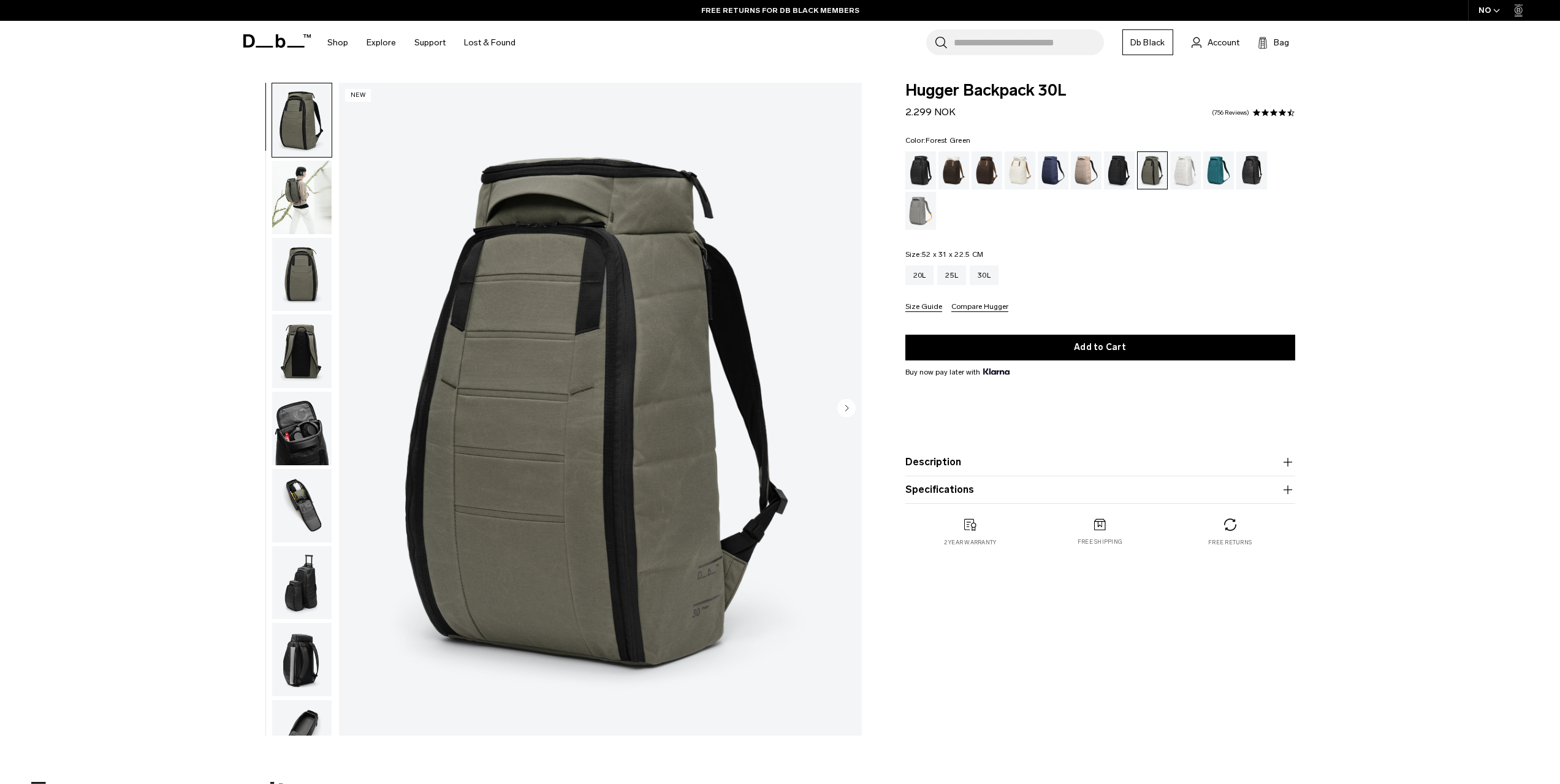
click at [1457, 299] on div "**********" at bounding box center [780, 412] width 1560 height 659
drag, startPoint x: 1072, startPoint y: 87, endPoint x: 898, endPoint y: 98, distance: 174.3
click at [898, 98] on div "Hugger Backpack 30L 2.299 NOK 4.5 star rating 756 Reviews Color: [GEOGRAPHIC_DA…" at bounding box center [1100, 320] width 464 height 475
copy span "Hugger Backpack 30L"
click at [853, 414] on circle "Next slide" at bounding box center [847, 408] width 19 height 19
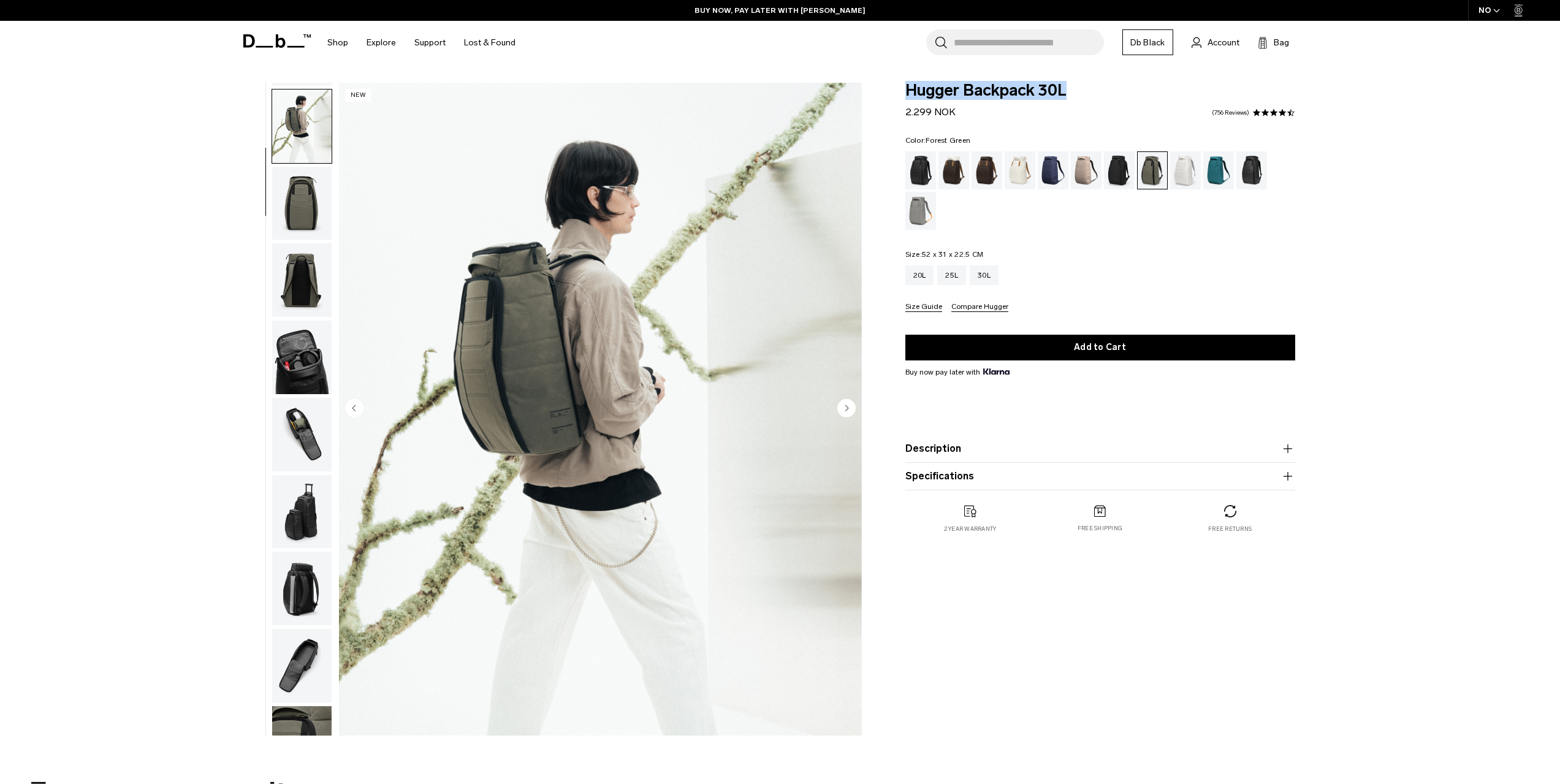
scroll to position [77, 0]
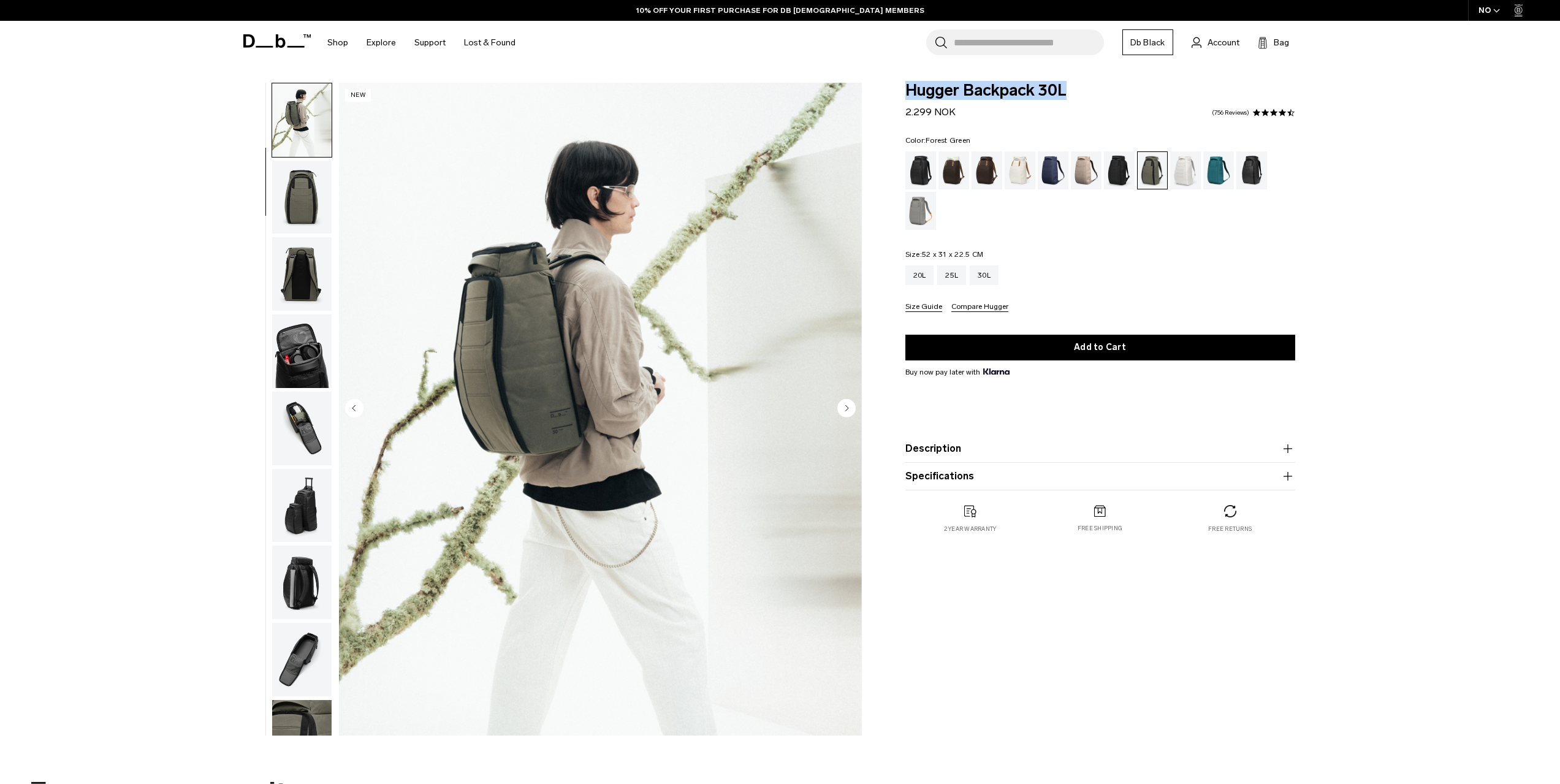
click at [835, 411] on img "2 / 10" at bounding box center [600, 409] width 523 height 653
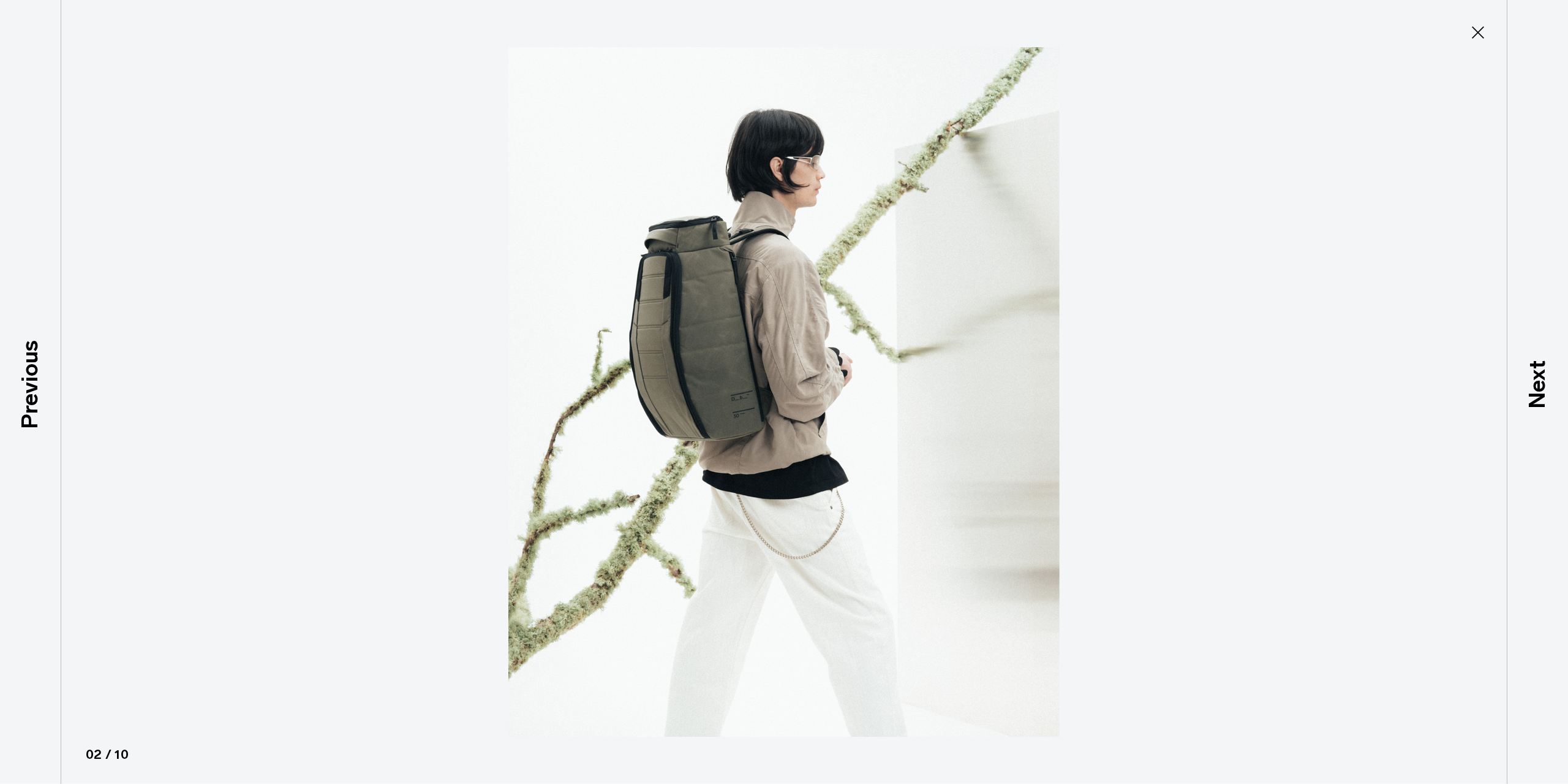
click at [1478, 27] on icon at bounding box center [1478, 32] width 20 height 20
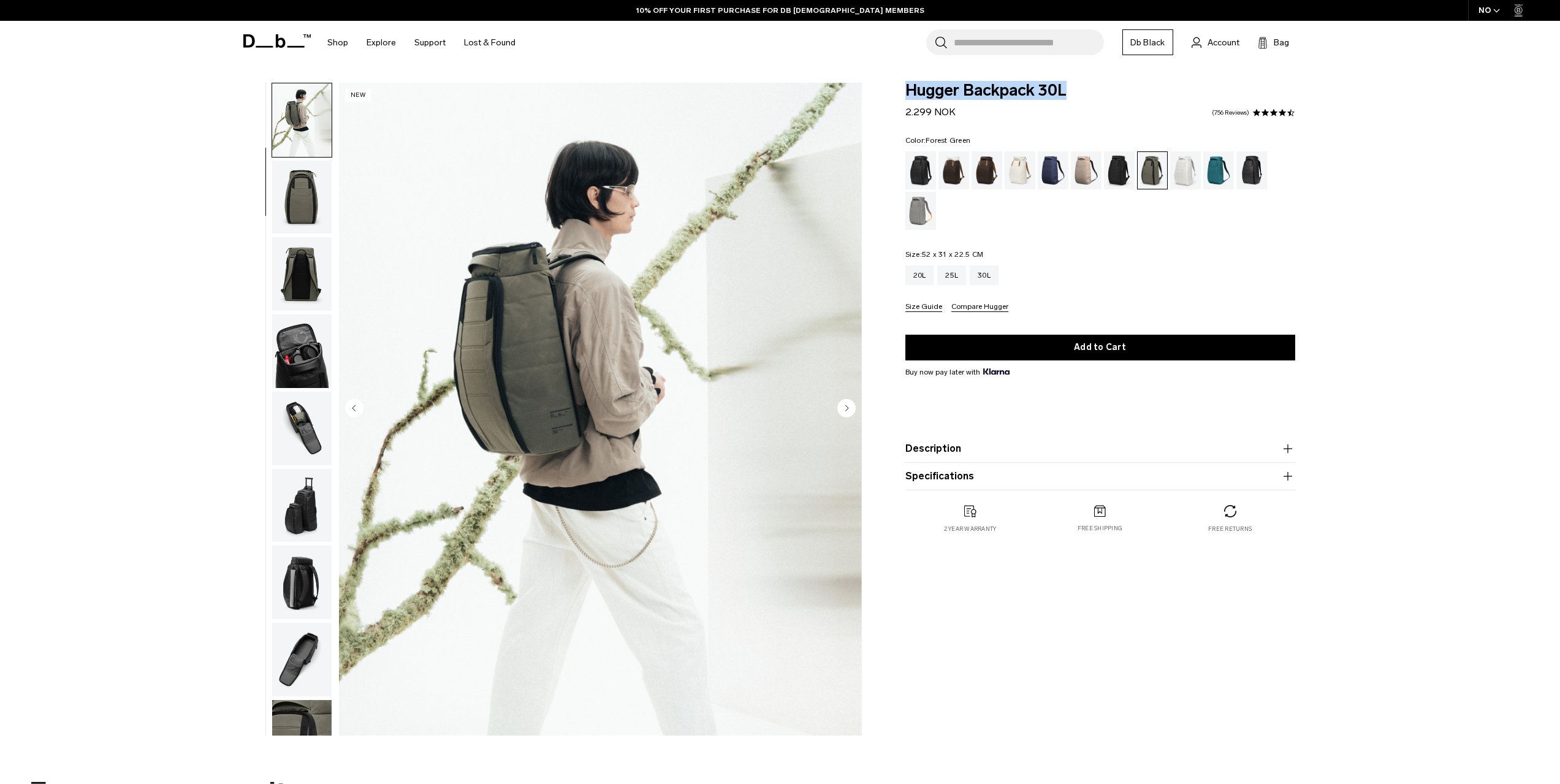
click at [311, 265] on img "button" at bounding box center [302, 273] width 60 height 74
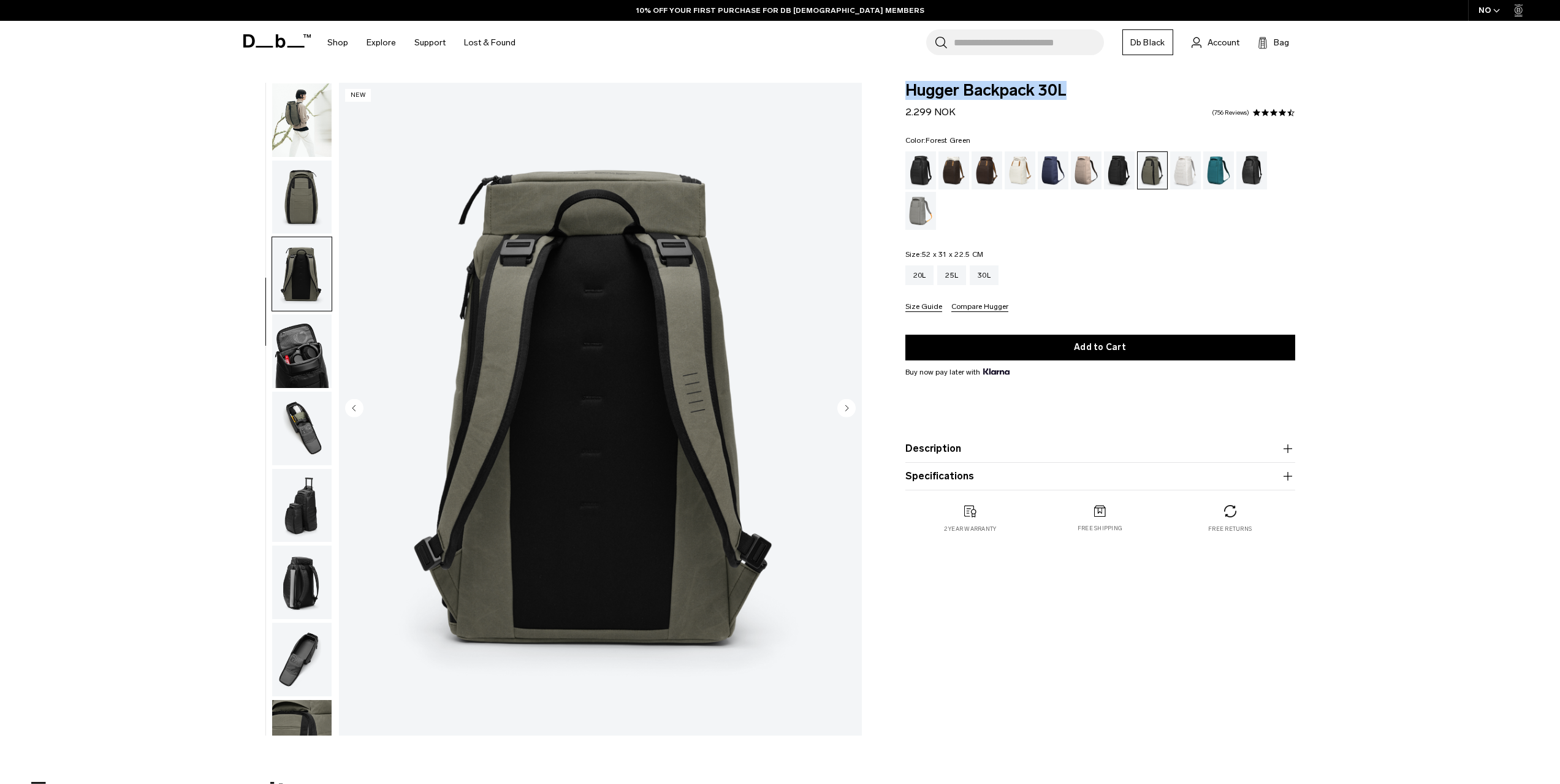
scroll to position [116, 0]
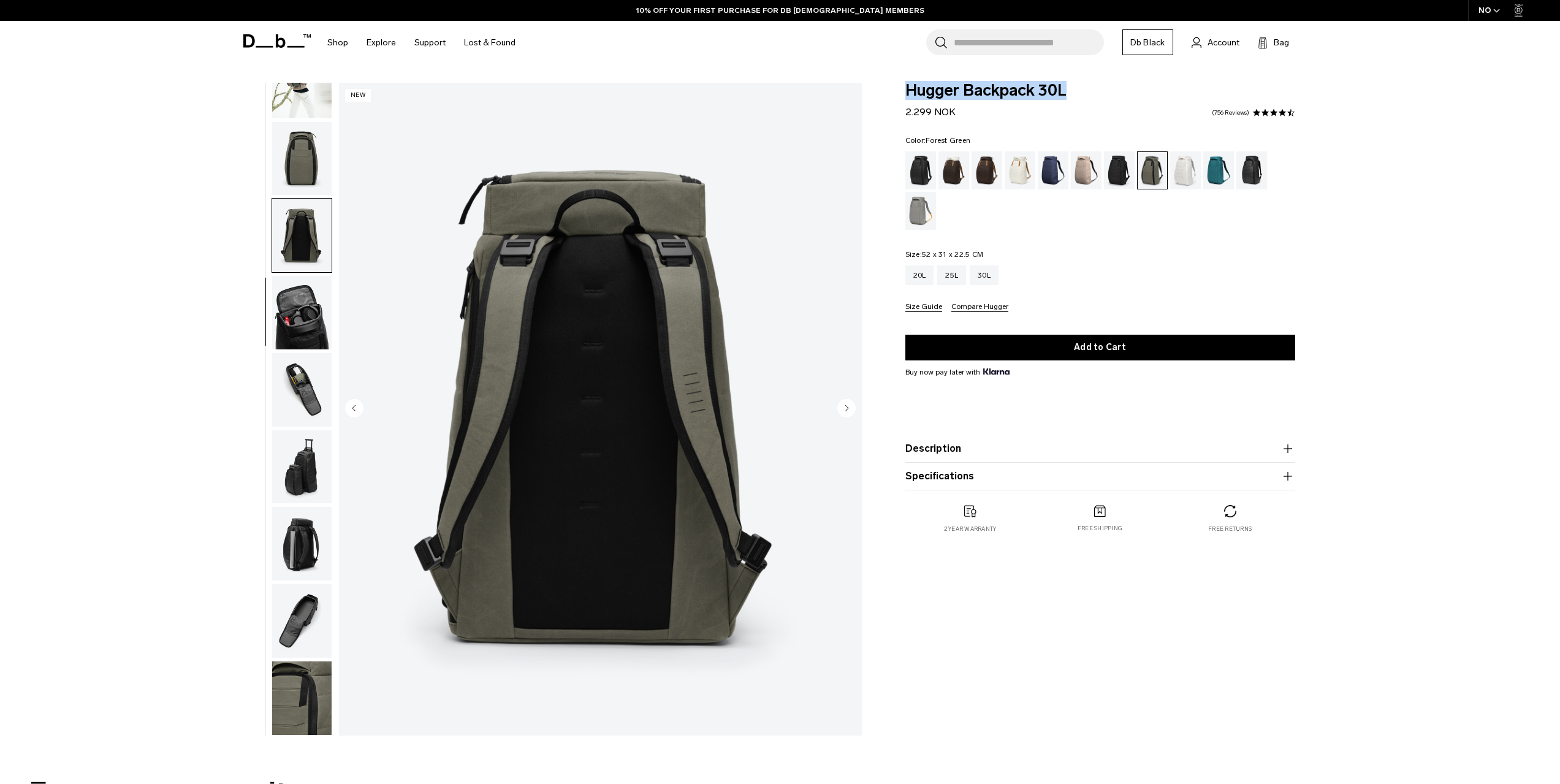
click at [299, 399] on img "button" at bounding box center [302, 389] width 60 height 74
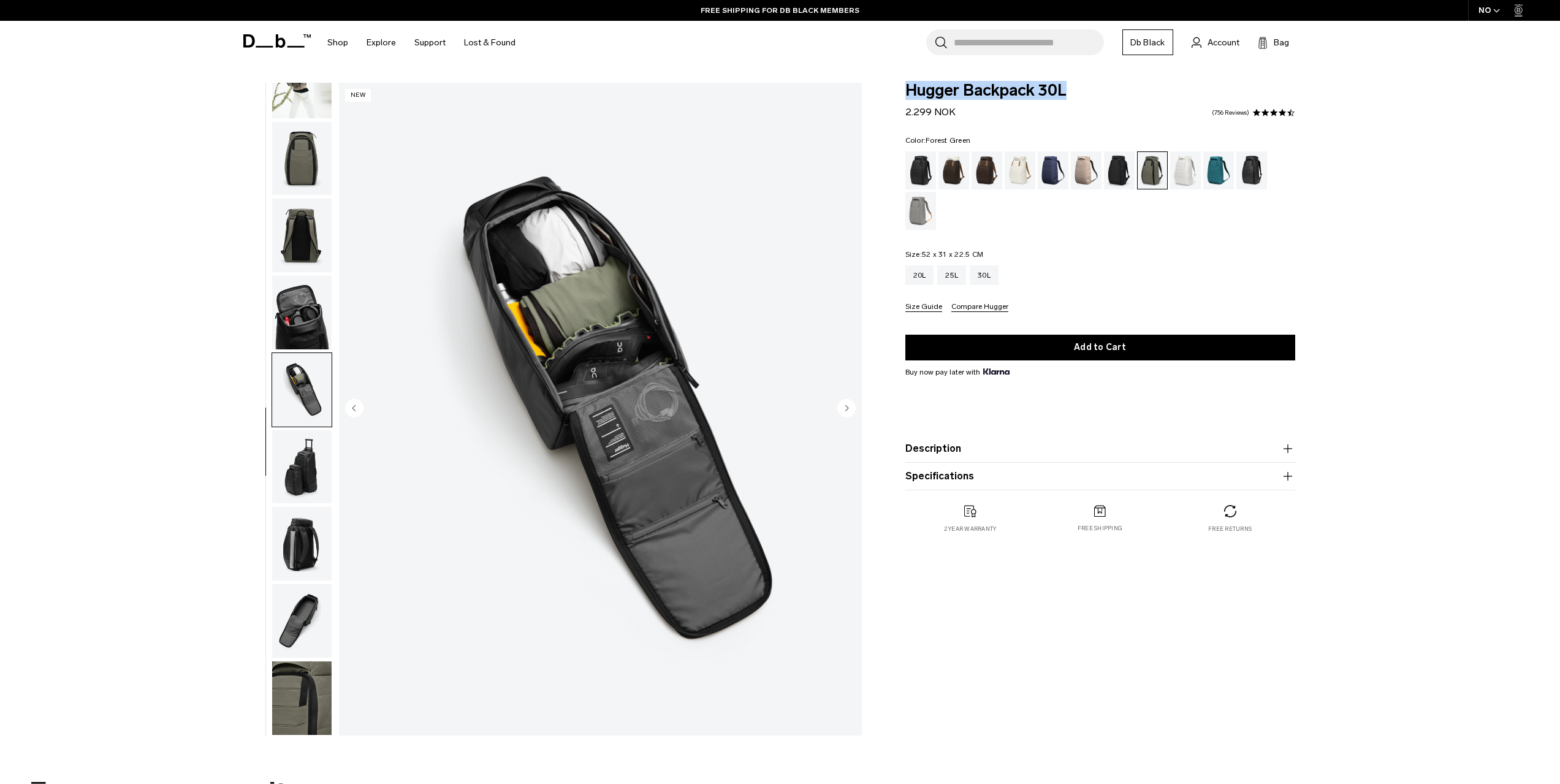
click at [299, 481] on img "button" at bounding box center [302, 467] width 60 height 74
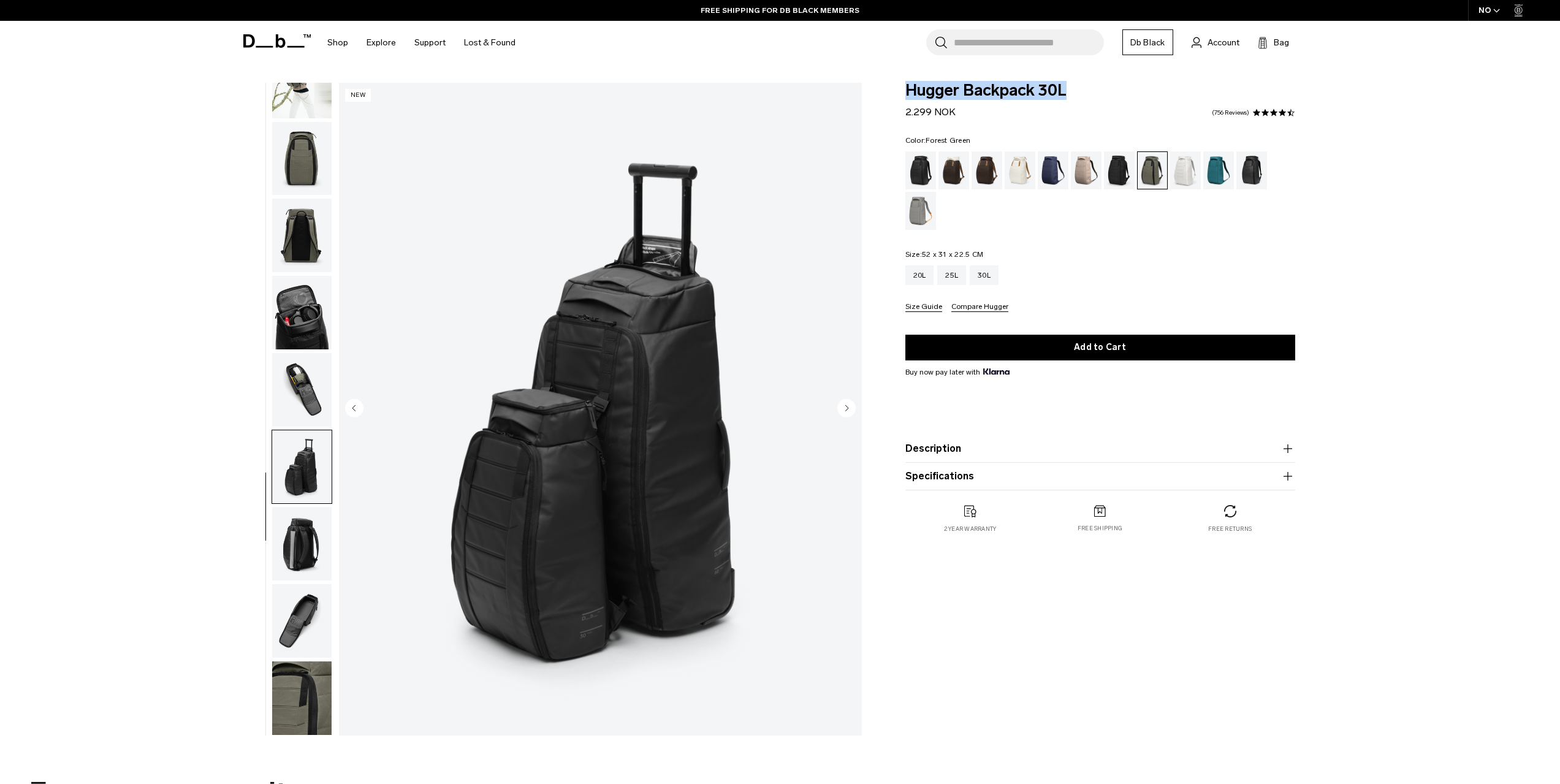
click at [300, 535] on img "button" at bounding box center [302, 543] width 60 height 74
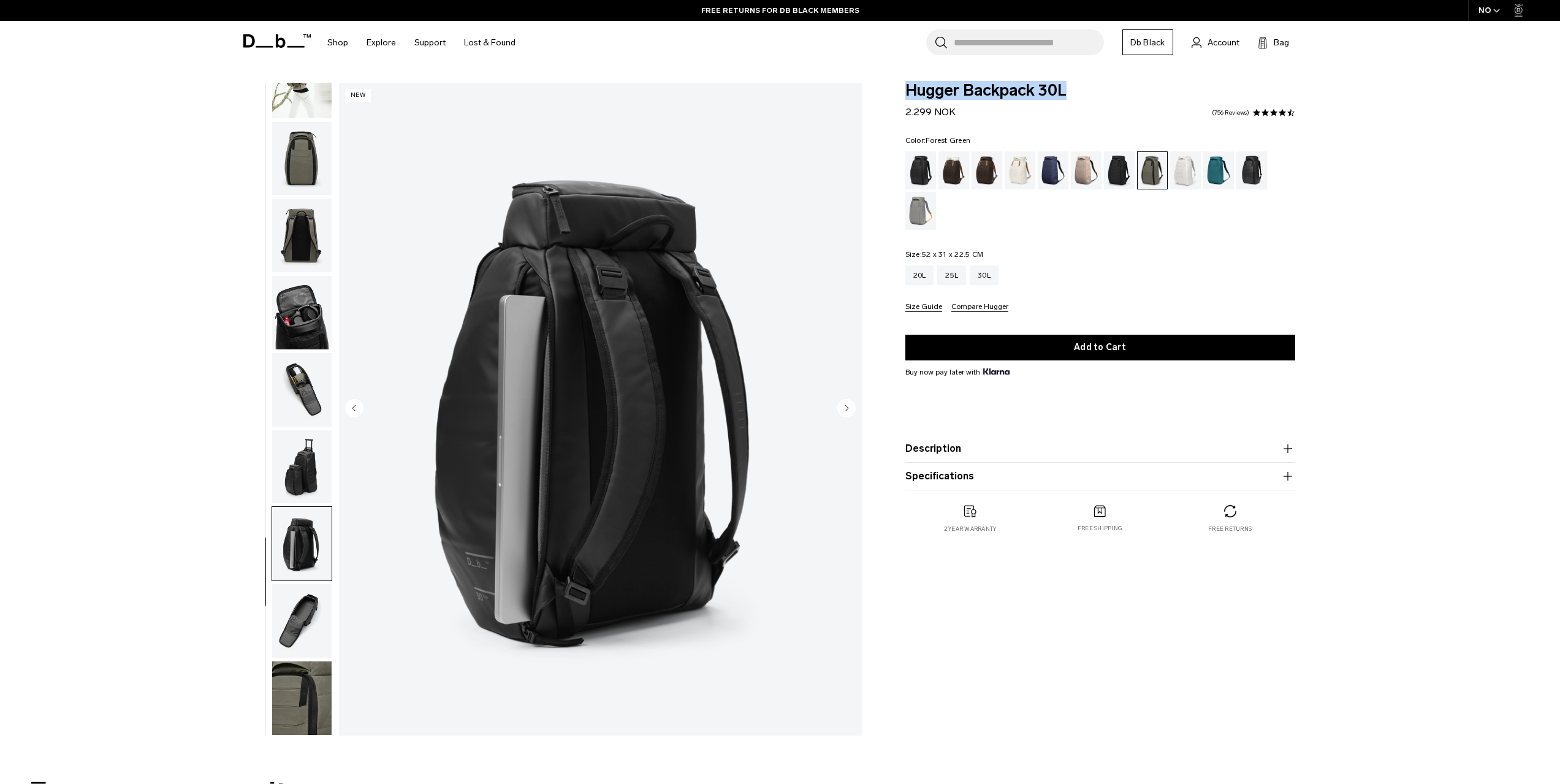
click at [293, 612] on img "button" at bounding box center [302, 620] width 60 height 74
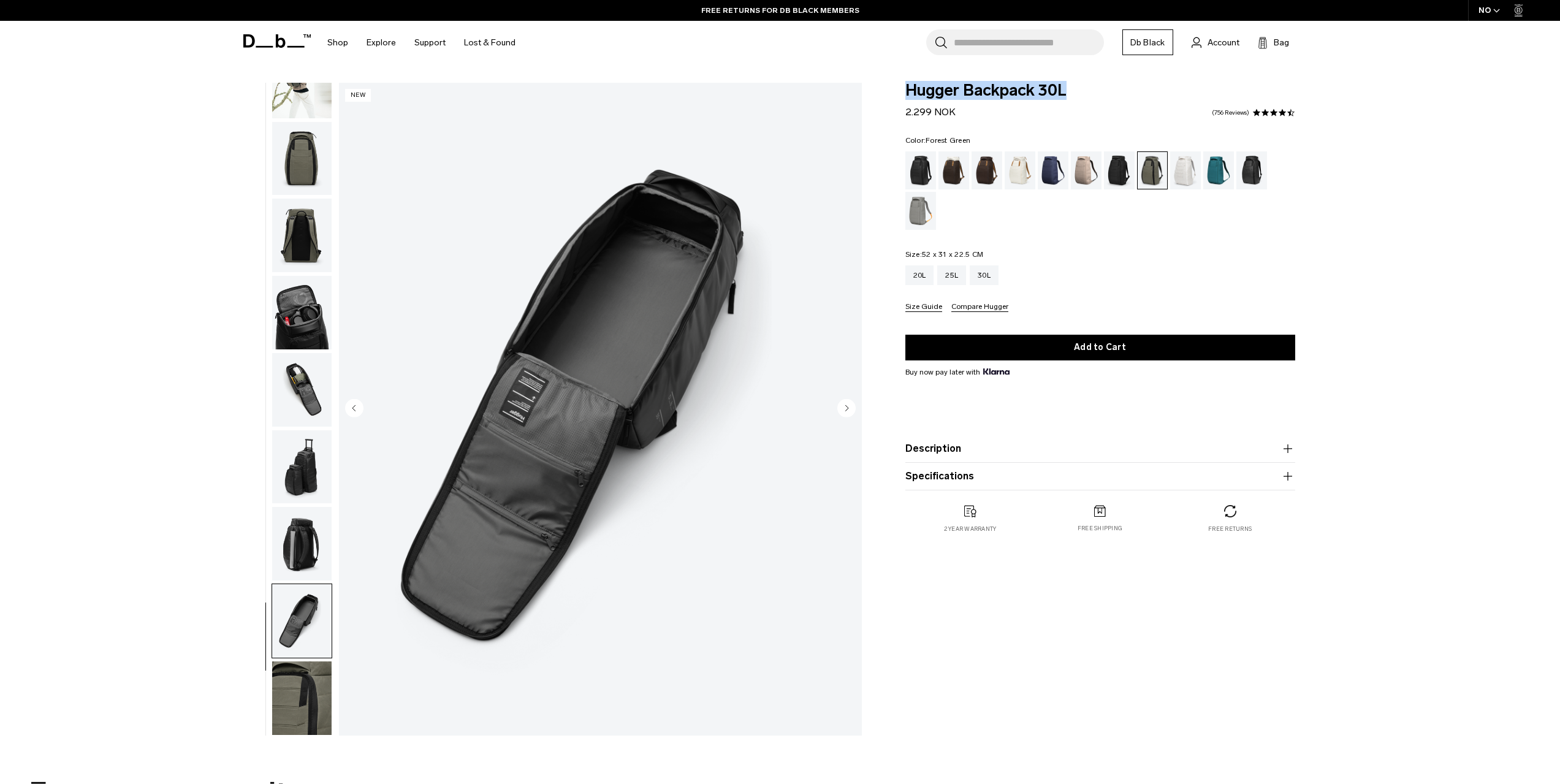
click at [300, 563] on img "button" at bounding box center [302, 543] width 60 height 74
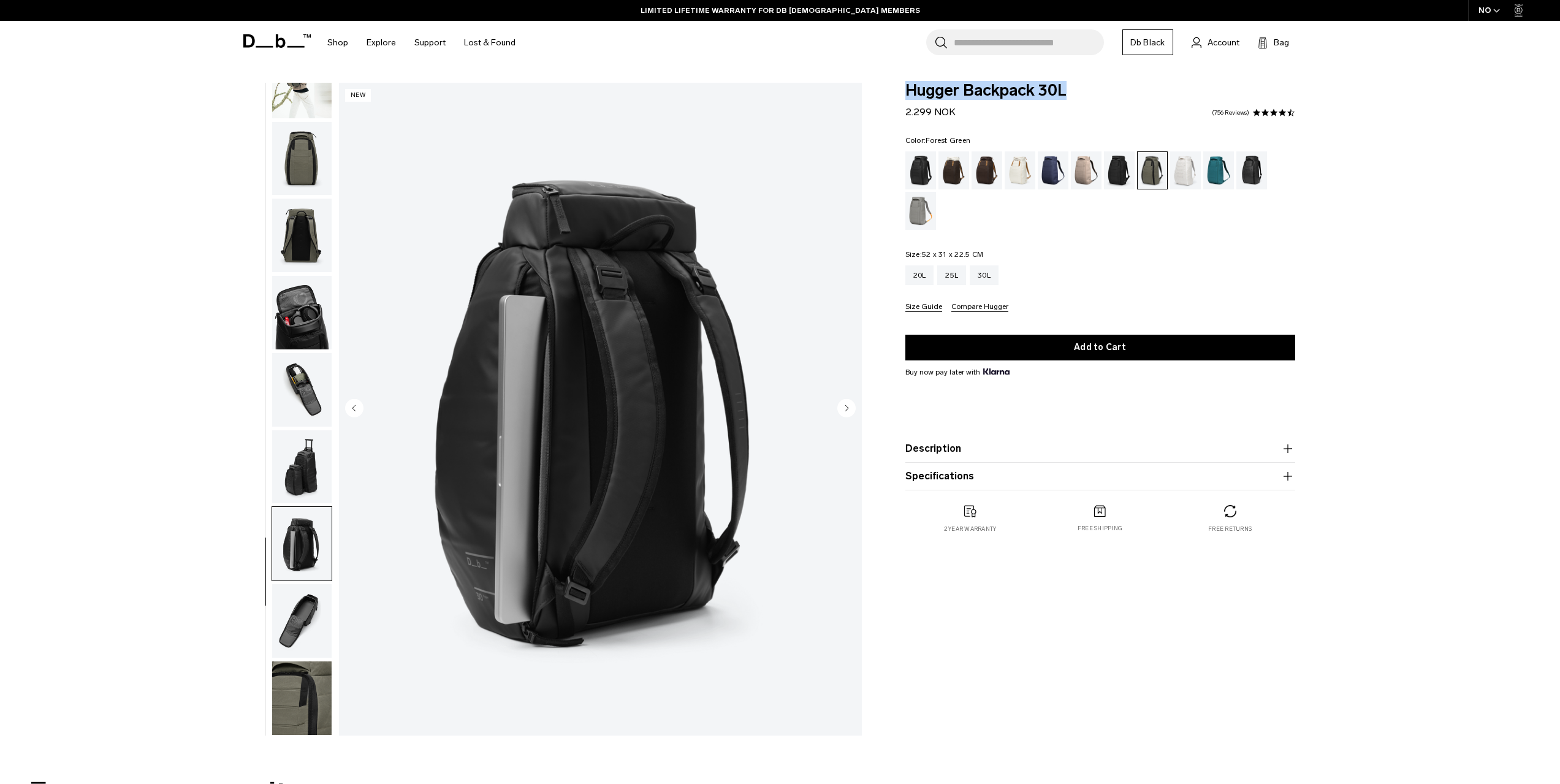
click at [297, 622] on img "button" at bounding box center [302, 620] width 60 height 74
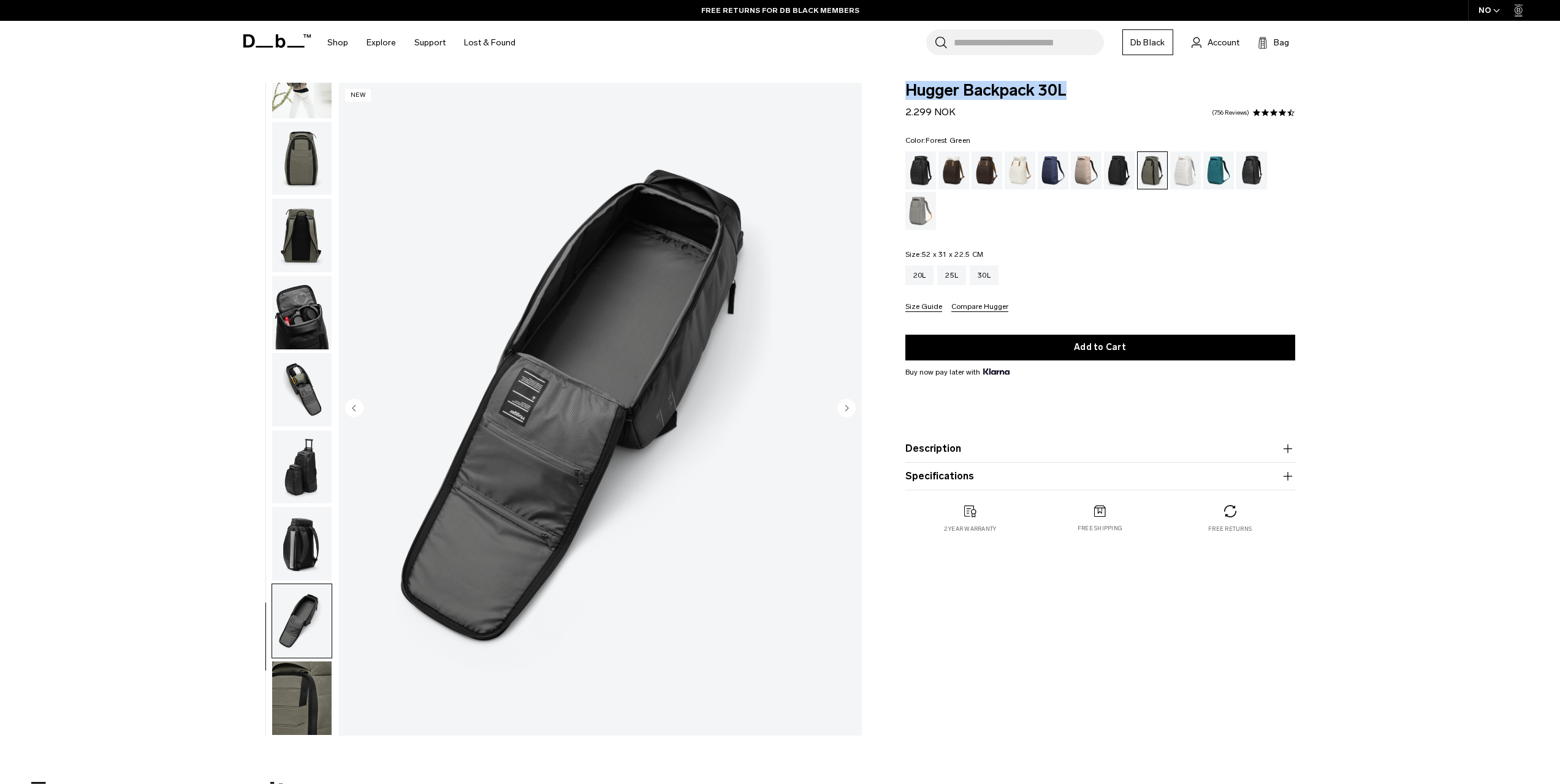
click at [292, 238] on img "button" at bounding box center [302, 235] width 60 height 74
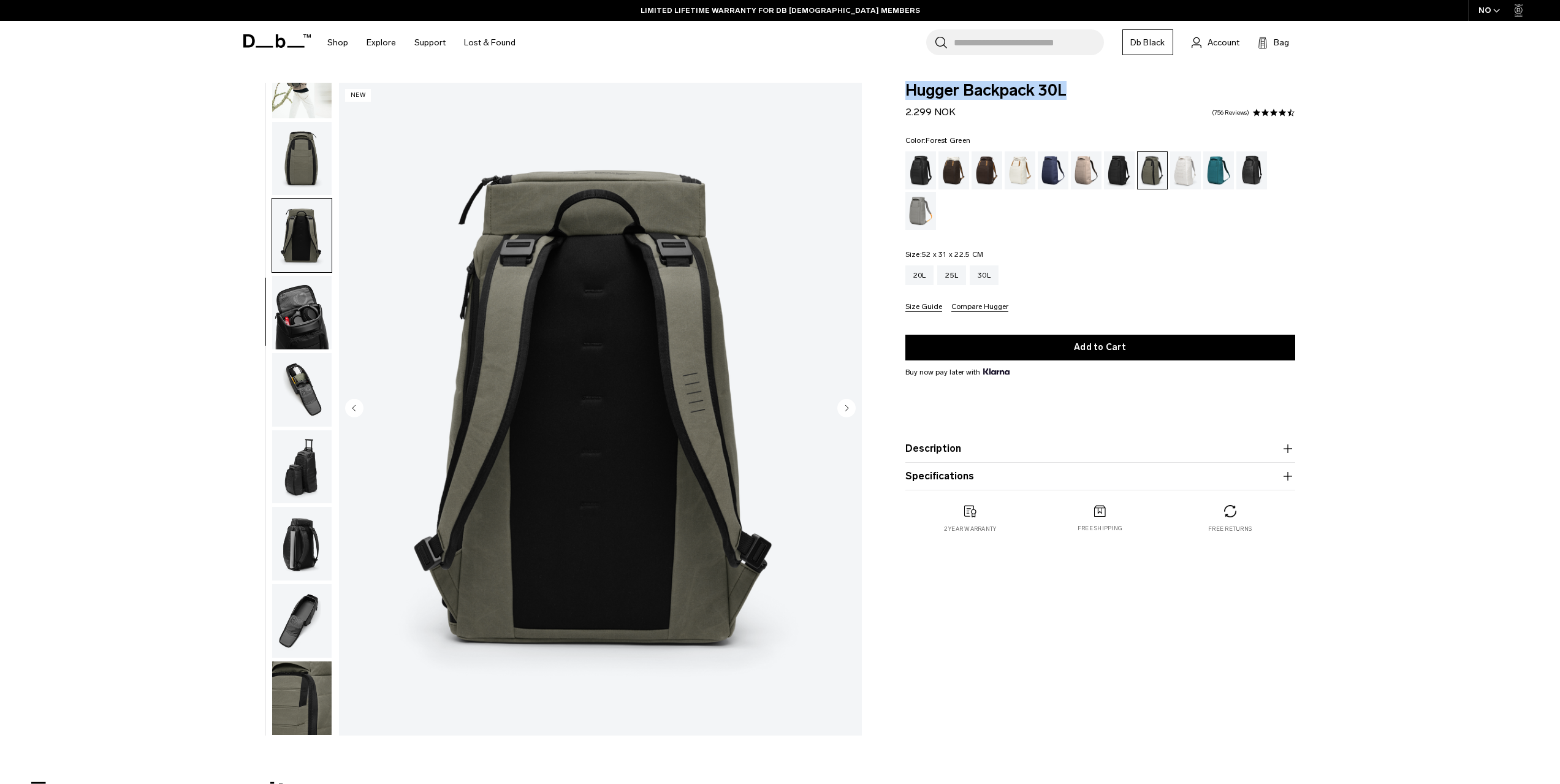
click at [306, 314] on img "button" at bounding box center [302, 312] width 60 height 74
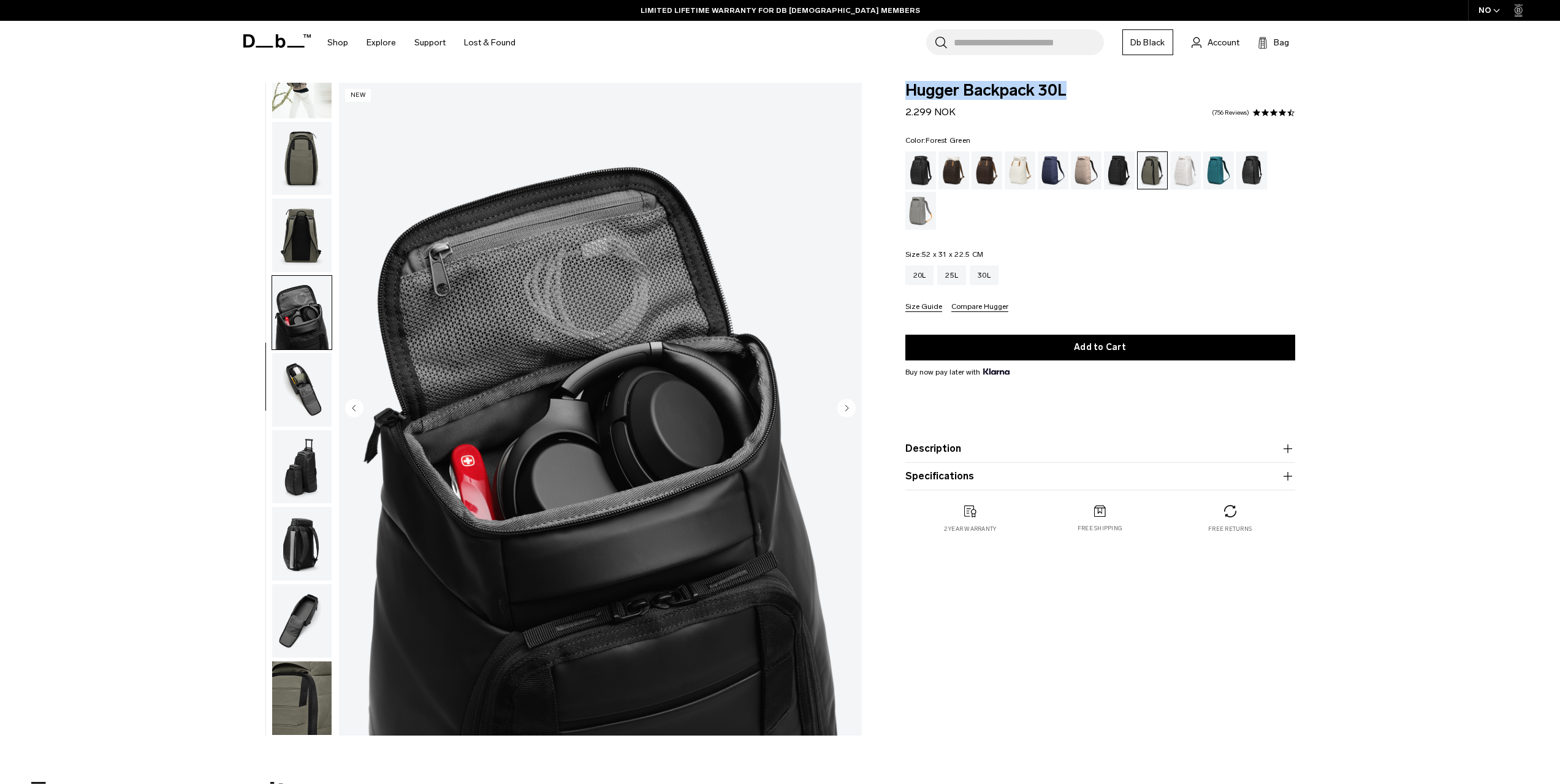
click at [309, 180] on img "button" at bounding box center [302, 158] width 60 height 74
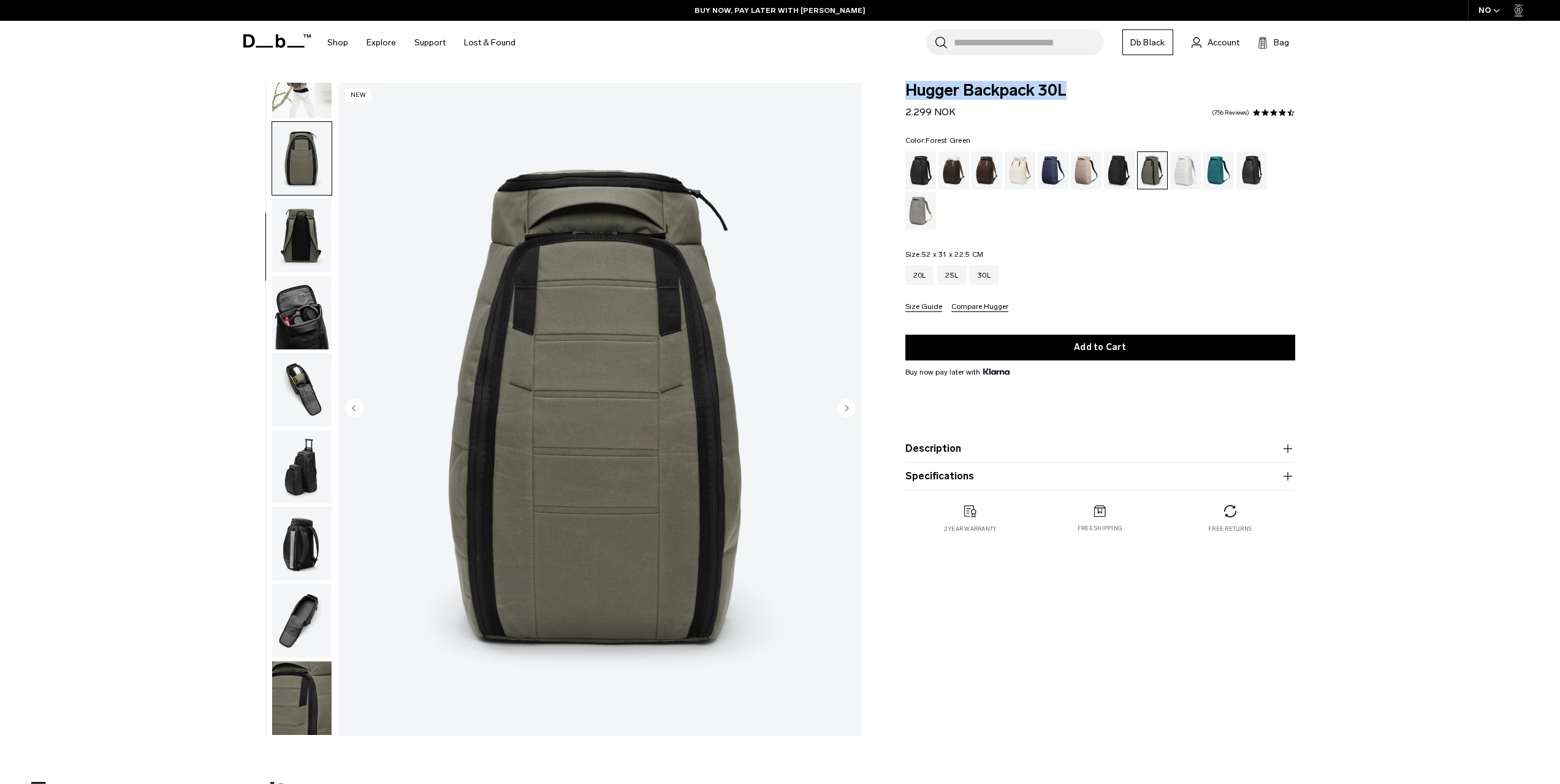
click at [594, 237] on img "3 / 10" at bounding box center [600, 409] width 523 height 653
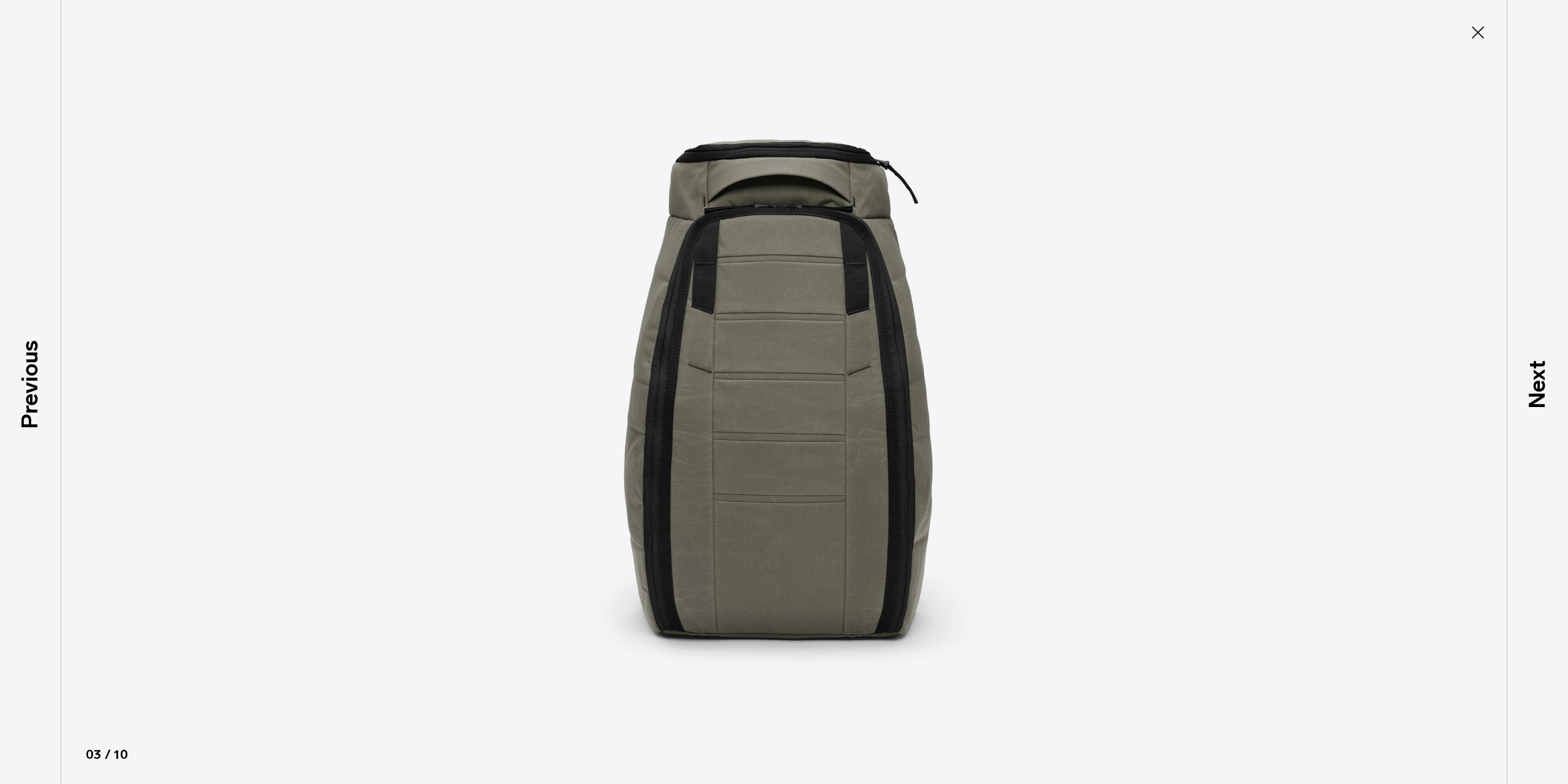
click at [1492, 29] on button "Close" at bounding box center [1478, 32] width 40 height 26
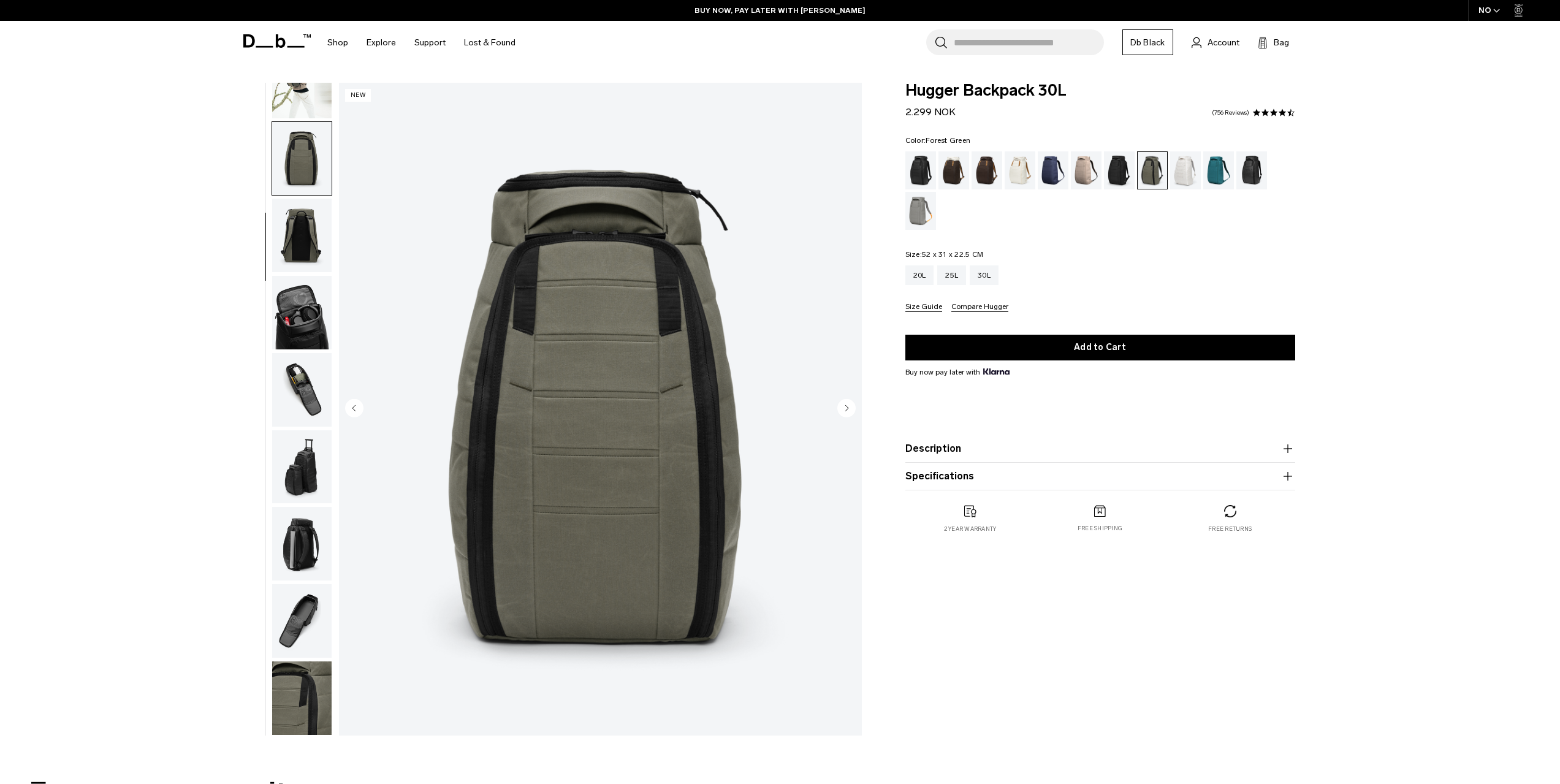
click at [1169, 251] on fieldset "Size: 52 x 31 x 22.5 CM Out of stock 20L 25L 30L Size Guide Compare Hugger" at bounding box center [1100, 281] width 390 height 62
click at [601, 241] on img "3 / 10" at bounding box center [600, 409] width 523 height 653
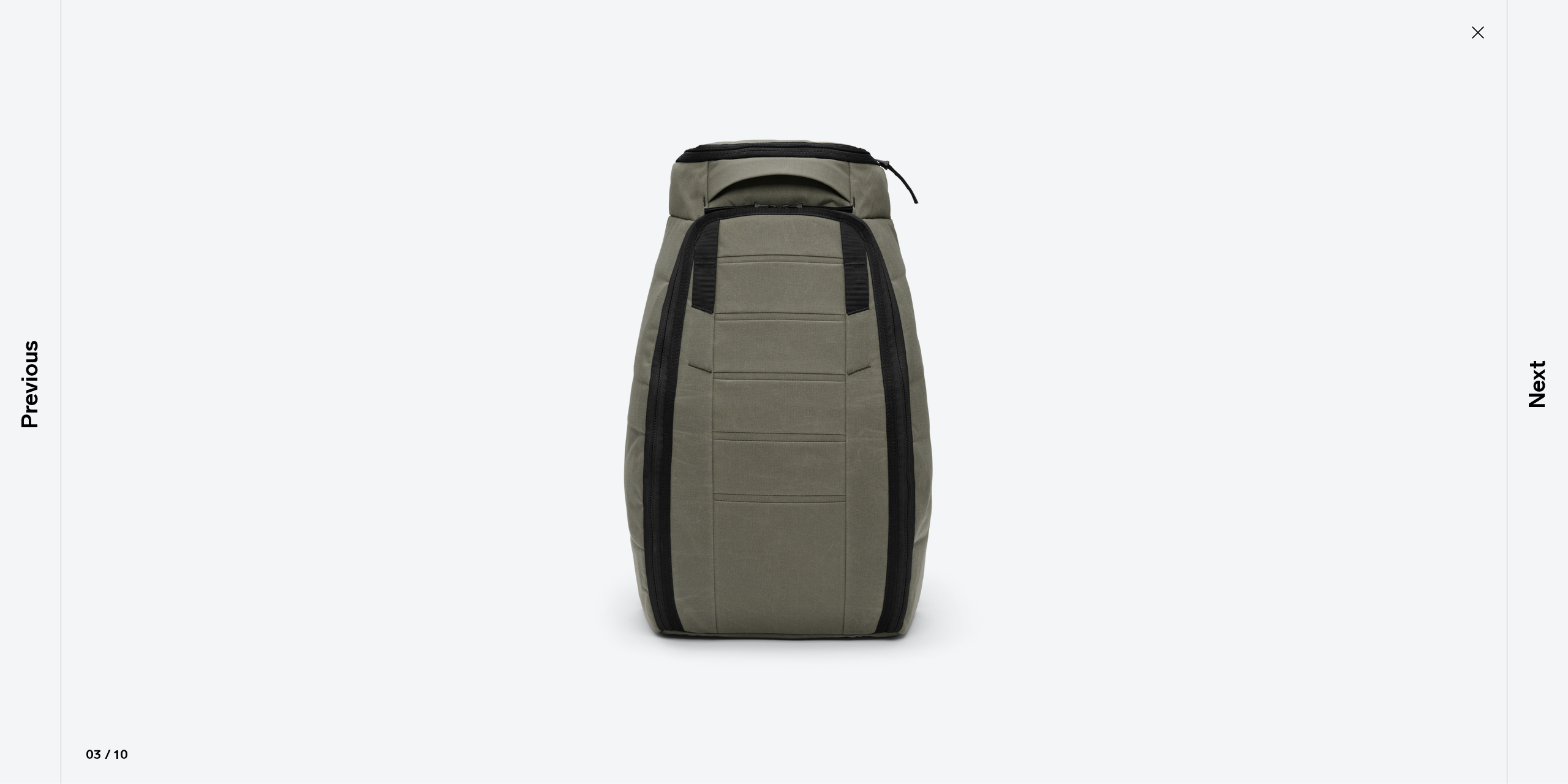
click at [779, 213] on img at bounding box center [784, 392] width 551 height 784
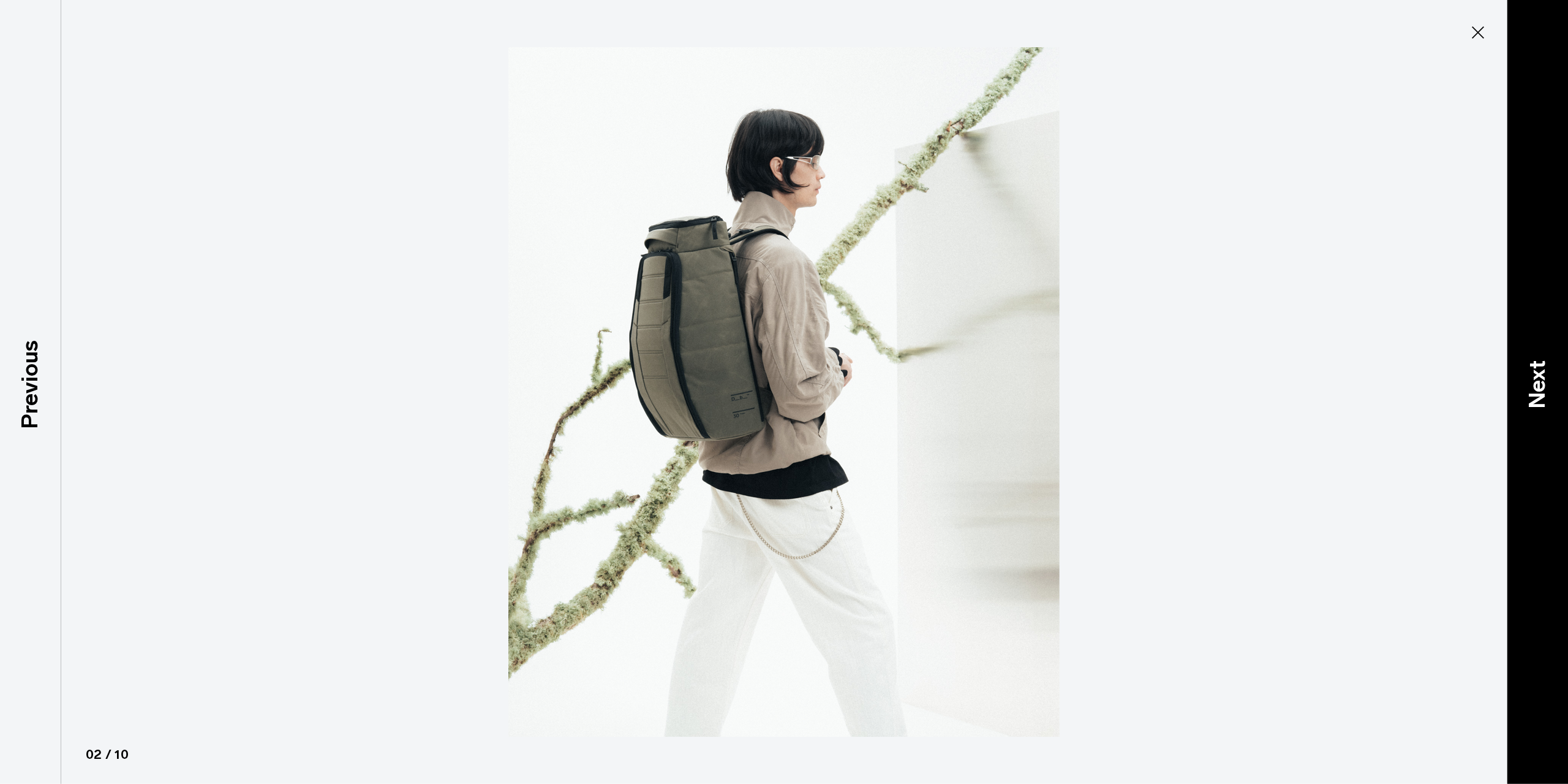
click at [1514, 373] on div "Next" at bounding box center [1538, 392] width 62 height 784
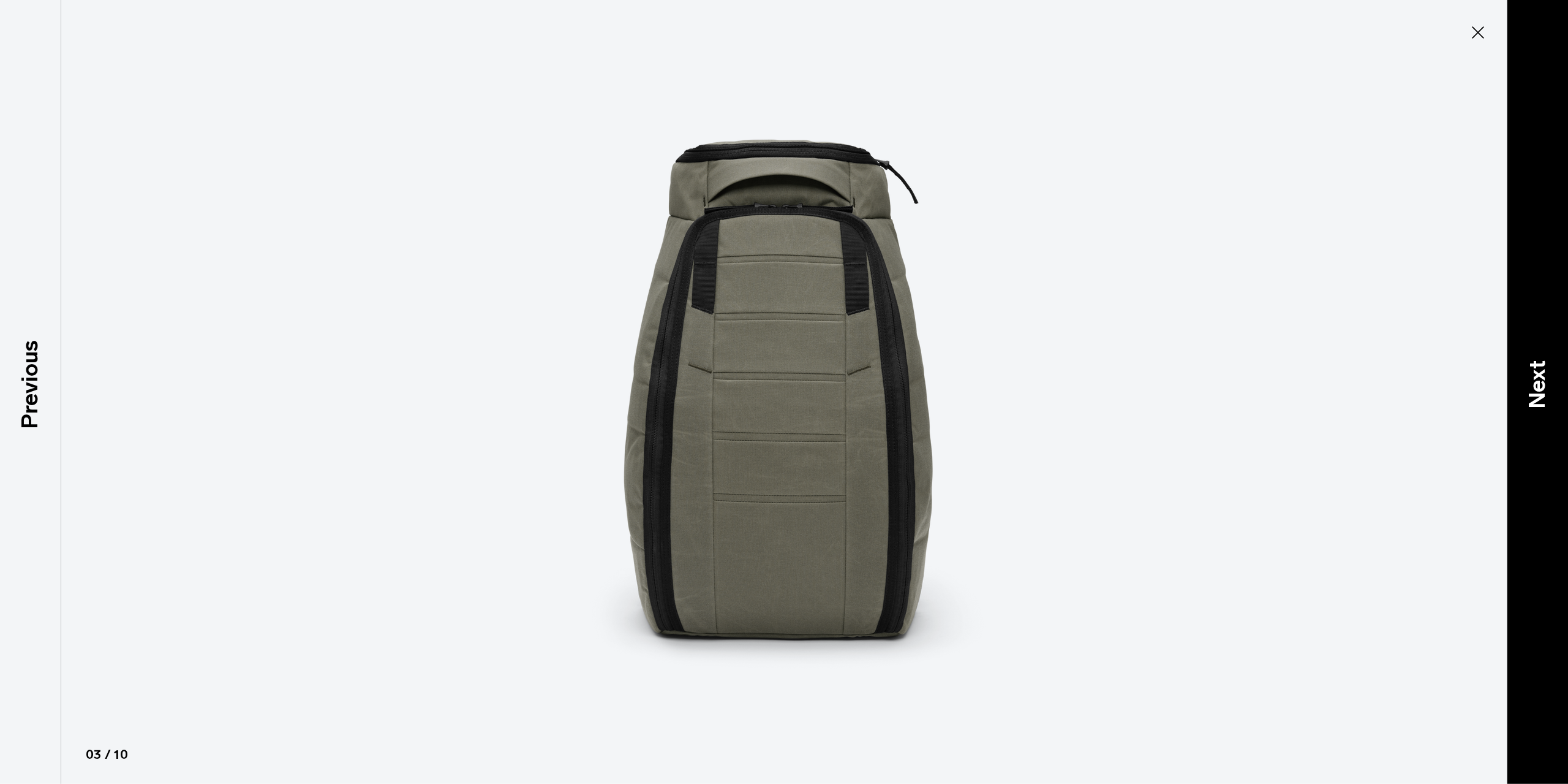
click at [1514, 373] on div "Next" at bounding box center [1538, 392] width 62 height 784
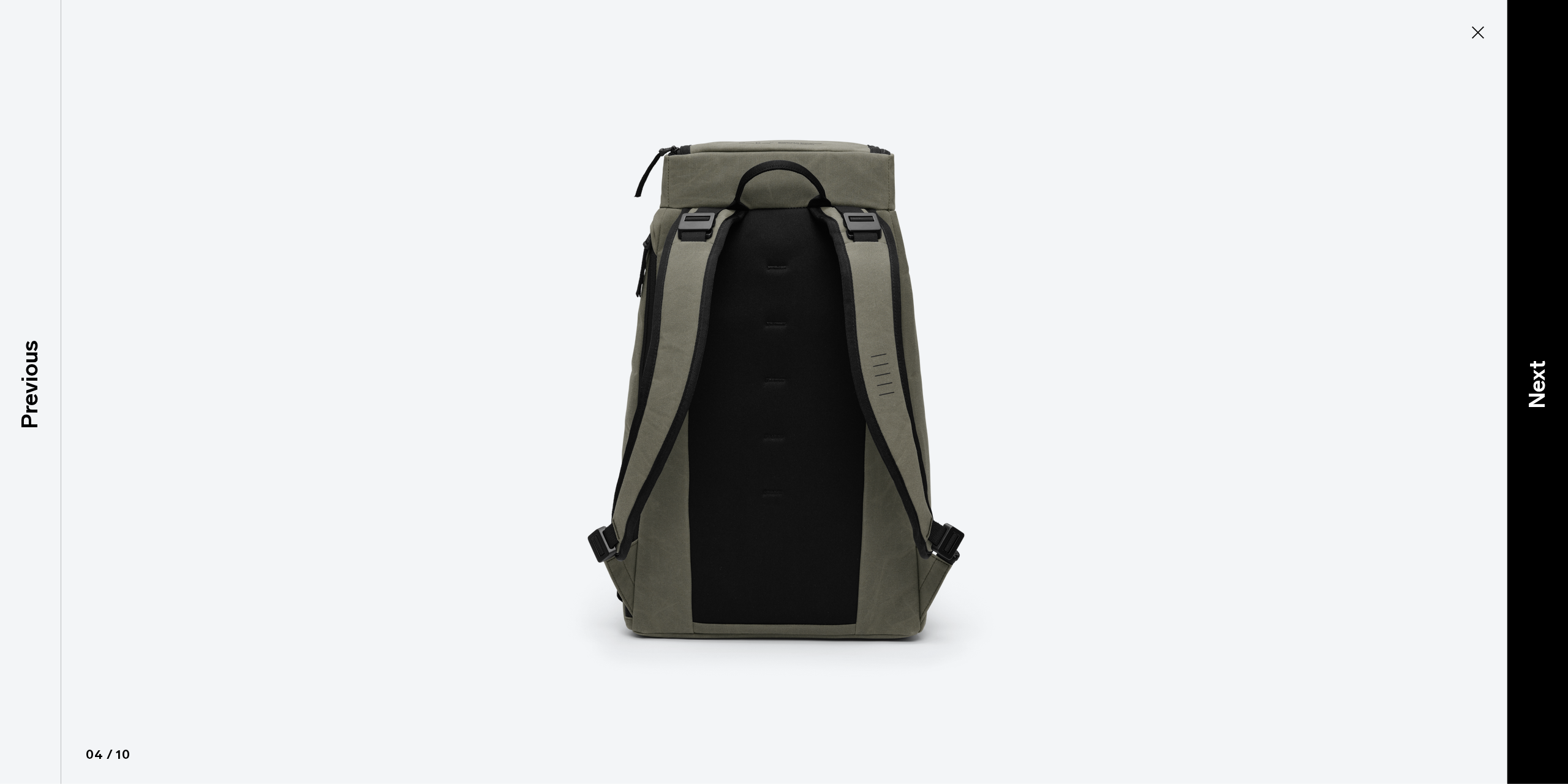
click at [1515, 373] on div "Next" at bounding box center [1538, 392] width 62 height 784
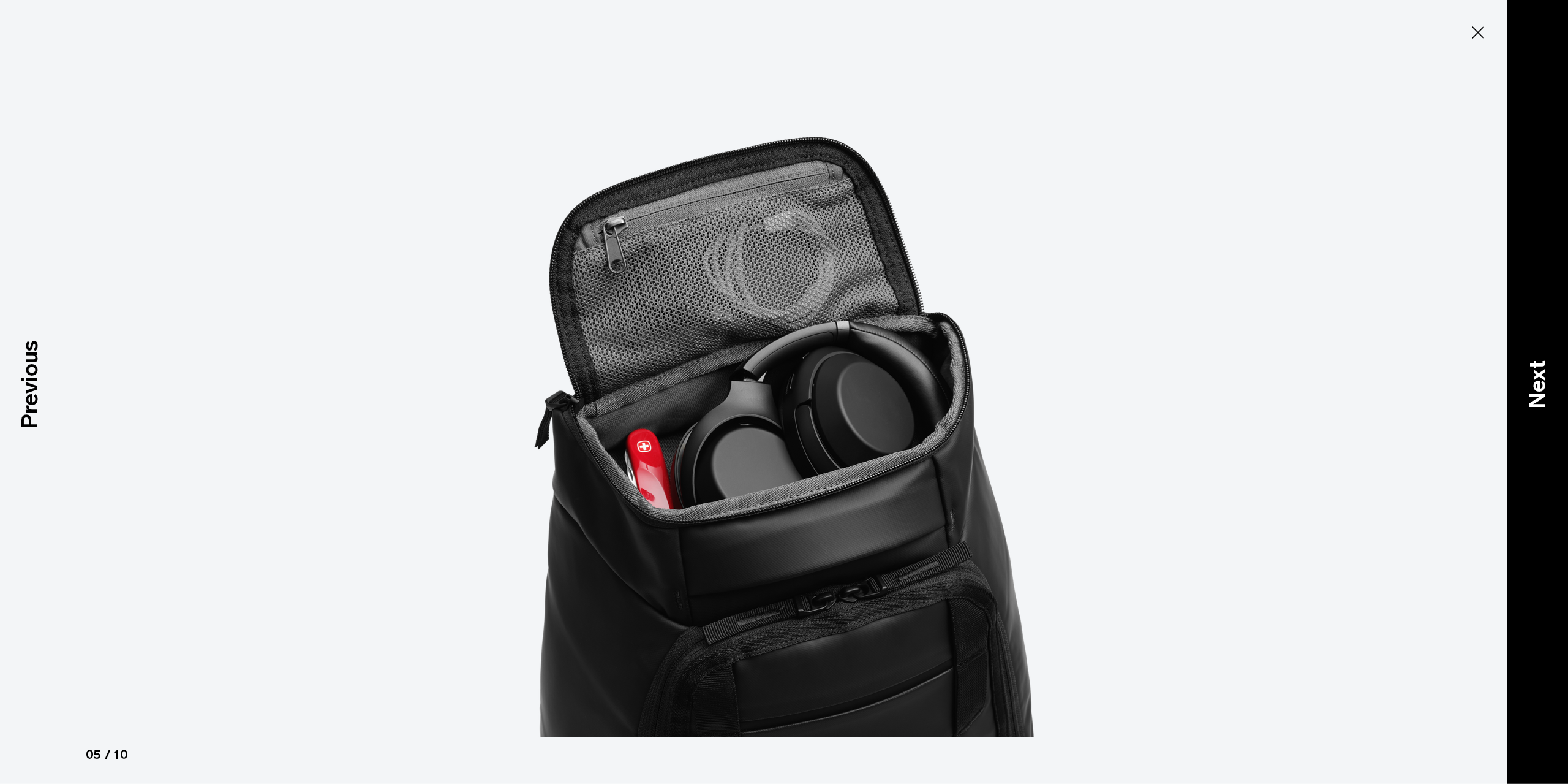
click at [1537, 391] on p "Next" at bounding box center [1538, 384] width 33 height 48
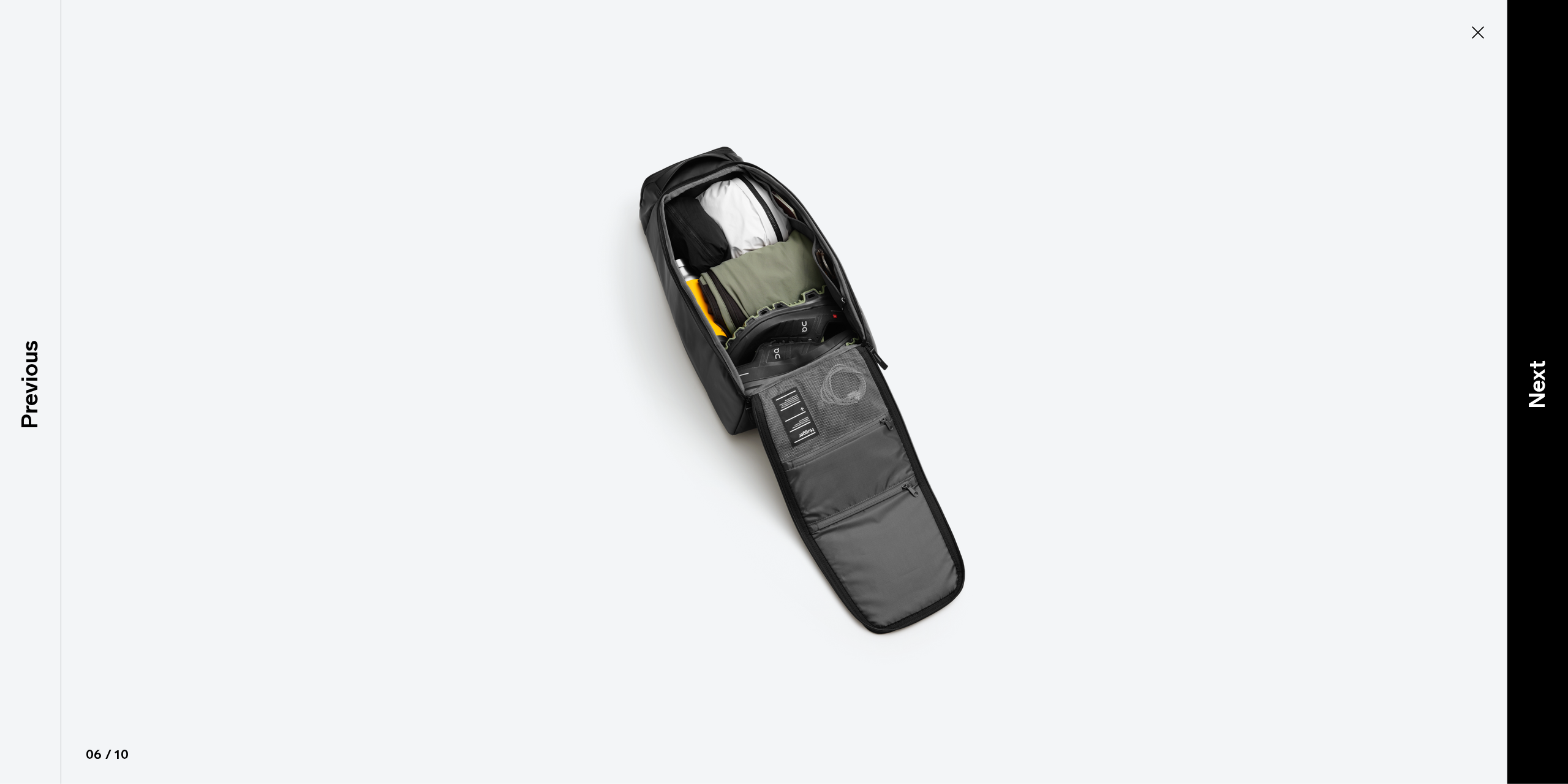
click at [1537, 391] on p "Next" at bounding box center [1538, 384] width 33 height 48
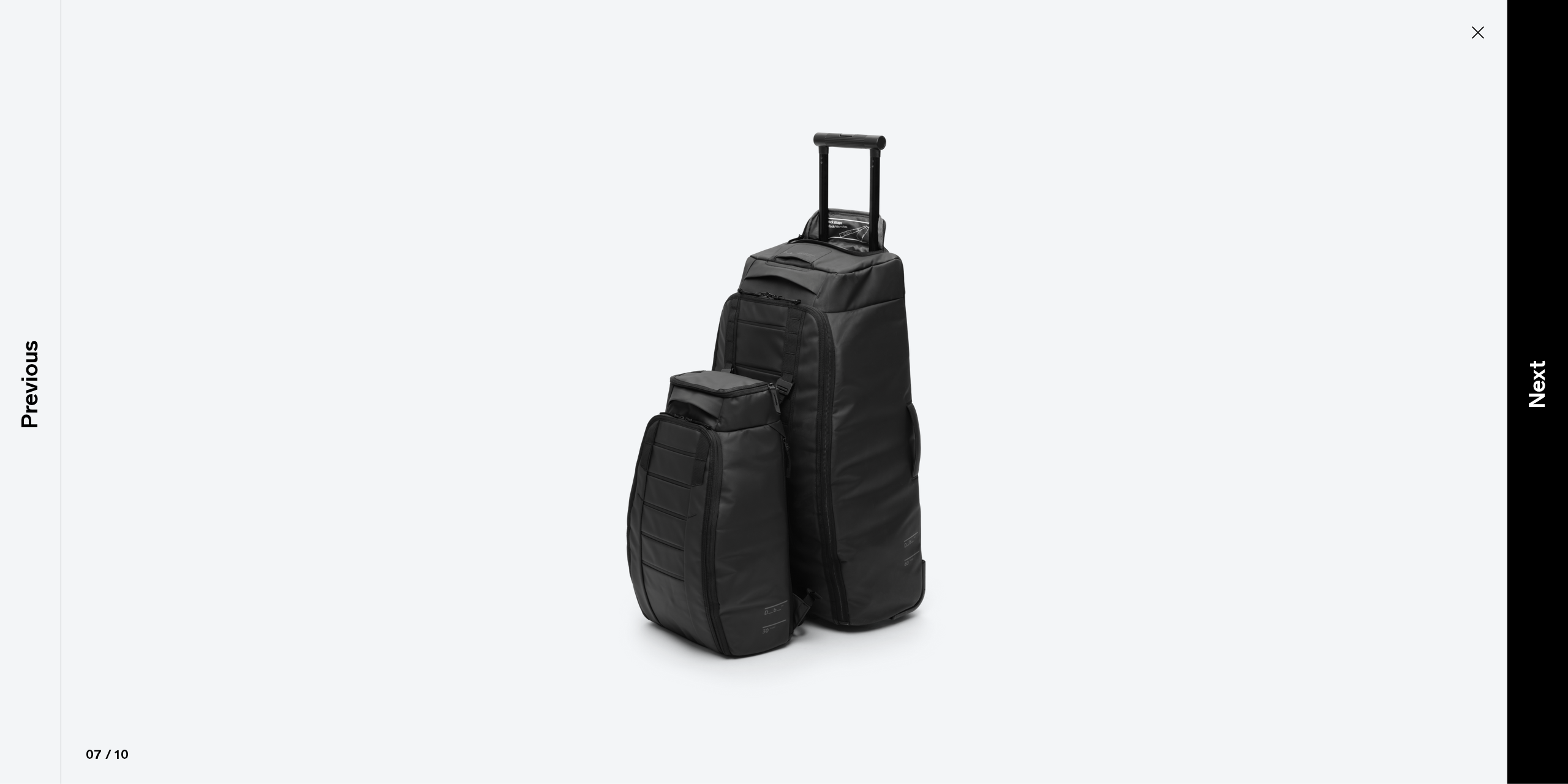
click at [1537, 391] on p "Next" at bounding box center [1538, 384] width 33 height 48
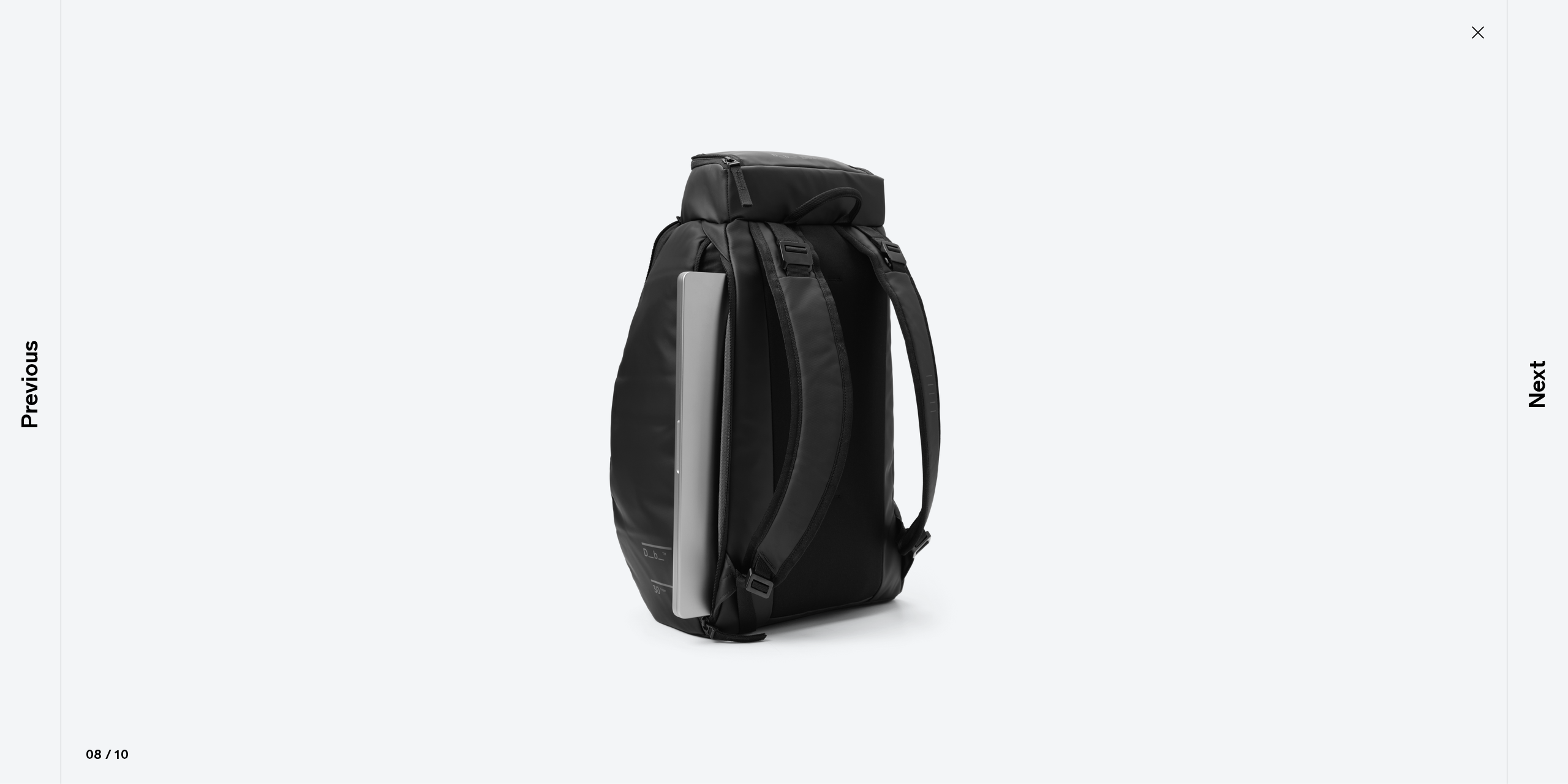
click at [1485, 32] on icon at bounding box center [1478, 32] width 20 height 20
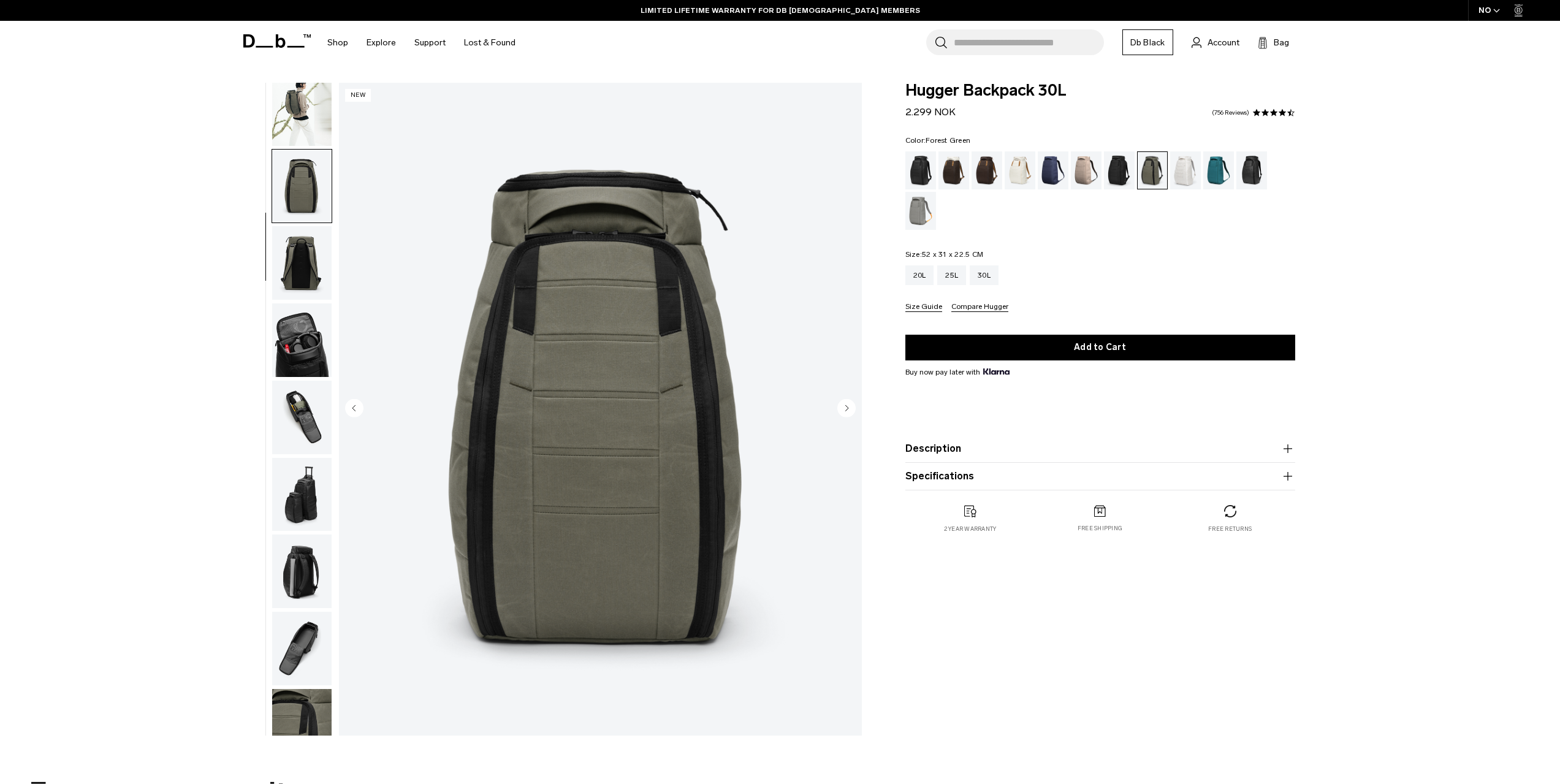
scroll to position [0, 0]
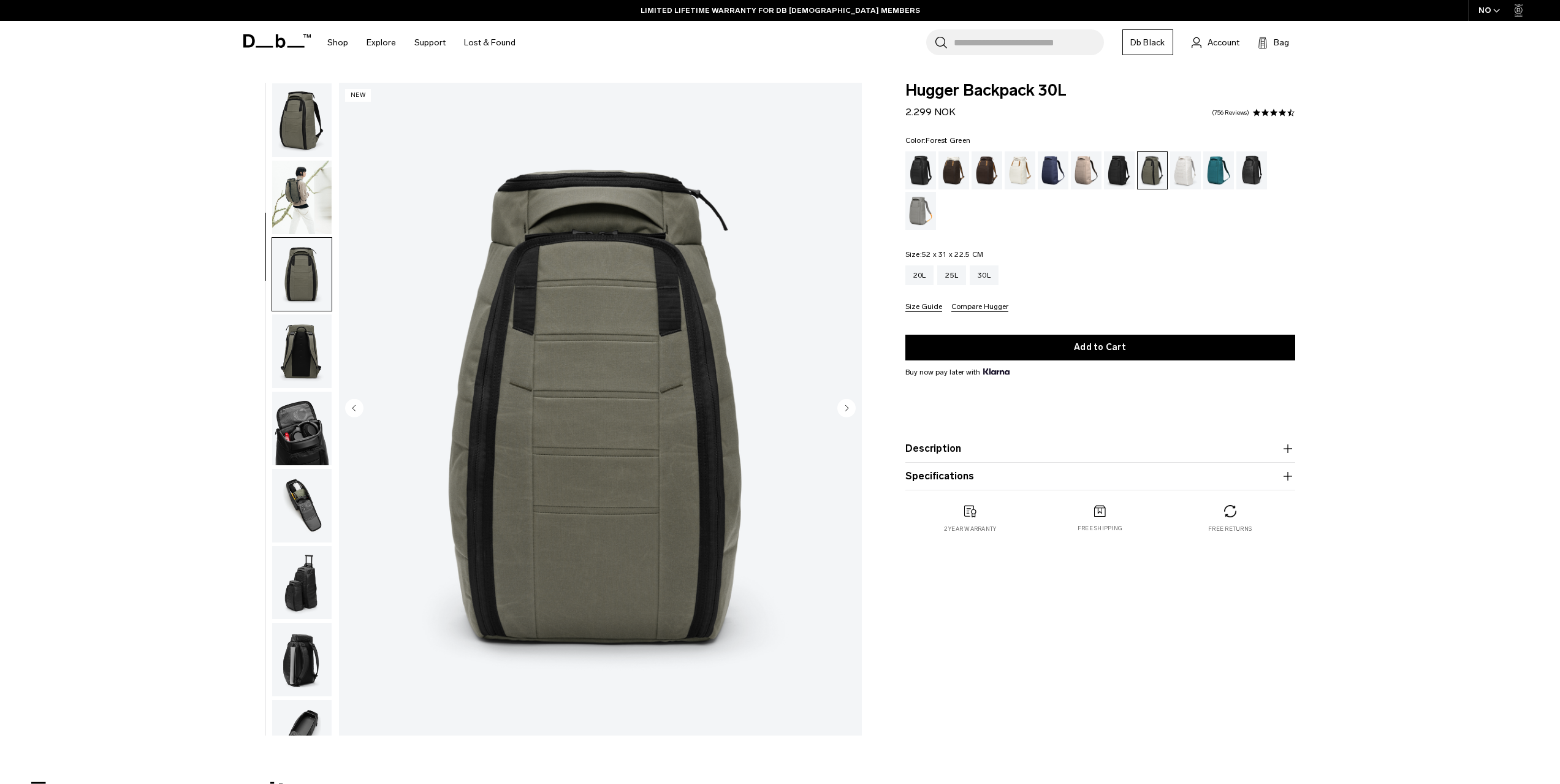
click at [309, 111] on img "button" at bounding box center [302, 120] width 60 height 74
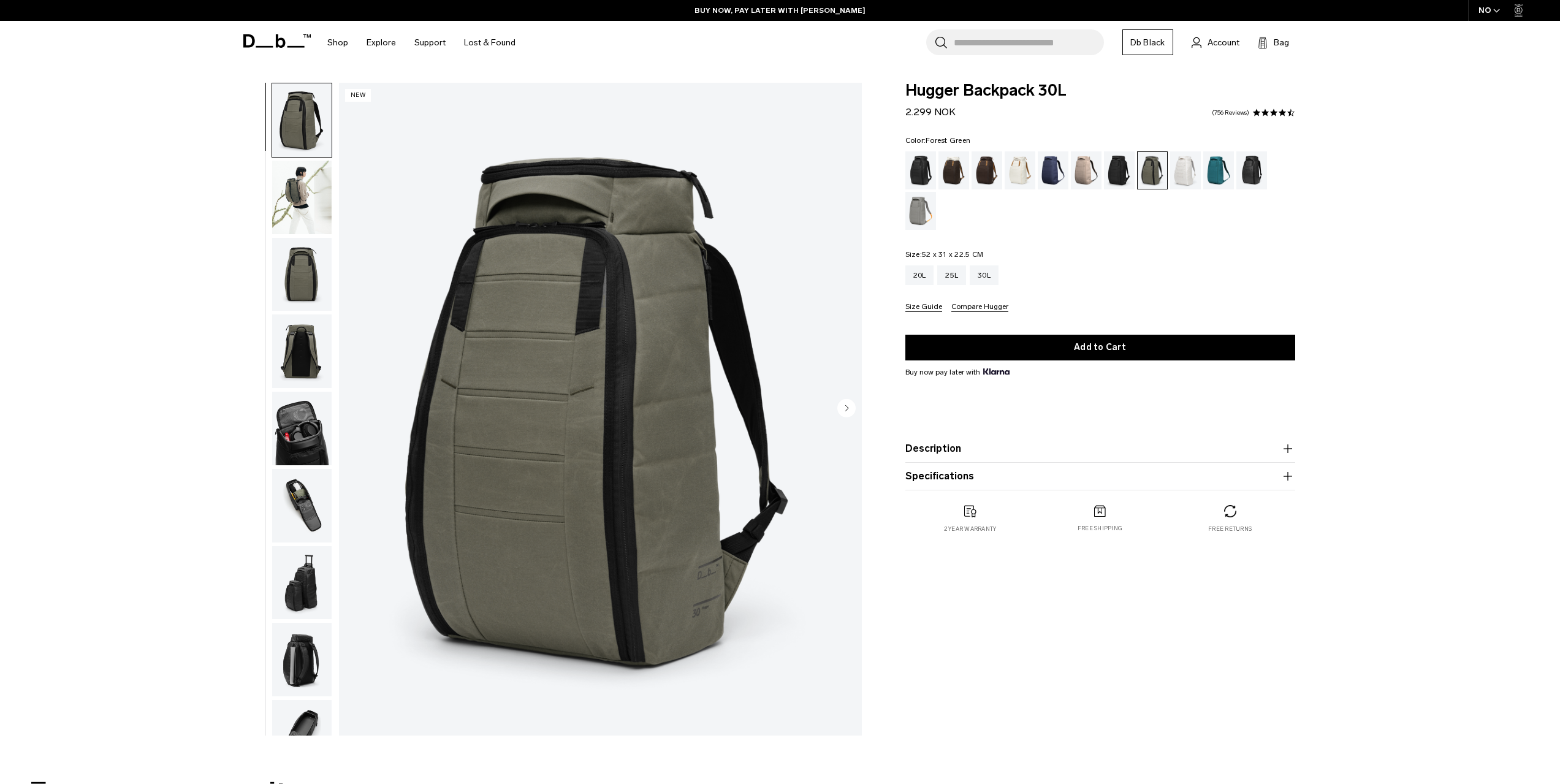
click at [303, 491] on img "button" at bounding box center [302, 505] width 60 height 74
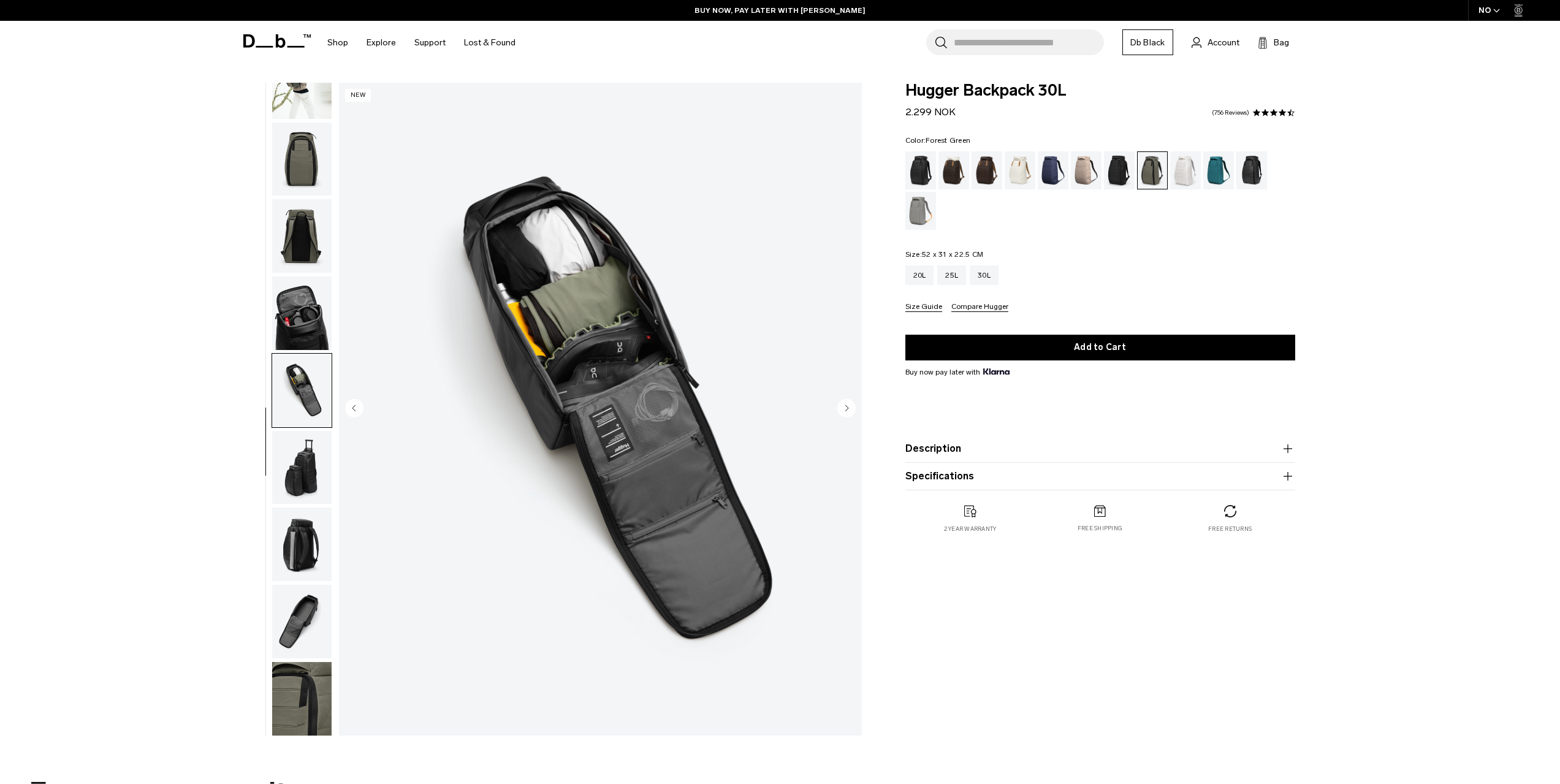
scroll to position [116, 0]
click at [308, 307] on img "button" at bounding box center [302, 312] width 60 height 74
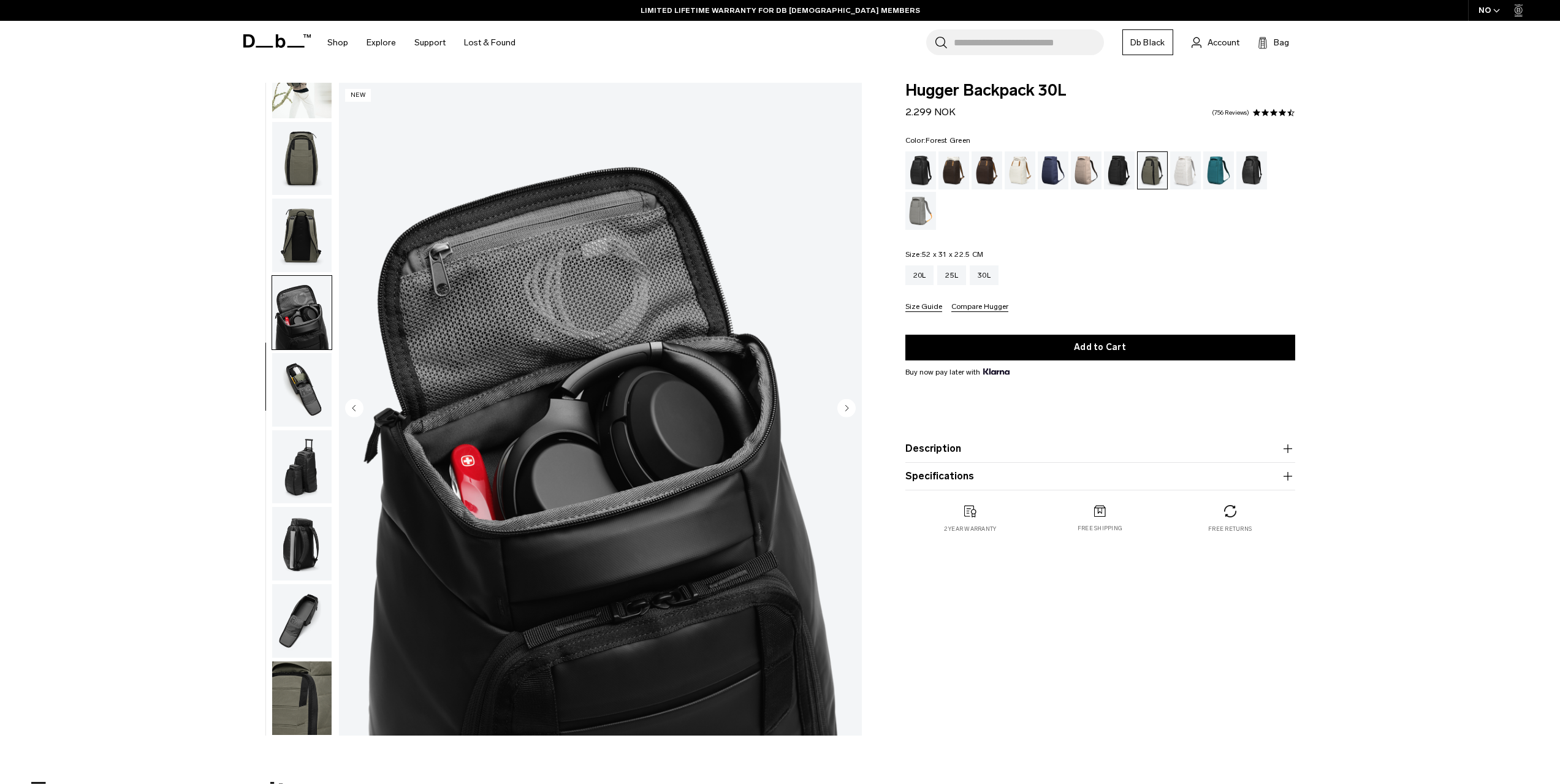
click at [298, 154] on img "button" at bounding box center [302, 158] width 60 height 74
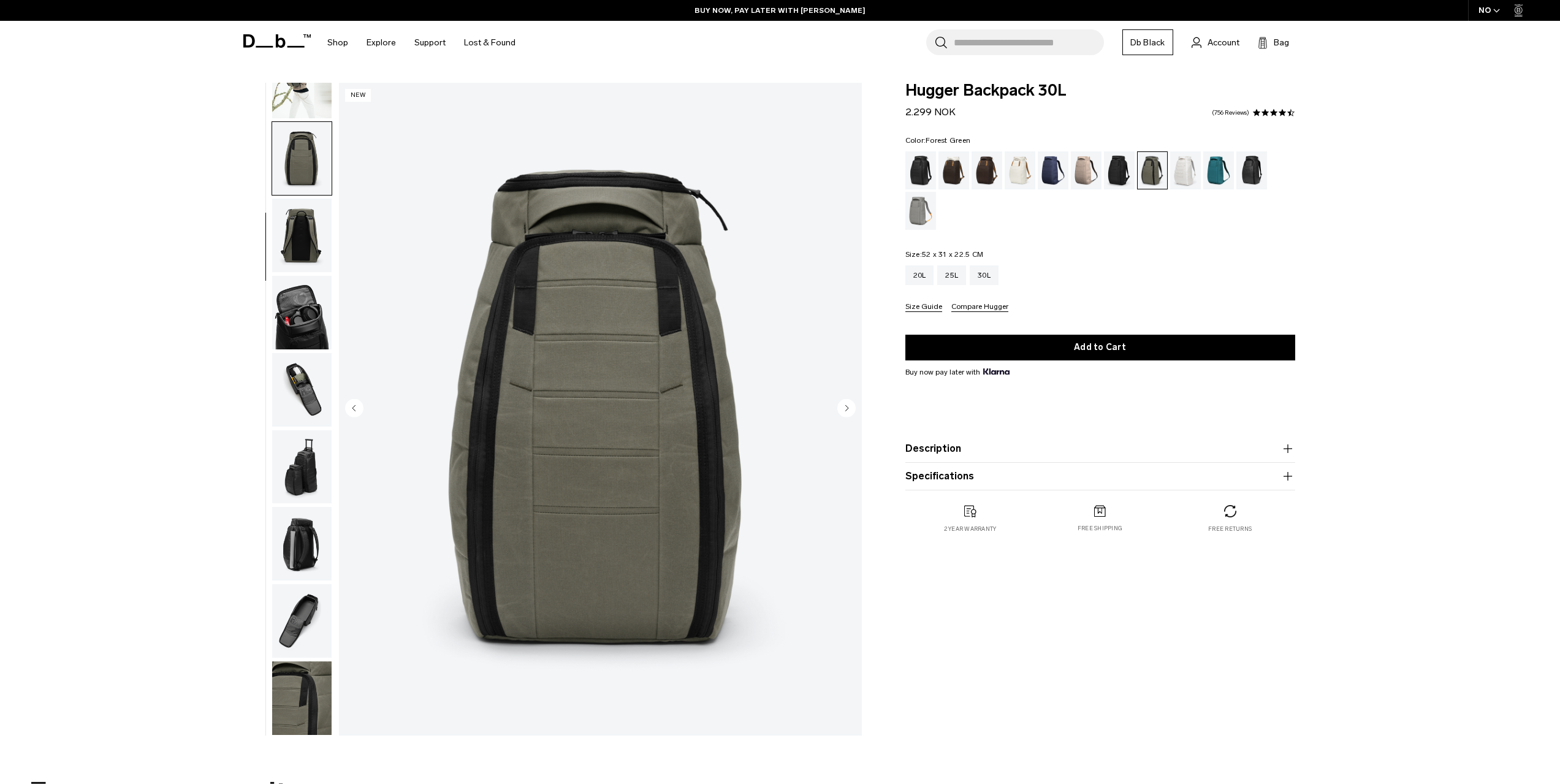
click at [587, 289] on img "3 / 10" at bounding box center [600, 409] width 523 height 653
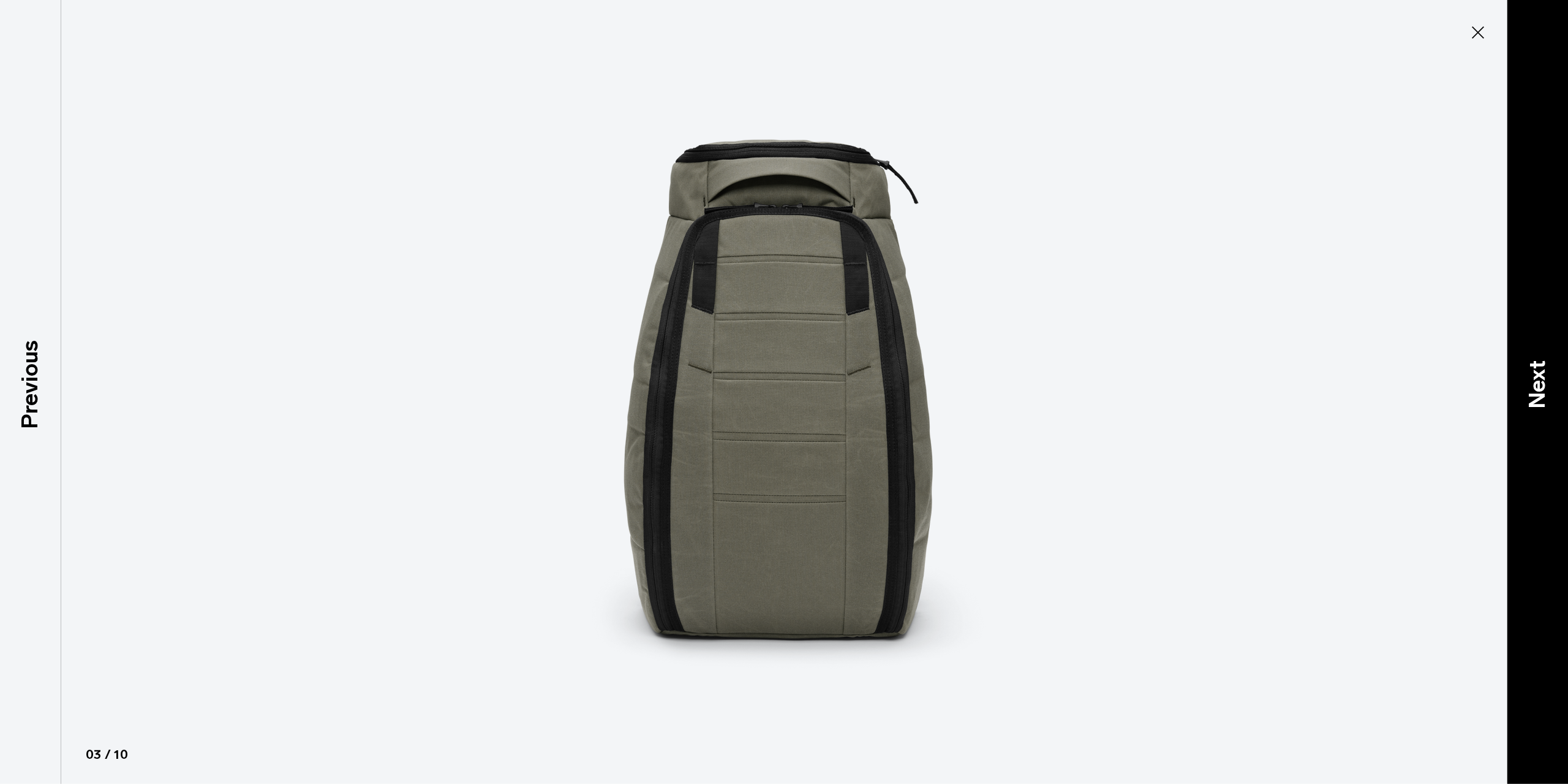
click at [1528, 387] on p "Next" at bounding box center [1538, 384] width 33 height 48
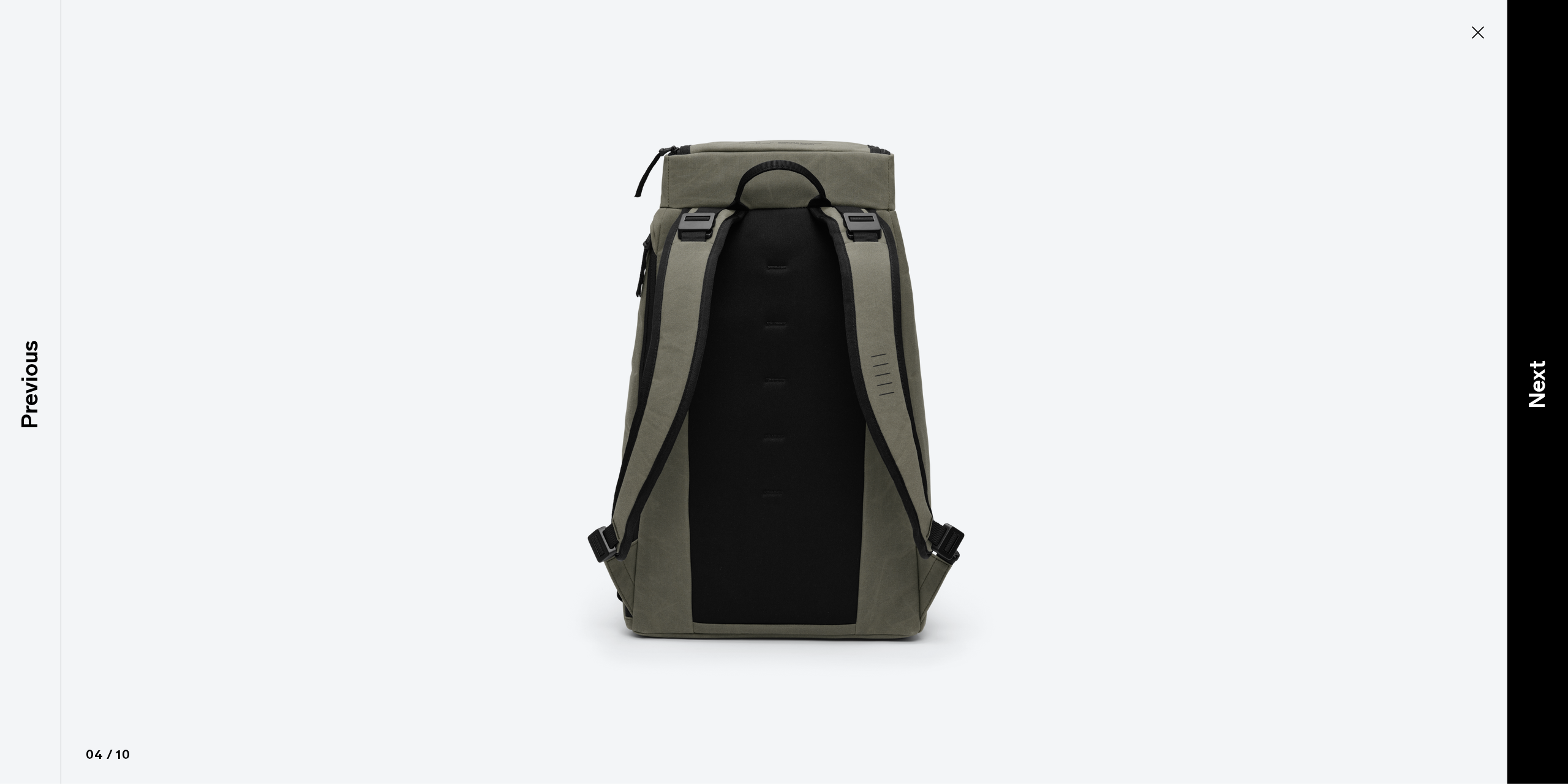
click at [1524, 387] on p "Next" at bounding box center [1538, 384] width 33 height 48
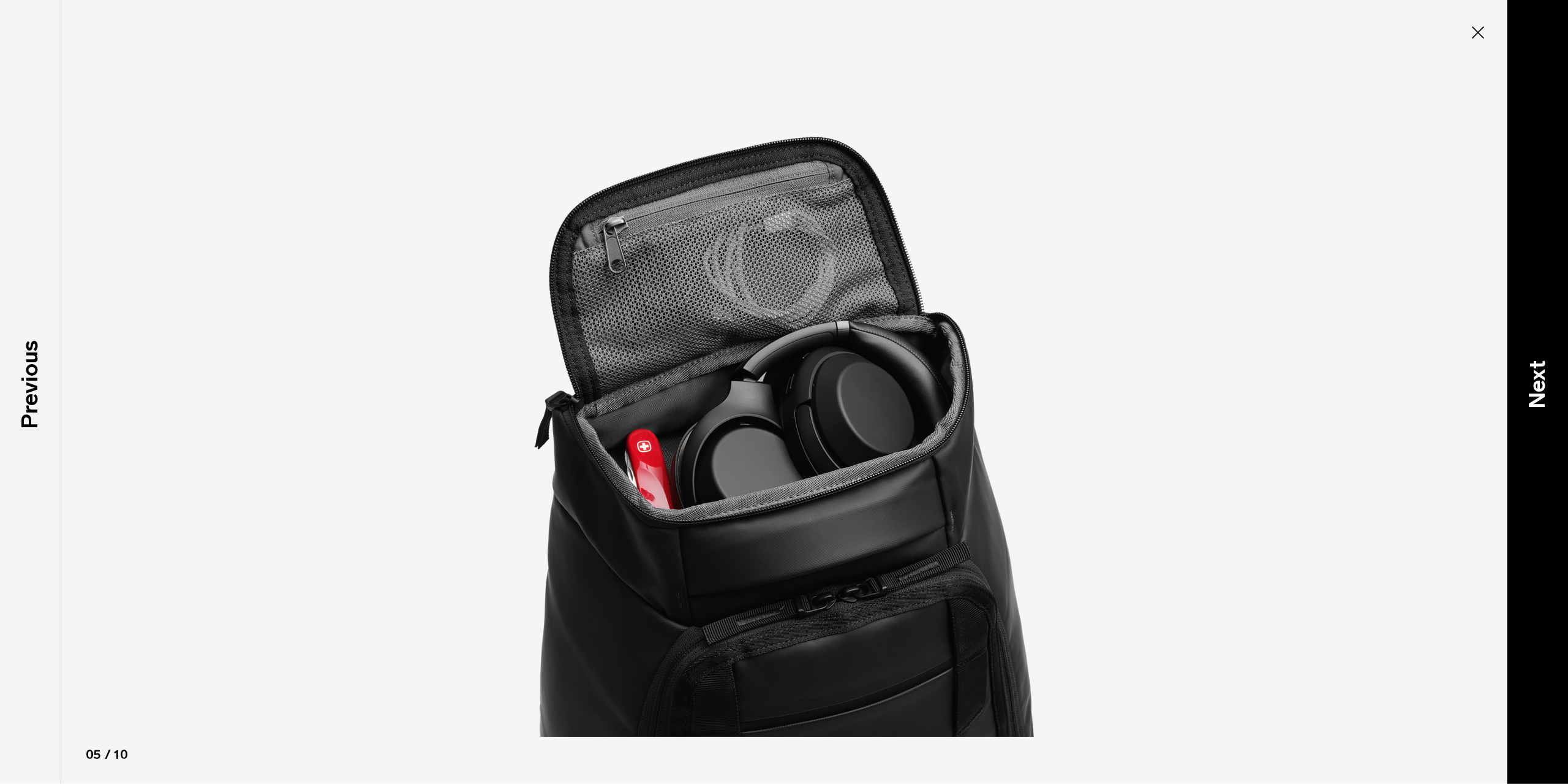
click at [1524, 387] on p "Next" at bounding box center [1538, 384] width 33 height 48
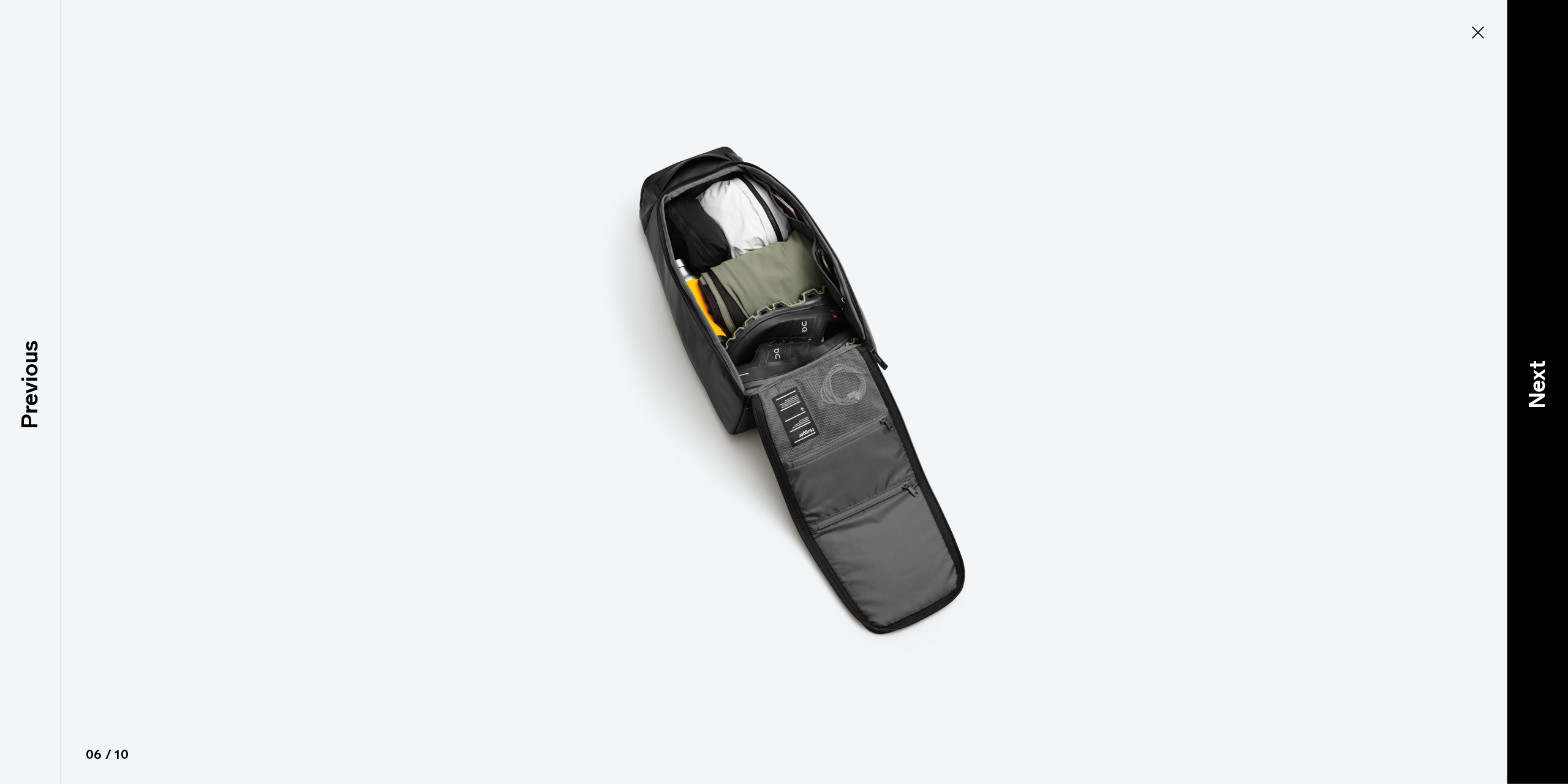
click at [1524, 387] on p "Next" at bounding box center [1538, 384] width 33 height 48
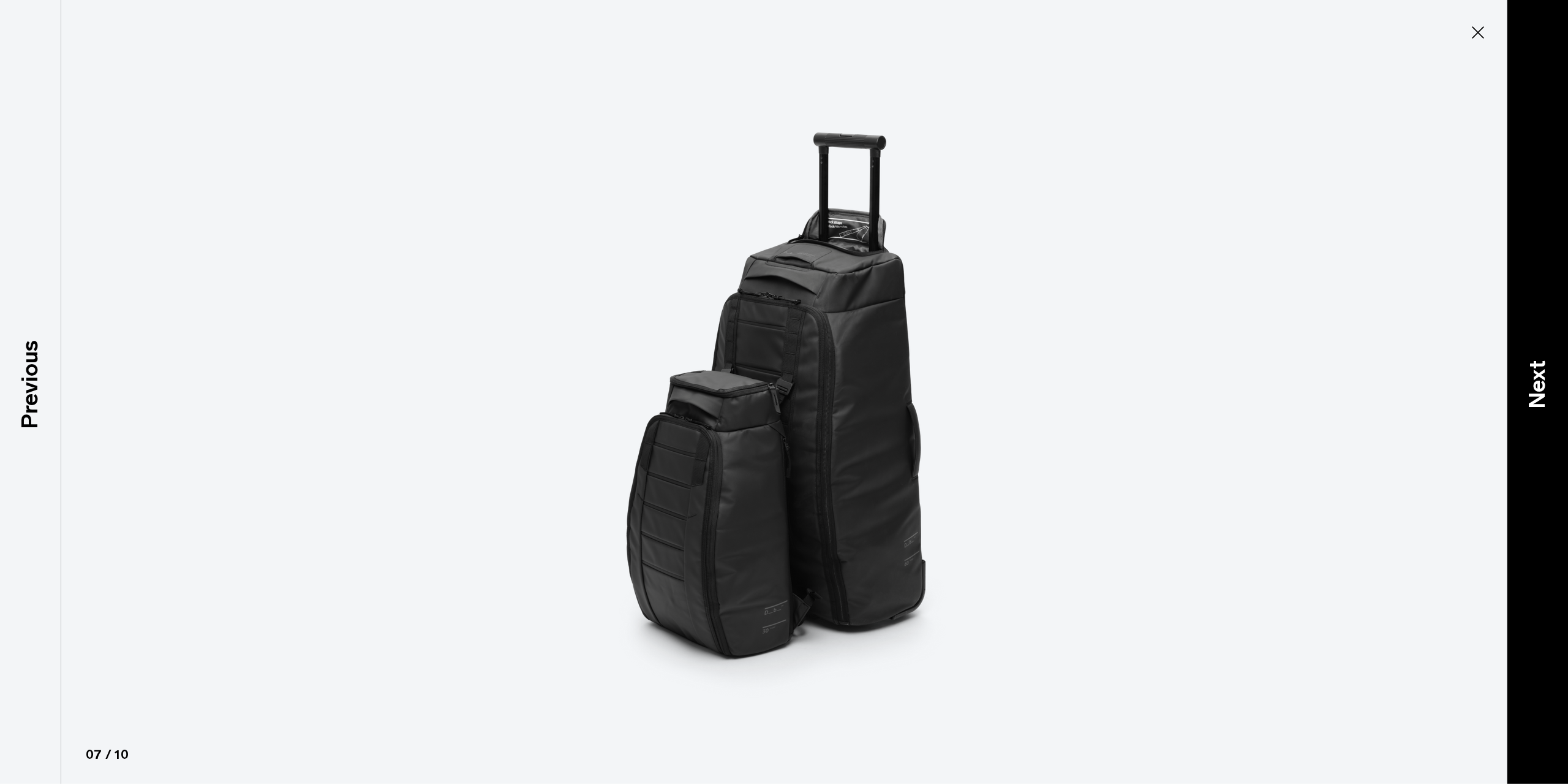
click at [1524, 387] on p "Next" at bounding box center [1538, 384] width 33 height 48
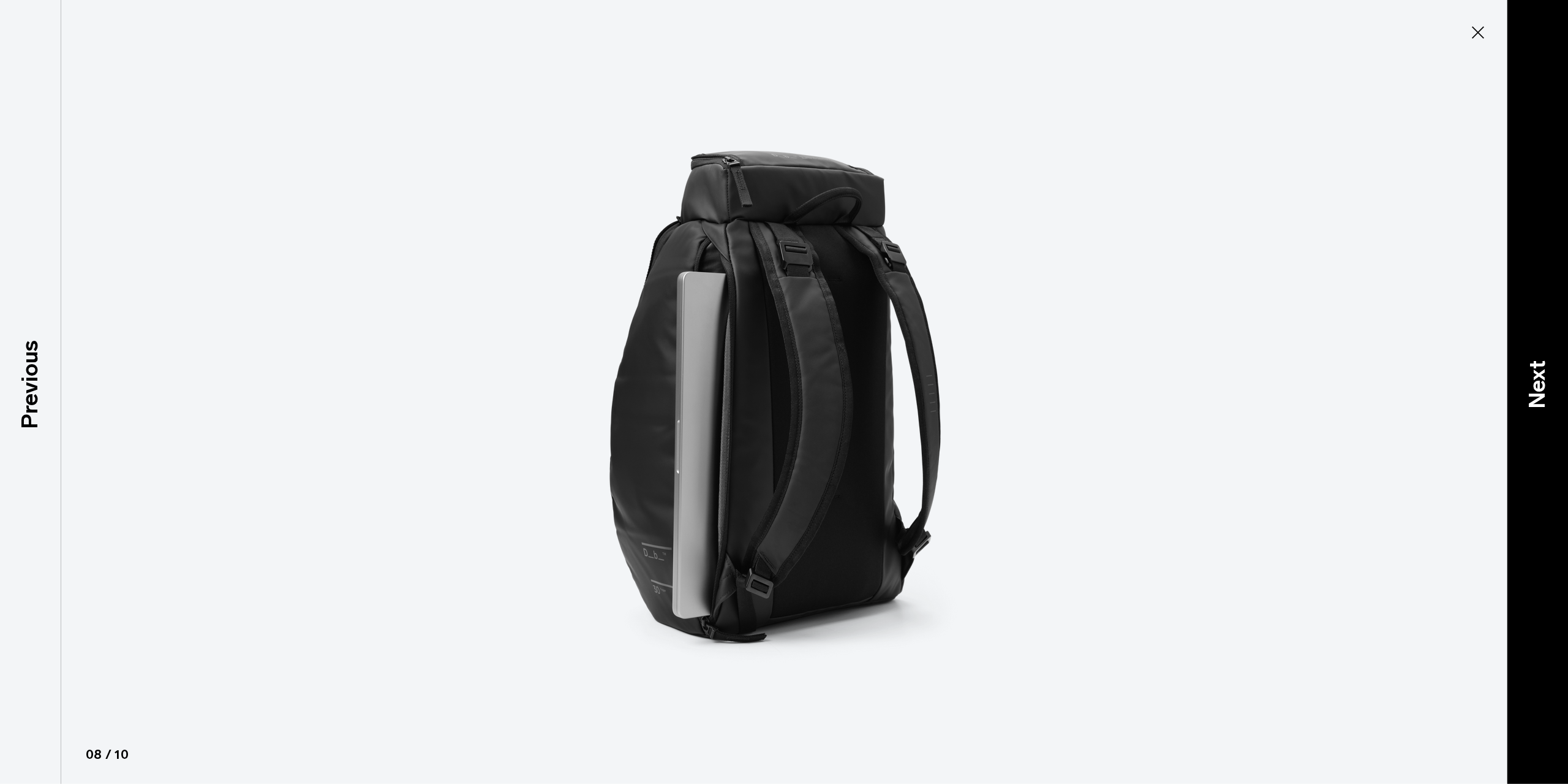
click at [1524, 387] on p "Next" at bounding box center [1538, 384] width 33 height 48
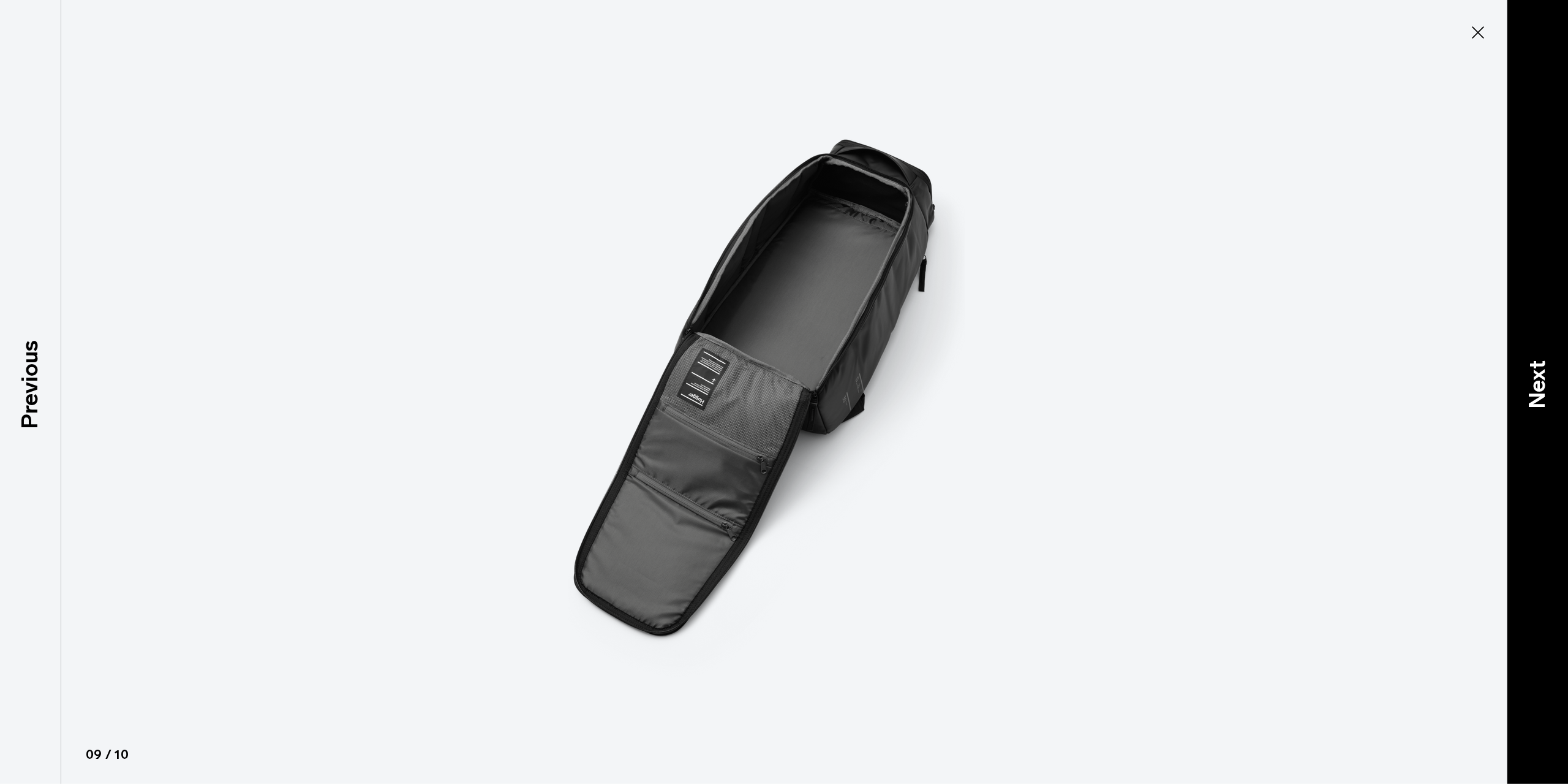
click at [1524, 387] on p "Next" at bounding box center [1538, 384] width 33 height 48
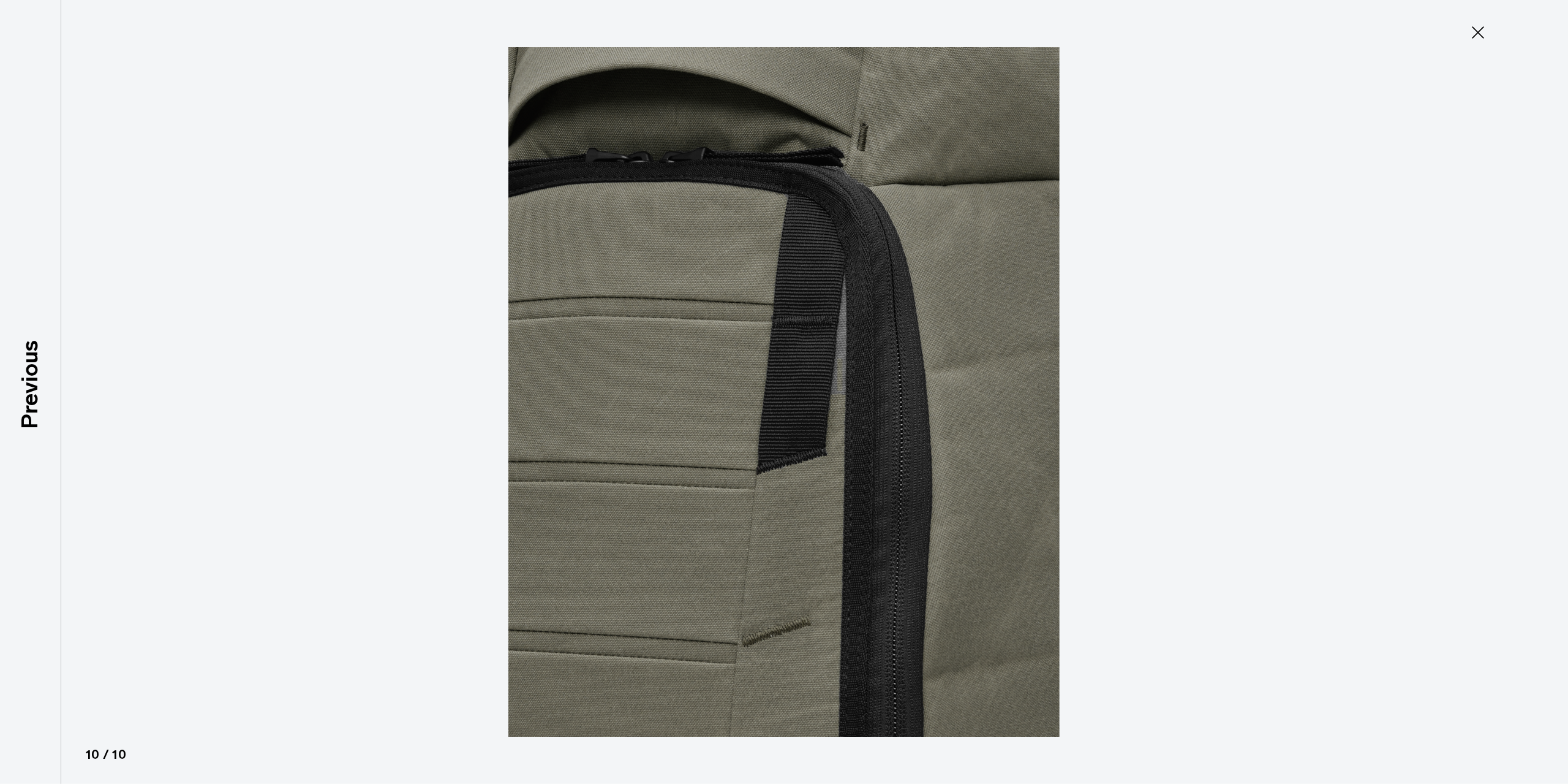
click at [1481, 29] on icon at bounding box center [1478, 32] width 13 height 13
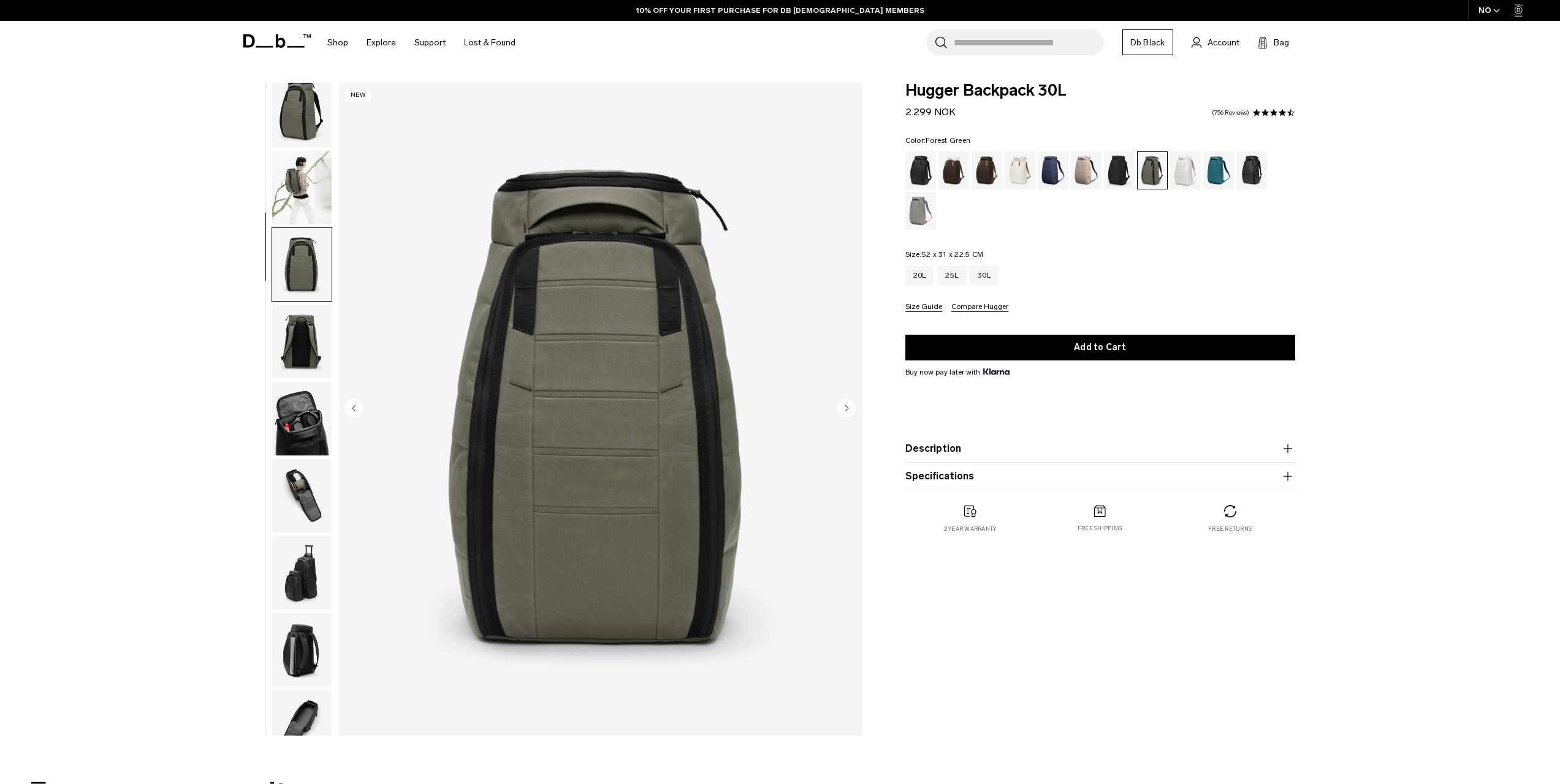
scroll to position [0, 0]
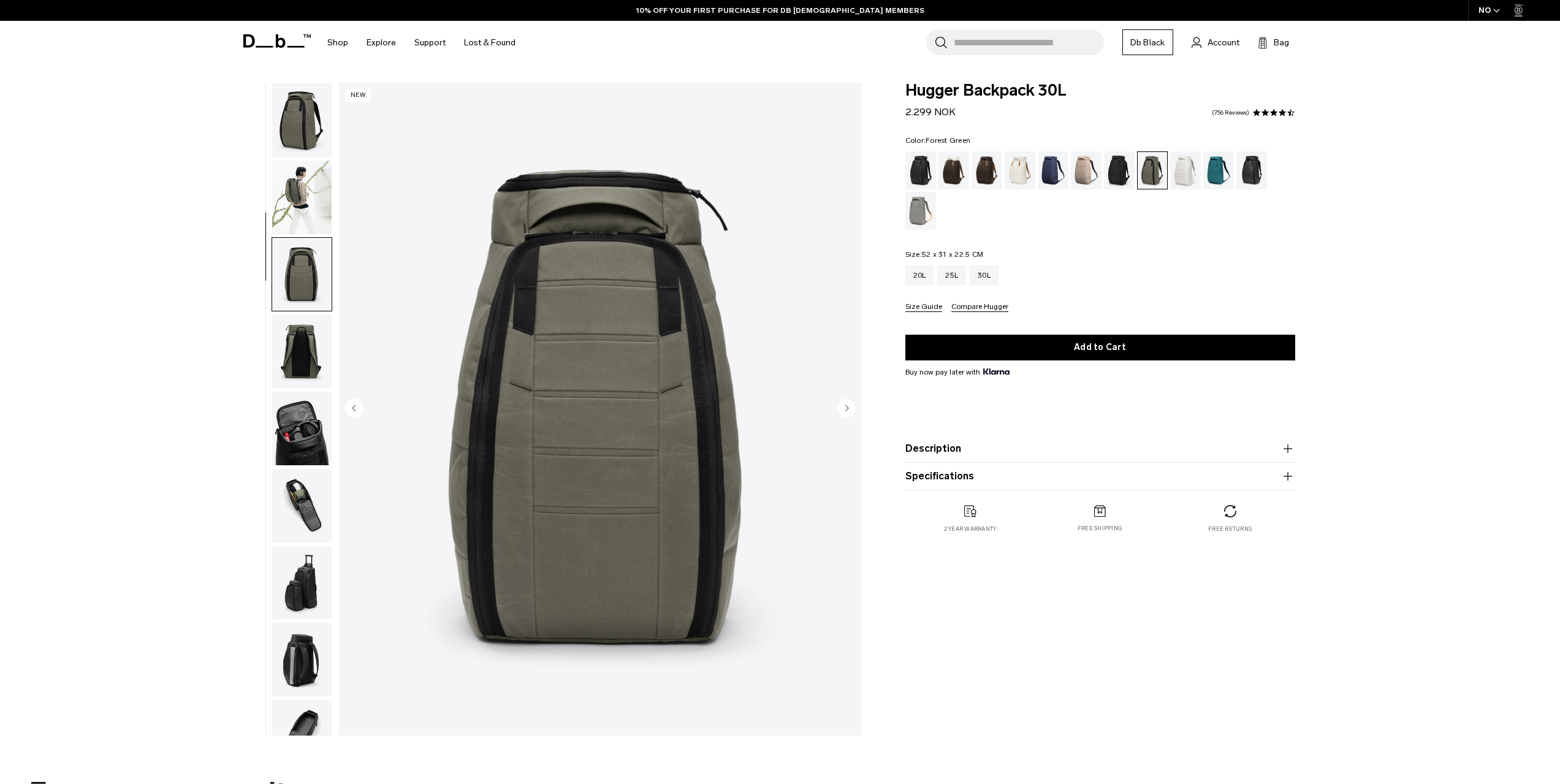
click at [303, 127] on img "button" at bounding box center [302, 120] width 60 height 74
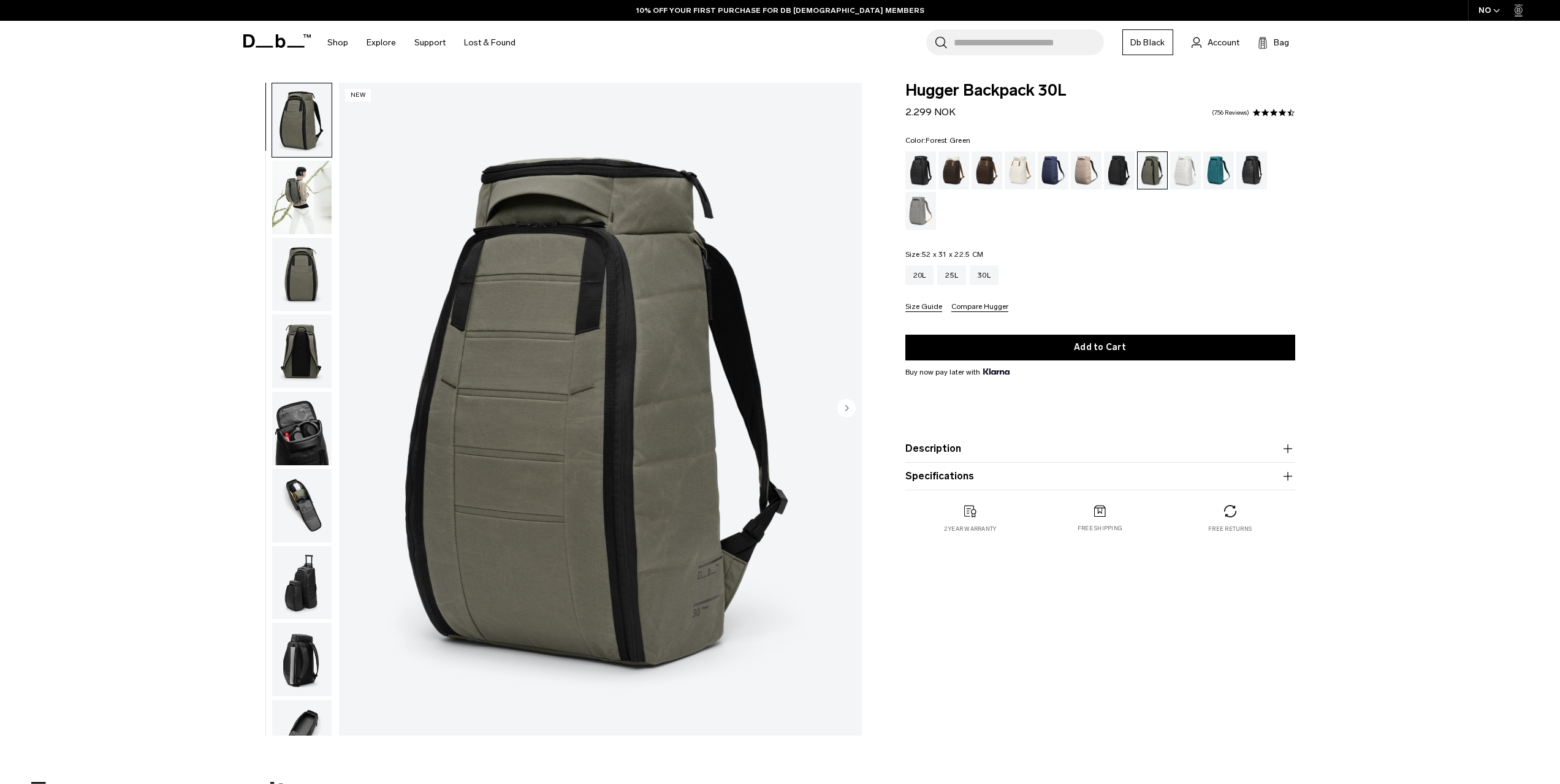
click at [178, 209] on div "**********" at bounding box center [780, 412] width 1560 height 659
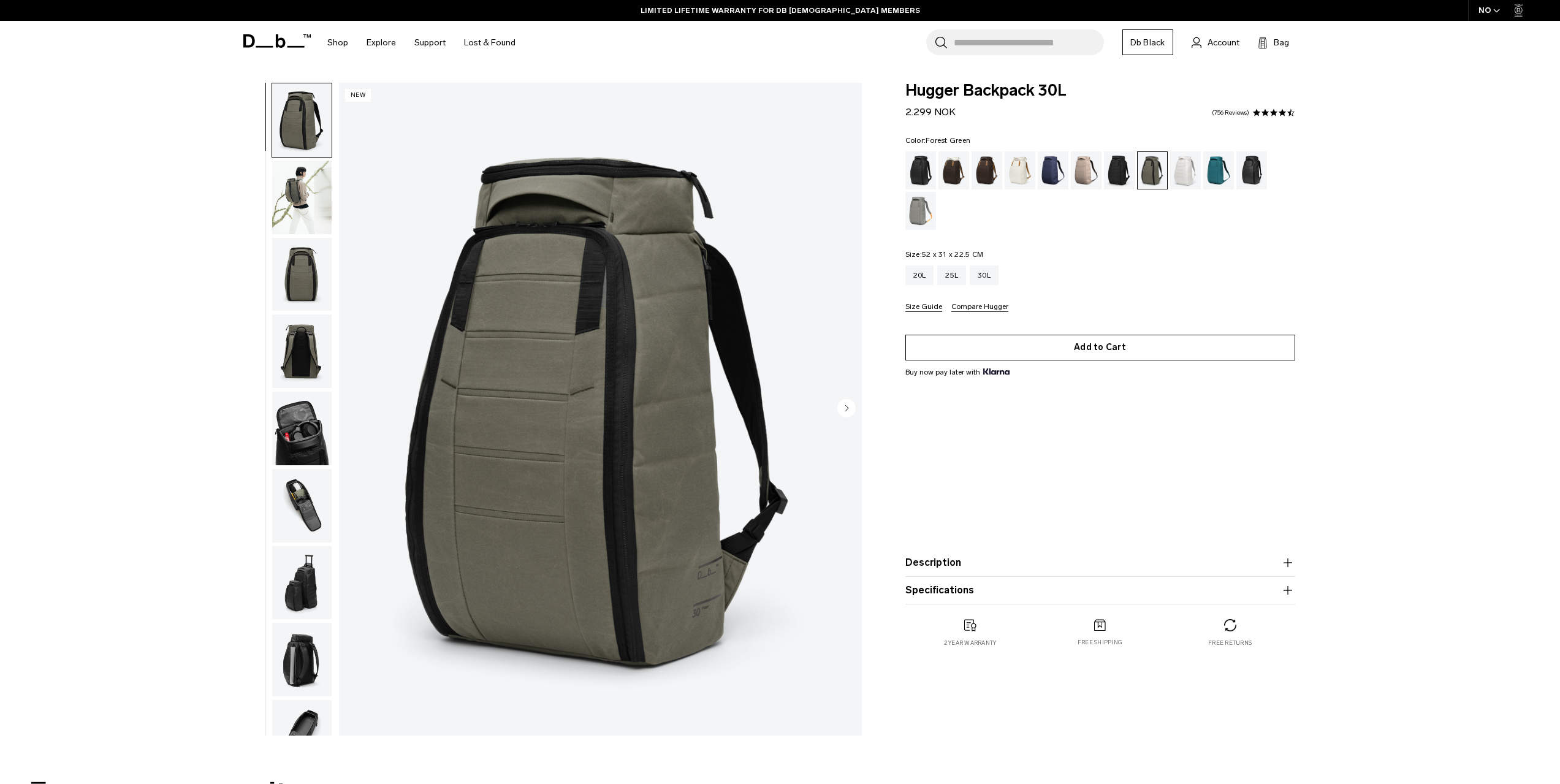
click at [1110, 346] on button "Add to Cart" at bounding box center [1100, 347] width 390 height 26
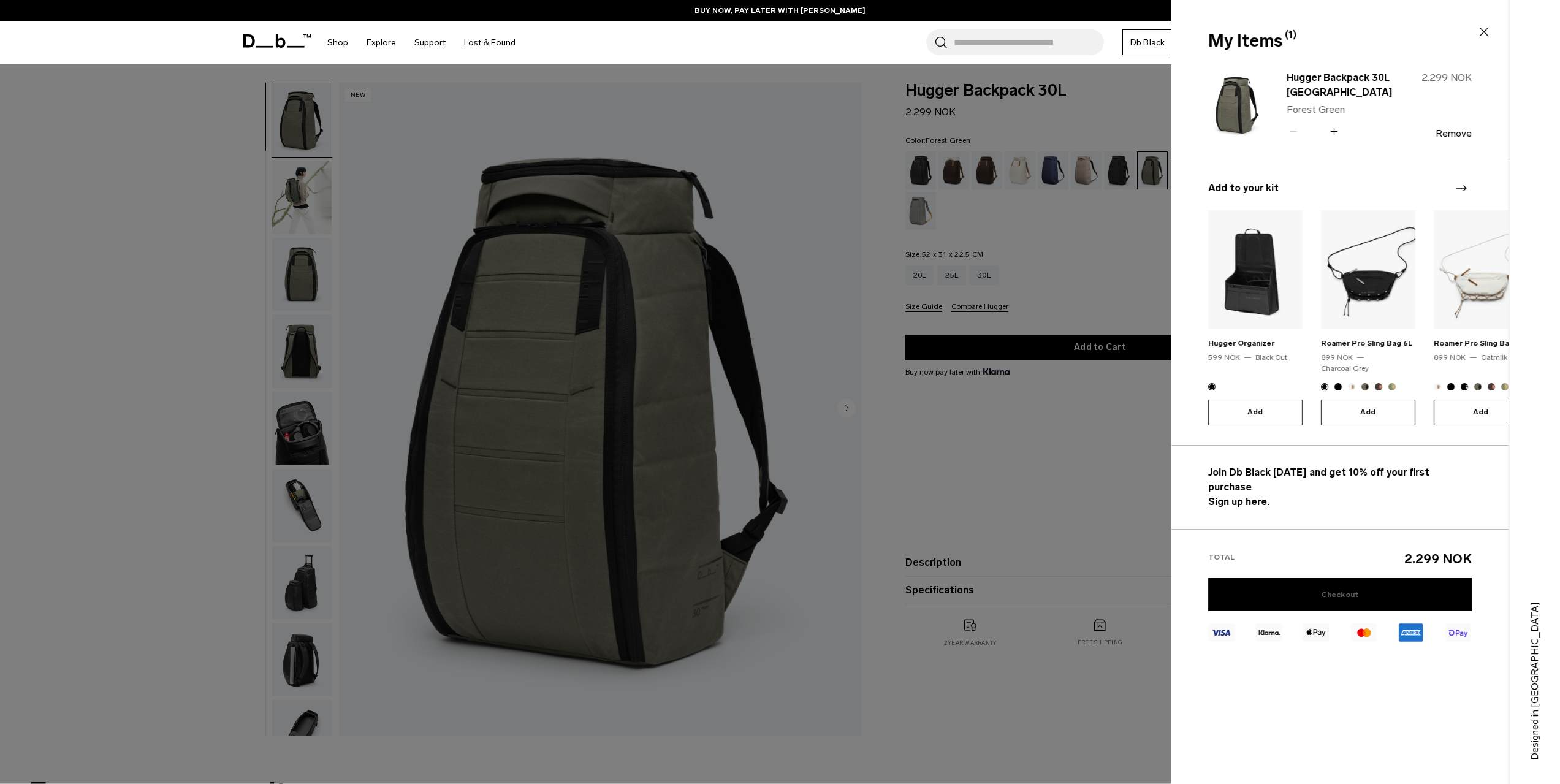
click at [1353, 578] on link "Checkout" at bounding box center [1340, 595] width 264 height 33
